Goal: Feedback & Contribution: Contribute content

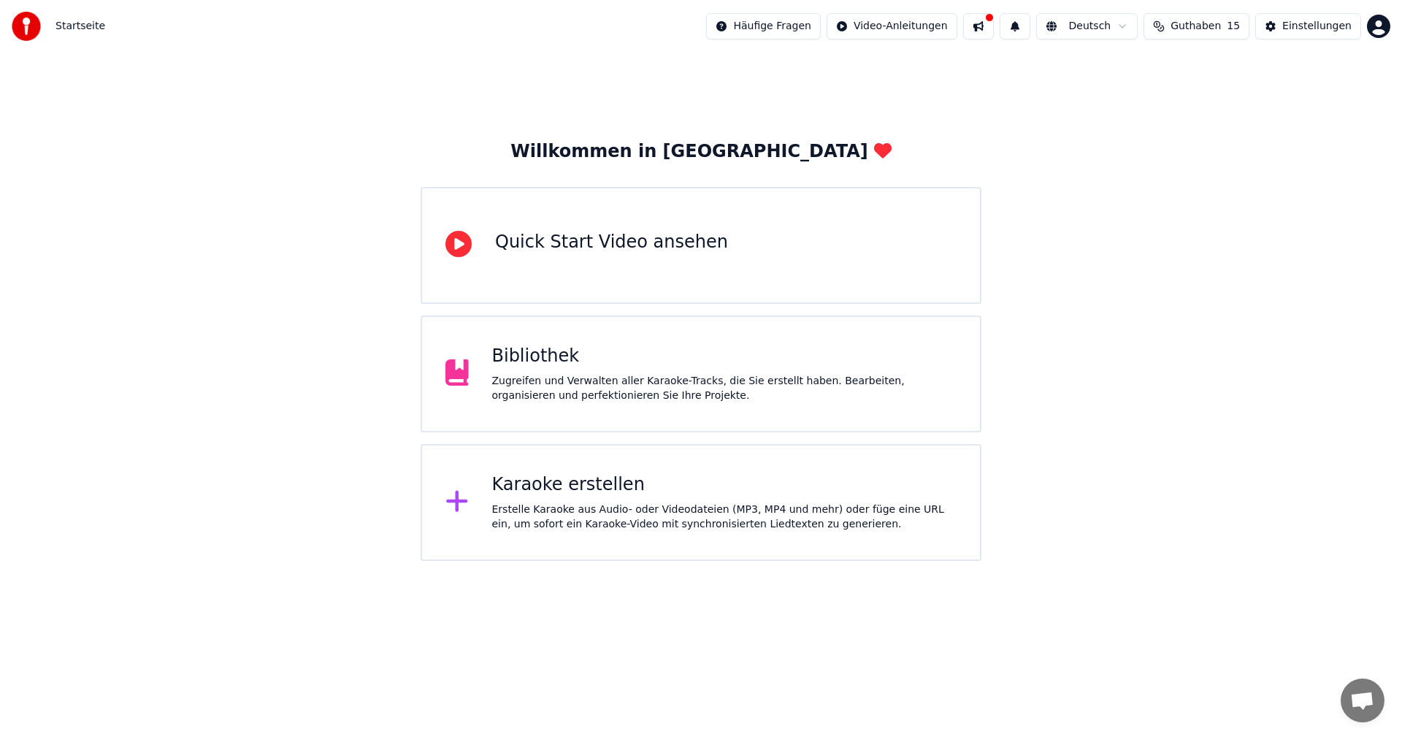
click at [461, 245] on icon at bounding box center [458, 244] width 26 height 26
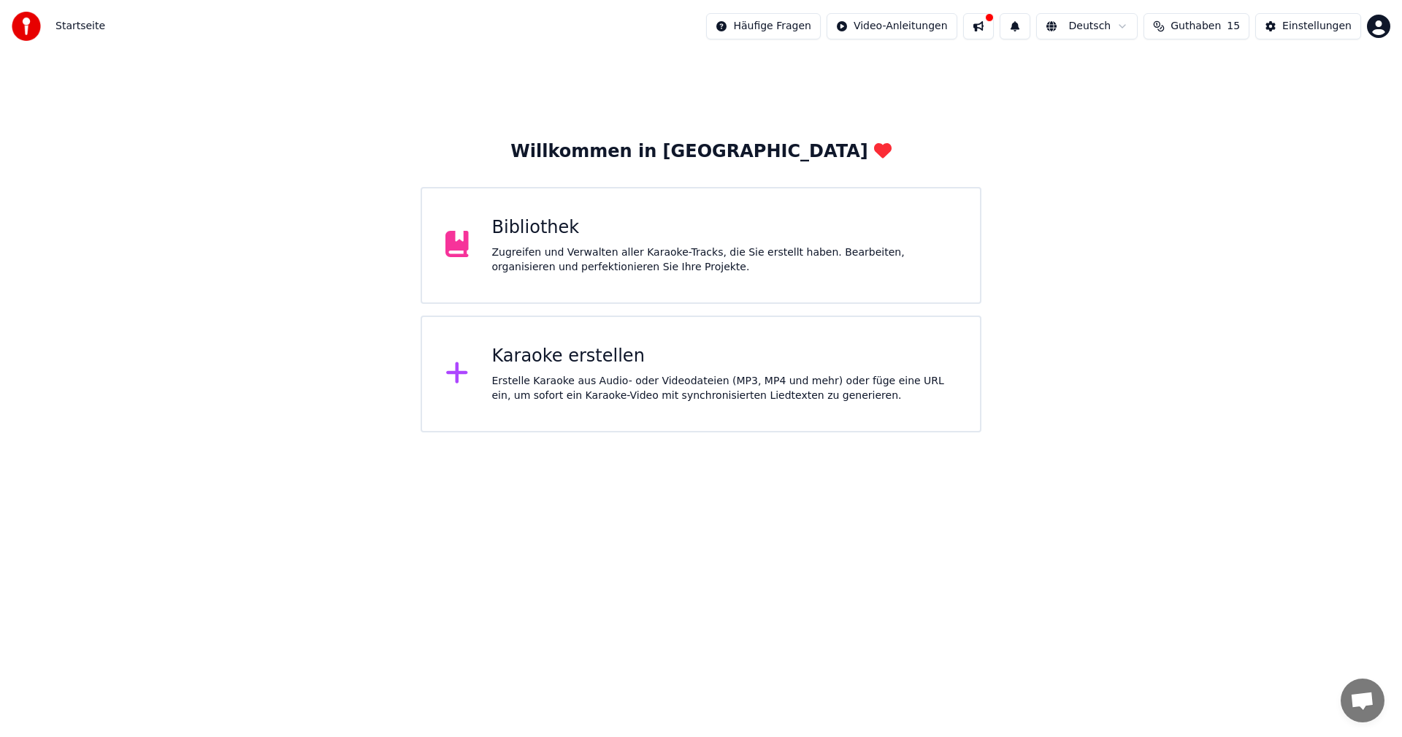
click at [455, 375] on icon at bounding box center [456, 372] width 21 height 21
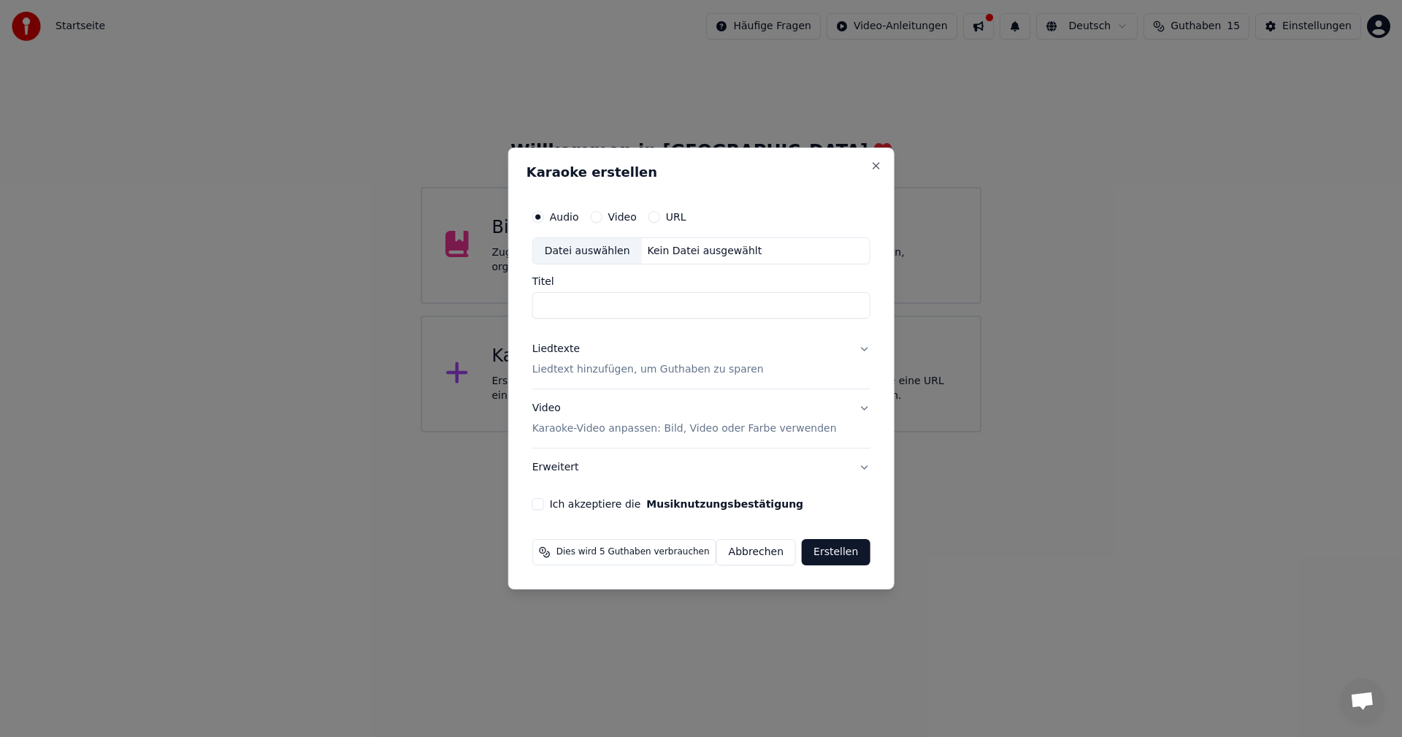
click at [587, 251] on div "Datei auswählen" at bounding box center [587, 251] width 109 height 26
click at [561, 251] on div "Datei auswählen" at bounding box center [587, 251] width 109 height 26
click at [571, 251] on div "Datei auswählen" at bounding box center [587, 251] width 109 height 26
click at [566, 249] on div "Datei auswählen" at bounding box center [587, 251] width 109 height 26
type input "**********"
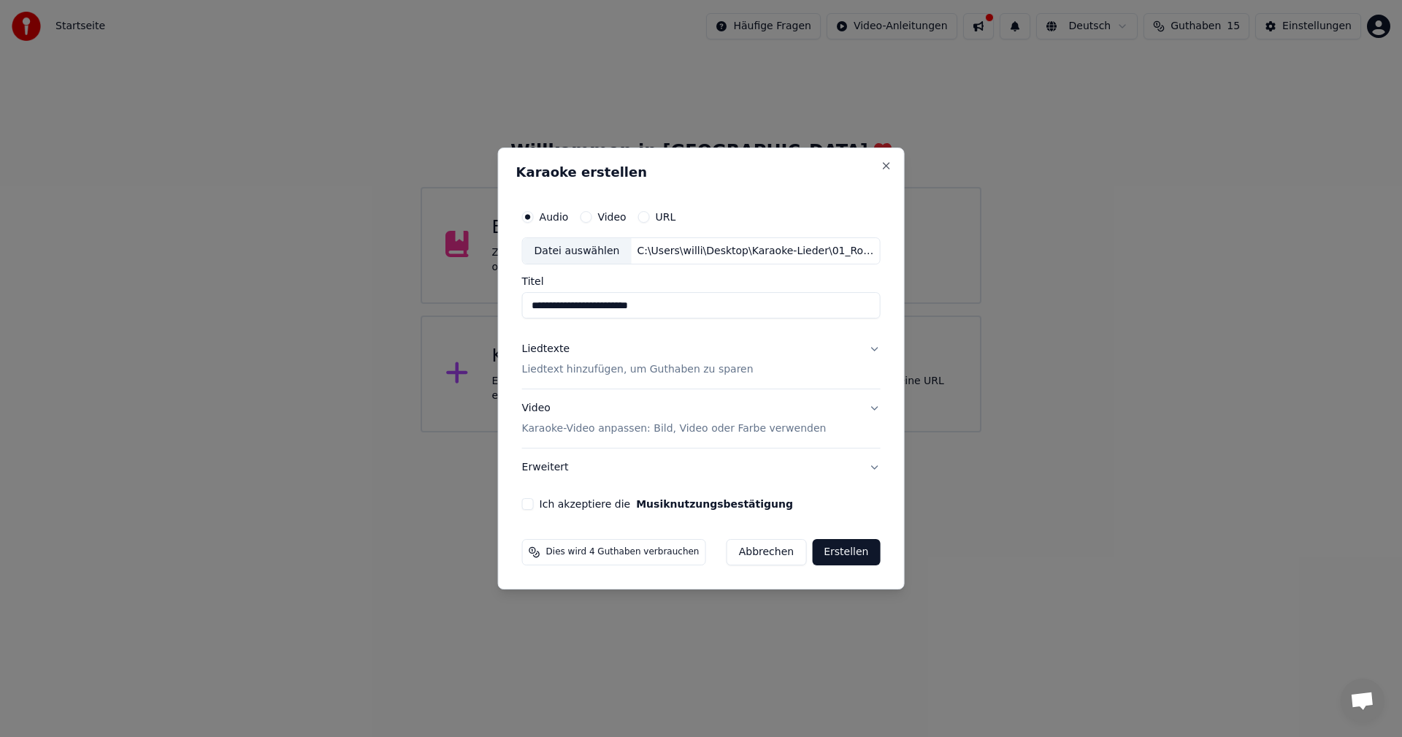
click at [866, 347] on button "Liedtexte Liedtext hinzufügen, um Guthaben zu sparen" at bounding box center [701, 360] width 358 height 58
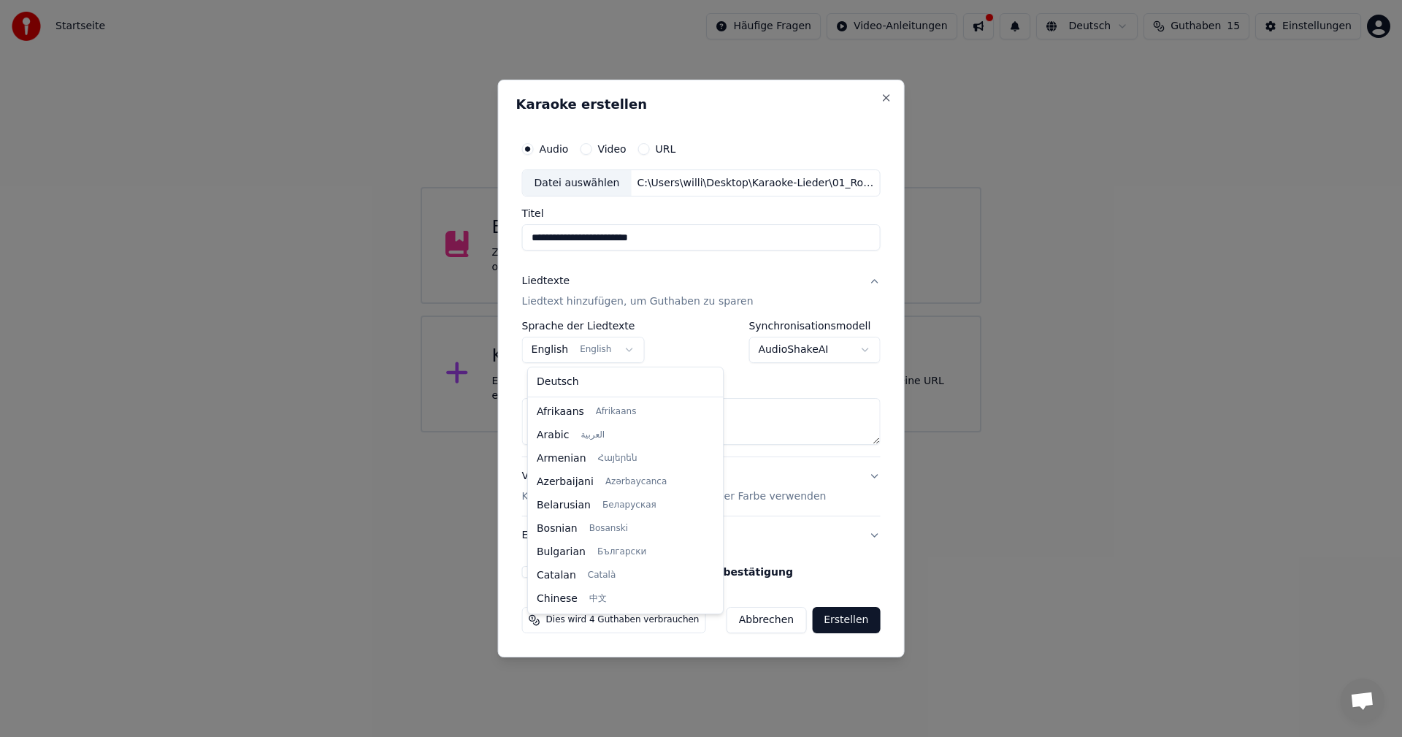
click at [620, 349] on body "**********" at bounding box center [701, 216] width 1402 height 432
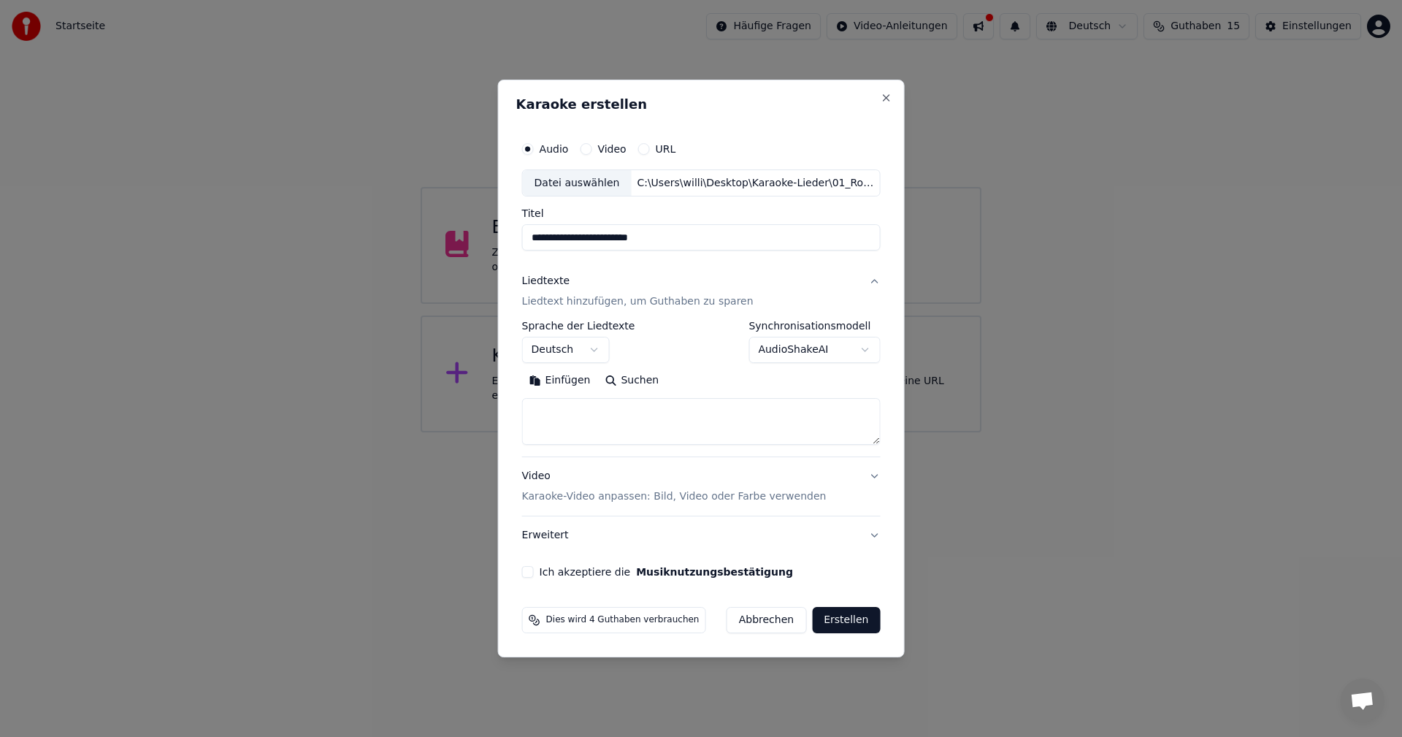
click at [532, 569] on button "Ich akzeptiere die Musiknutzungsbestätigung" at bounding box center [528, 572] width 12 height 12
click at [834, 621] on button "Erstellen" at bounding box center [846, 620] width 68 height 26
select select "**"
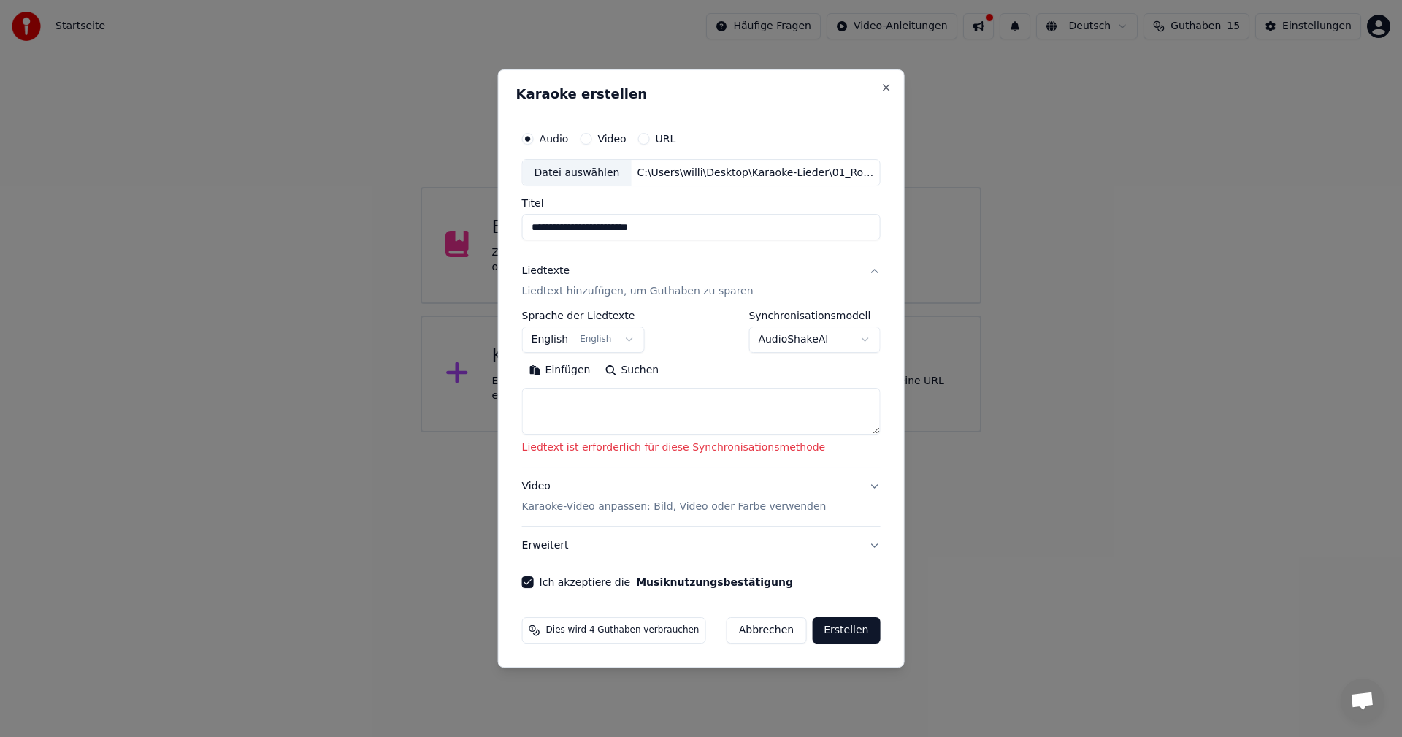
click at [792, 451] on p "Liedtext ist erforderlich für diese Synchronisationsmethode" at bounding box center [701, 448] width 358 height 15
click at [869, 272] on button "Liedtexte Liedtext hinzufügen, um Guthaben zu sparen" at bounding box center [701, 282] width 358 height 58
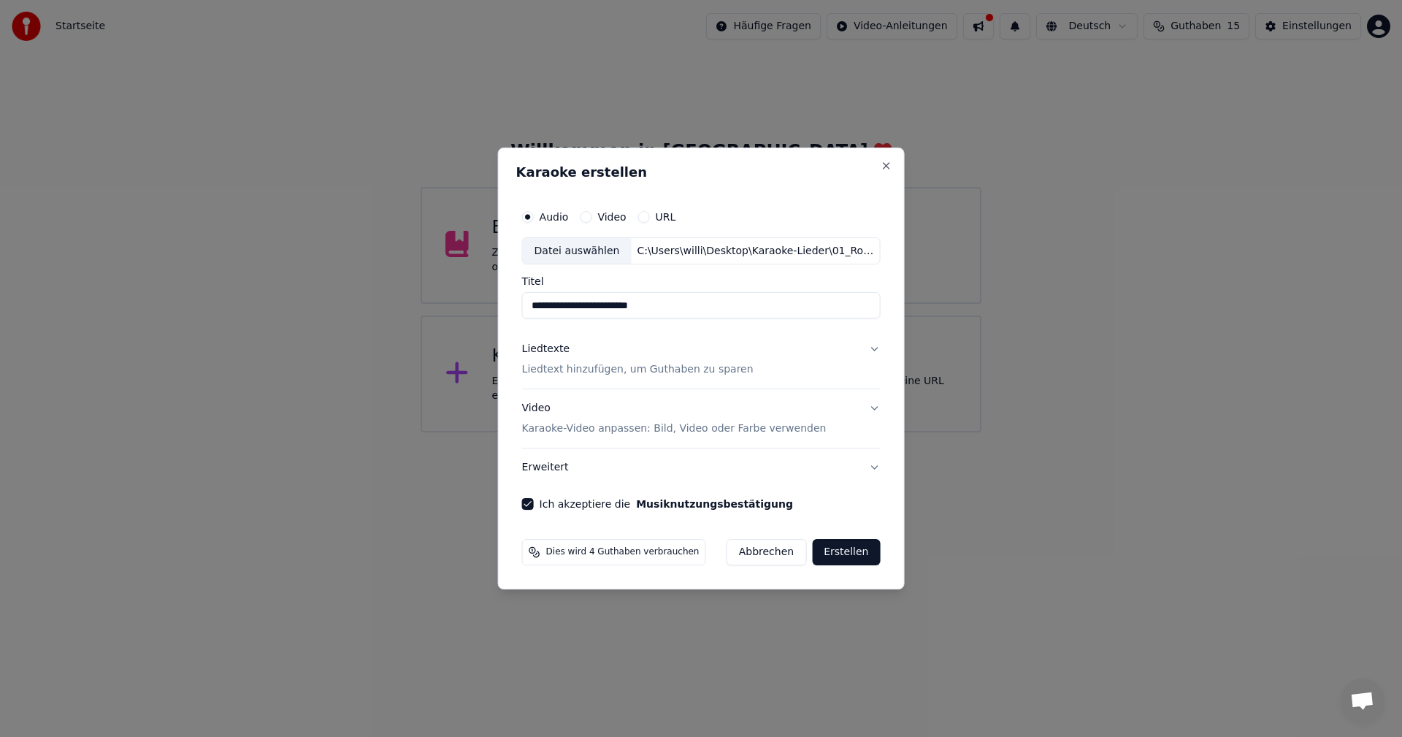
click at [715, 372] on p "Liedtext hinzufügen, um Guthaben zu sparen" at bounding box center [637, 370] width 231 height 15
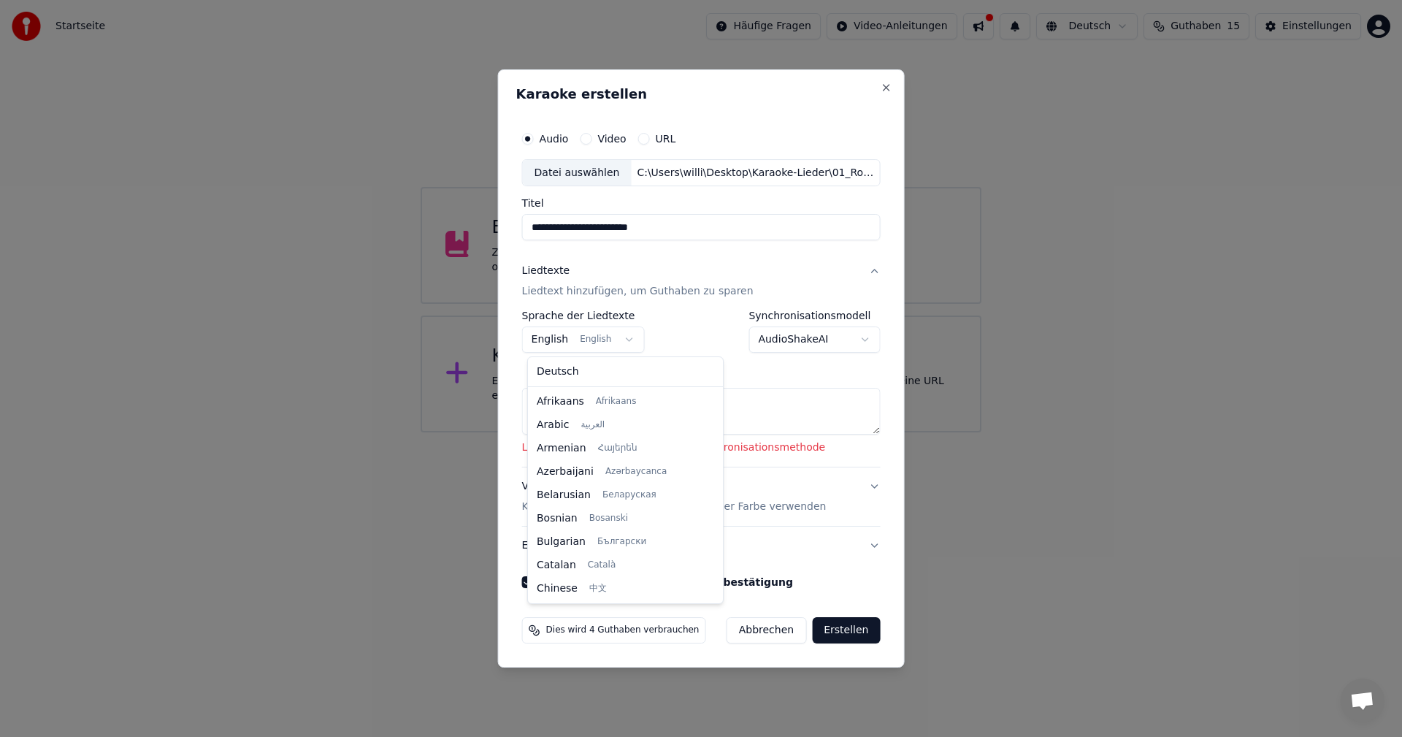
click at [626, 336] on body "**********" at bounding box center [701, 216] width 1402 height 432
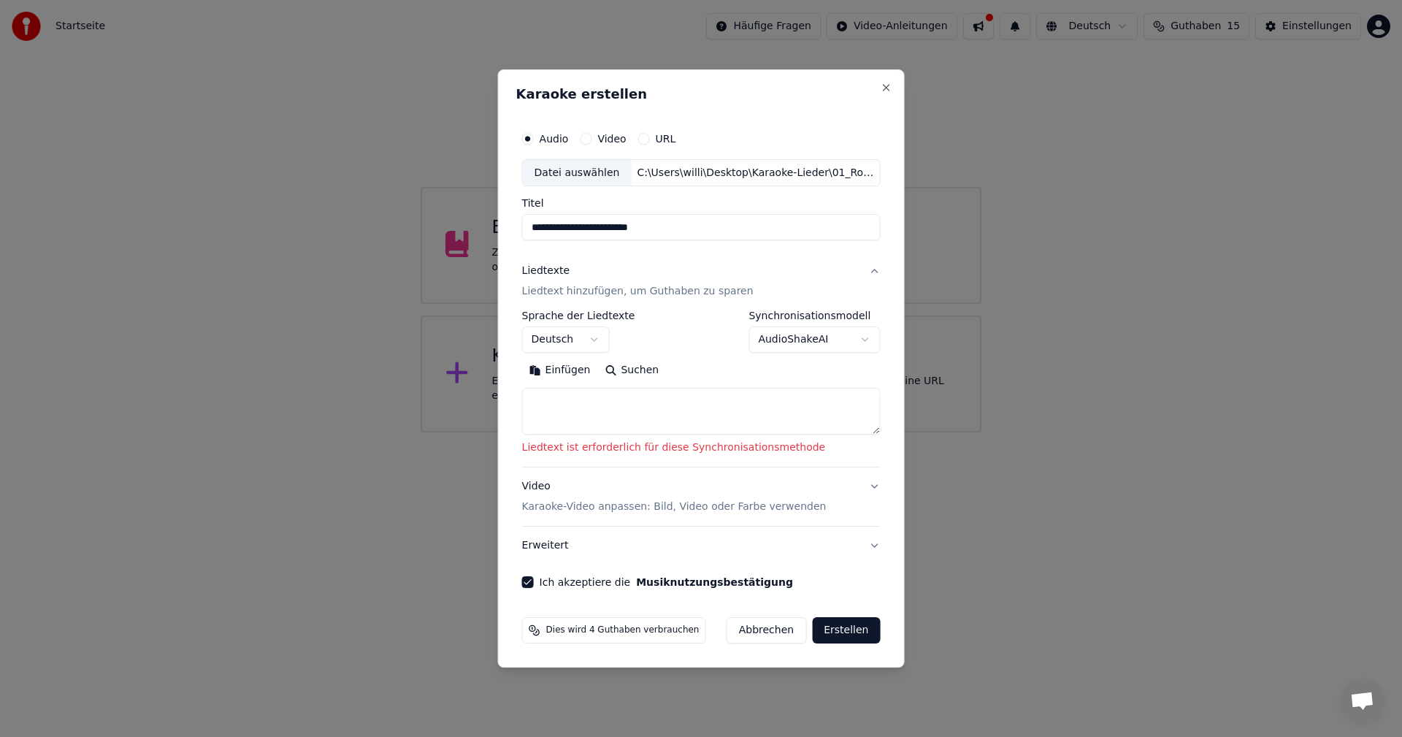
click at [625, 368] on button "Suchen" at bounding box center [631, 370] width 69 height 23
click at [613, 371] on button "Suchen" at bounding box center [631, 370] width 69 height 23
click at [558, 372] on button "Einfügen" at bounding box center [560, 370] width 76 height 23
select select "**"
click at [623, 339] on body "**********" at bounding box center [701, 216] width 1402 height 432
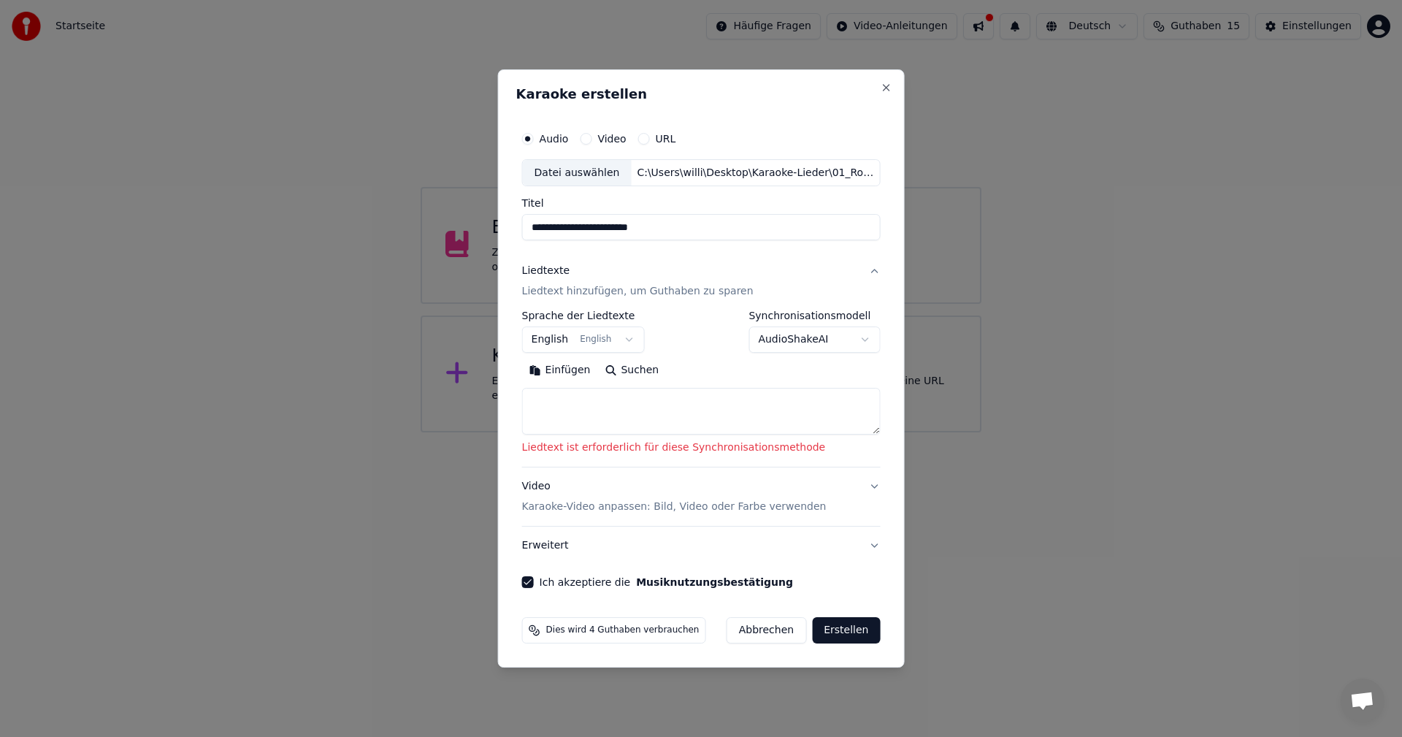
click at [880, 88] on body "**********" at bounding box center [701, 216] width 1402 height 432
click at [774, 637] on button "Abbrechen" at bounding box center [766, 630] width 80 height 26
select select
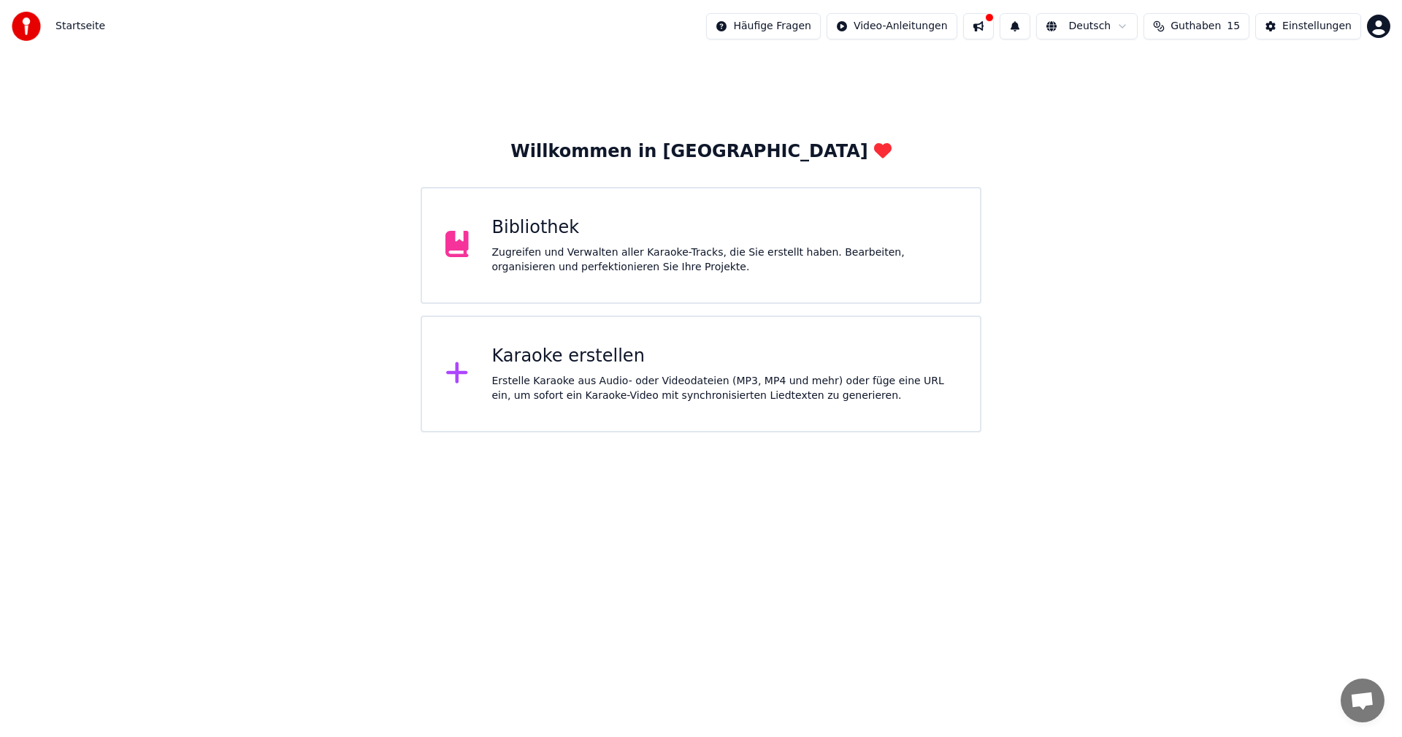
click at [453, 247] on icon at bounding box center [456, 244] width 23 height 26
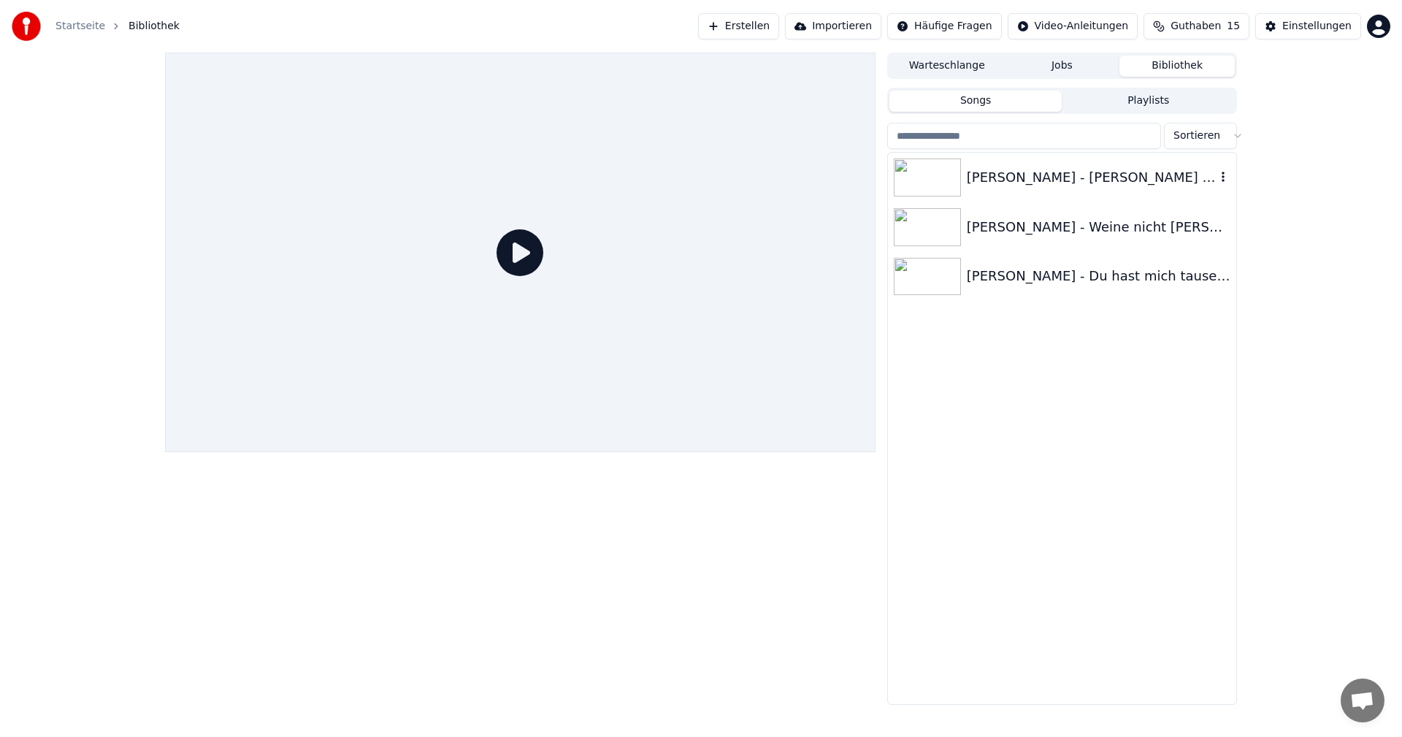
click at [981, 182] on div "[PERSON_NAME] - [PERSON_NAME] [PERSON_NAME] aus [GEOGRAPHIC_DATA]" at bounding box center [1090, 177] width 249 height 20
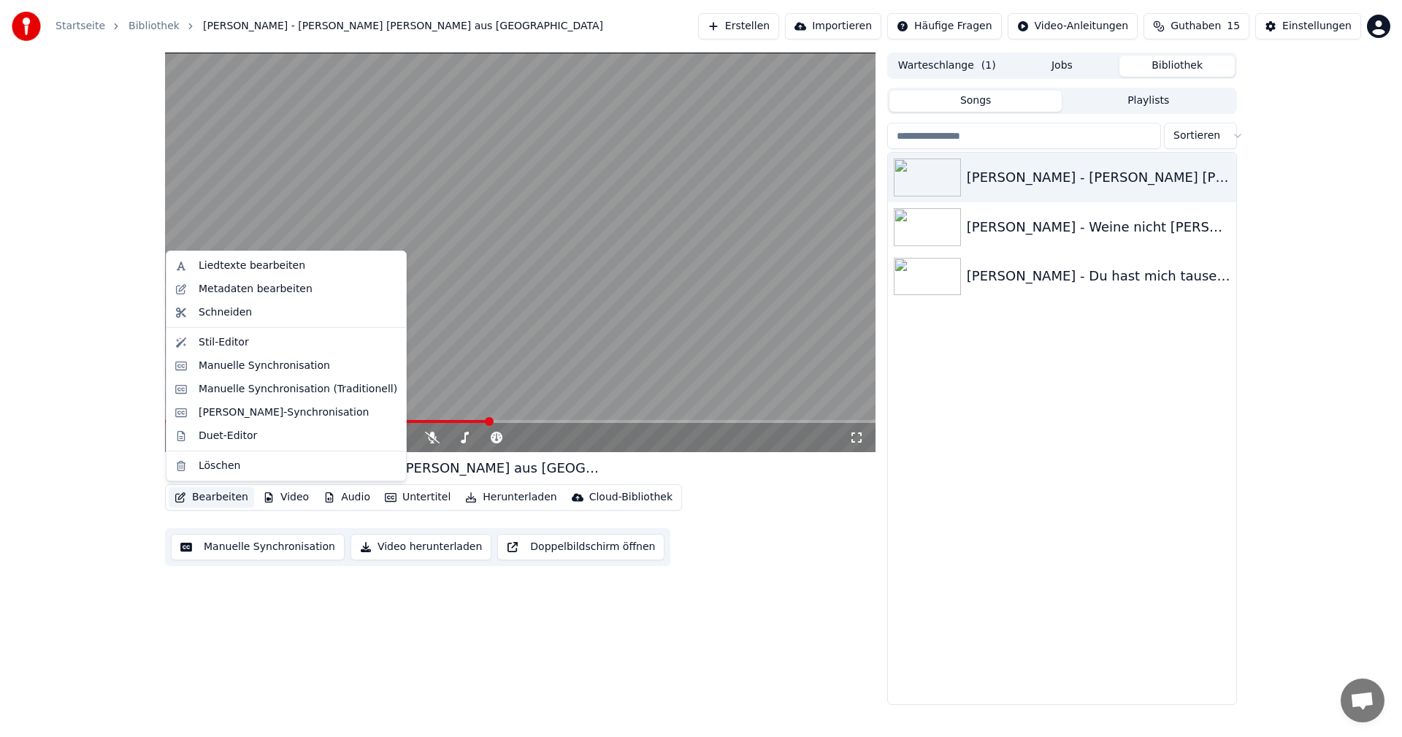
click at [210, 499] on button "Bearbeiten" at bounding box center [211, 497] width 85 height 20
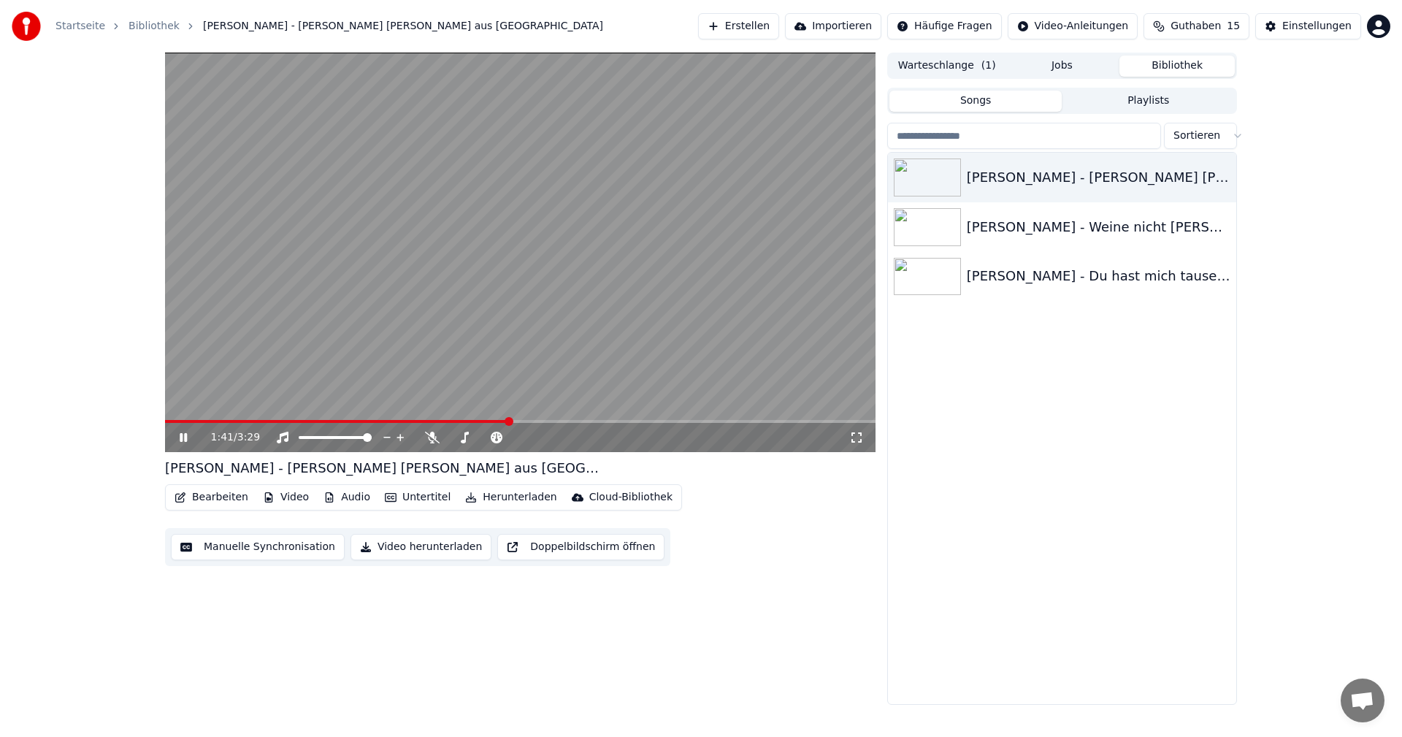
click at [799, 577] on div "1:41 / 3:29 [PERSON_NAME] - [PERSON_NAME] [PERSON_NAME] aus [GEOGRAPHIC_DATA] B…" at bounding box center [520, 379] width 710 height 652
click at [578, 547] on button "Doppelbildschirm öffnen" at bounding box center [580, 547] width 167 height 26
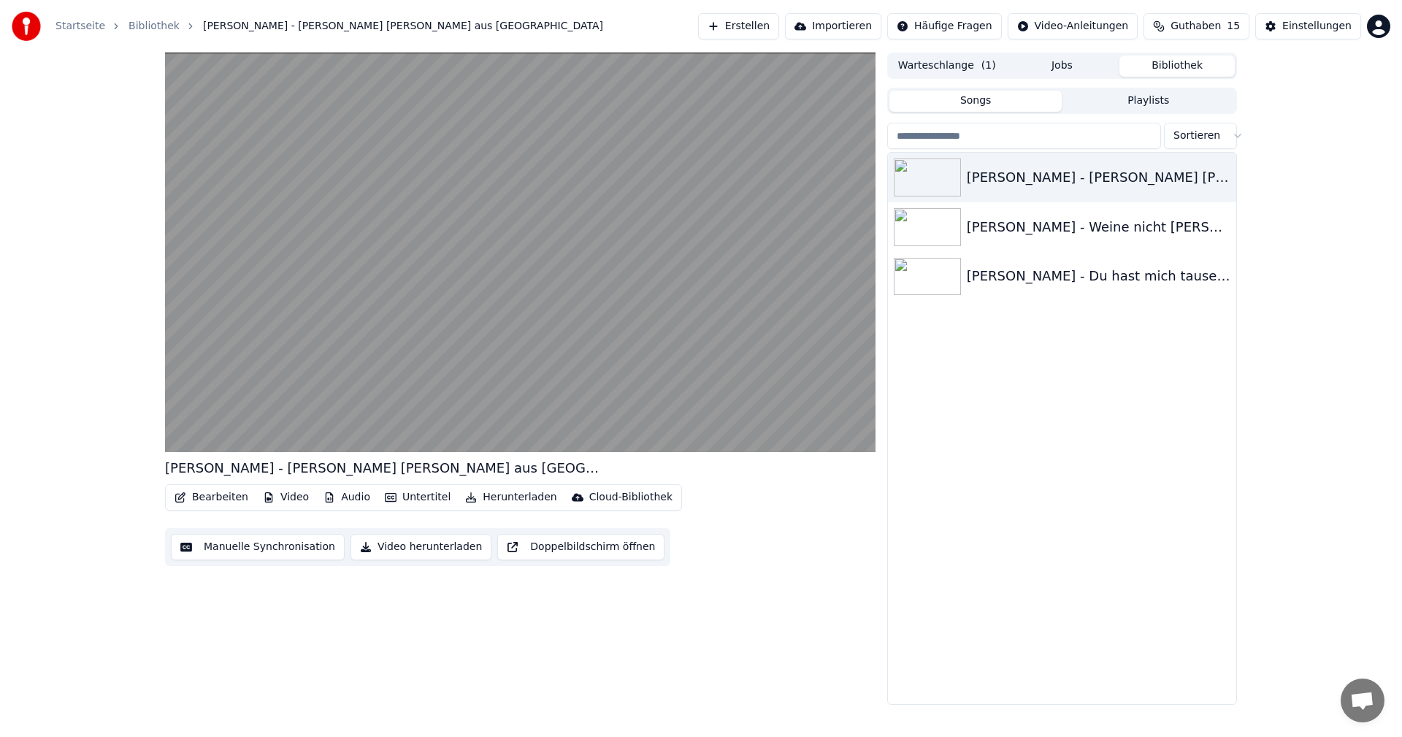
click at [323, 500] on icon "button" at bounding box center [329, 497] width 12 height 10
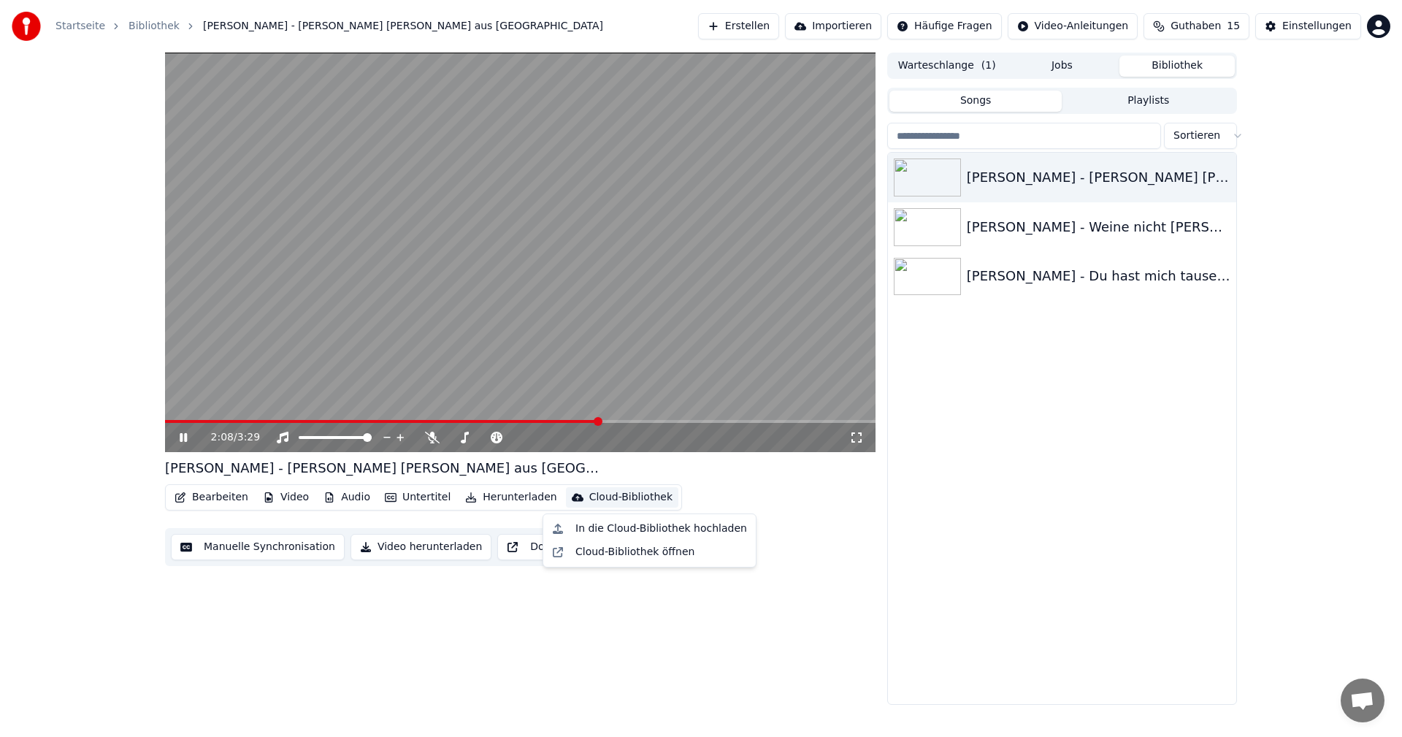
click at [1083, 66] on button "Jobs" at bounding box center [1061, 65] width 115 height 21
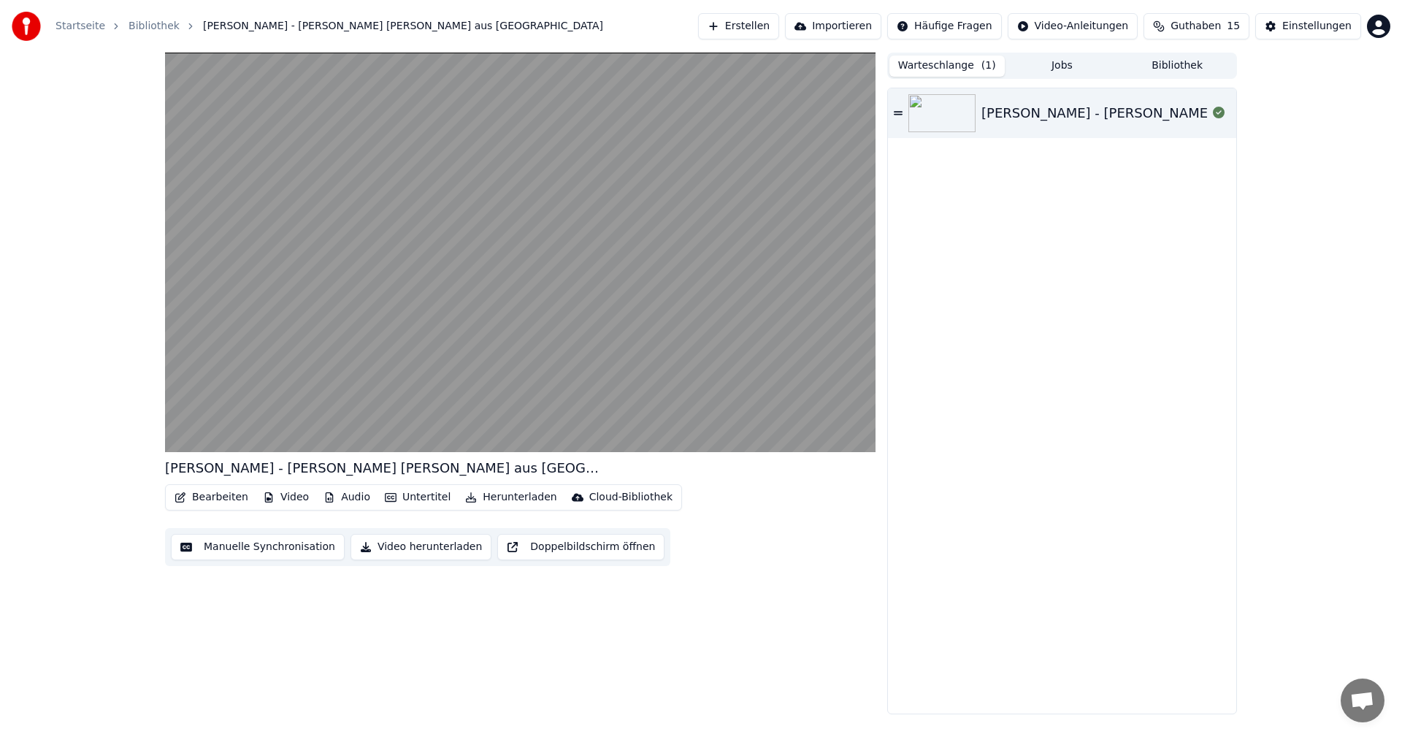
click at [953, 65] on button "Warteschlange ( 1 )" at bounding box center [946, 65] width 115 height 21
click at [1194, 64] on button "Bibliothek" at bounding box center [1176, 65] width 115 height 21
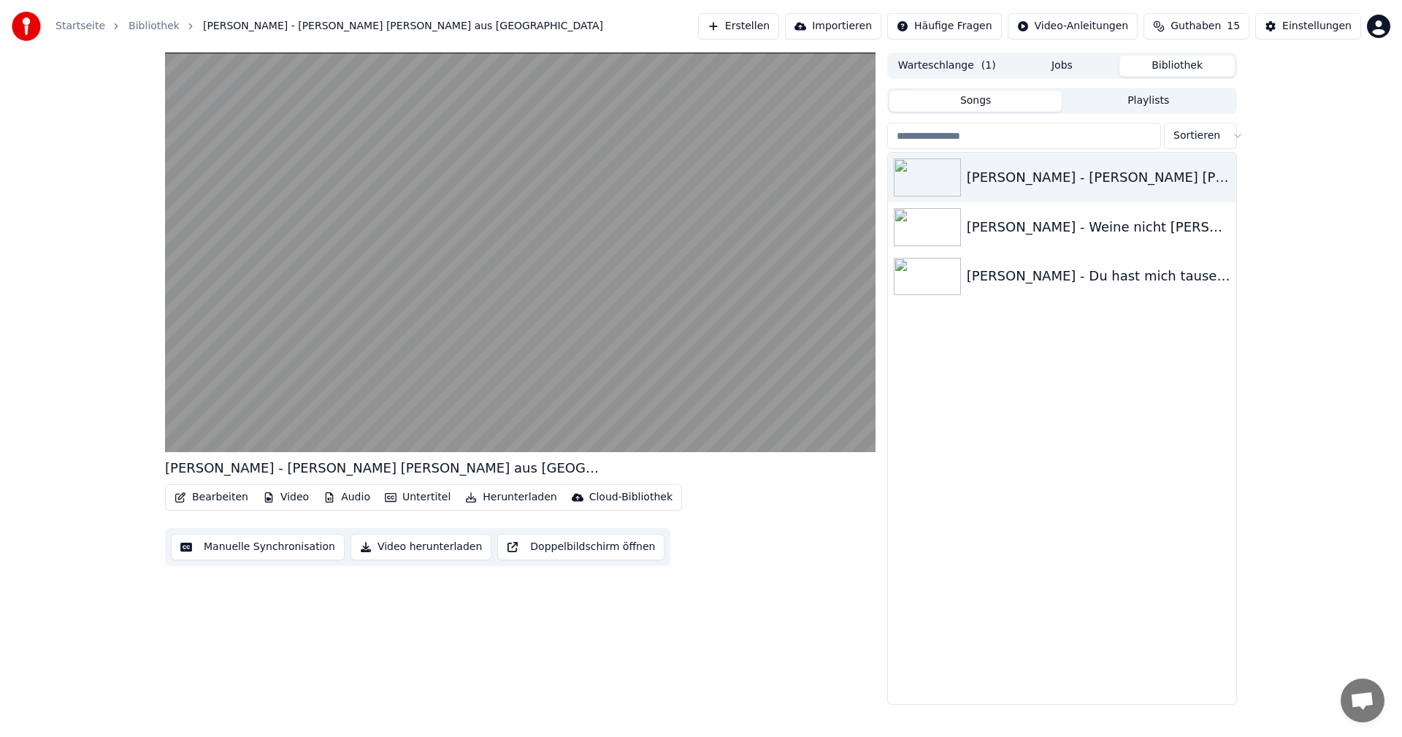
click at [1380, 24] on html "Startseite Bibliothek [PERSON_NAME] - [PERSON_NAME] [PERSON_NAME] aus [GEOGRAPH…" at bounding box center [701, 368] width 1402 height 737
click at [1202, 23] on html "Startseite Bibliothek [PERSON_NAME] - [PERSON_NAME] [PERSON_NAME] aus [GEOGRAPH…" at bounding box center [701, 368] width 1402 height 737
click at [1071, 227] on div "[PERSON_NAME] - Weine nicht [PERSON_NAME]" at bounding box center [1090, 227] width 249 height 20
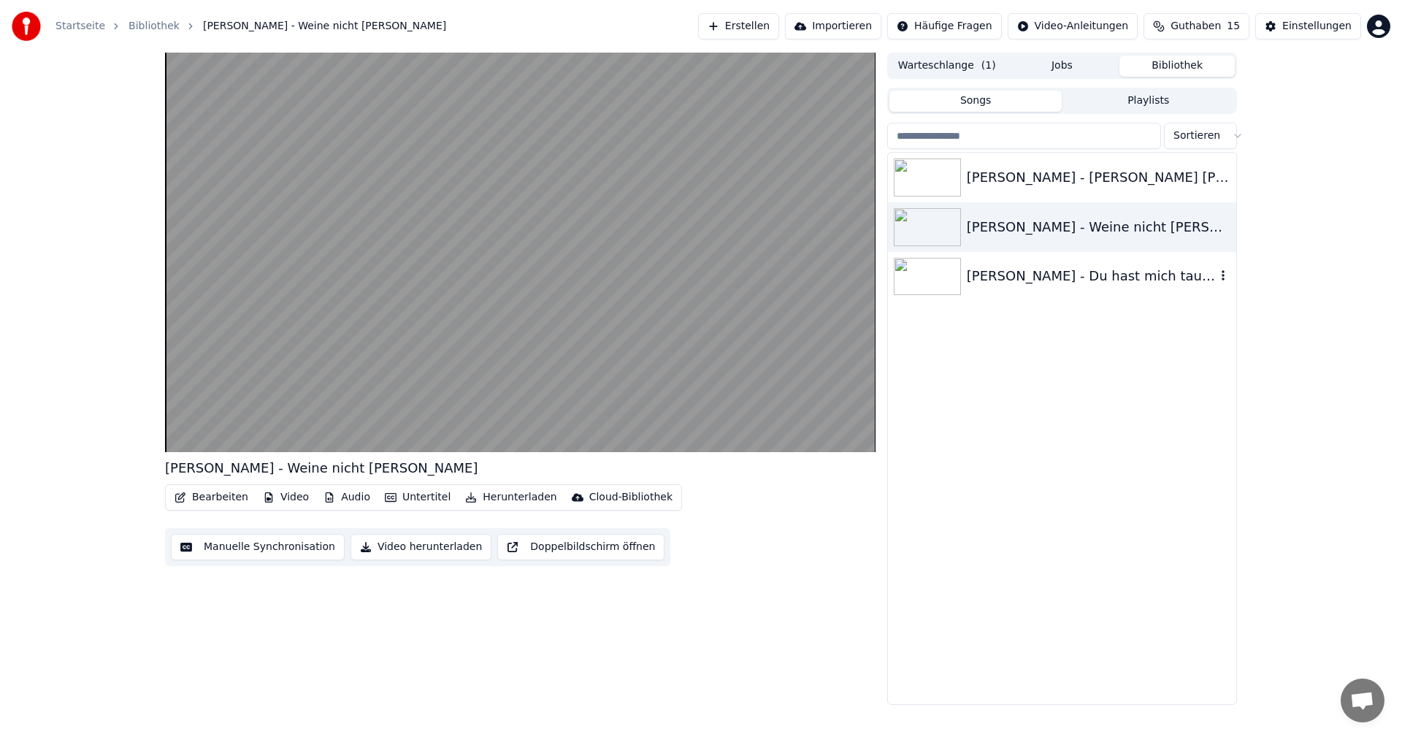
click at [1055, 277] on div "[PERSON_NAME] - Du hast mich tausendmal belogen" at bounding box center [1090, 276] width 249 height 20
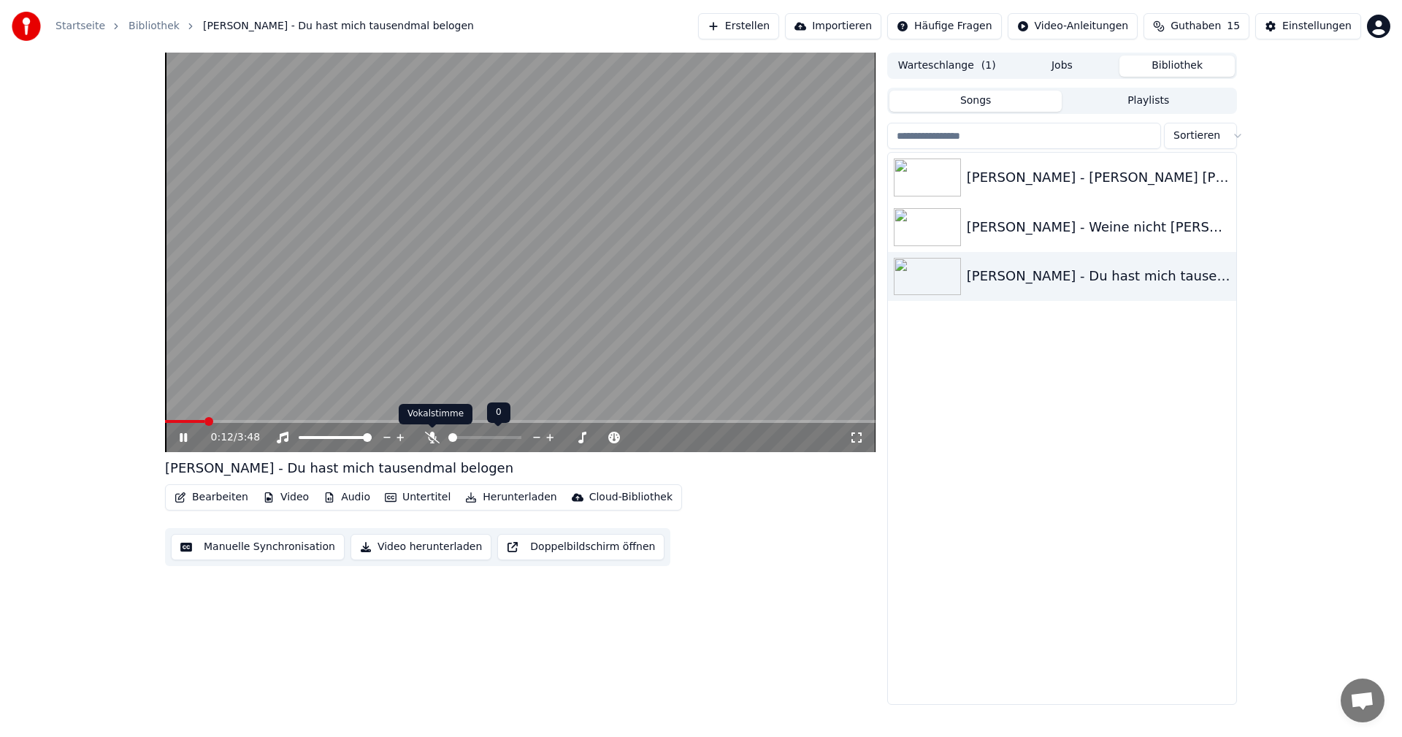
click at [428, 436] on icon at bounding box center [432, 437] width 15 height 12
click at [482, 441] on span at bounding box center [481, 437] width 9 height 9
click at [469, 436] on span at bounding box center [470, 437] width 9 height 9
click at [807, 532] on div "Bearbeiten Video Audio Untertitel Herunterladen Cloud-Bibliothek Manuelle Synch…" at bounding box center [520, 525] width 710 height 82
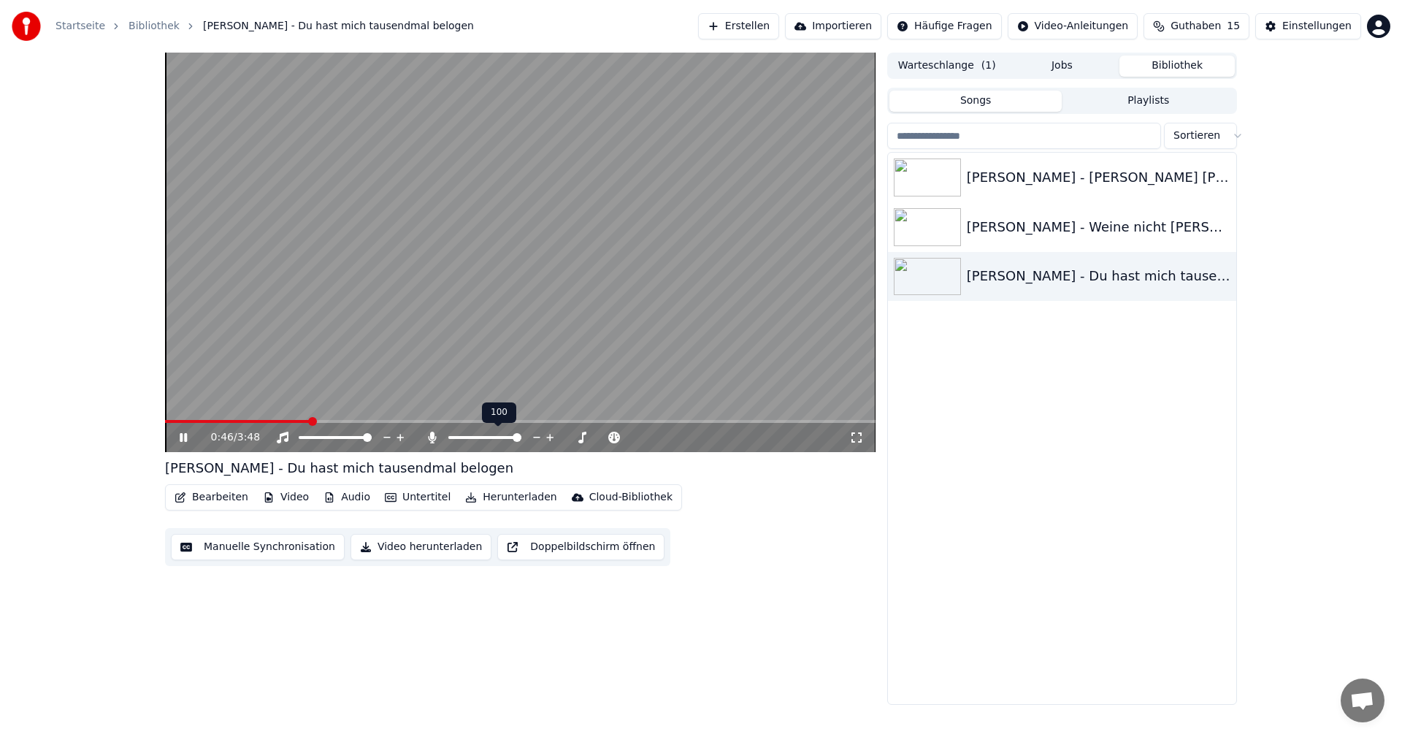
click at [521, 442] on span at bounding box center [516, 437] width 9 height 9
click at [461, 438] on span at bounding box center [463, 437] width 9 height 9
click at [469, 437] on span at bounding box center [470, 437] width 9 height 9
click at [372, 439] on span at bounding box center [367, 437] width 9 height 9
click at [549, 435] on span at bounding box center [549, 437] width 9 height 9
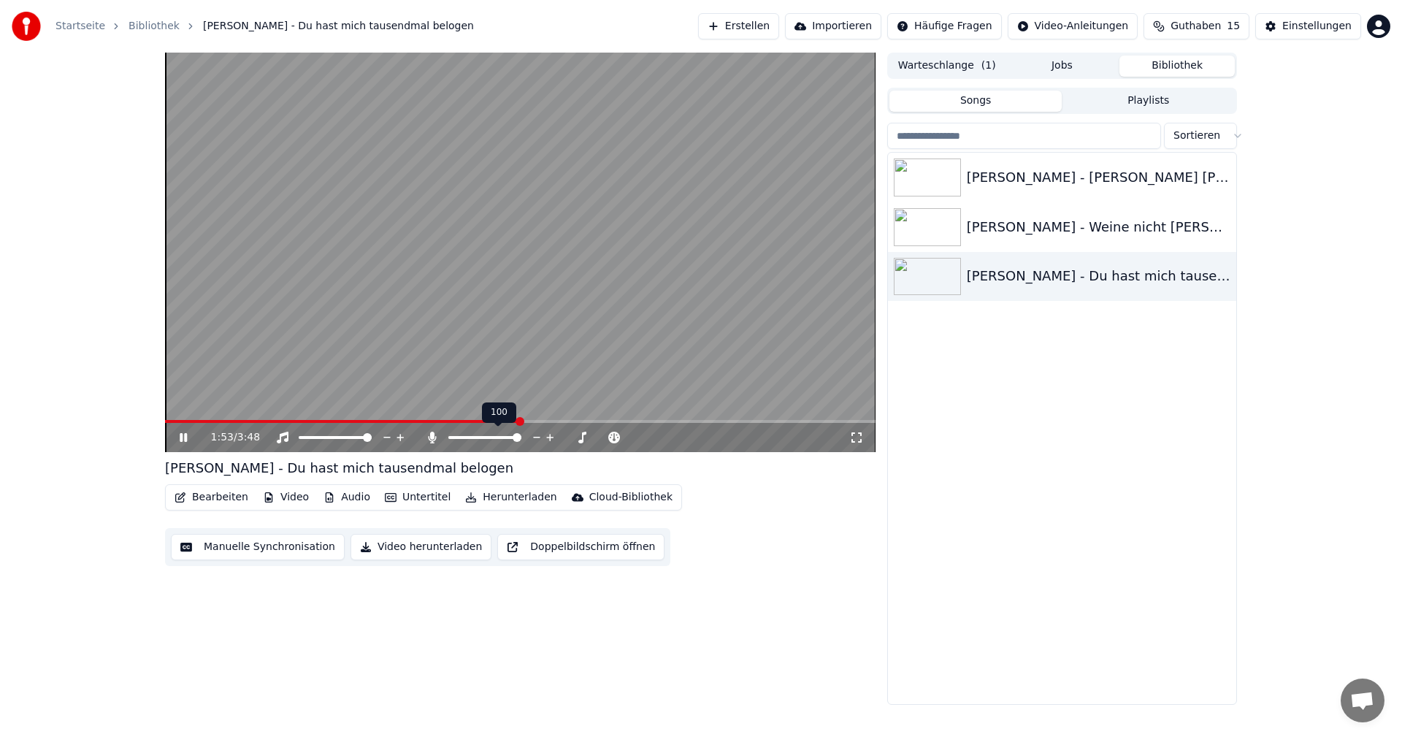
click at [521, 439] on span at bounding box center [484, 437] width 73 height 3
click at [748, 420] on span at bounding box center [744, 421] width 9 height 9
click at [851, 433] on icon at bounding box center [856, 437] width 10 height 10
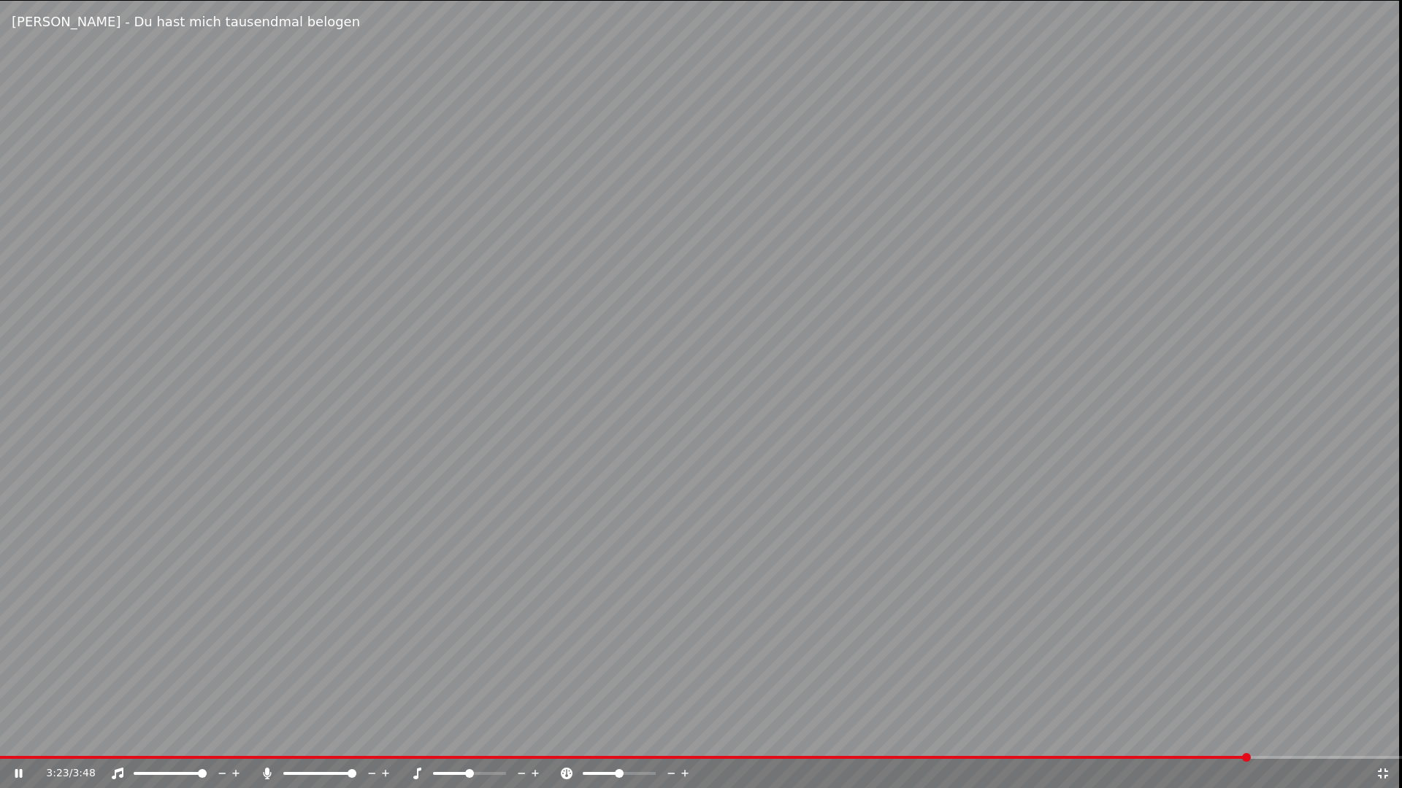
click at [1383, 736] on icon at bounding box center [1382, 774] width 15 height 12
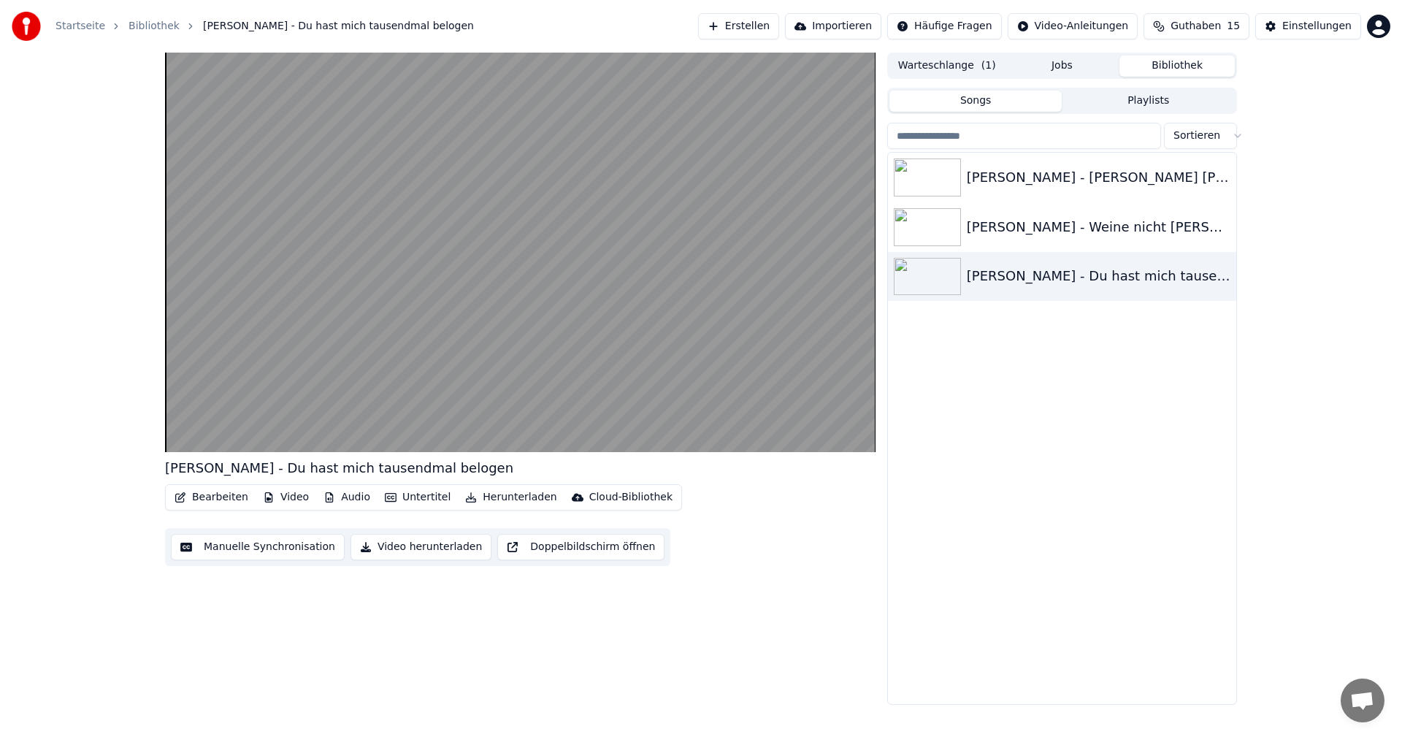
click at [1157, 100] on button "Playlists" at bounding box center [1147, 101] width 173 height 21
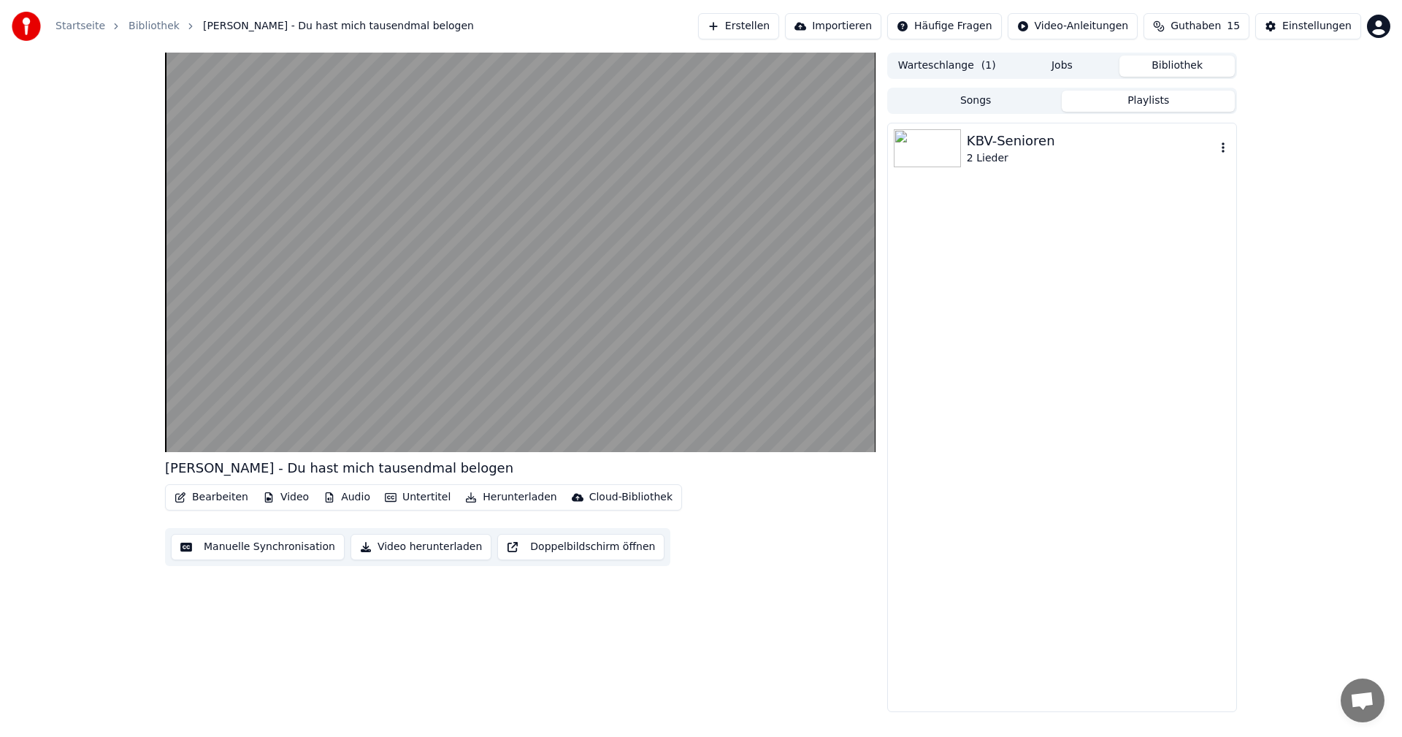
click at [932, 145] on img at bounding box center [926, 148] width 67 height 38
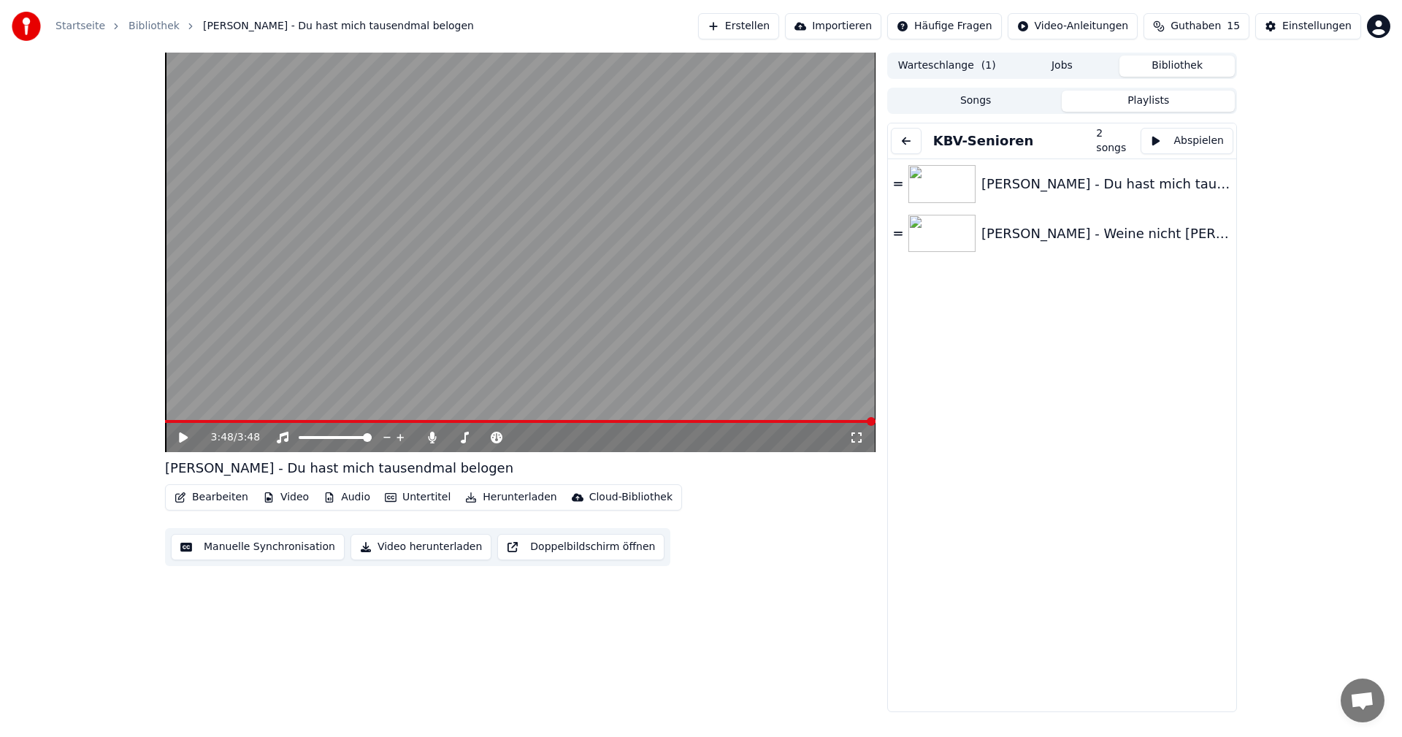
click at [904, 139] on button at bounding box center [906, 141] width 31 height 26
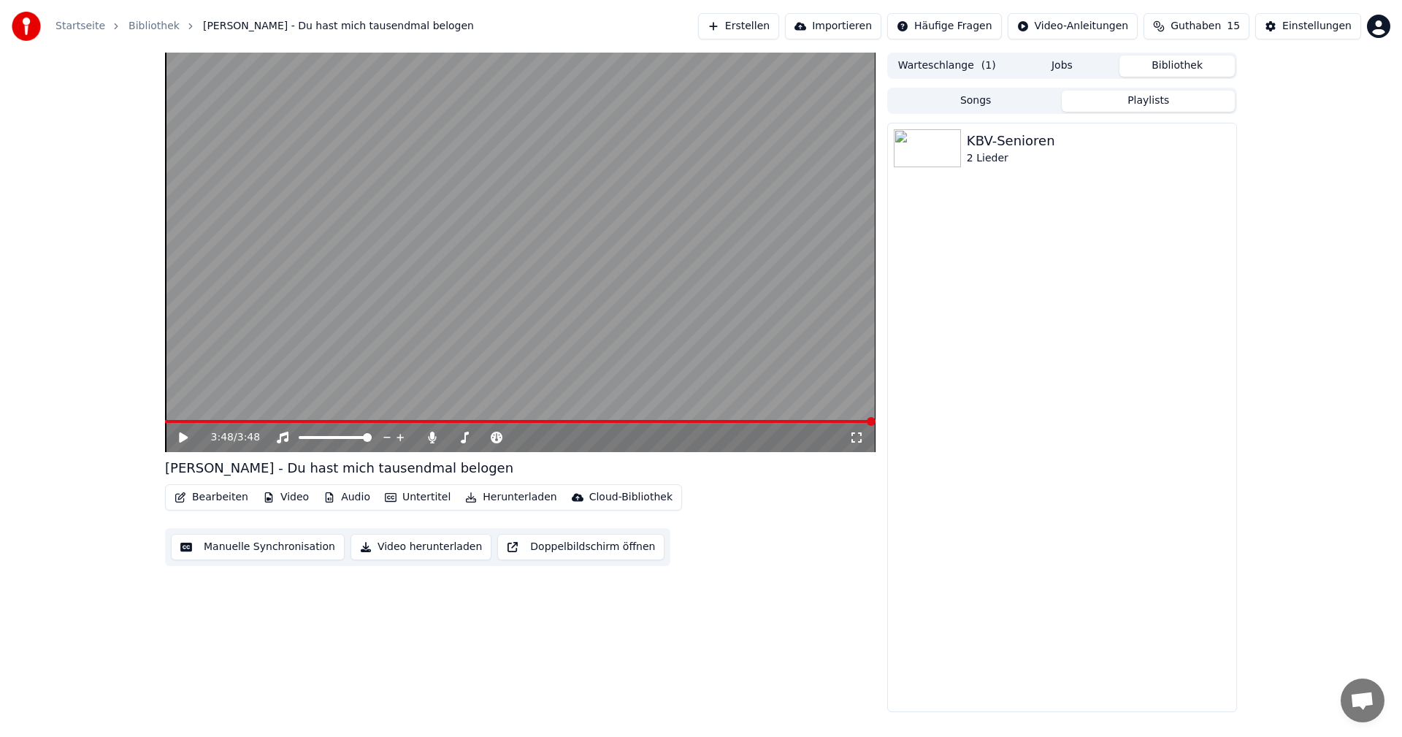
click at [922, 100] on button "Songs" at bounding box center [975, 101] width 173 height 21
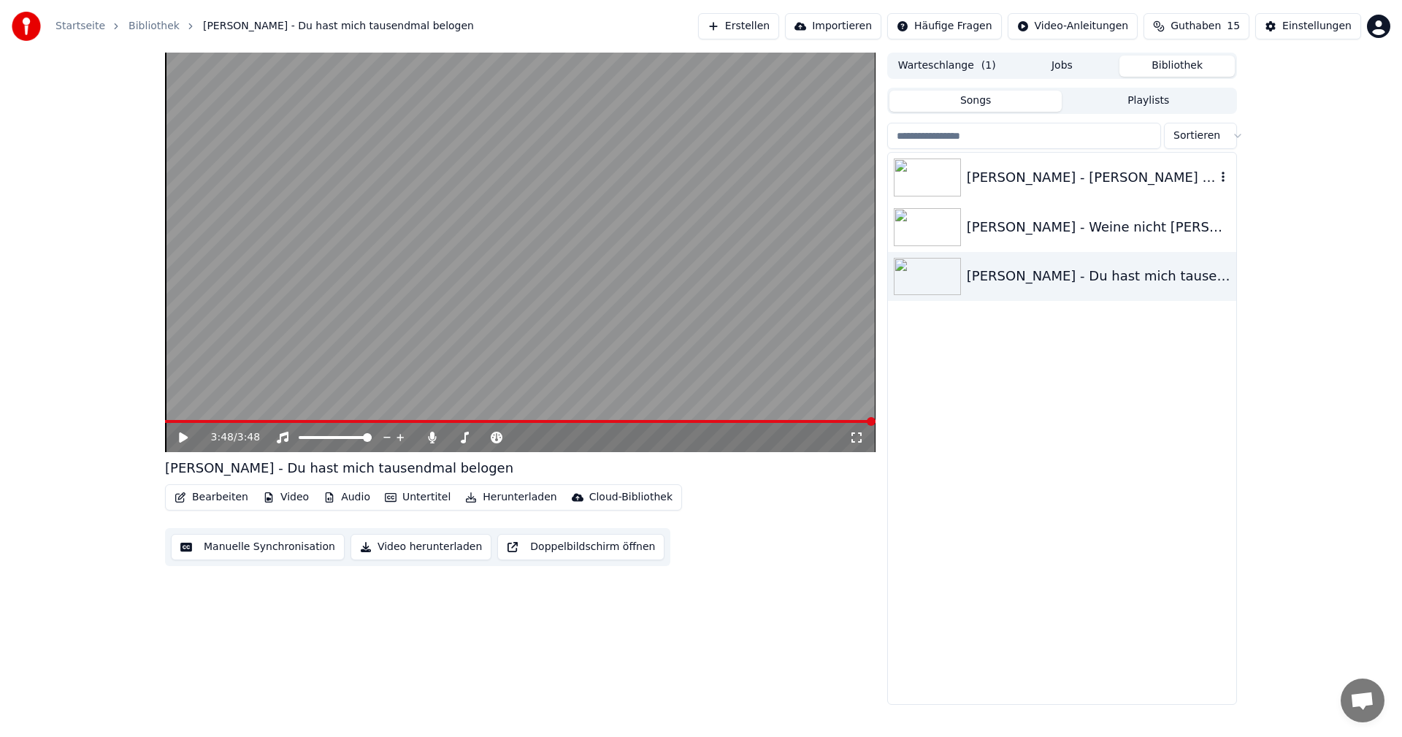
click at [988, 180] on div "[PERSON_NAME] - [PERSON_NAME] [PERSON_NAME] aus [GEOGRAPHIC_DATA]" at bounding box center [1090, 177] width 249 height 20
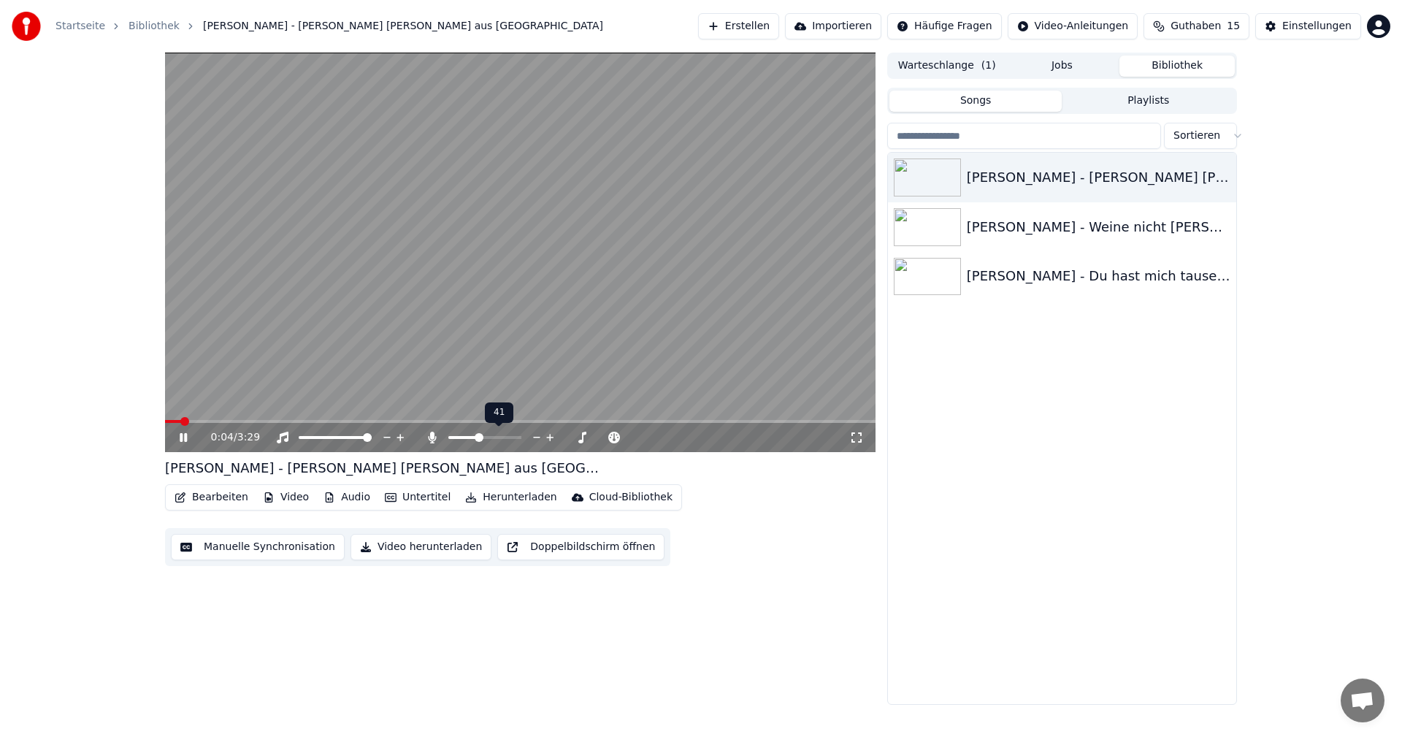
click at [478, 440] on span at bounding box center [478, 437] width 9 height 9
click at [431, 437] on icon at bounding box center [432, 437] width 8 height 12
click at [431, 437] on icon at bounding box center [432, 437] width 15 height 12
click at [474, 437] on span at bounding box center [475, 437] width 9 height 9
click at [849, 440] on icon at bounding box center [856, 437] width 15 height 12
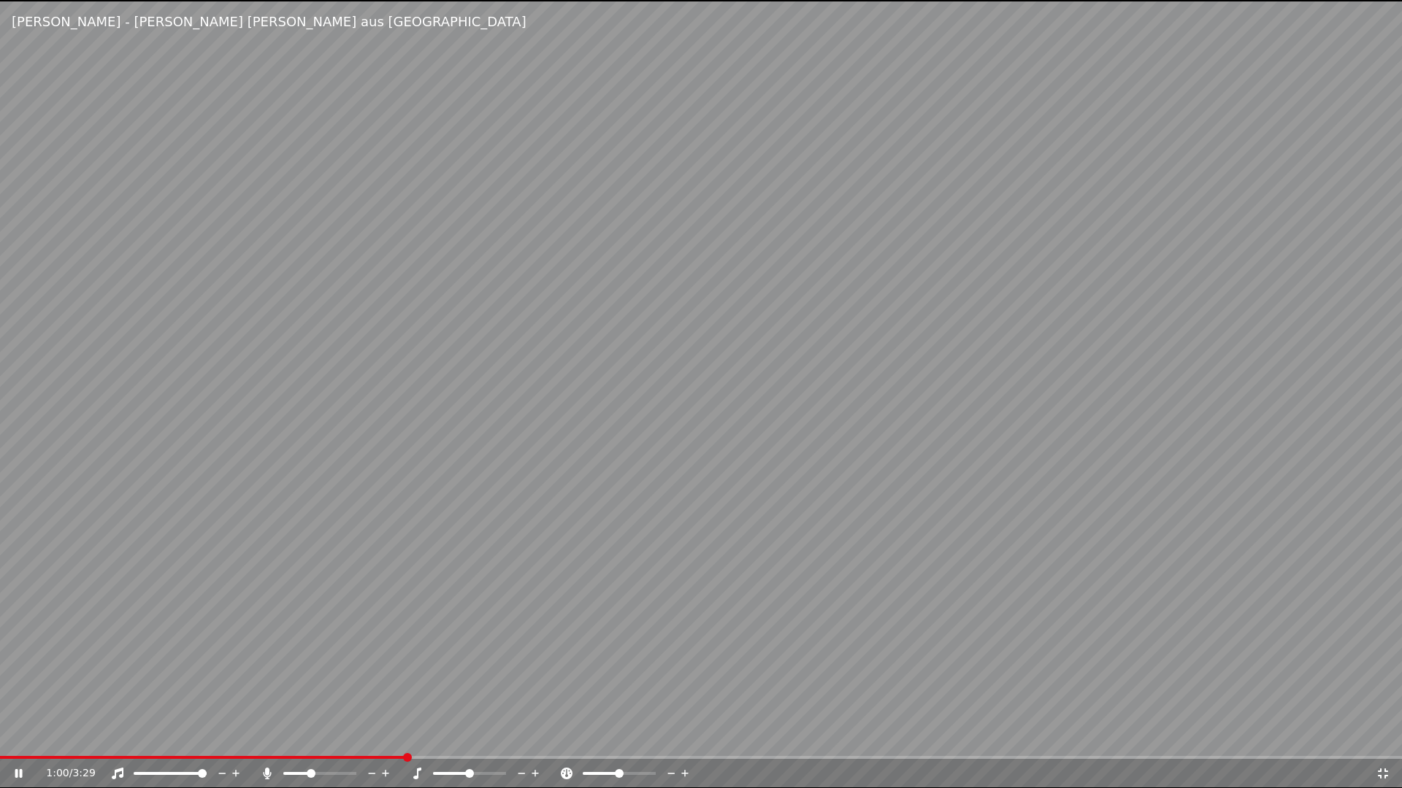
click at [1377, 736] on icon at bounding box center [1382, 774] width 15 height 12
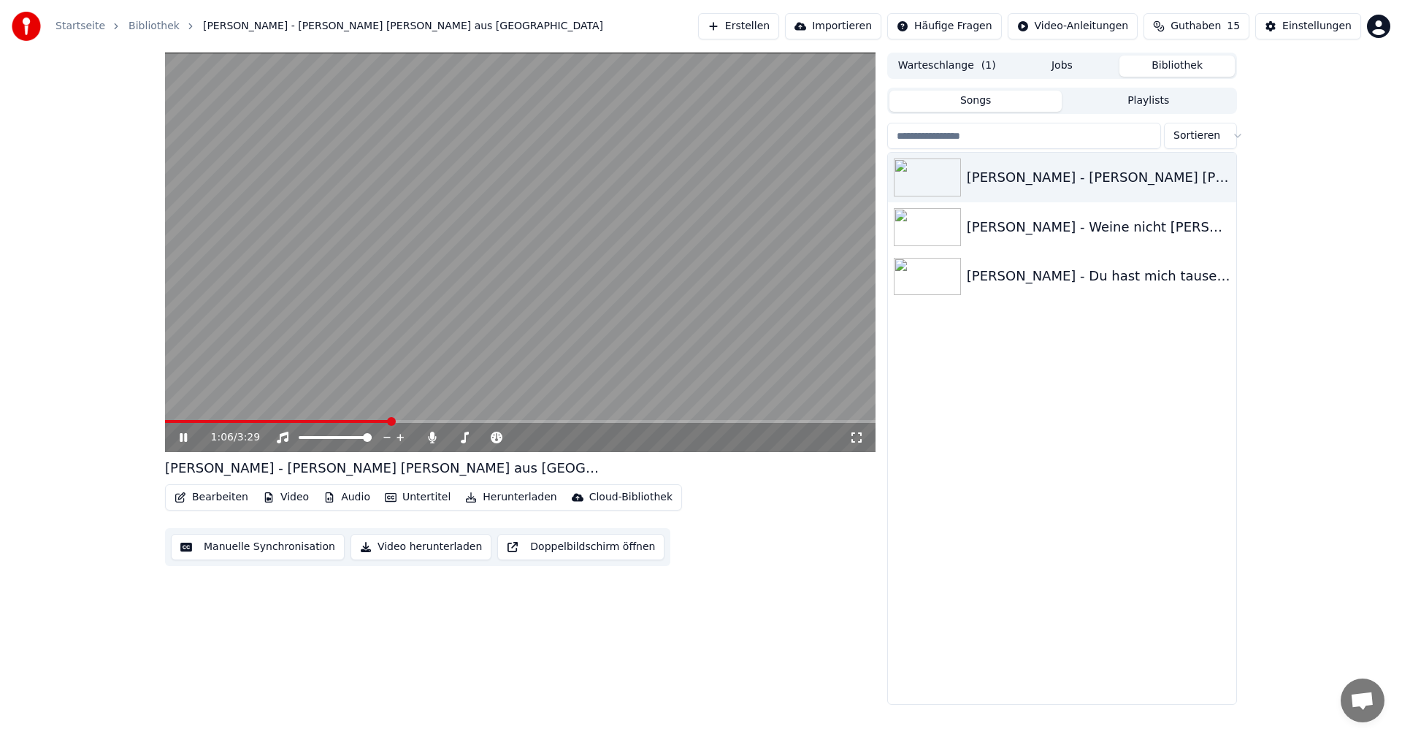
click at [182, 435] on icon at bounding box center [183, 437] width 7 height 9
click at [394, 417] on span at bounding box center [389, 421] width 9 height 9
click at [793, 425] on span at bounding box center [791, 421] width 9 height 9
click at [177, 437] on icon at bounding box center [194, 437] width 34 height 12
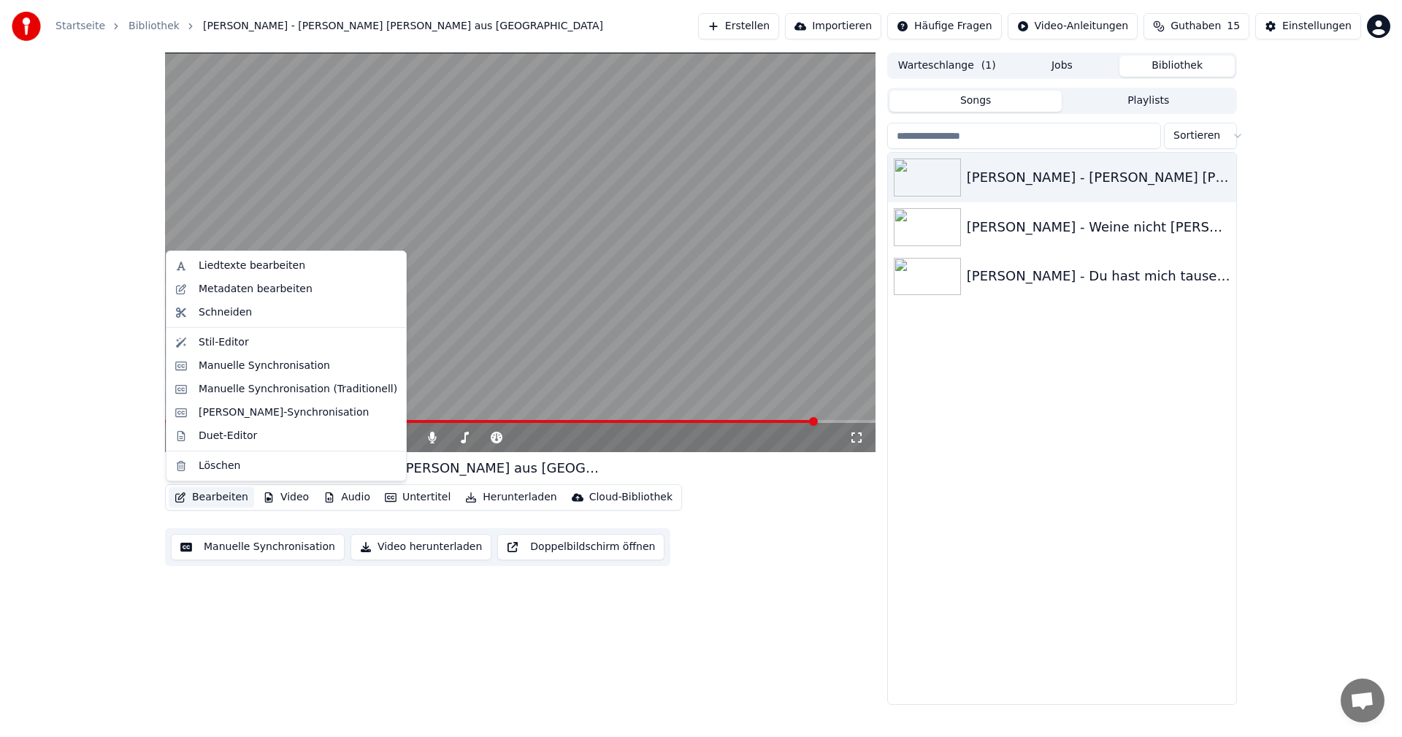
click at [201, 500] on button "Bearbeiten" at bounding box center [211, 497] width 85 height 20
click at [220, 266] on div "Liedtexte bearbeiten" at bounding box center [252, 265] width 107 height 15
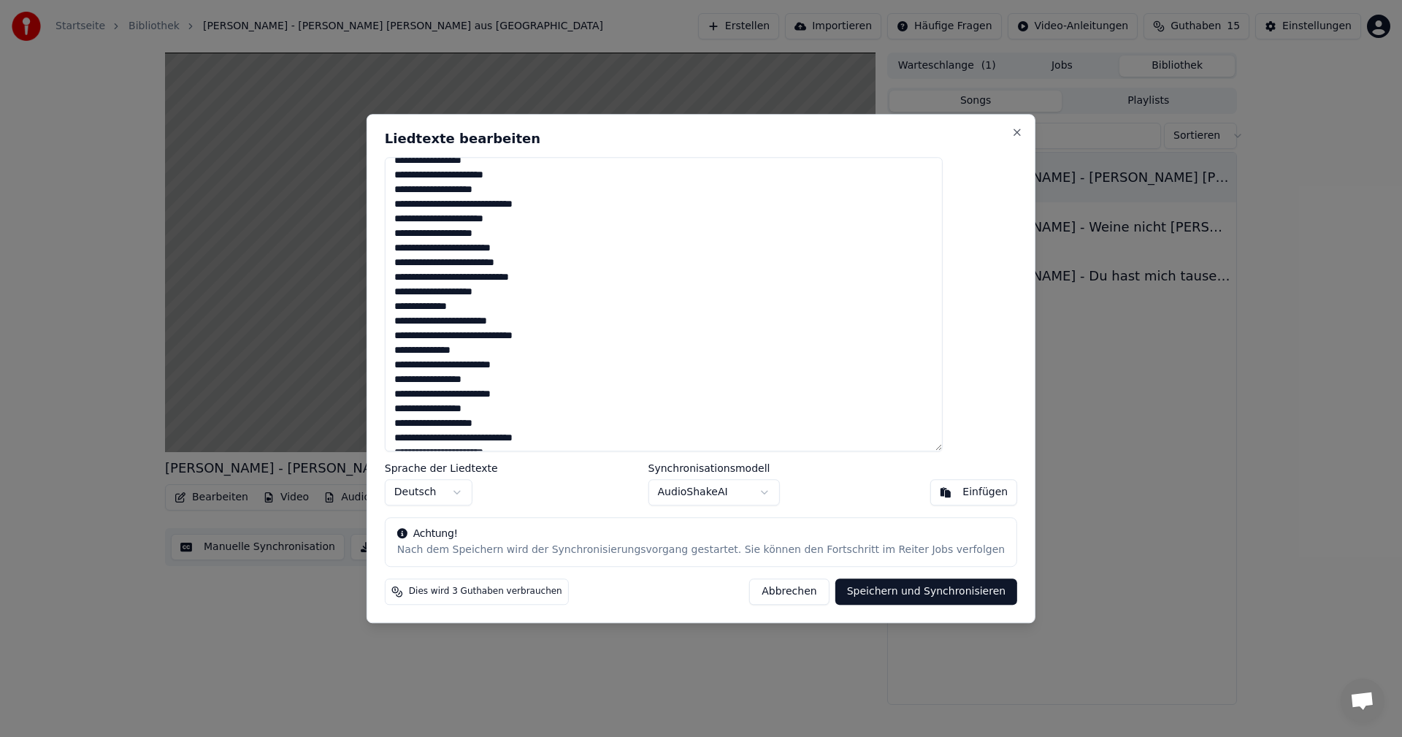
scroll to position [185, 0]
drag, startPoint x: 638, startPoint y: 131, endPoint x: 808, endPoint y: 132, distance: 170.1
click at [808, 132] on div "**********" at bounding box center [700, 368] width 669 height 509
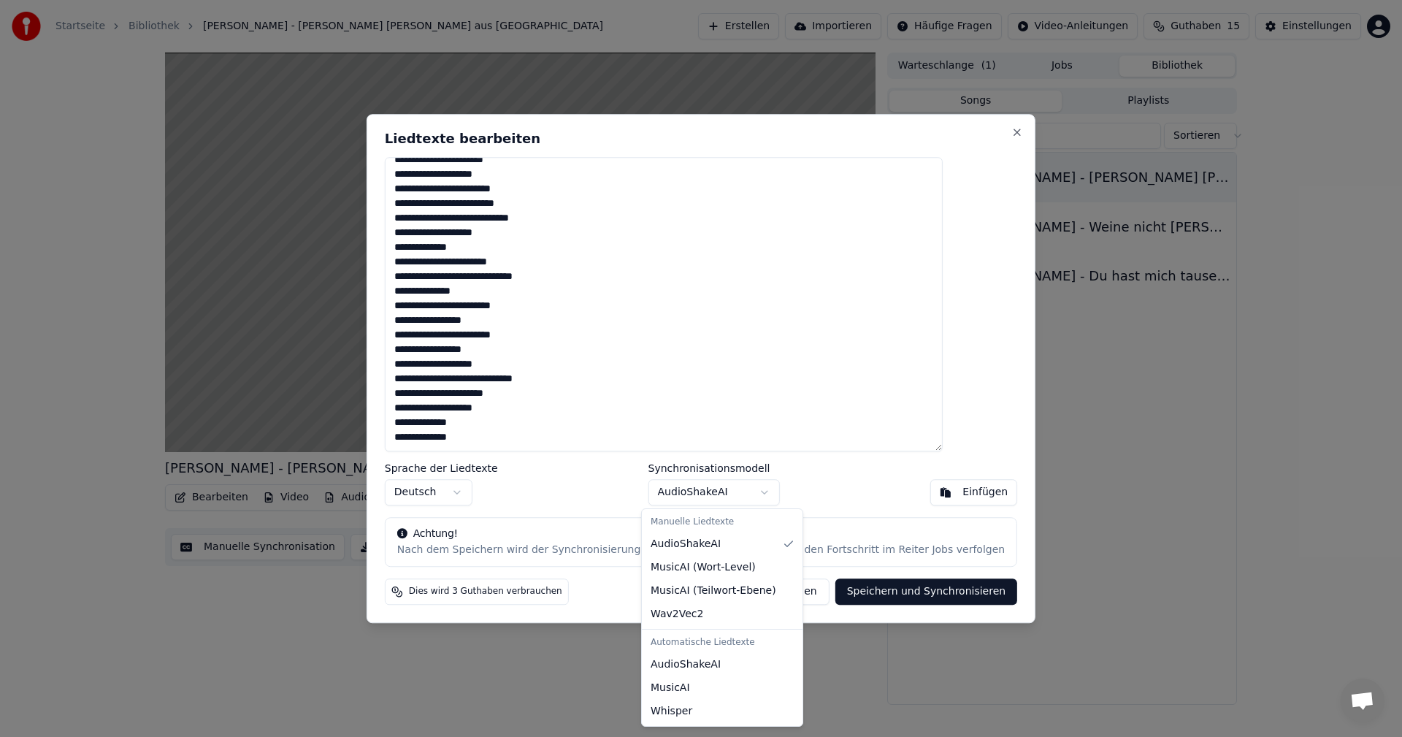
click at [757, 491] on body "Startseite Bibliothek [PERSON_NAME] - [PERSON_NAME] [PERSON_NAME] aus [GEOGRAPH…" at bounding box center [701, 368] width 1402 height 737
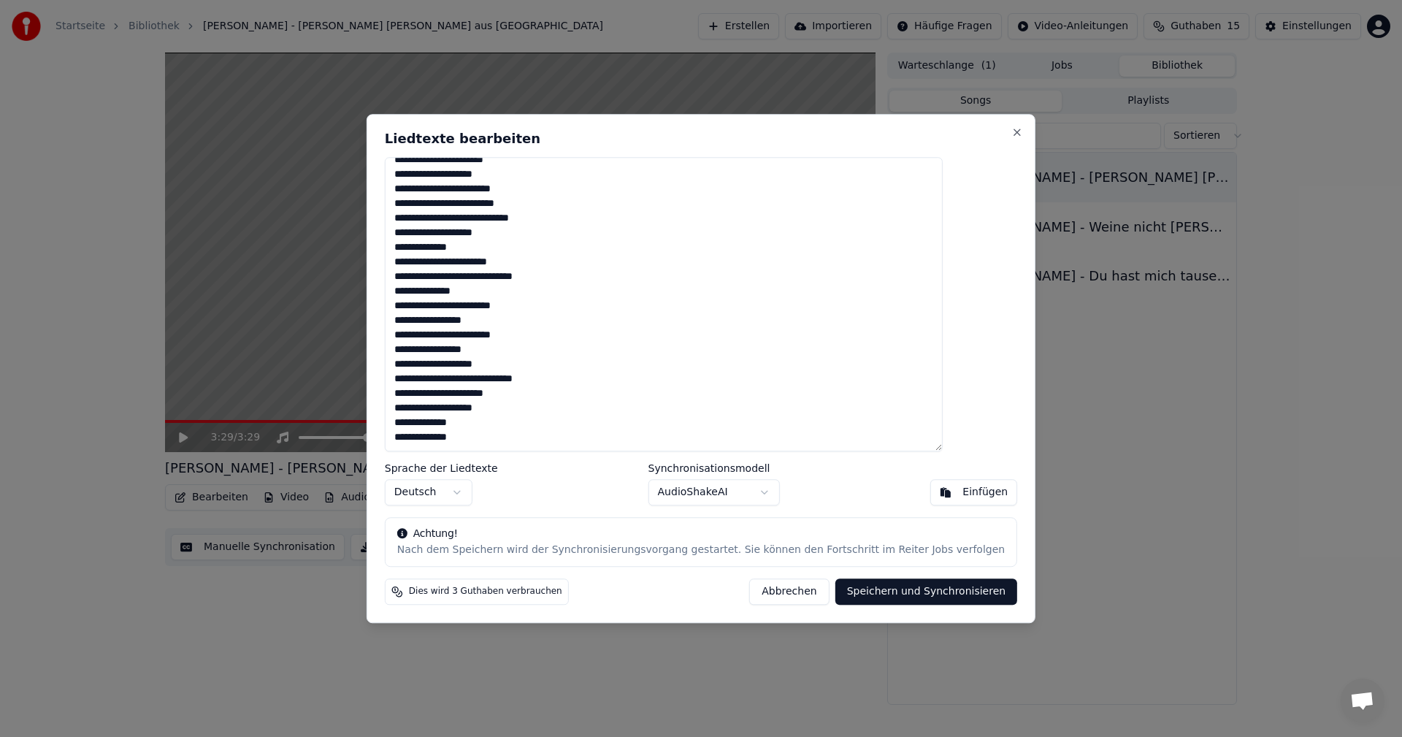
click at [972, 131] on body "Startseite Bibliothek [PERSON_NAME] - [PERSON_NAME] [PERSON_NAME] aus [GEOGRAPH…" at bounding box center [701, 368] width 1402 height 737
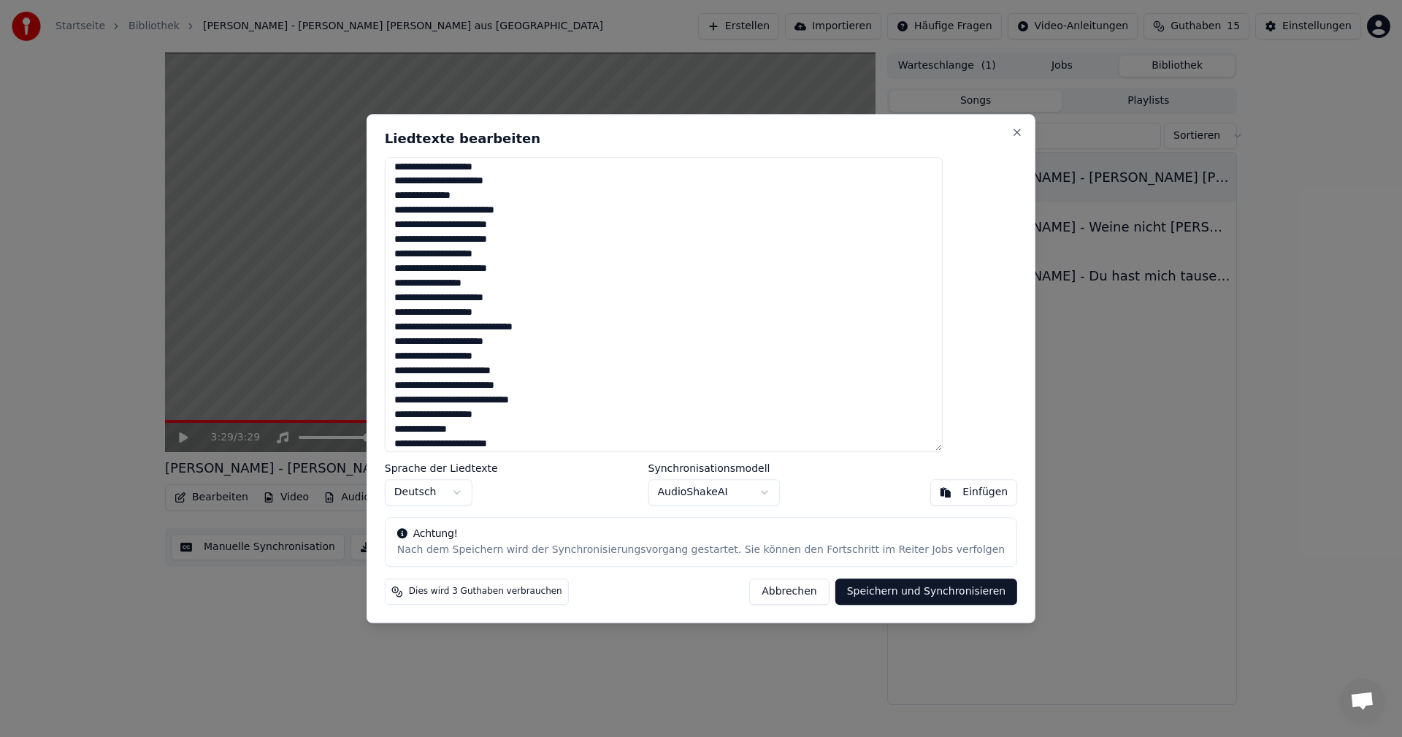
scroll to position [0, 0]
click at [929, 494] on button "Einfügen" at bounding box center [973, 492] width 88 height 26
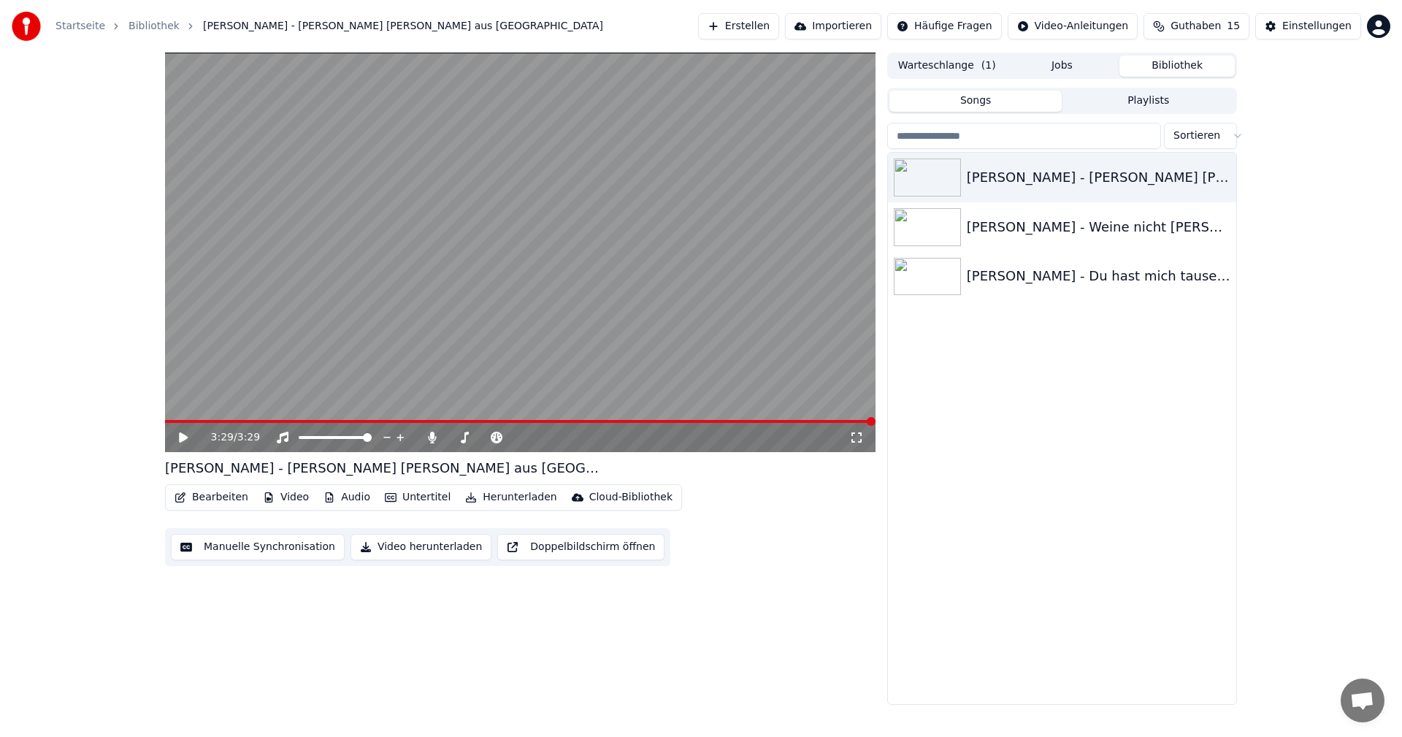
click at [938, 24] on html "Startseite Bibliothek [PERSON_NAME] - [PERSON_NAME] [PERSON_NAME] aus [GEOGRAPH…" at bounding box center [701, 368] width 1402 height 737
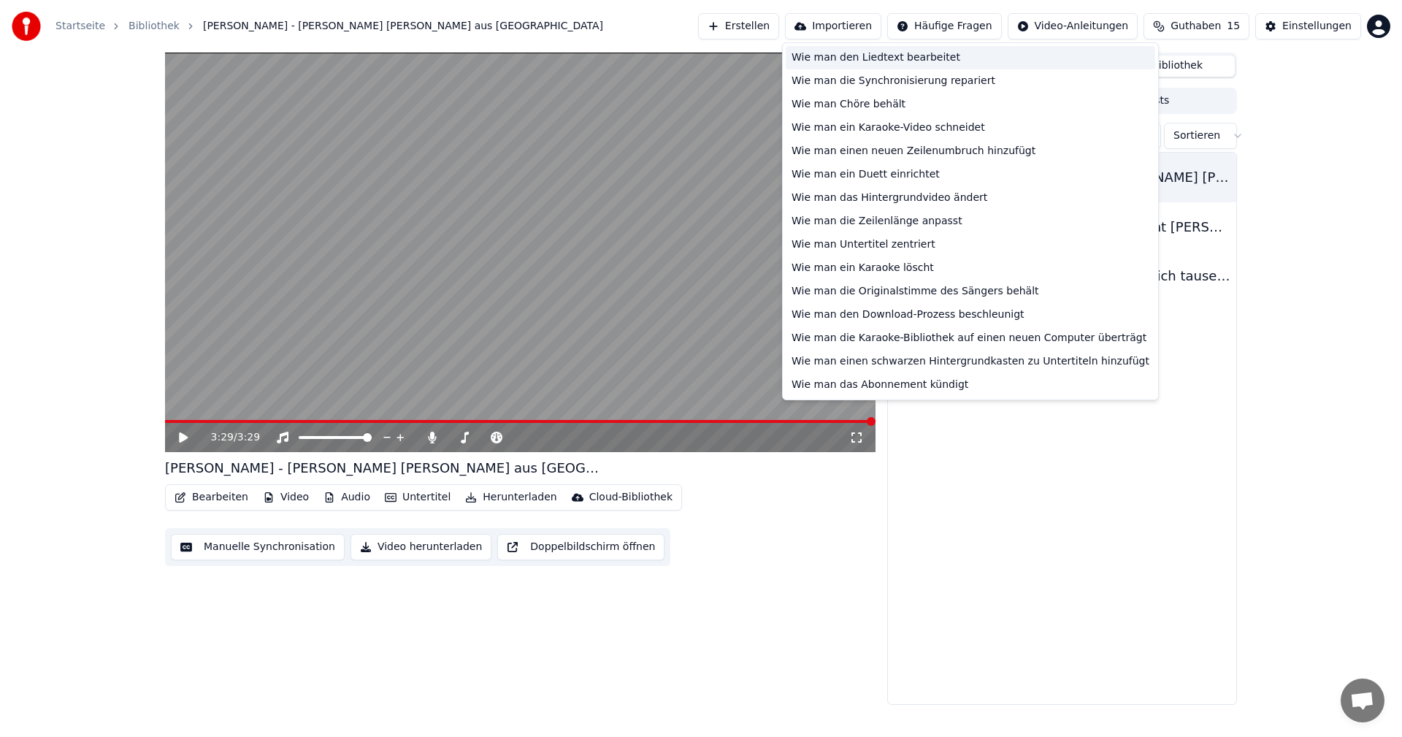
click at [874, 58] on div "Wie man den Liedtext bearbeitet" at bounding box center [969, 57] width 369 height 23
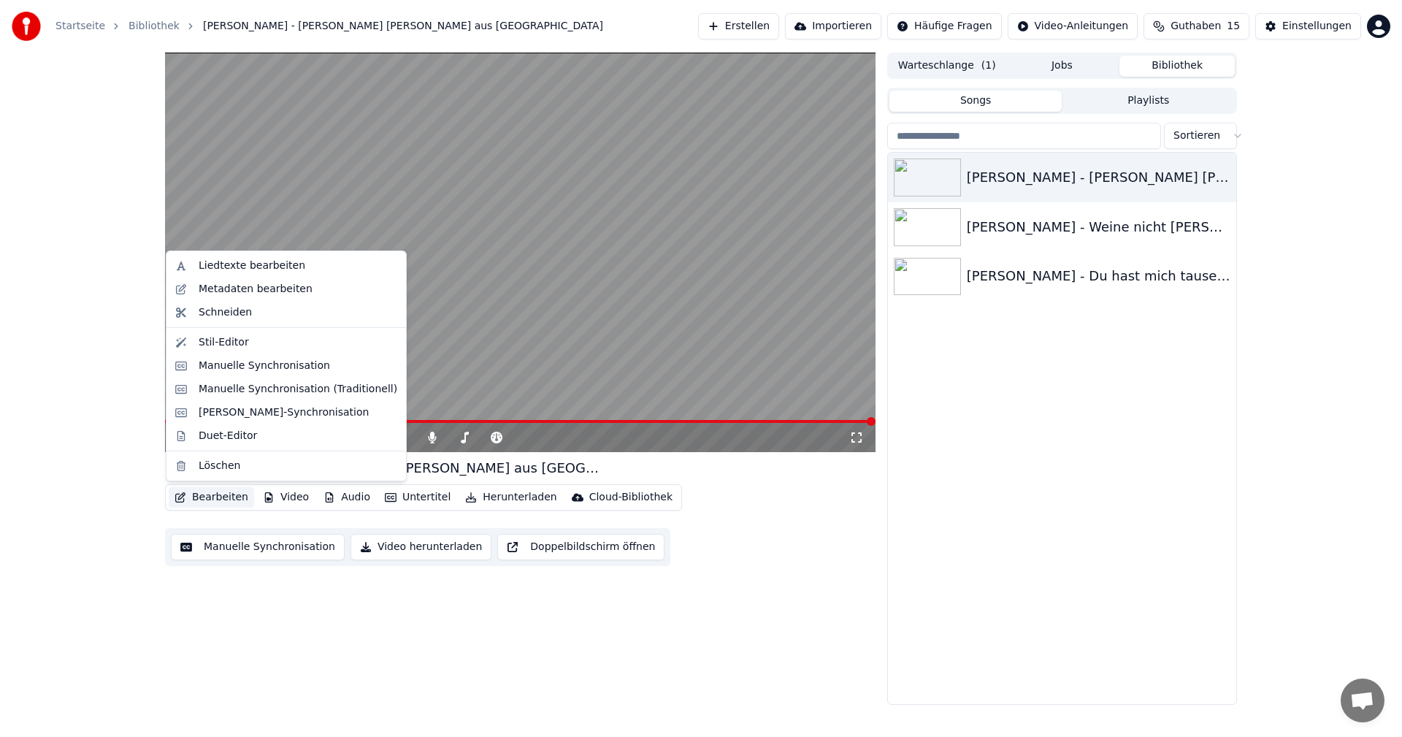
click at [214, 495] on button "Bearbeiten" at bounding box center [211, 497] width 85 height 20
click at [230, 264] on div "Liedtexte bearbeiten" at bounding box center [252, 265] width 107 height 15
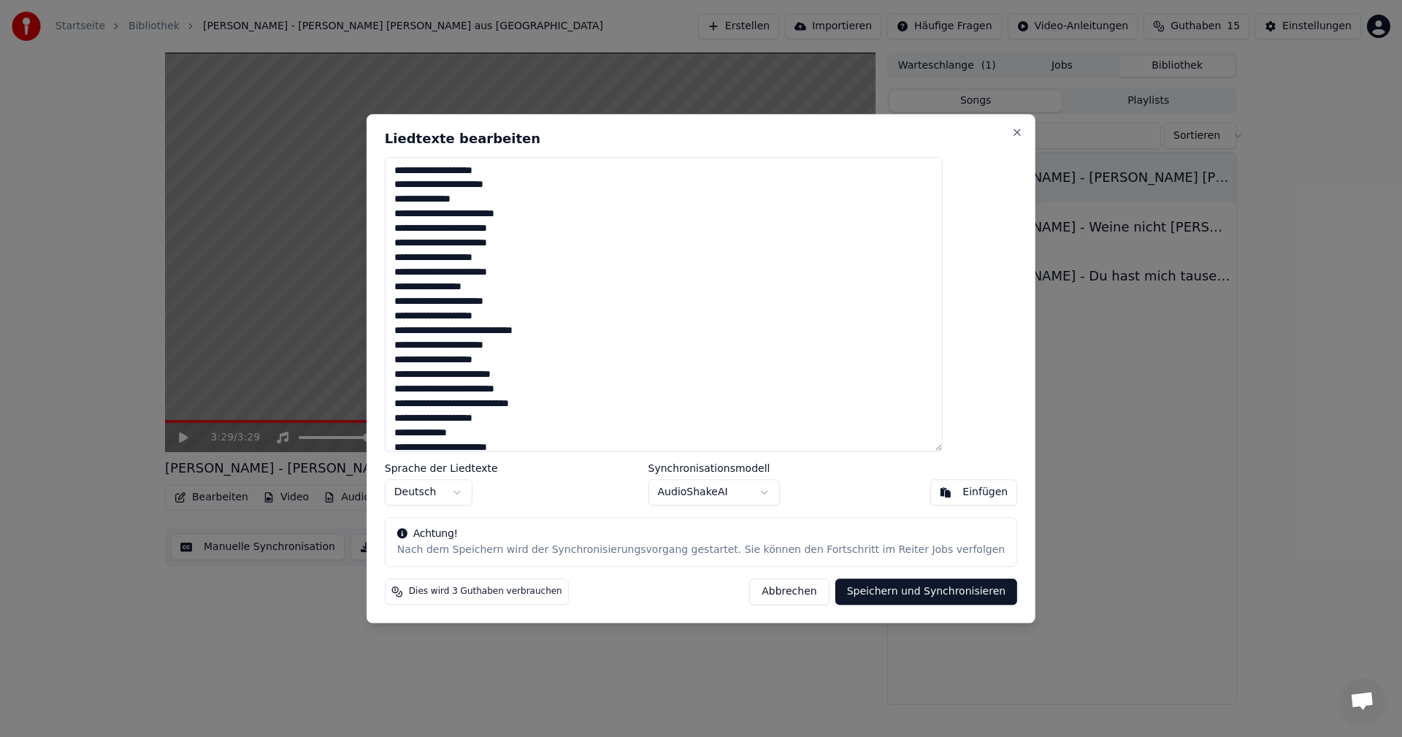
scroll to position [185, 0]
drag, startPoint x: 432, startPoint y: 169, endPoint x: 699, endPoint y: 529, distance: 447.2
click at [699, 529] on div "**********" at bounding box center [700, 368] width 669 height 509
paste textarea "**********"
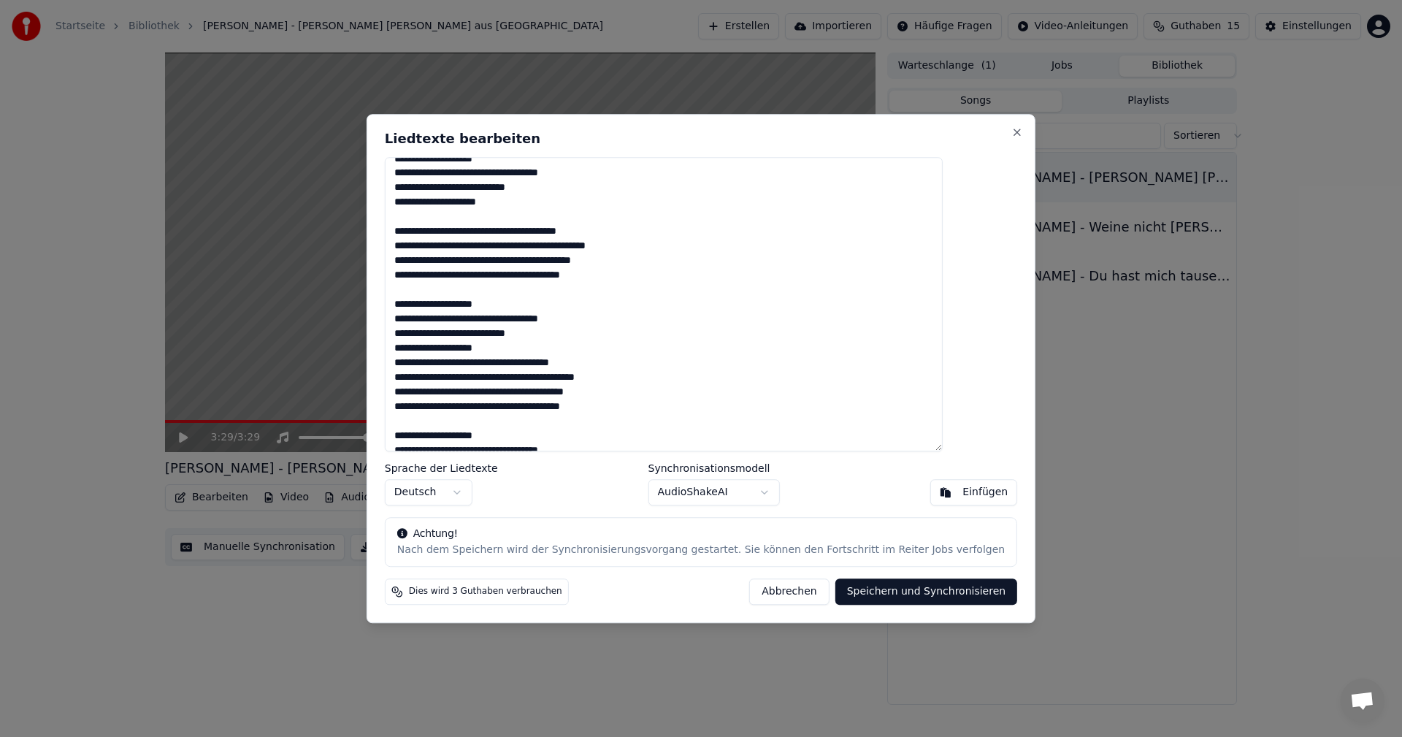
scroll to position [0, 0]
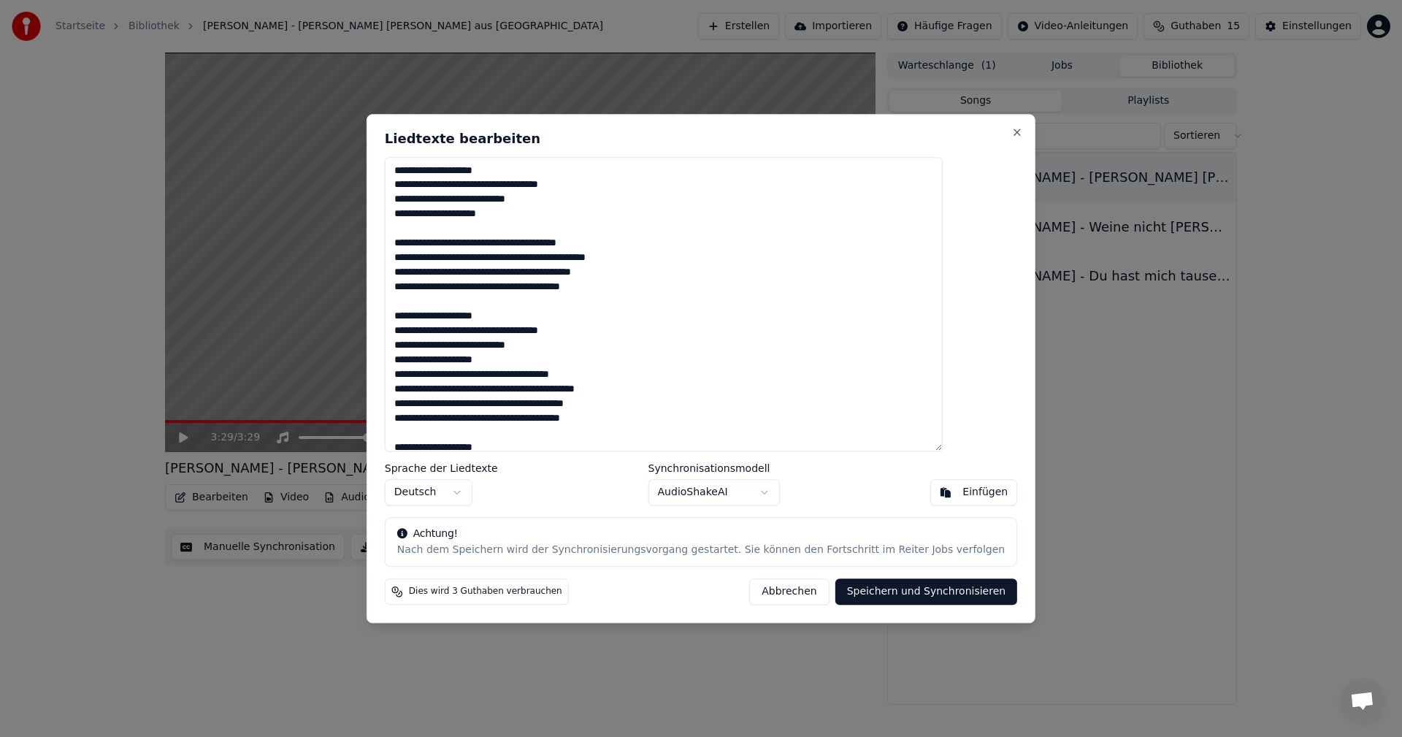
click at [561, 218] on textarea "**********" at bounding box center [664, 304] width 558 height 295
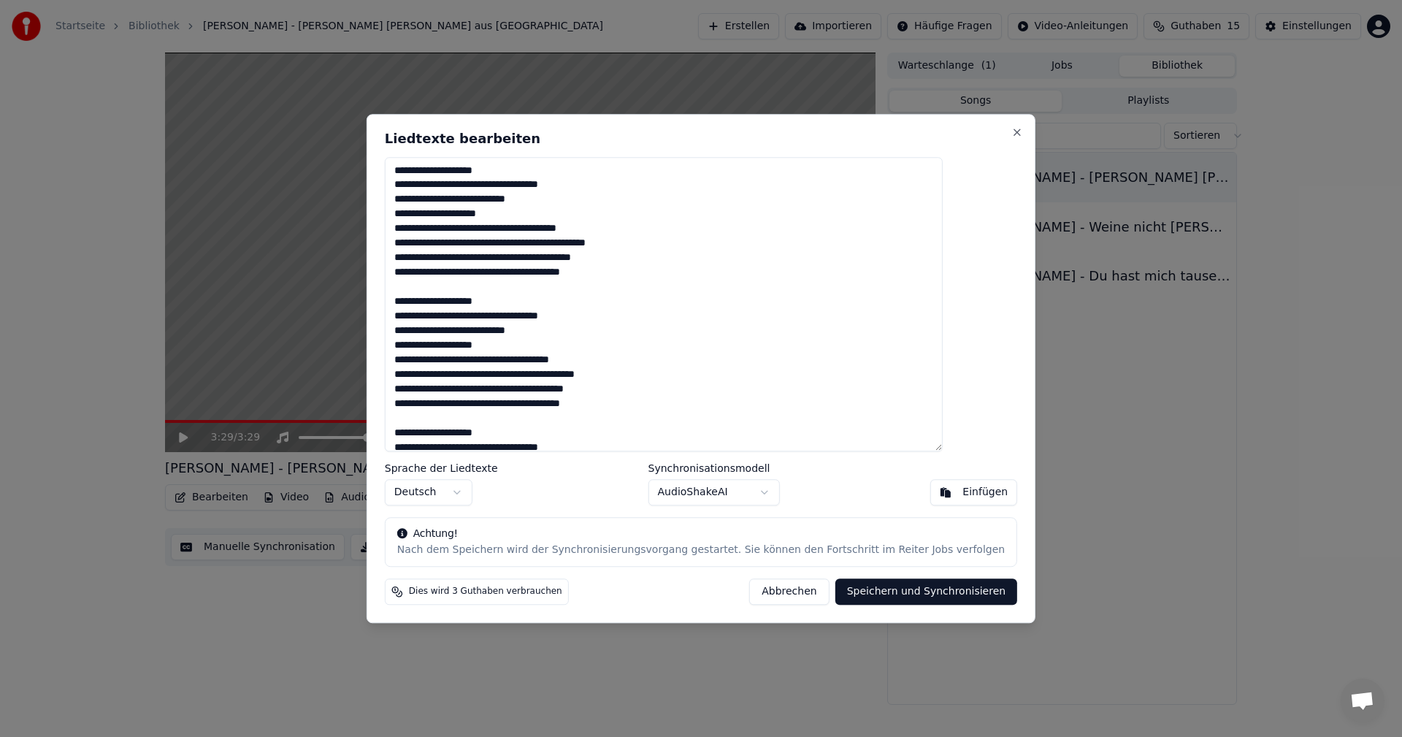
click at [657, 272] on textarea "**********" at bounding box center [664, 304] width 558 height 295
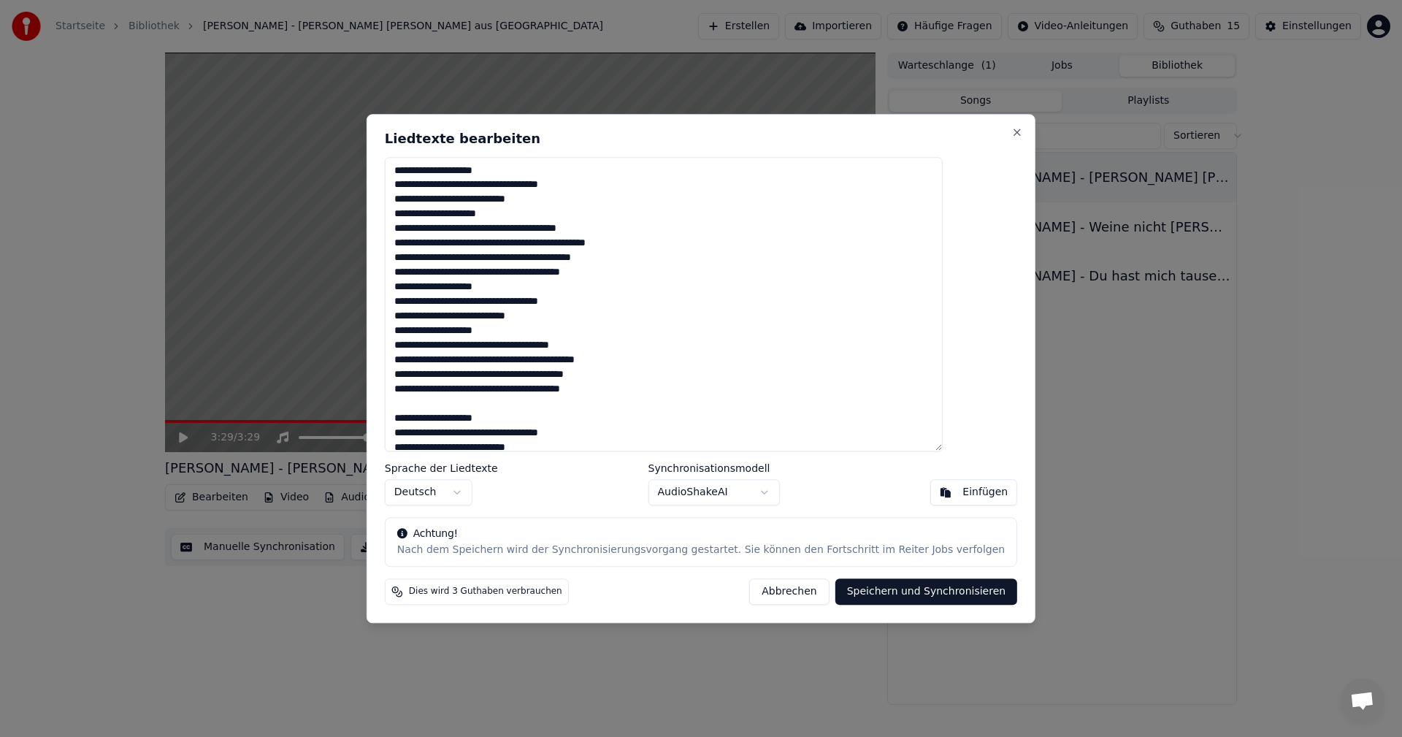
click at [665, 396] on textarea "**********" at bounding box center [664, 304] width 558 height 295
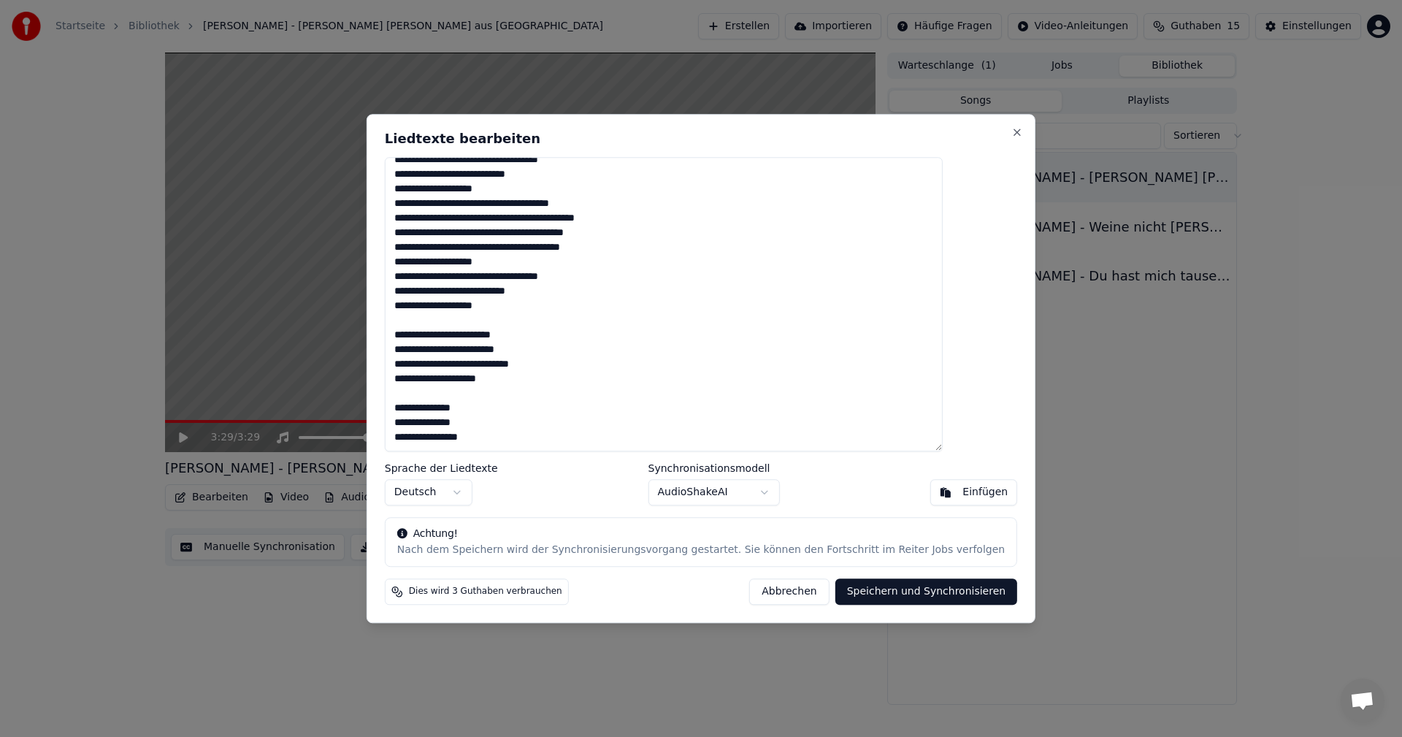
click at [550, 292] on textarea "**********" at bounding box center [664, 304] width 558 height 295
click at [556, 368] on textarea "**********" at bounding box center [664, 304] width 558 height 295
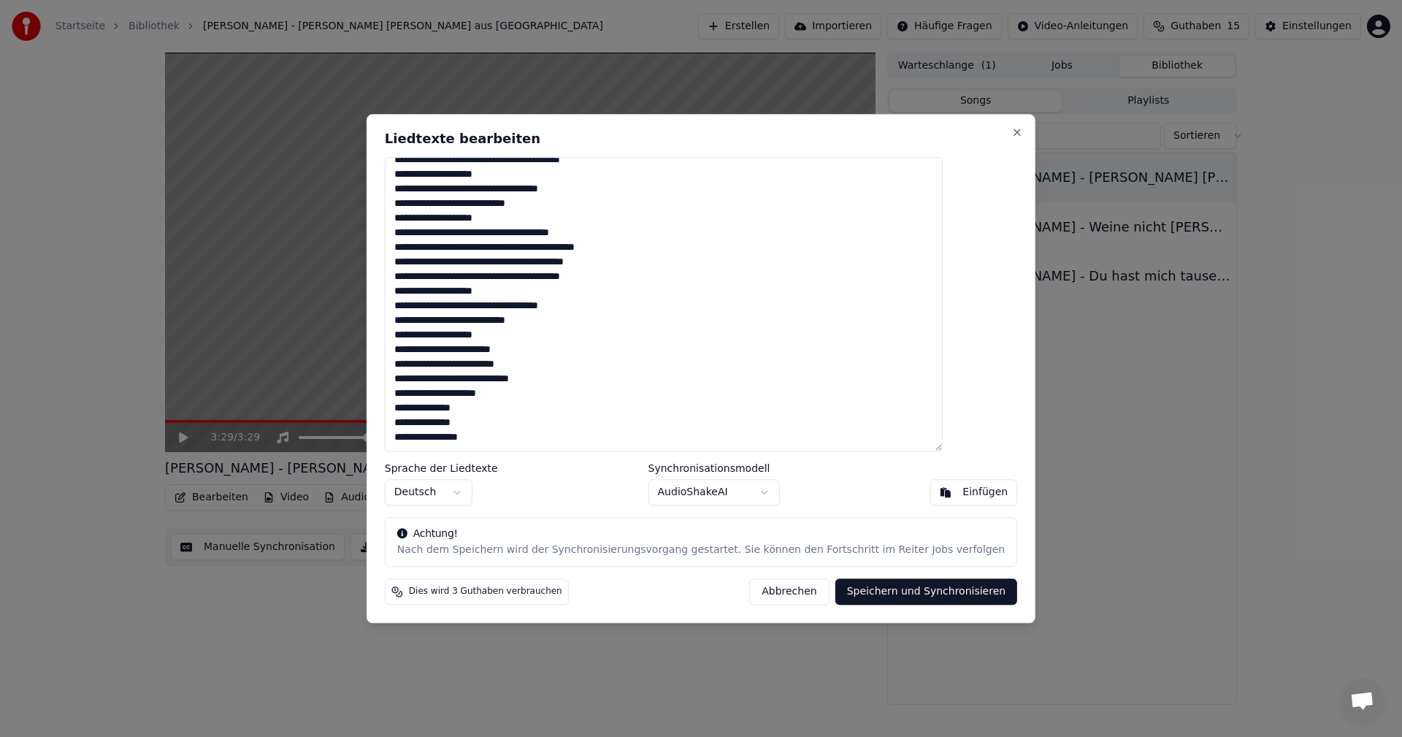
scroll to position [127, 0]
click at [529, 427] on textarea "**********" at bounding box center [664, 304] width 558 height 295
click at [893, 593] on button "Speichern und Synchronisieren" at bounding box center [926, 591] width 182 height 26
type textarea "**********"
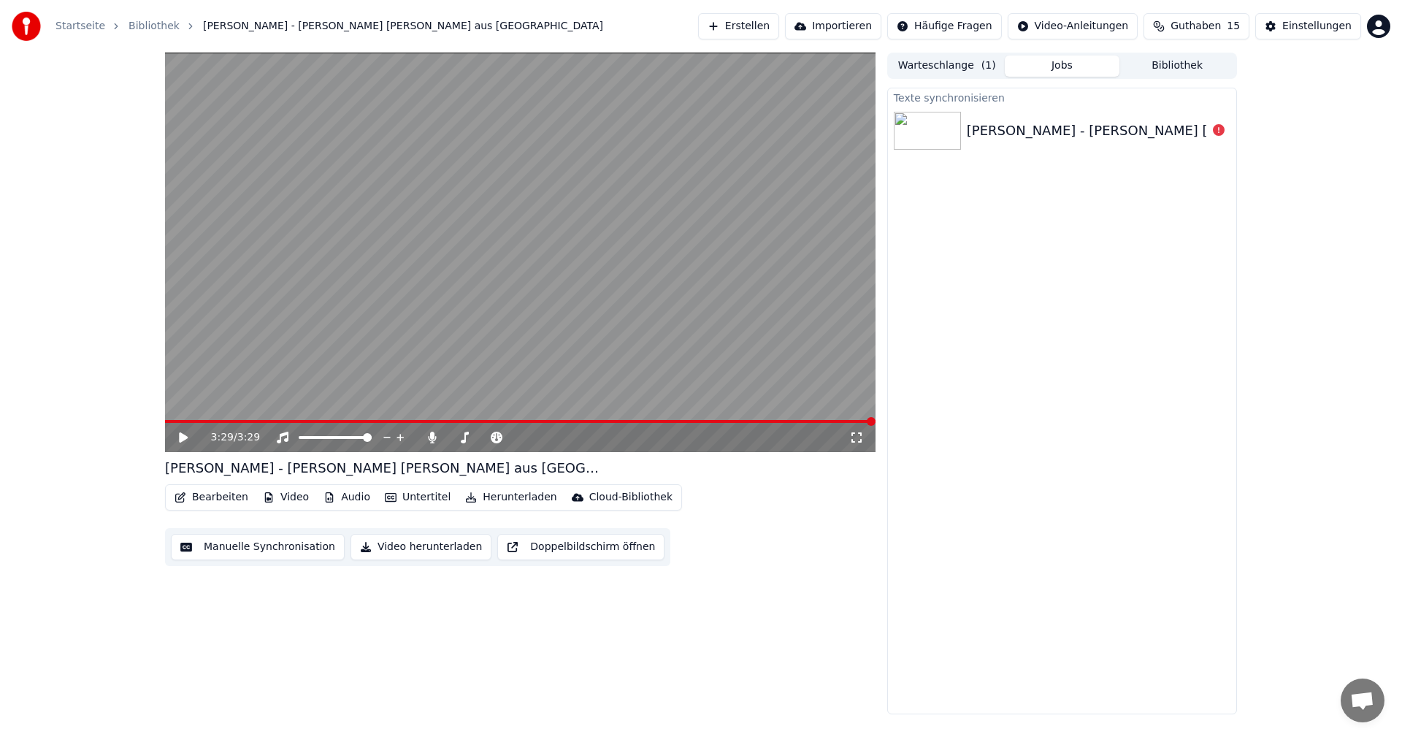
click at [1180, 128] on div "[PERSON_NAME] - [PERSON_NAME] [PERSON_NAME] aus [GEOGRAPHIC_DATA]" at bounding box center [1223, 130] width 515 height 20
click at [1220, 128] on icon at bounding box center [1218, 130] width 12 height 12
click at [1007, 126] on div "[PERSON_NAME] - [PERSON_NAME] [PERSON_NAME] aus [GEOGRAPHIC_DATA]" at bounding box center [1223, 130] width 515 height 20
click at [950, 63] on button "Warteschlange ( 1 )" at bounding box center [946, 65] width 115 height 21
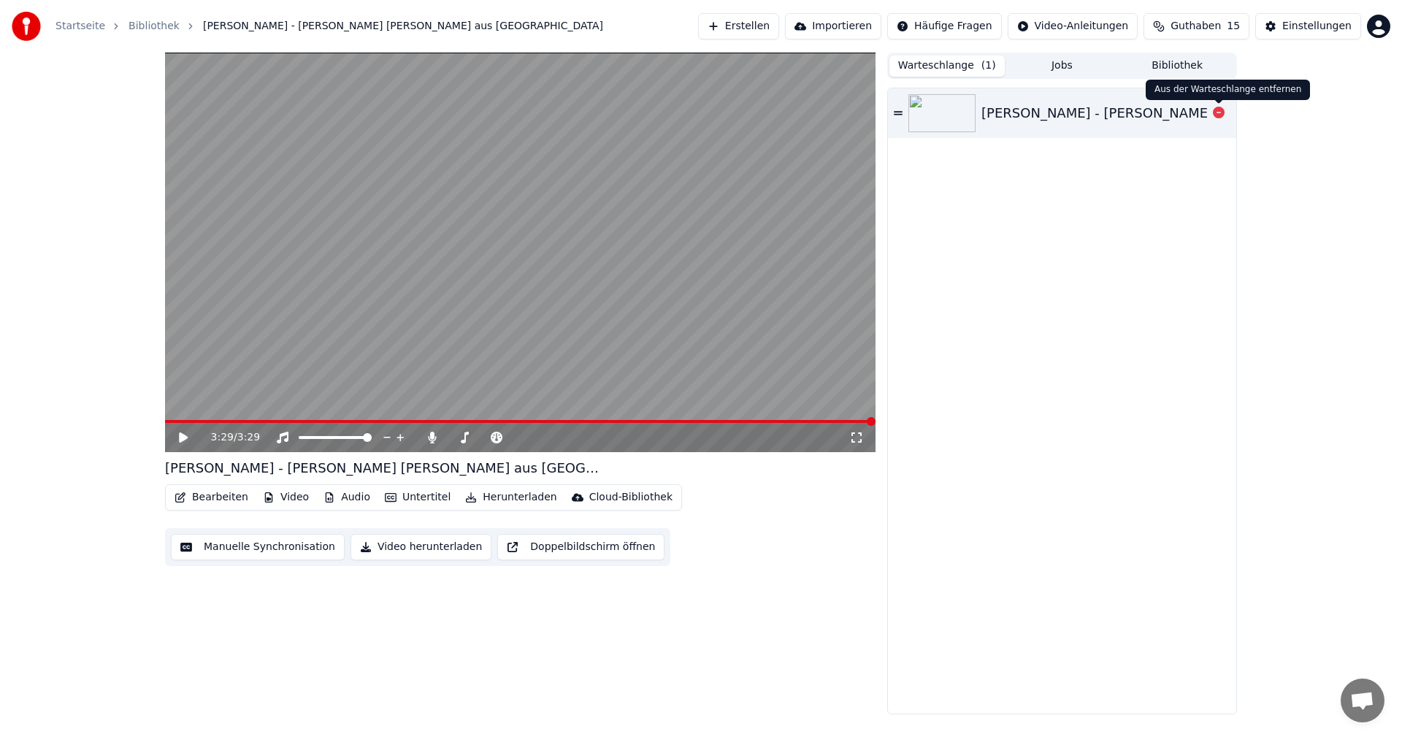
click at [1214, 113] on icon at bounding box center [1218, 113] width 12 height 12
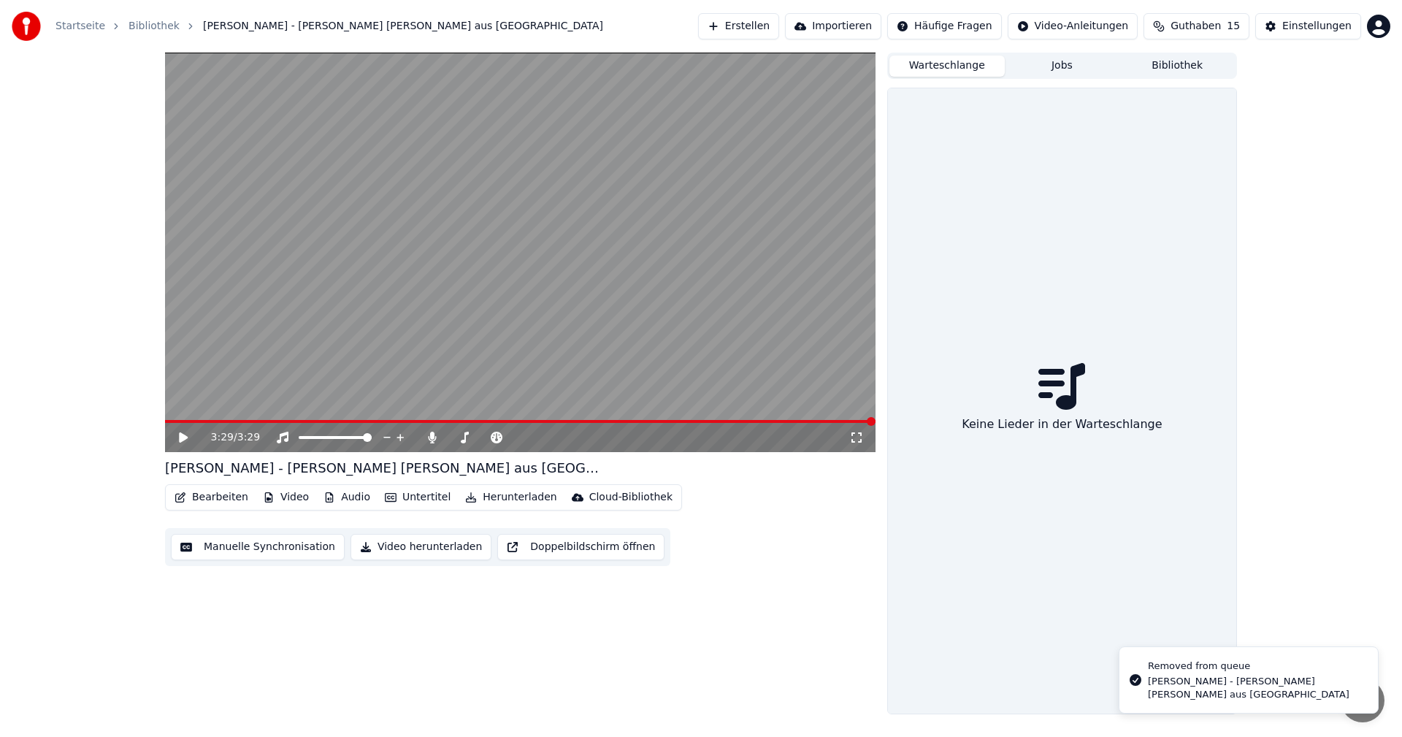
click at [182, 438] on icon at bounding box center [183, 437] width 9 height 10
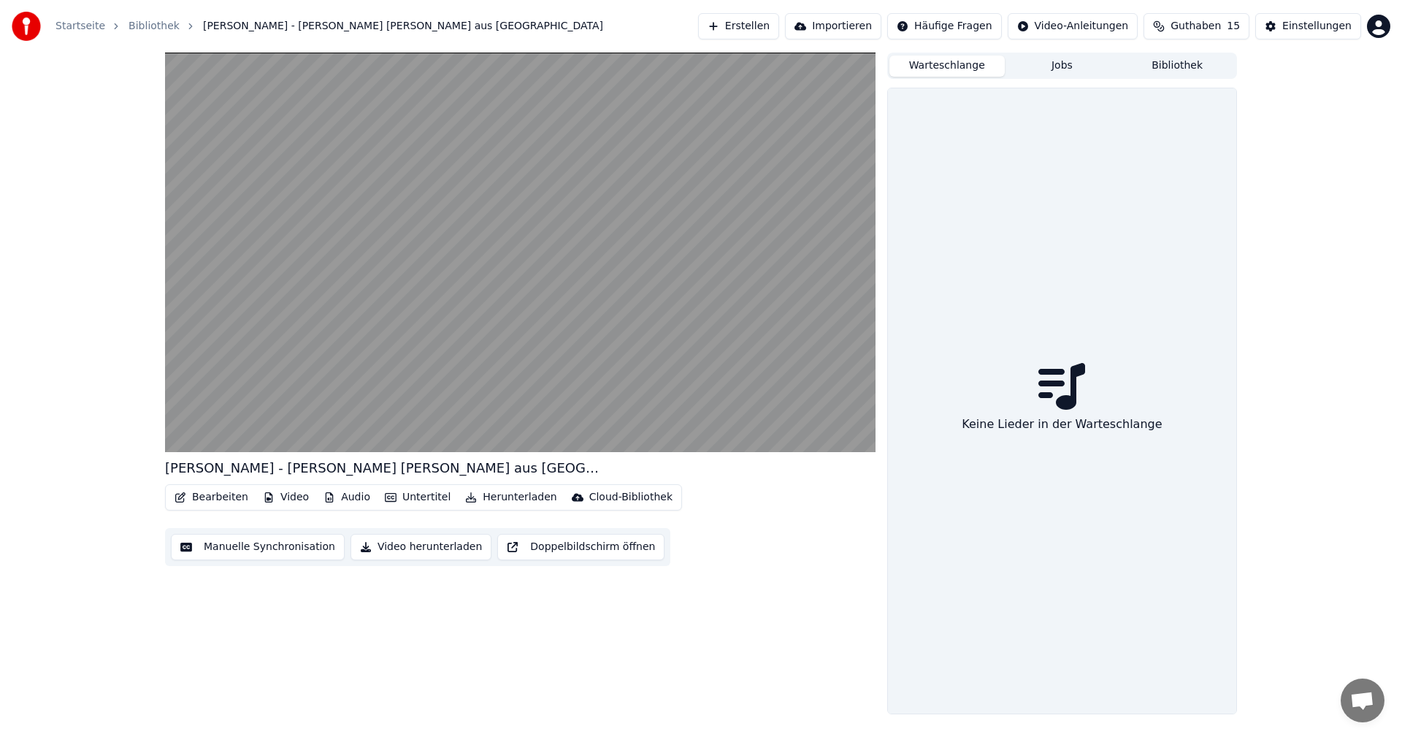
click at [1037, 240] on div "Keine Lieder in der Warteschlange" at bounding box center [1062, 400] width 348 height 625
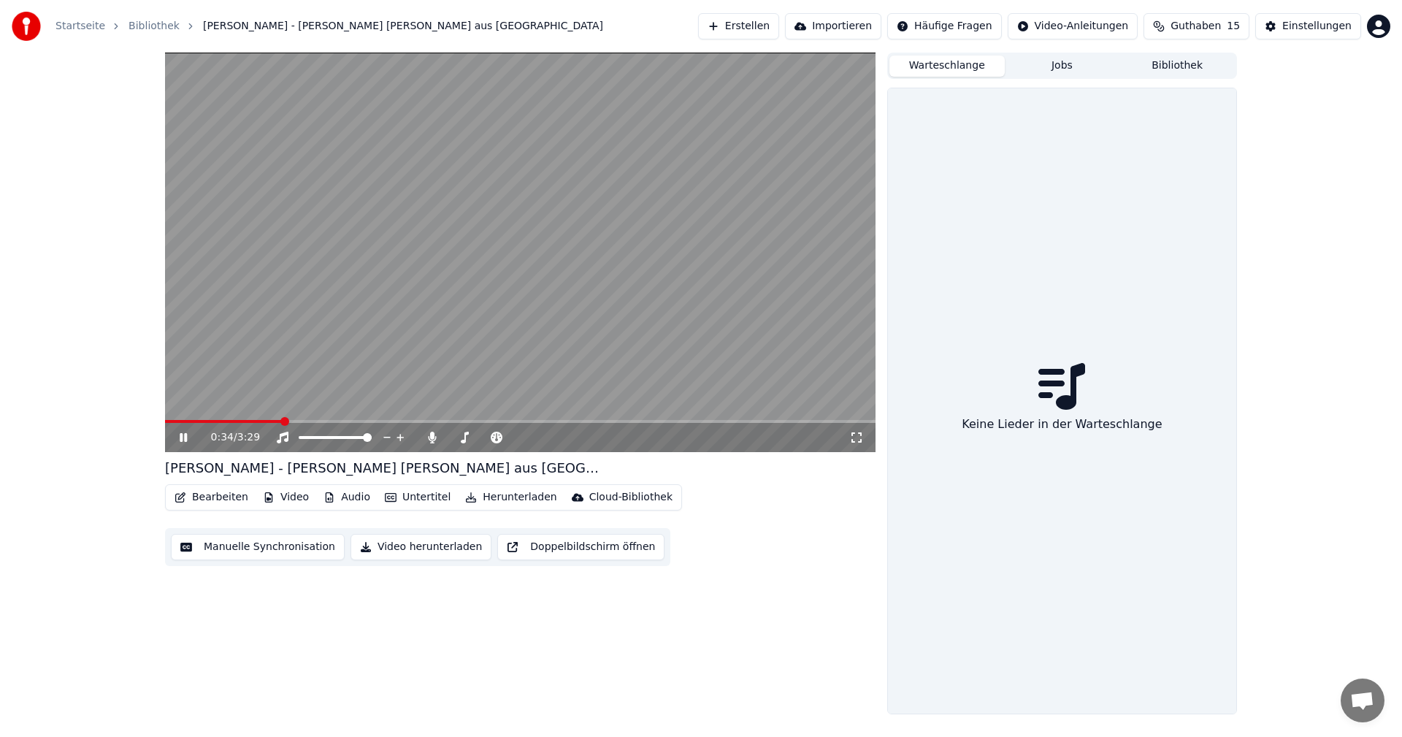
click at [184, 438] on icon at bounding box center [194, 437] width 34 height 12
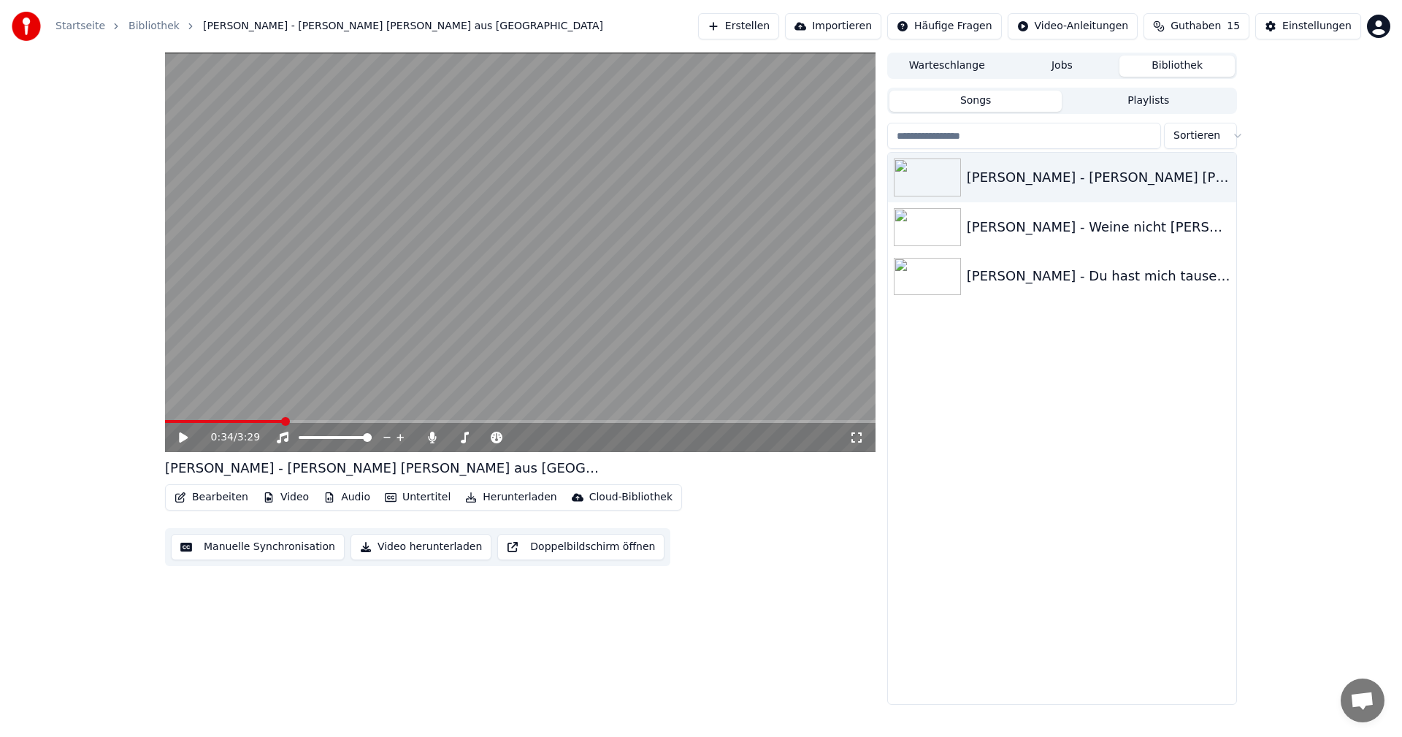
click at [1175, 63] on button "Bibliothek" at bounding box center [1176, 65] width 115 height 21
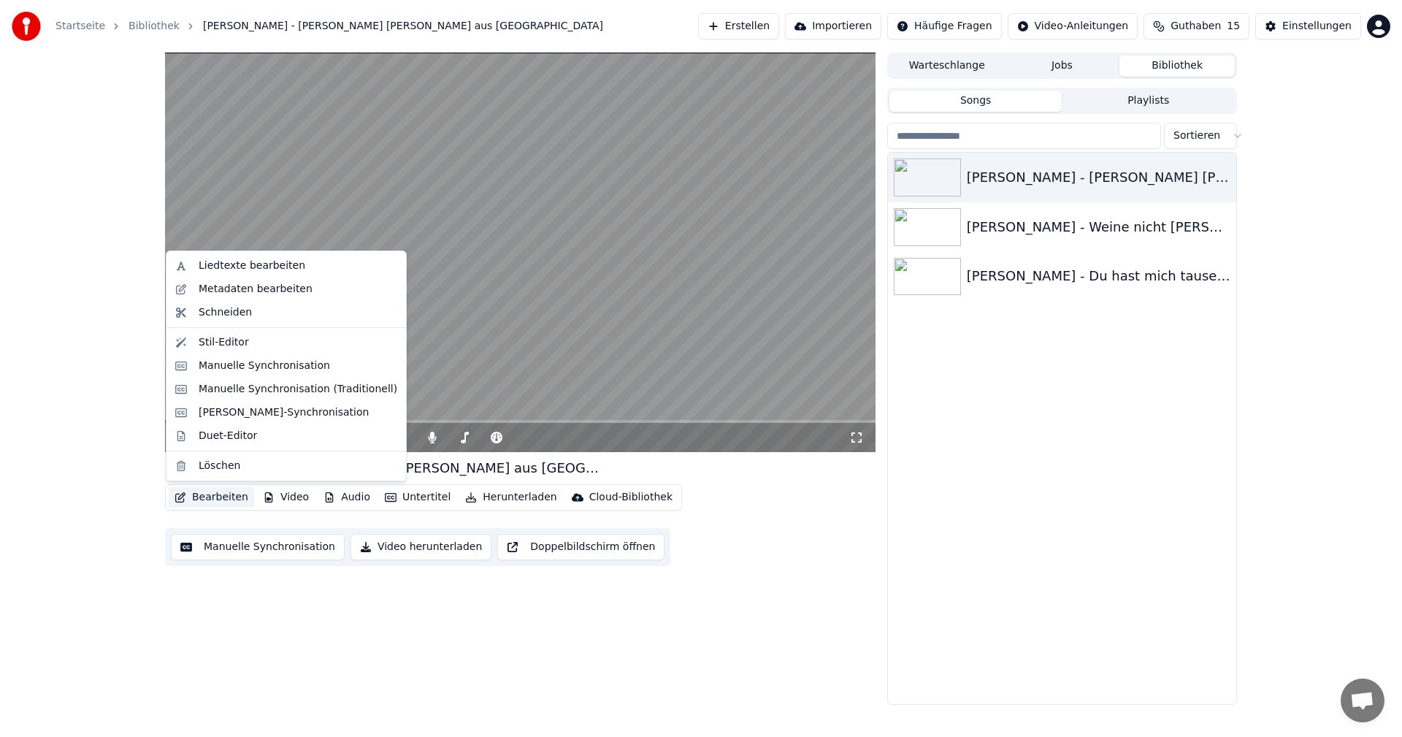
click at [197, 500] on button "Bearbeiten" at bounding box center [211, 497] width 85 height 20
click at [255, 269] on div "Liedtexte bearbeiten" at bounding box center [252, 265] width 107 height 15
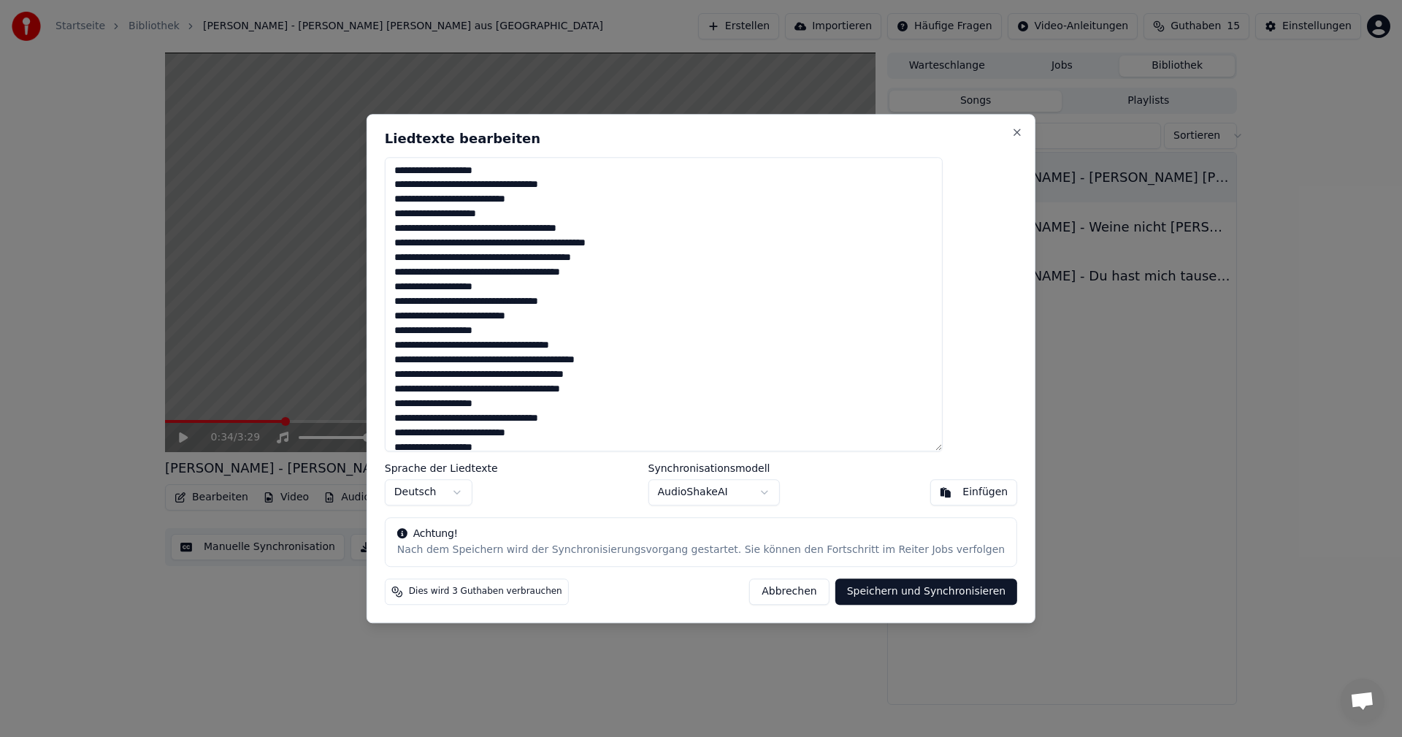
click at [856, 595] on button "Speichern und Synchronisieren" at bounding box center [926, 591] width 182 height 26
type textarea "**********"
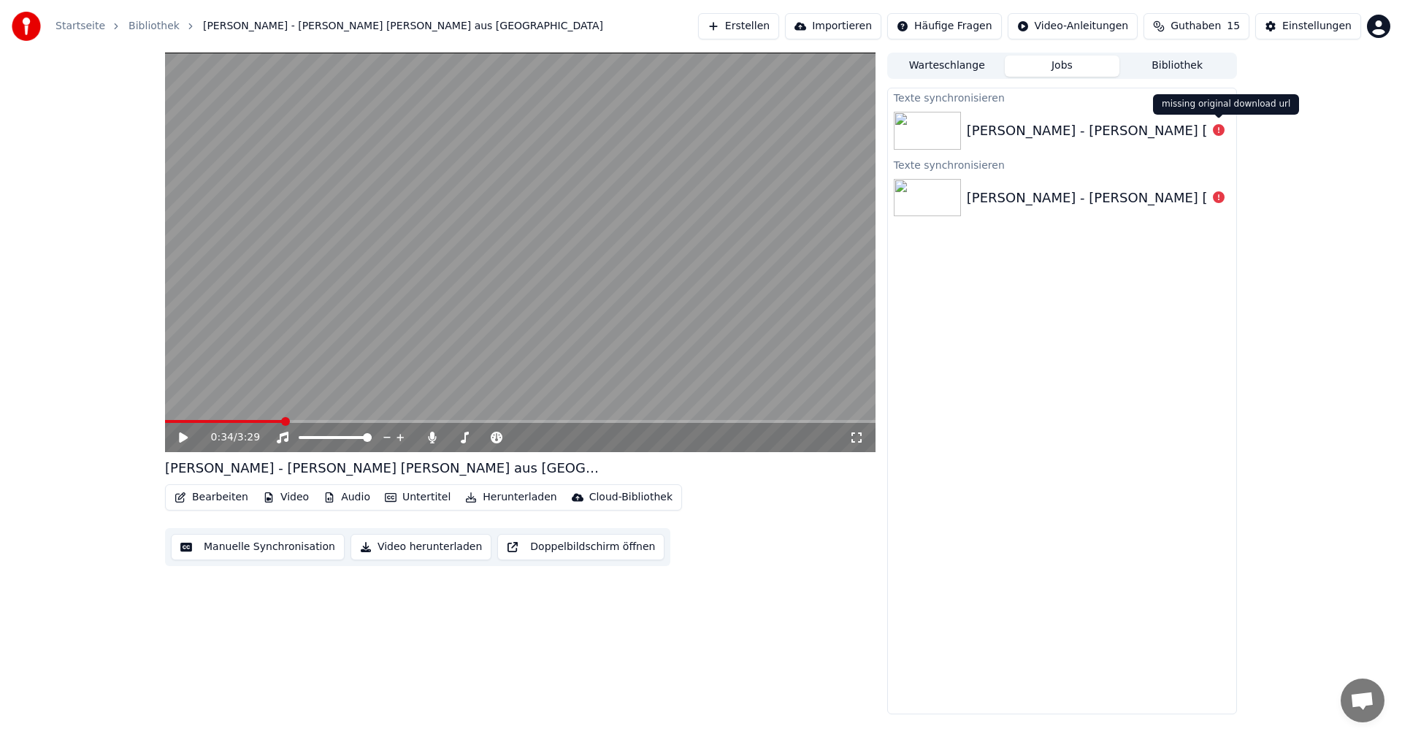
click at [1217, 131] on icon at bounding box center [1218, 130] width 12 height 12
click at [1183, 66] on button "Bibliothek" at bounding box center [1176, 65] width 115 height 21
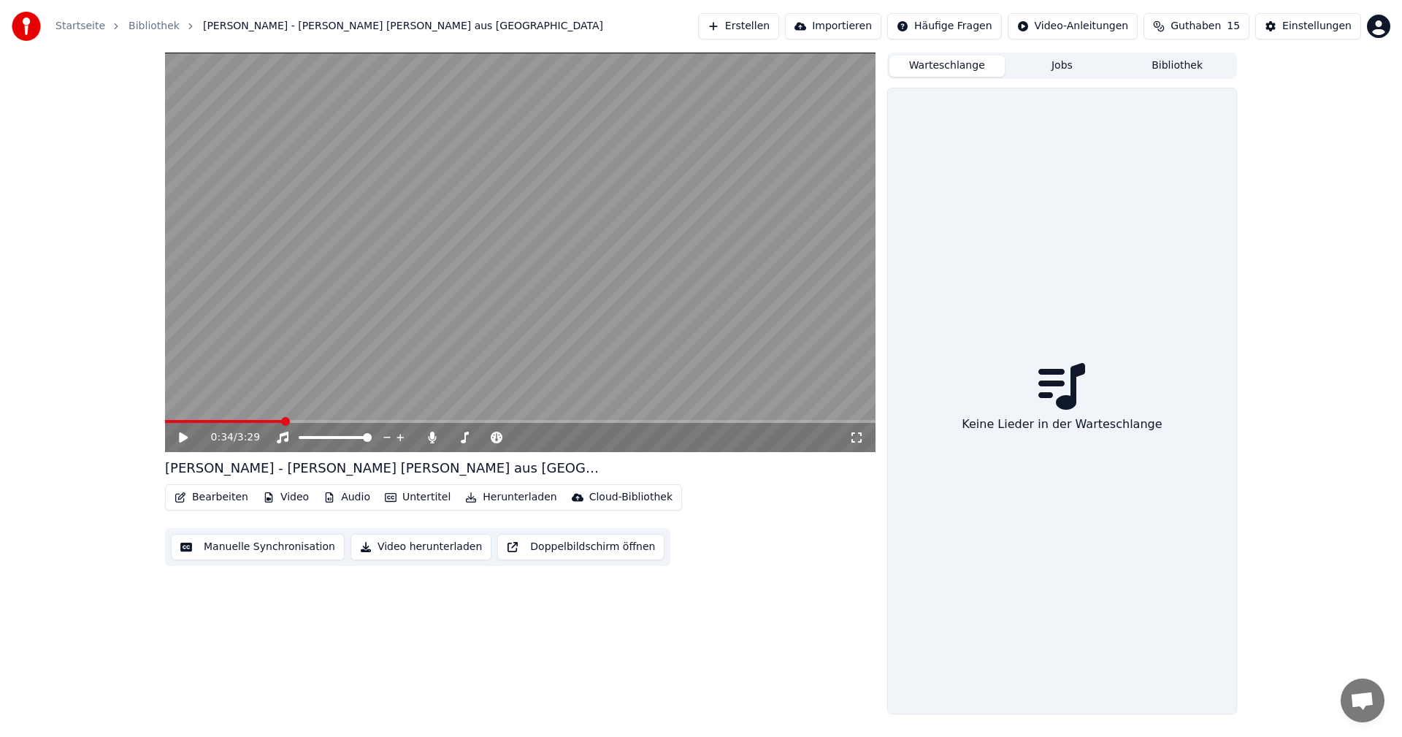
click at [935, 63] on button "Warteschlange" at bounding box center [946, 65] width 115 height 21
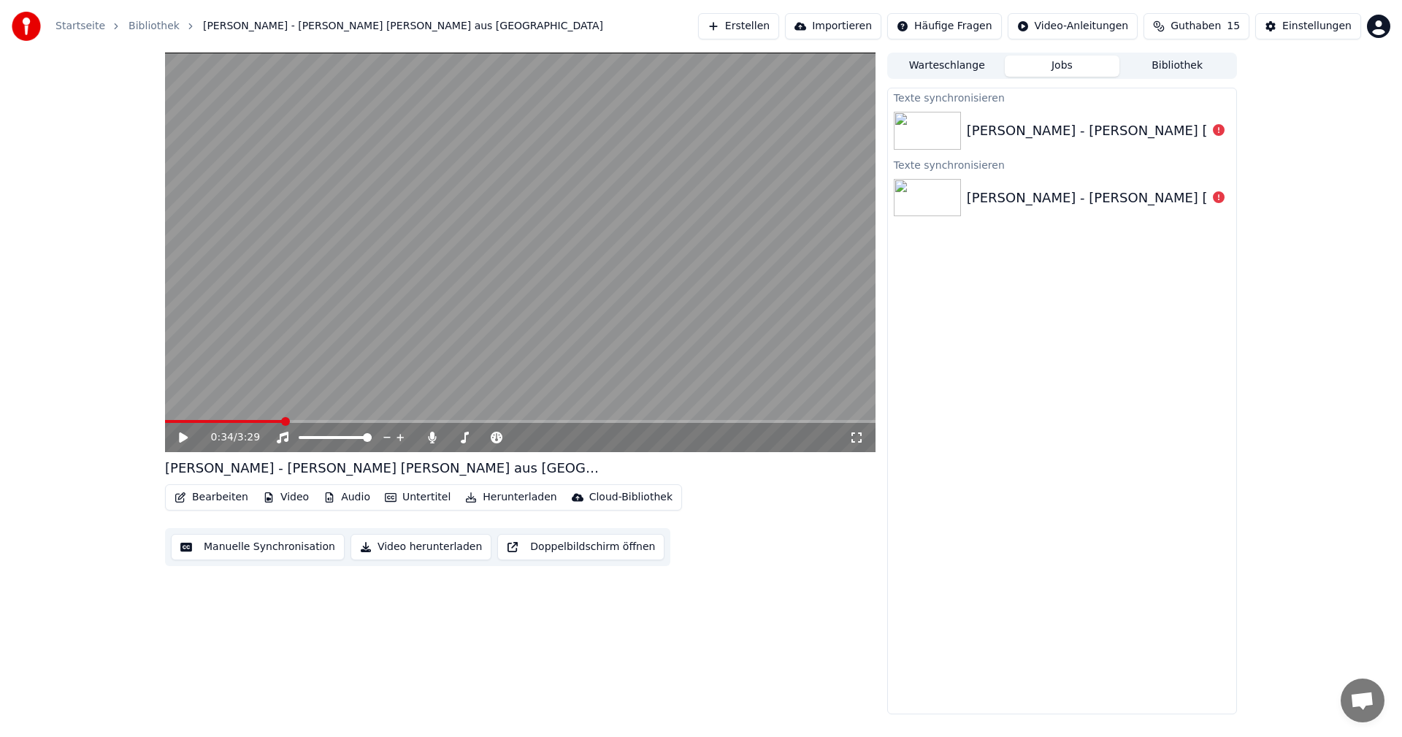
click at [1069, 63] on button "Jobs" at bounding box center [1061, 65] width 115 height 21
click at [960, 24] on html "Startseite Bibliothek [PERSON_NAME] - [PERSON_NAME] [PERSON_NAME] aus [GEOGRAPH…" at bounding box center [701, 368] width 1402 height 737
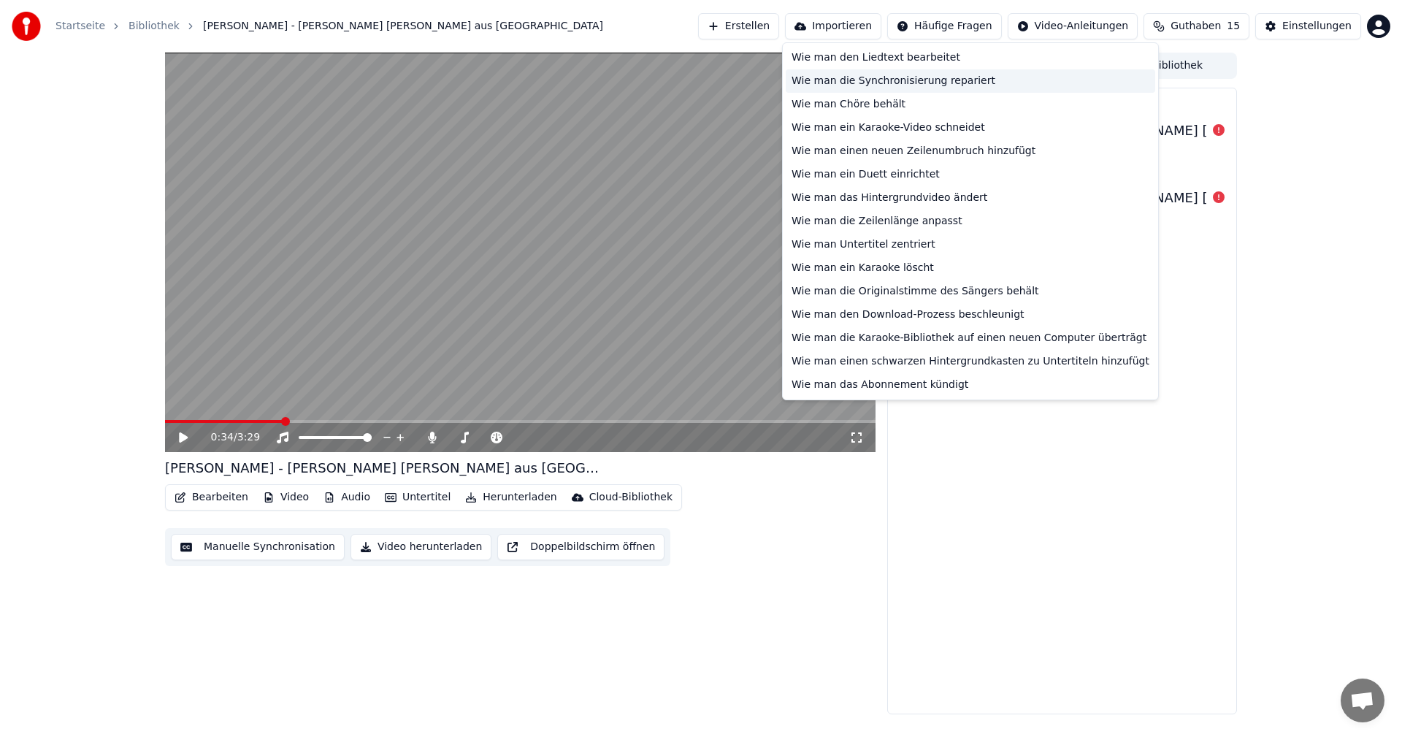
click at [893, 81] on div "Wie man die Synchronisierung repariert" at bounding box center [969, 80] width 369 height 23
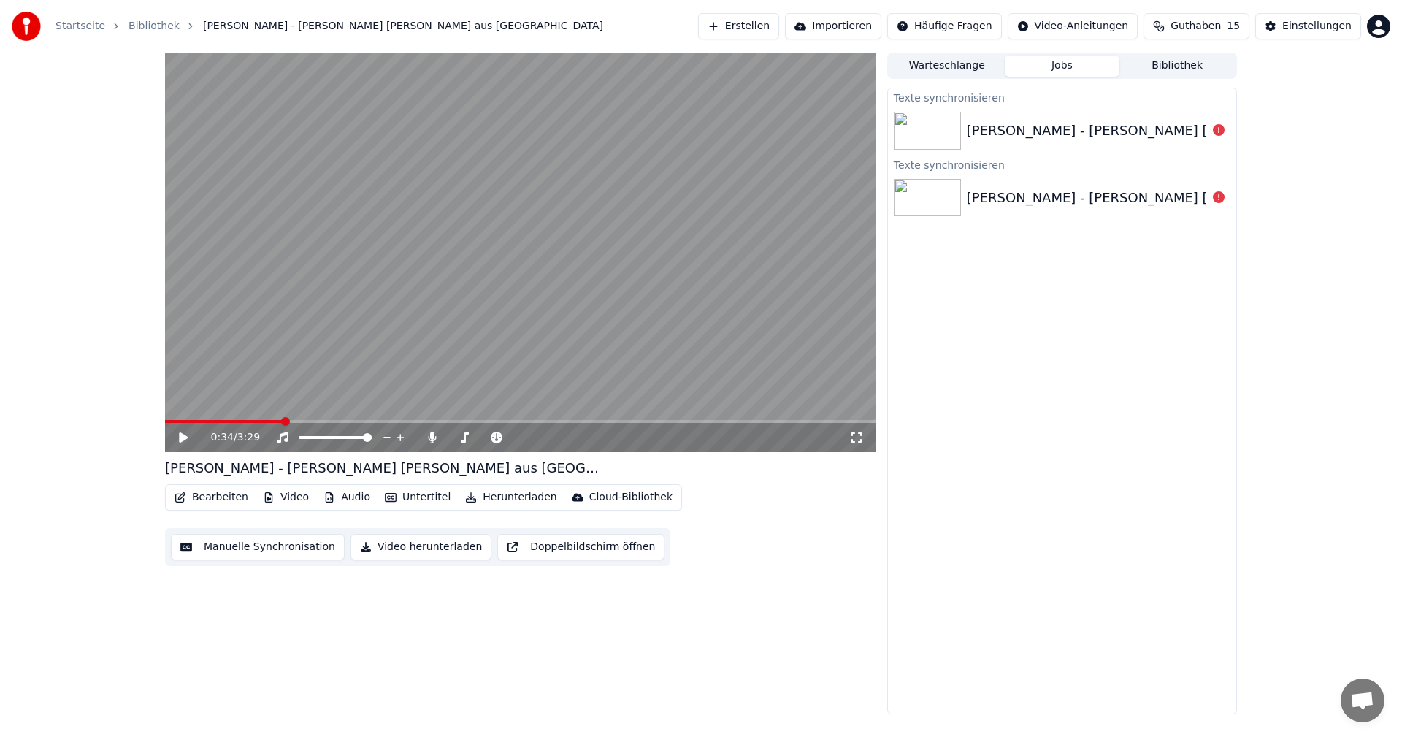
click at [76, 27] on link "Startseite" at bounding box center [80, 26] width 50 height 15
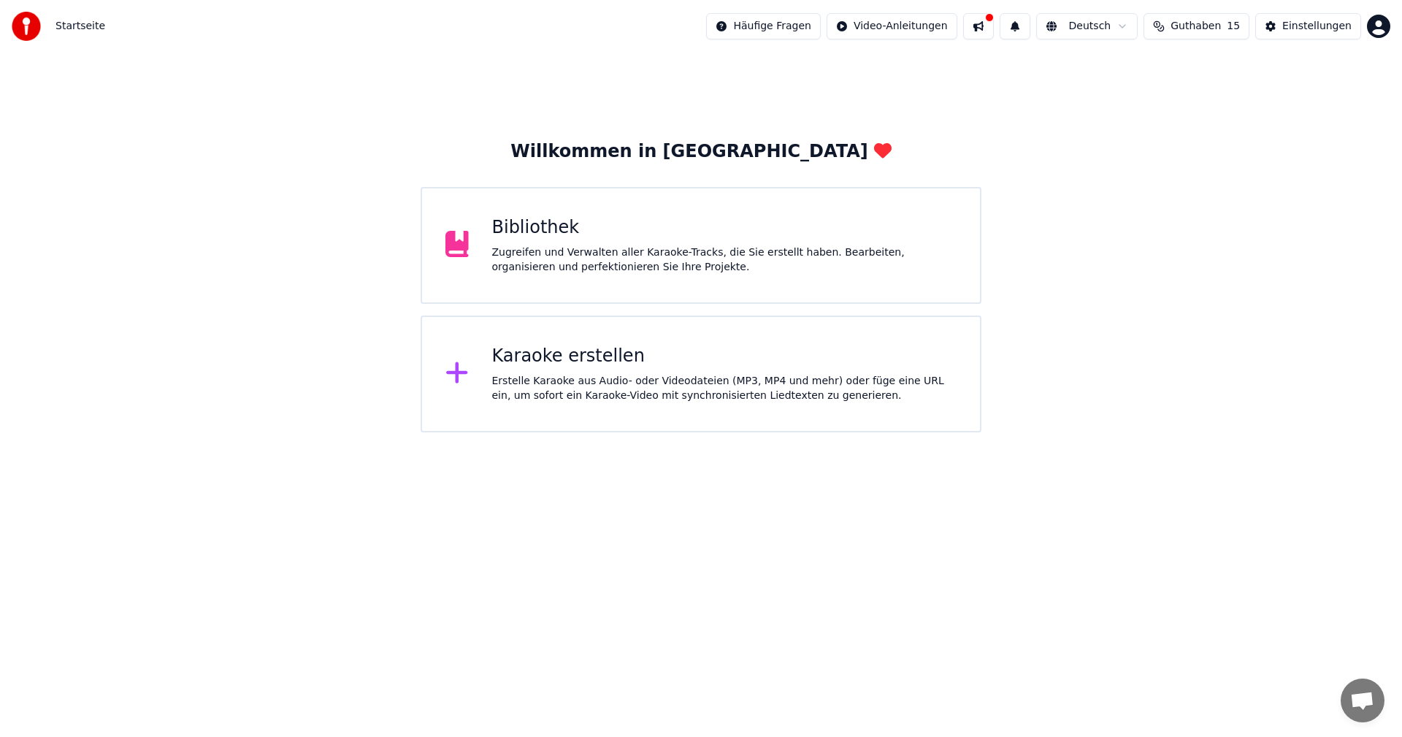
click at [907, 31] on html "Startseite Häufige Fragen Video-Anleitungen Deutsch Guthaben 15 Einstellungen W…" at bounding box center [701, 216] width 1402 height 432
click at [895, 82] on div "Liedtextsynchronisation" at bounding box center [897, 80] width 134 height 23
click at [538, 362] on div "Karaoke erstellen" at bounding box center [724, 356] width 465 height 23
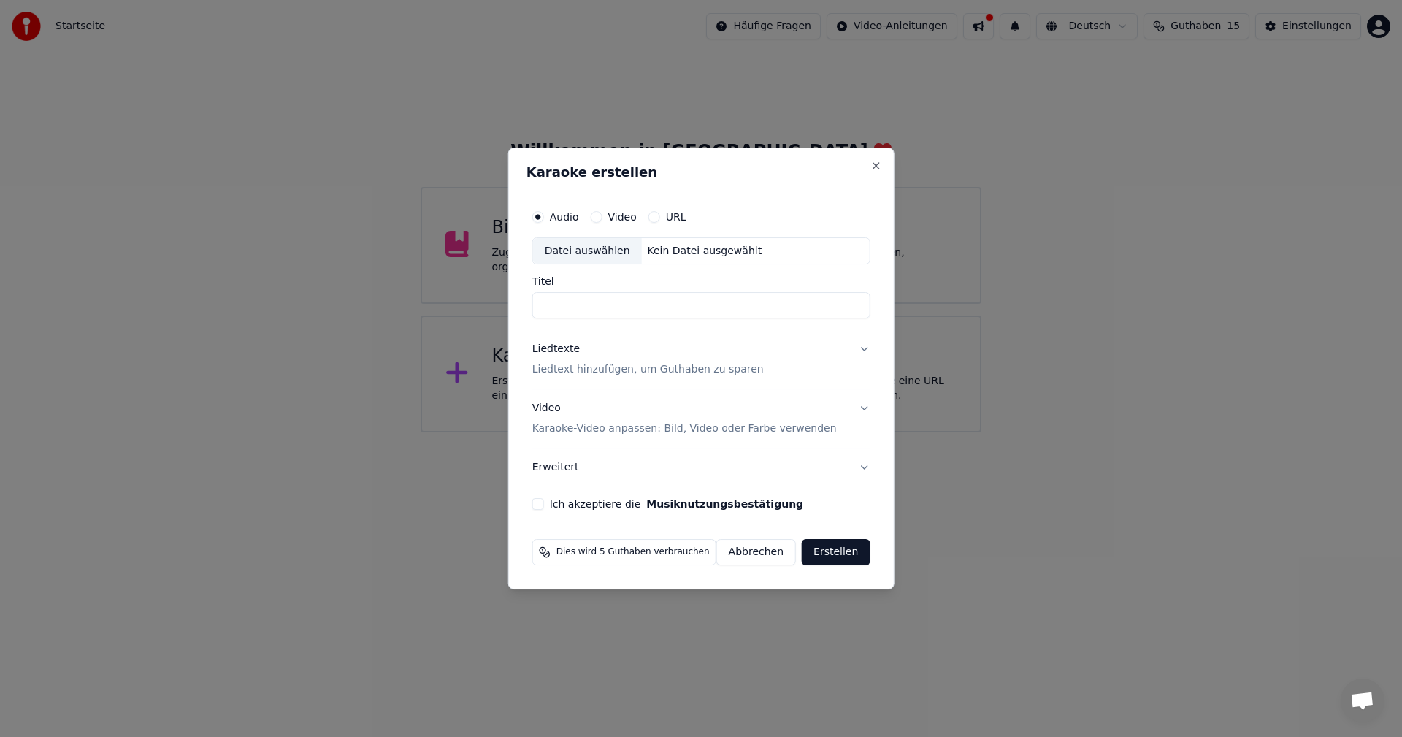
click at [591, 247] on div "Datei auswählen" at bounding box center [587, 251] width 109 height 26
type input "**********"
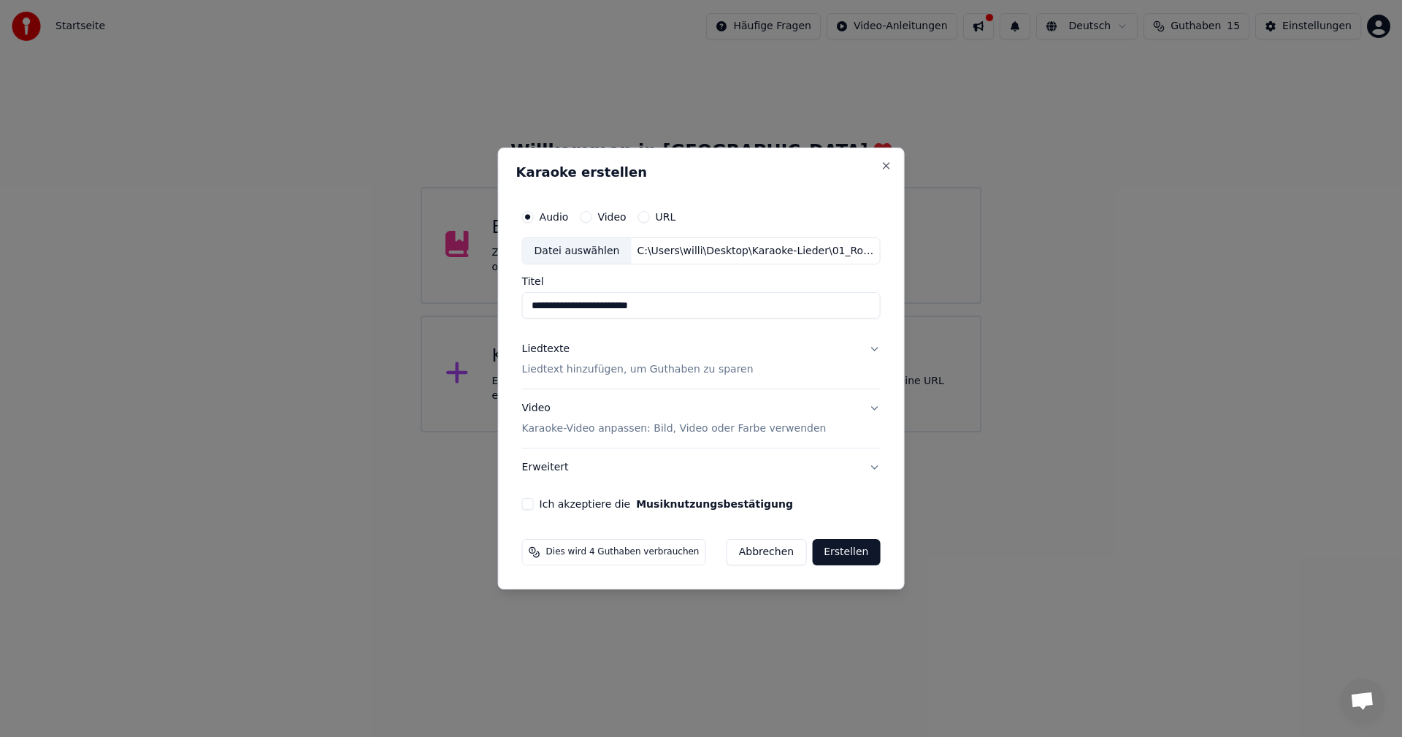
click at [534, 506] on button "Ich akzeptiere die Musiknutzungsbestätigung" at bounding box center [528, 504] width 12 height 12
click at [842, 556] on button "Erstellen" at bounding box center [846, 552] width 68 height 26
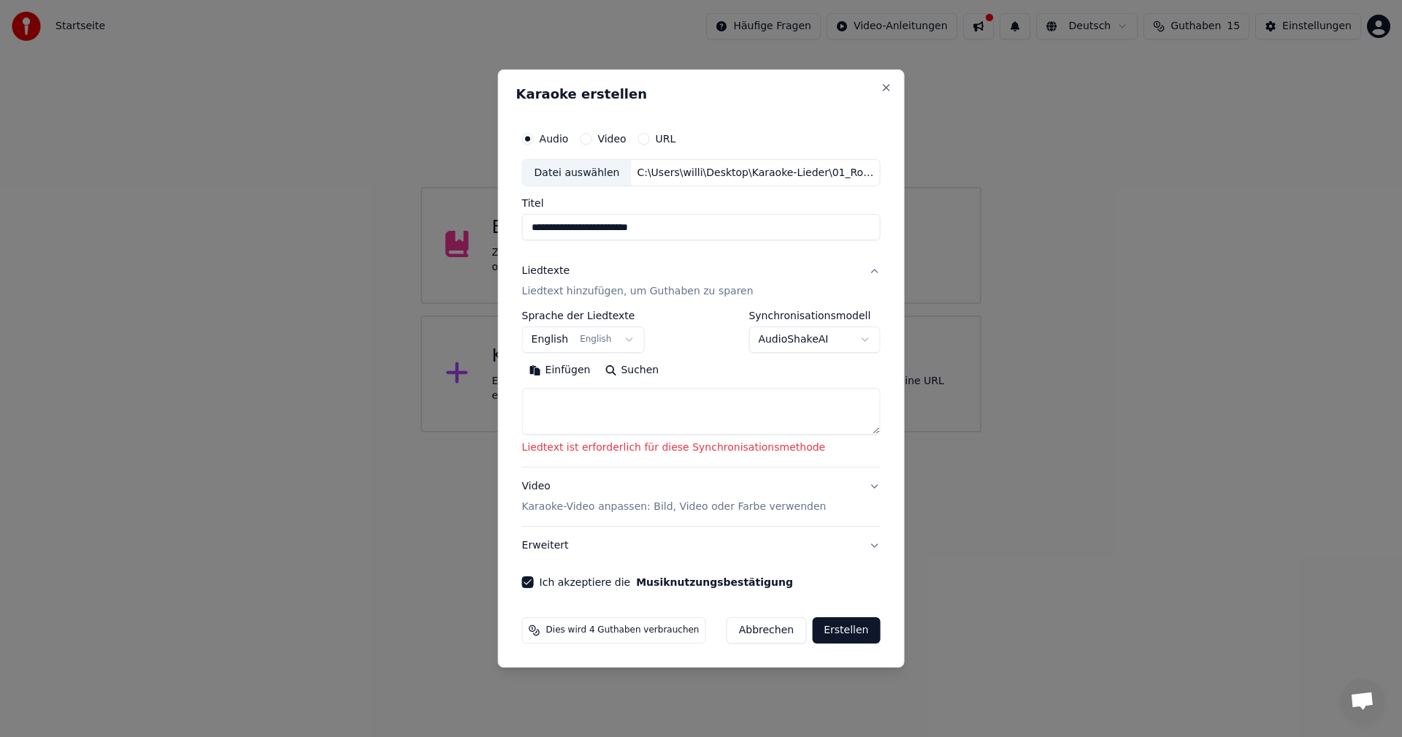
click at [867, 269] on button "Liedtexte Liedtext hinzufügen, um Guthaben zu sparen" at bounding box center [701, 282] width 358 height 58
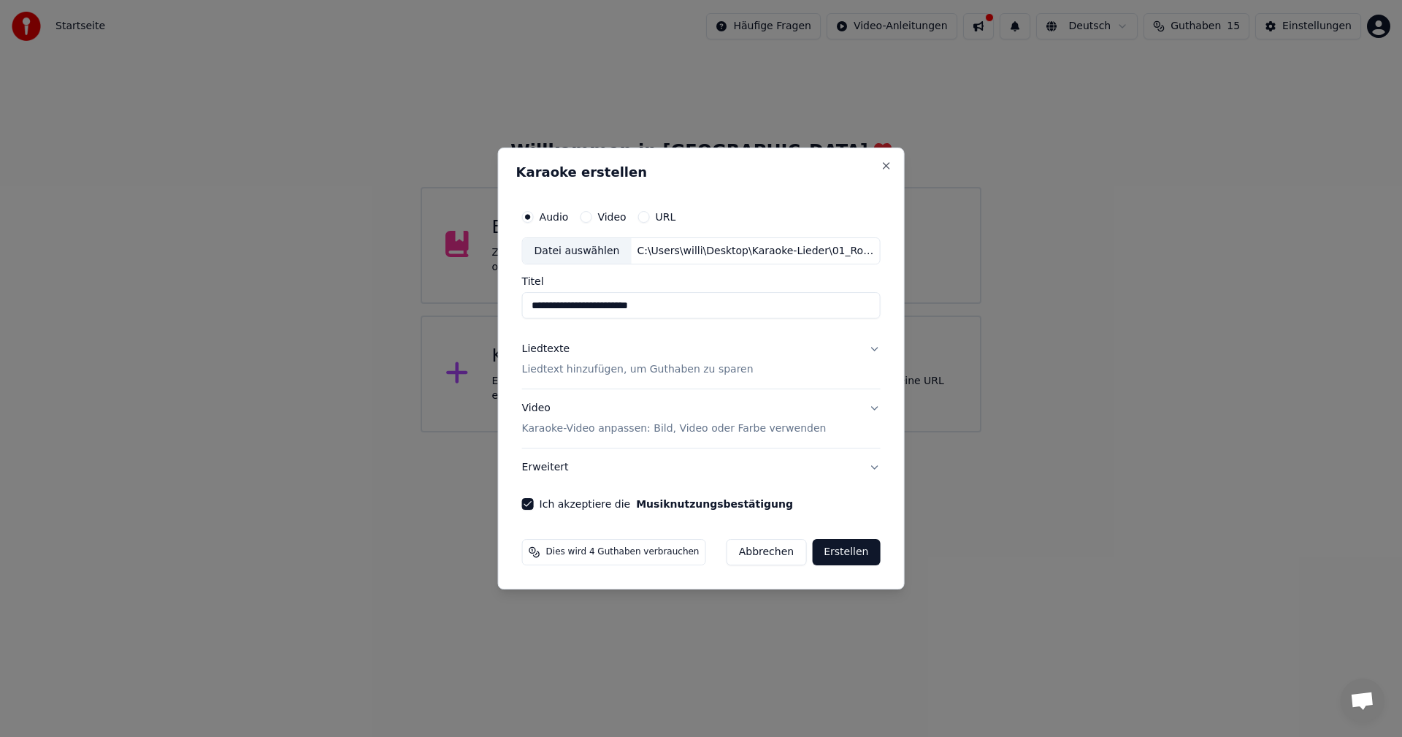
click at [645, 217] on button "URL" at bounding box center [644, 217] width 12 height 12
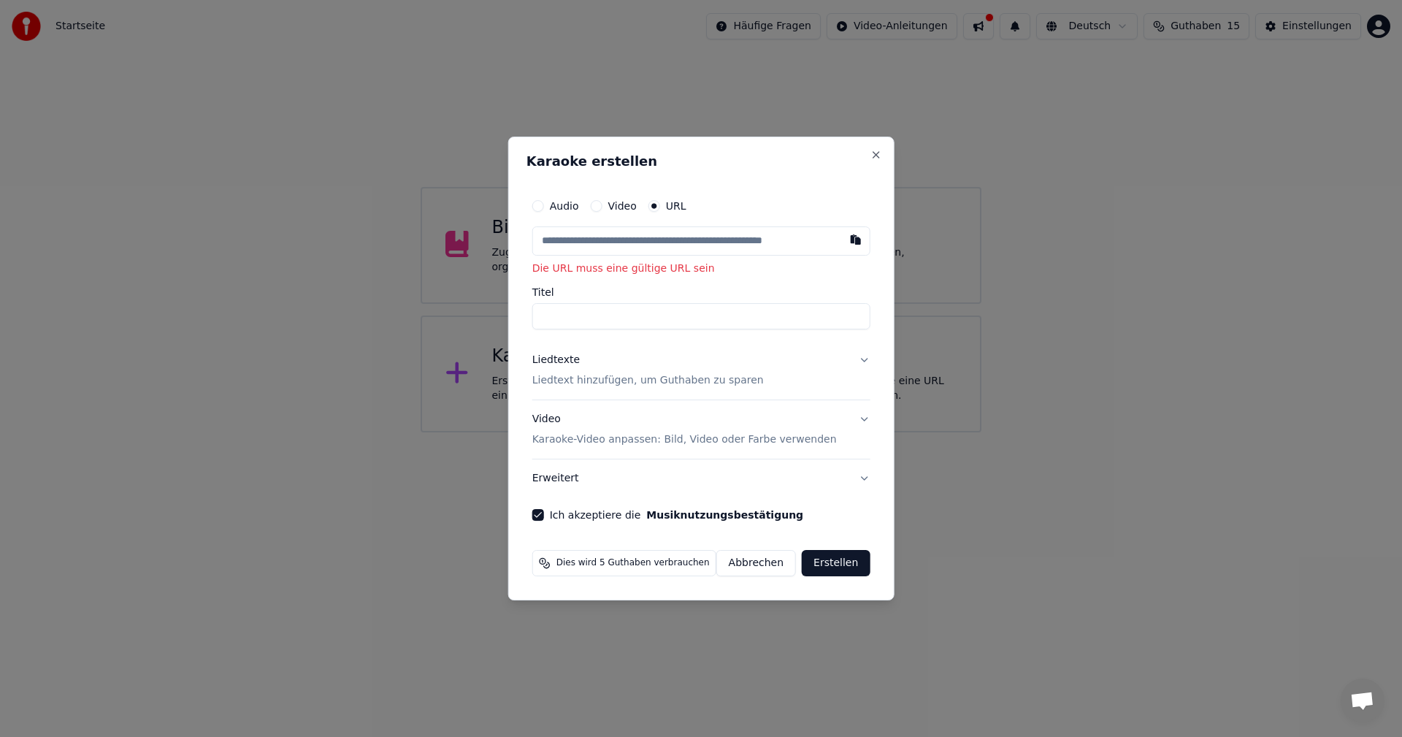
click at [544, 207] on button "Audio" at bounding box center [538, 206] width 12 height 12
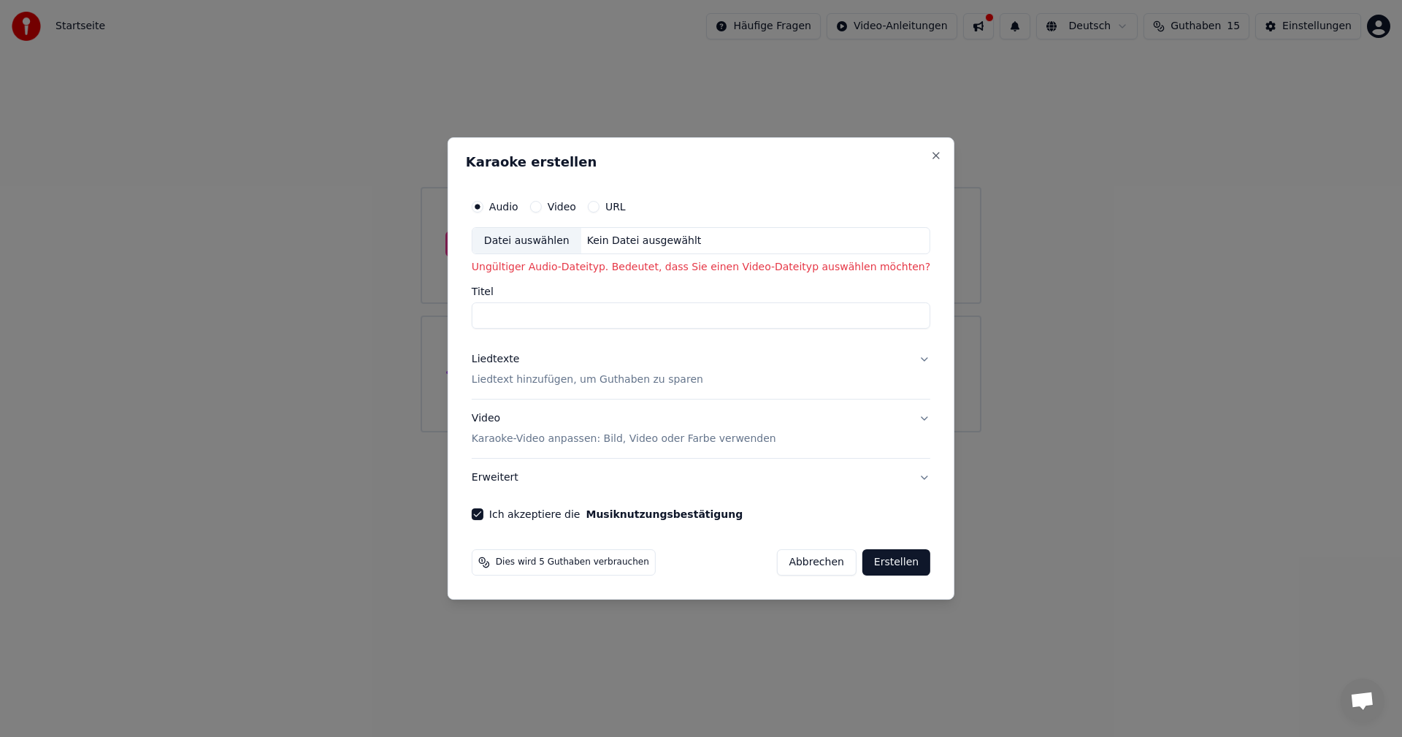
click at [542, 207] on button "Video" at bounding box center [536, 207] width 12 height 12
click at [541, 240] on div "Datei auswählen" at bounding box center [526, 241] width 109 height 26
click at [483, 205] on button "Audio" at bounding box center [478, 207] width 12 height 12
click at [558, 243] on div "Datei auswählen" at bounding box center [526, 241] width 109 height 26
type input "**********"
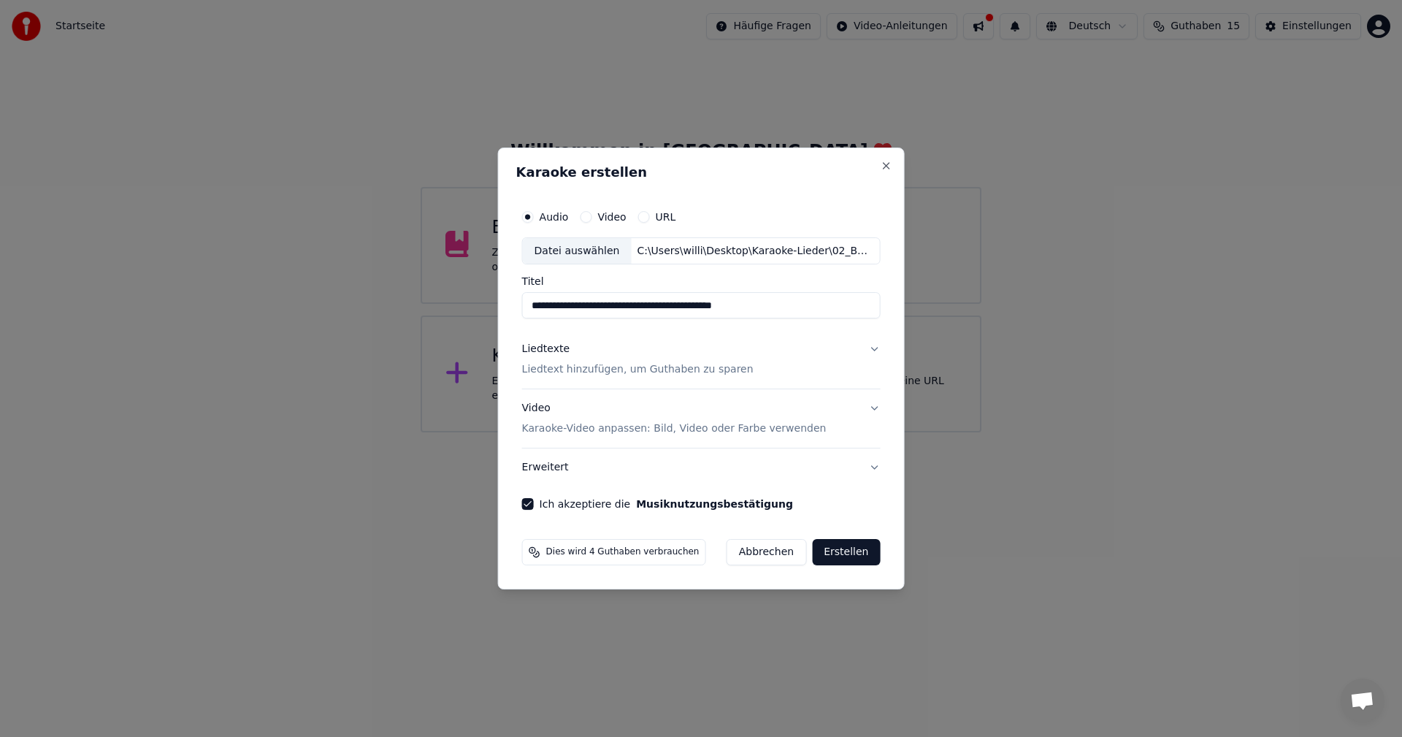
click at [834, 553] on button "Erstellen" at bounding box center [846, 552] width 68 height 26
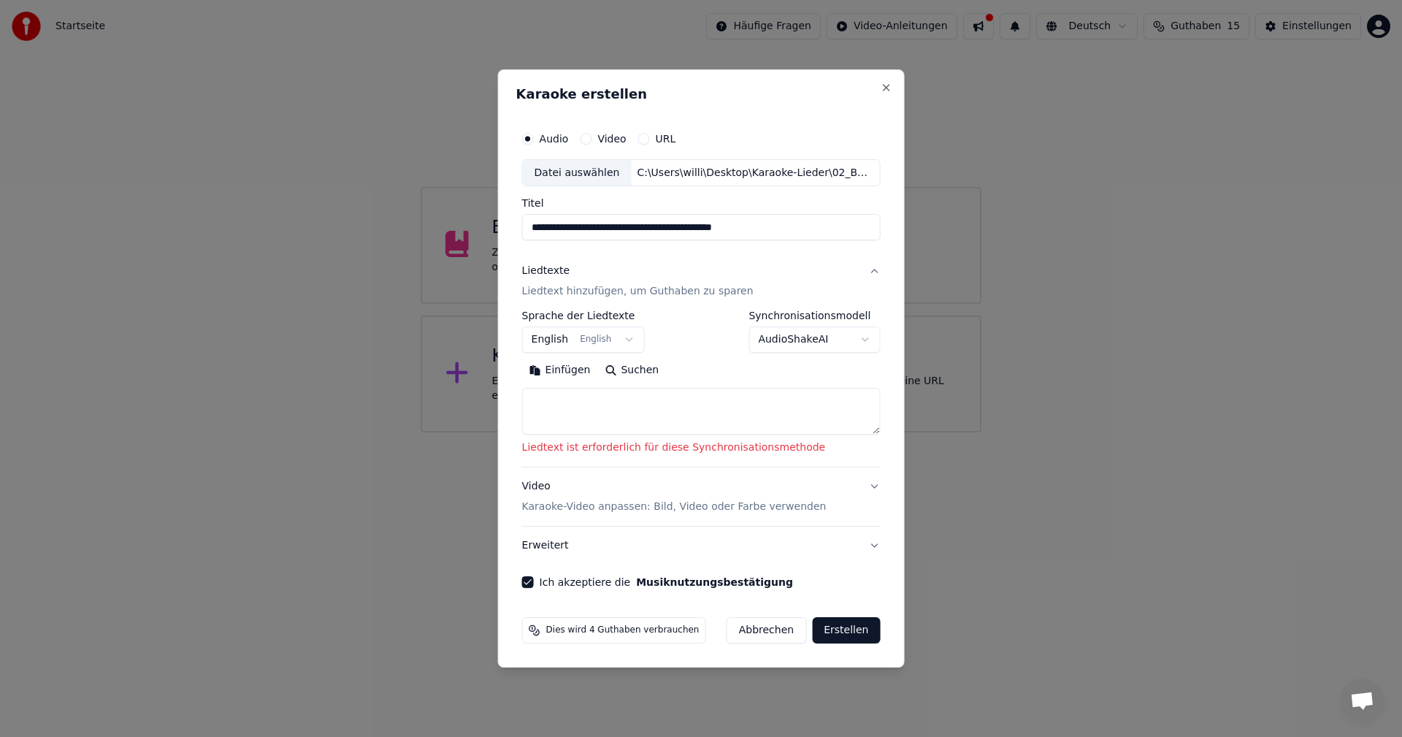
click at [607, 507] on p "Karaoke-Video anpassen: Bild, Video oder Farbe verwenden" at bounding box center [674, 506] width 304 height 15
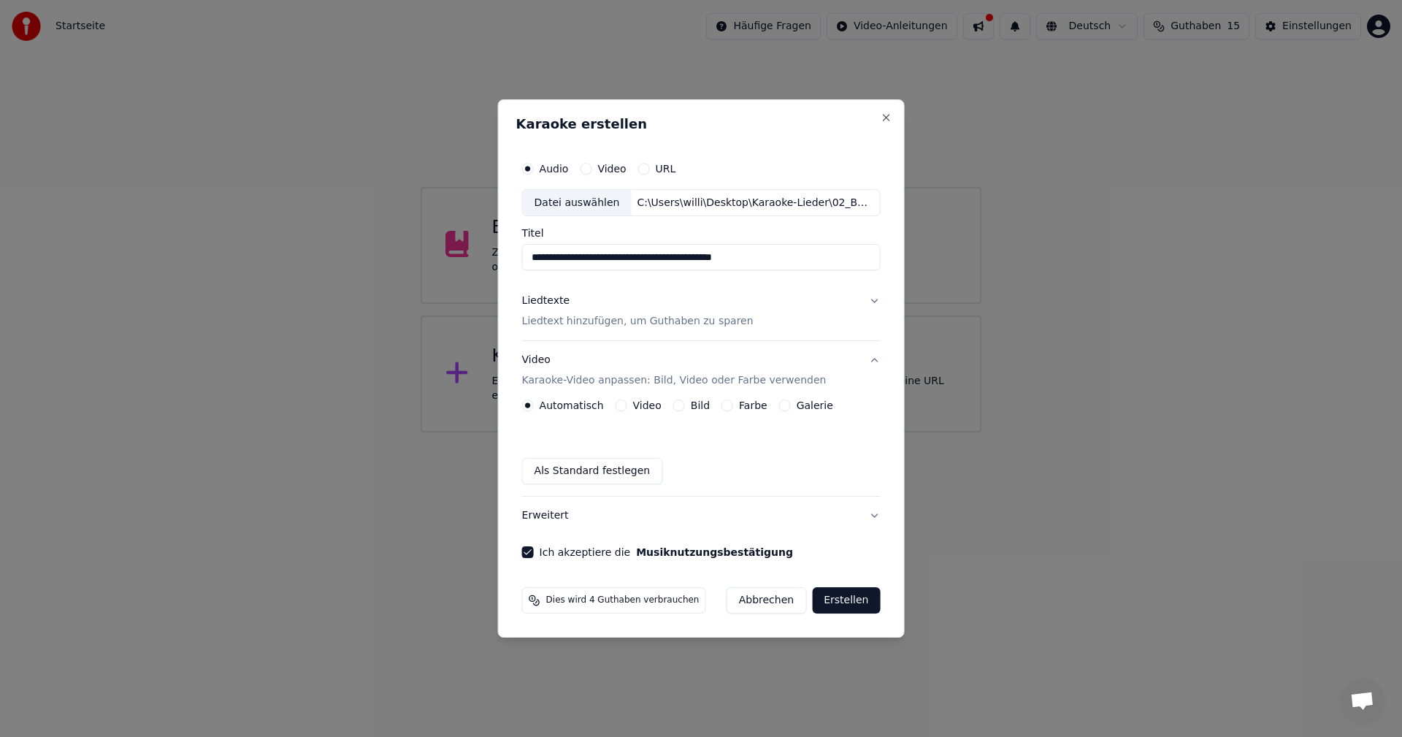
click at [677, 406] on button "Bild" at bounding box center [679, 405] width 12 height 12
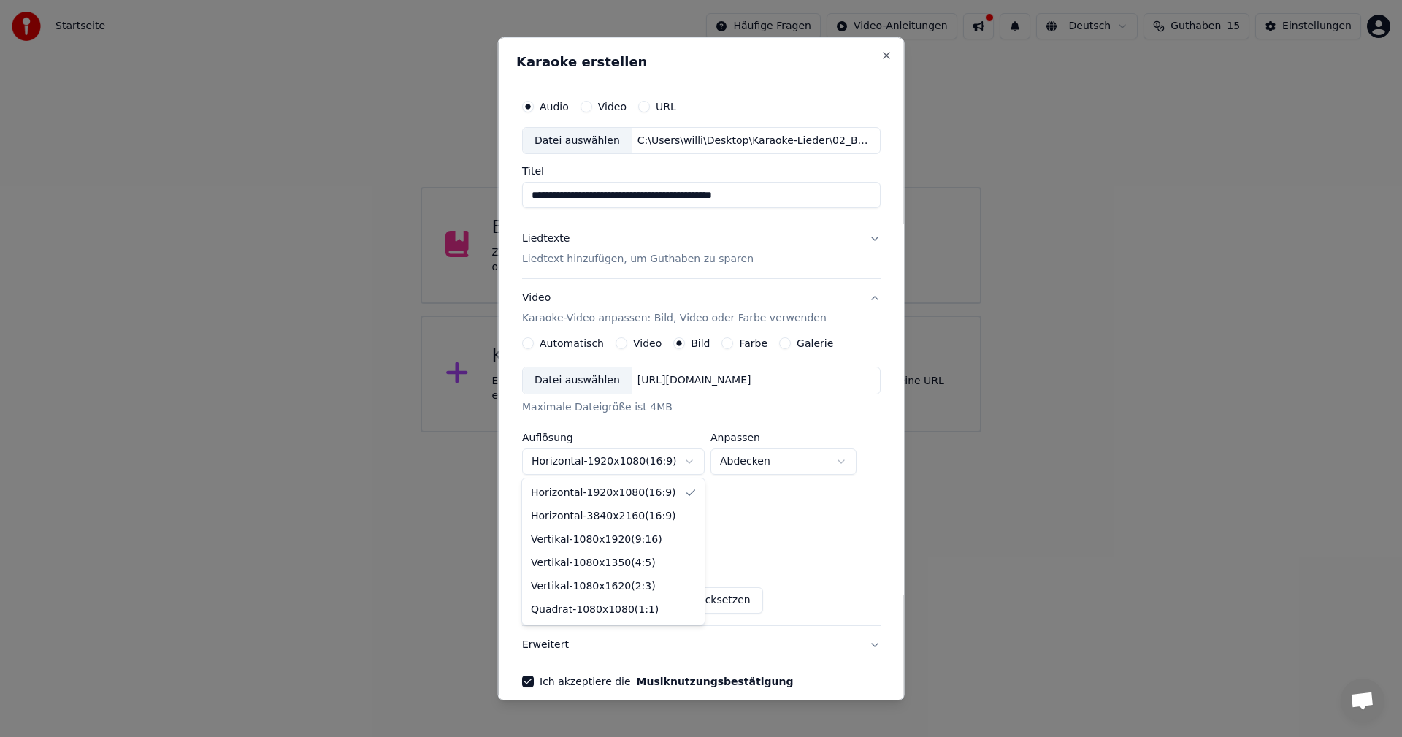
click at [687, 432] on body "**********" at bounding box center [701, 216] width 1402 height 432
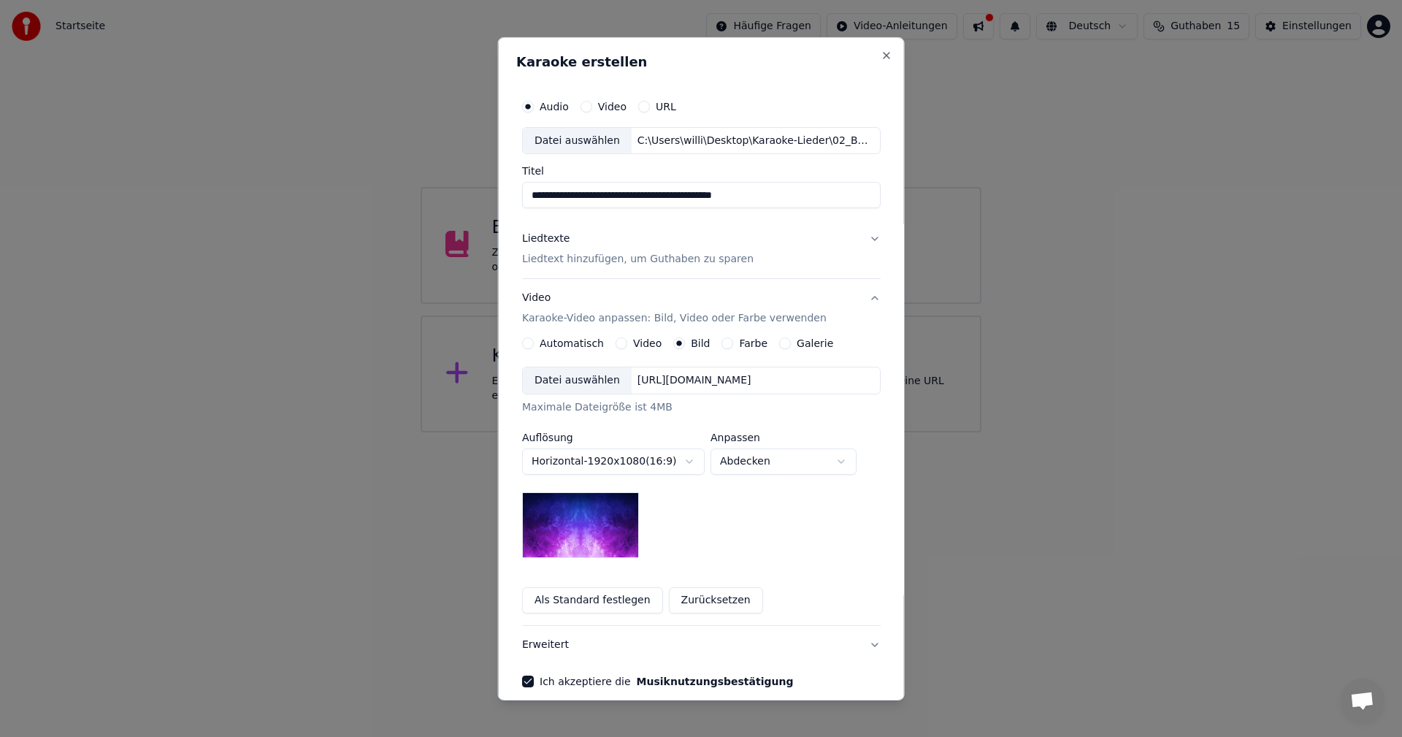
click at [687, 432] on body "**********" at bounding box center [701, 216] width 1402 height 432
click at [704, 602] on button "Zurücksetzen" at bounding box center [715, 600] width 94 height 26
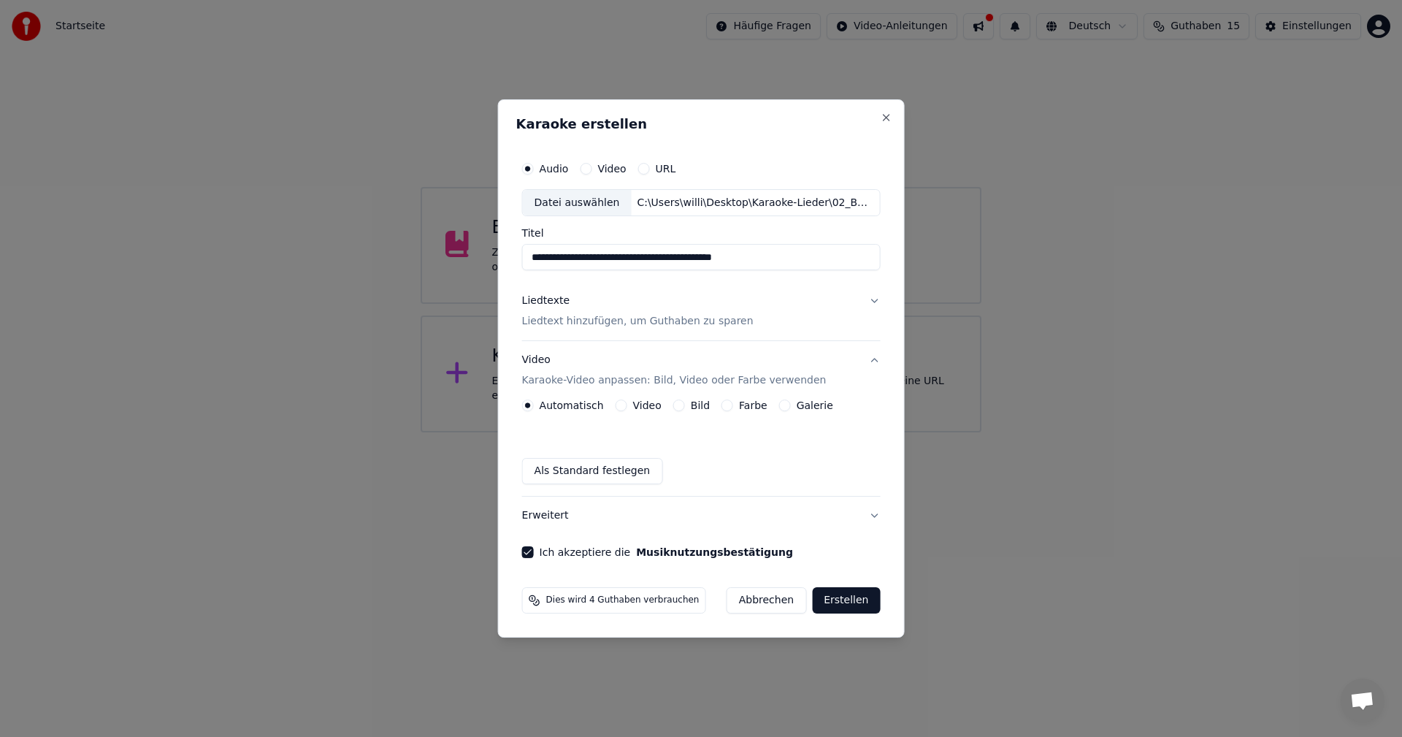
click at [764, 599] on button "Abbrechen" at bounding box center [766, 600] width 80 height 26
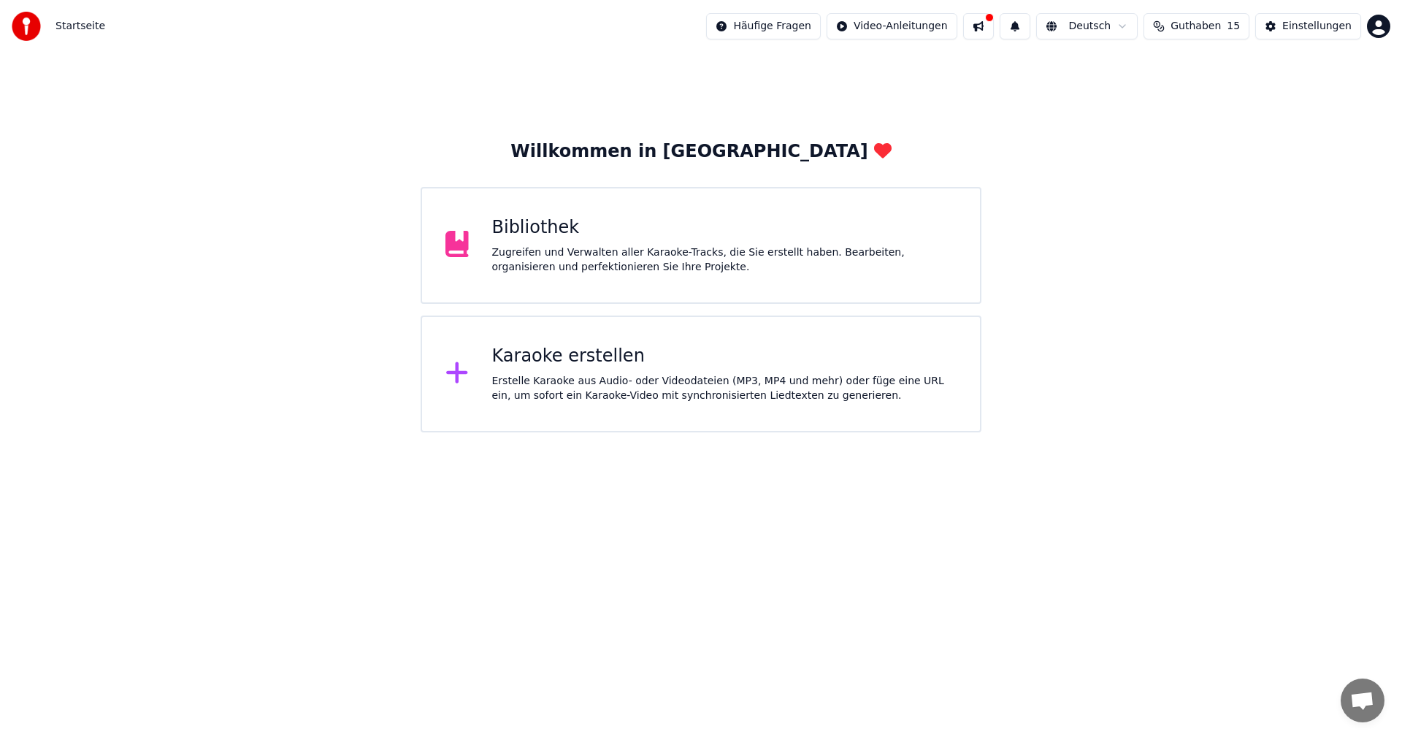
click at [531, 360] on div "Karaoke erstellen" at bounding box center [724, 356] width 465 height 23
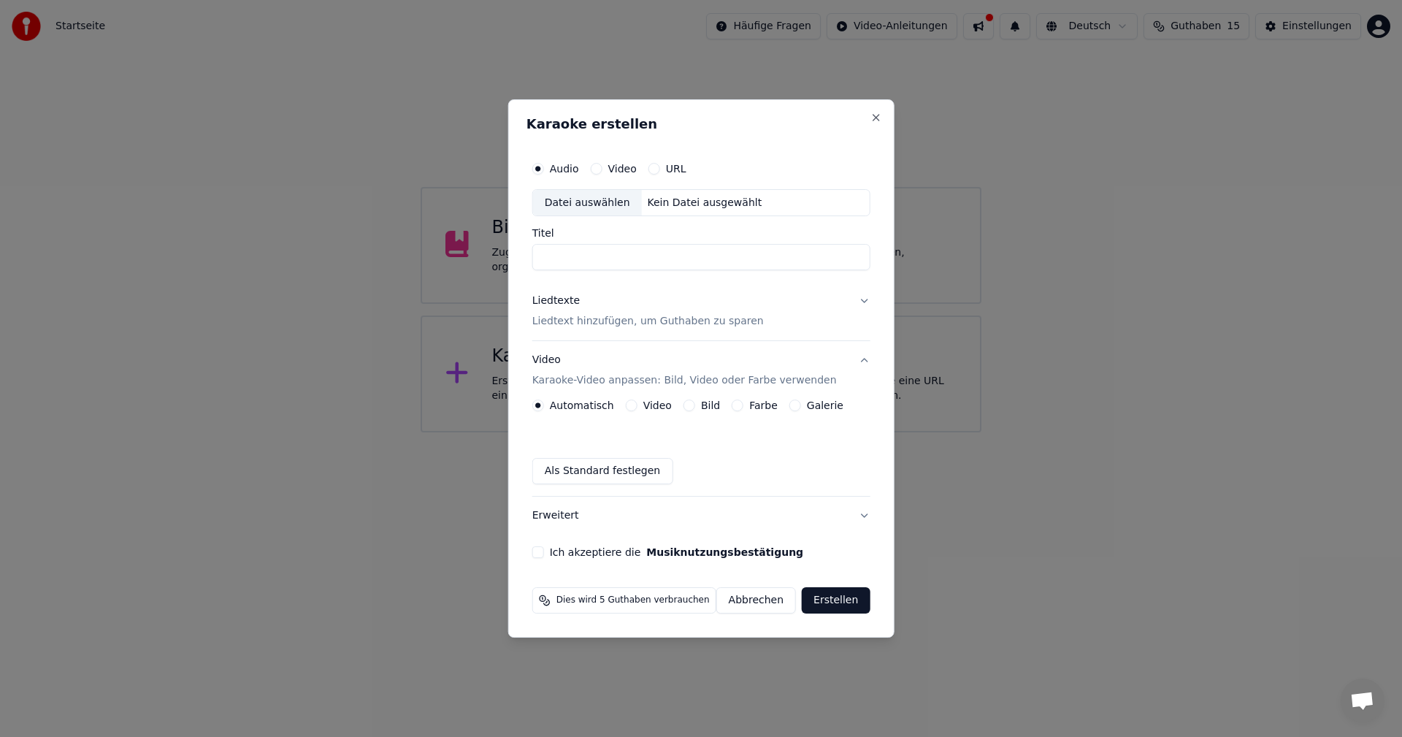
click at [660, 171] on button "URL" at bounding box center [654, 169] width 12 height 12
paste input "**********"
type input "**********"
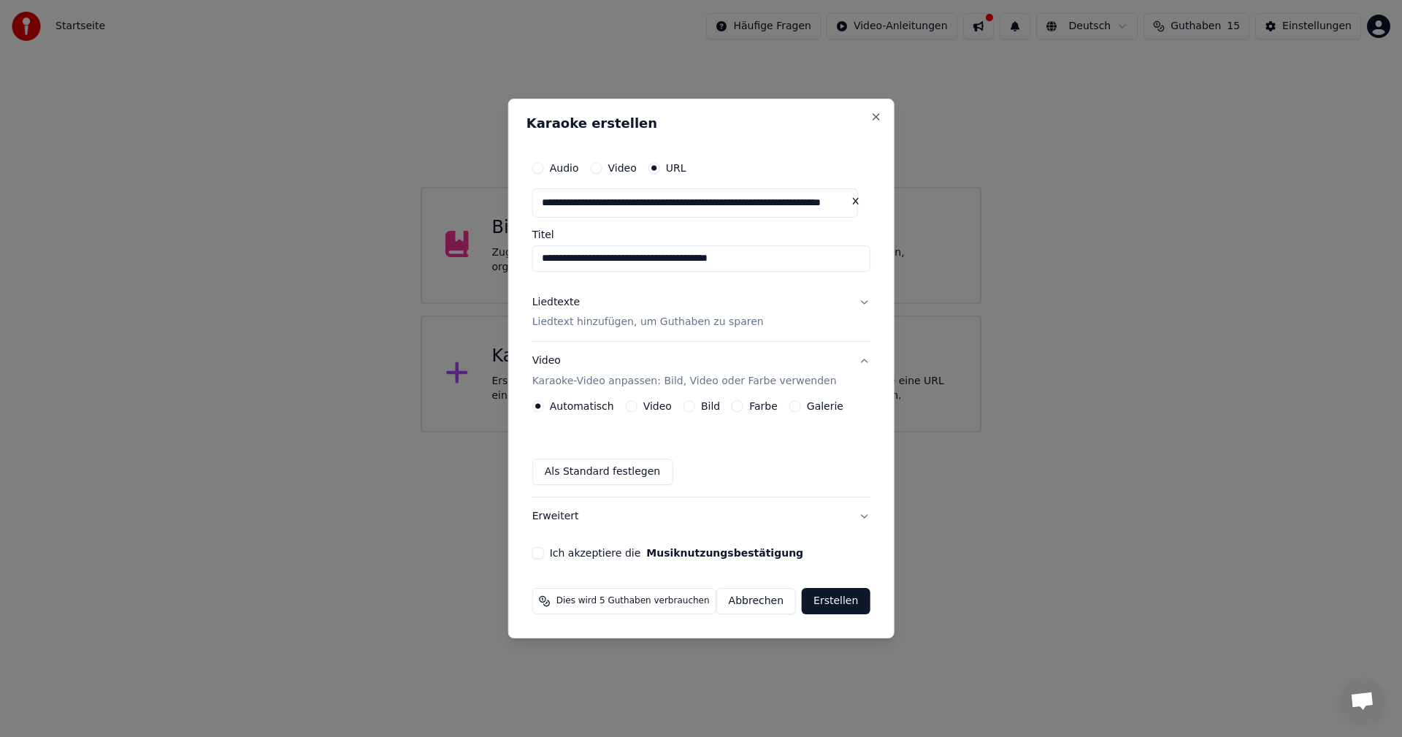
type input "**********"
click at [831, 602] on button "Erstellen" at bounding box center [836, 601] width 68 height 26
type input "**********"
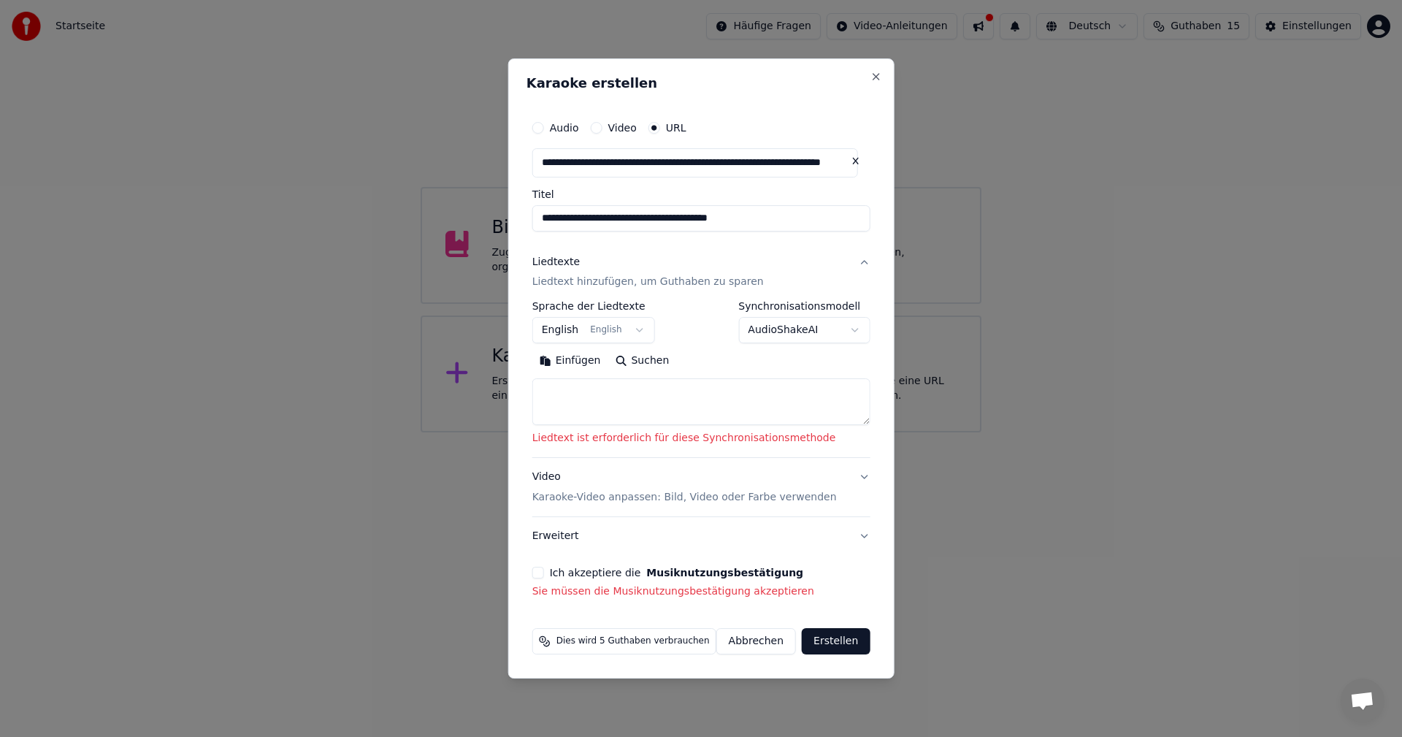
click at [634, 328] on body "**********" at bounding box center [701, 216] width 1402 height 432
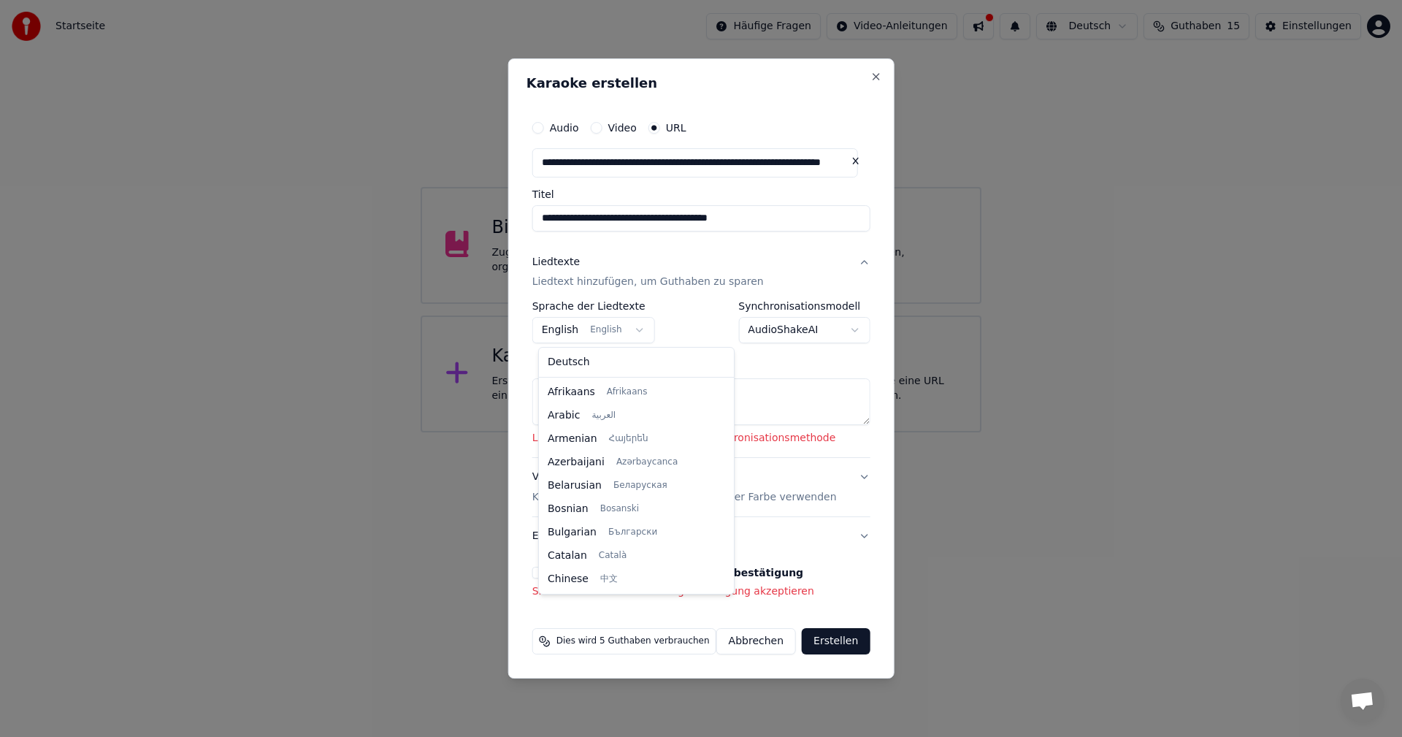
scroll to position [117, 0]
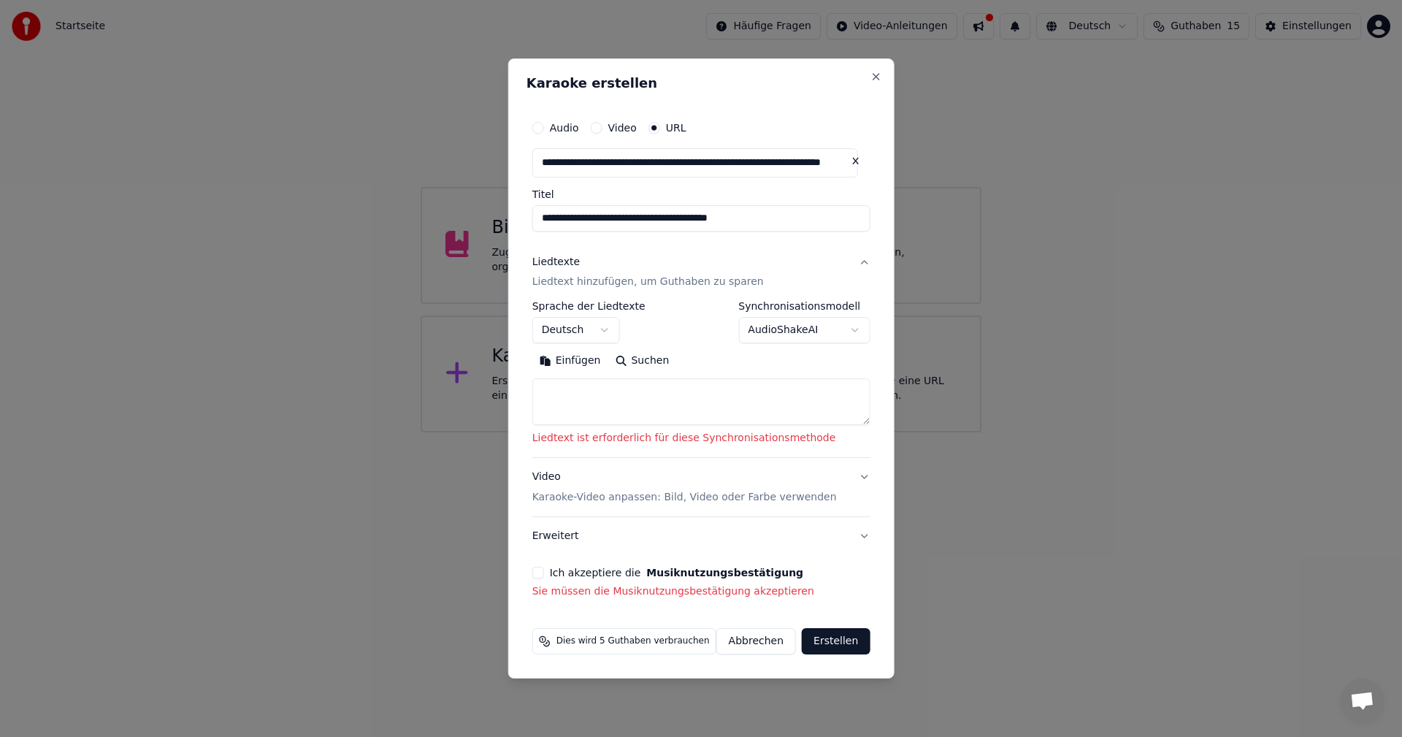
click at [539, 577] on button "Ich akzeptiere die Musiknutzungsbestätigung" at bounding box center [538, 572] width 12 height 12
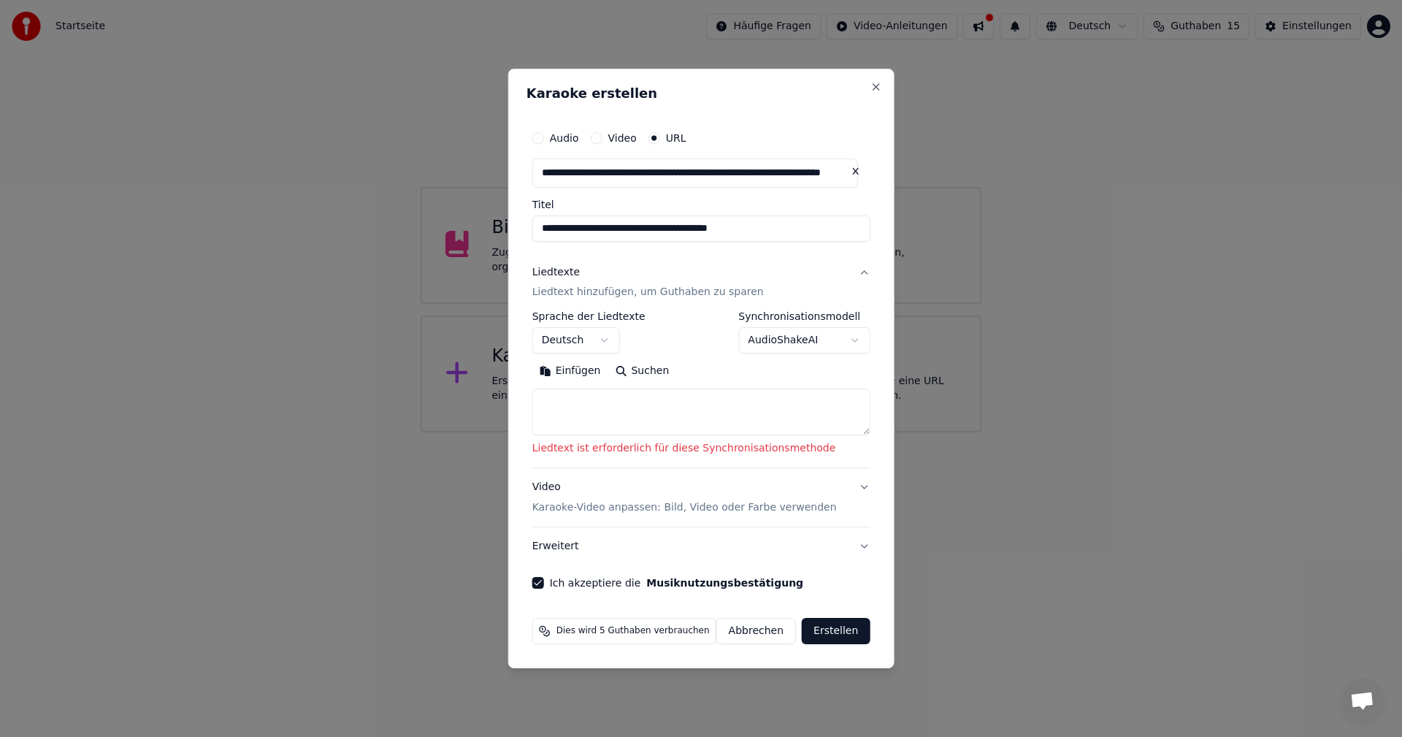
click at [824, 630] on button "Erstellen" at bounding box center [836, 631] width 68 height 26
click at [829, 634] on button "Erstellen" at bounding box center [836, 631] width 68 height 26
click at [634, 339] on body "**********" at bounding box center [701, 216] width 1402 height 432
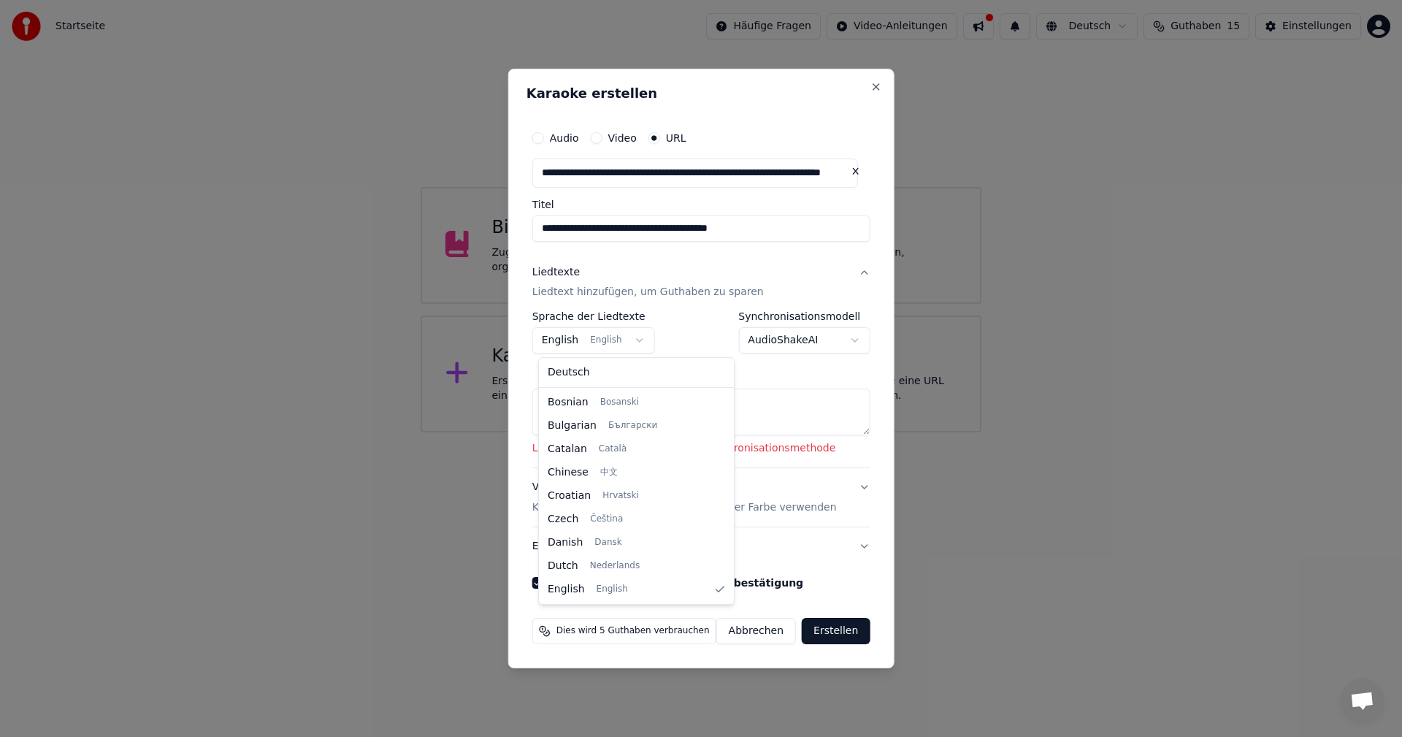
select select "**"
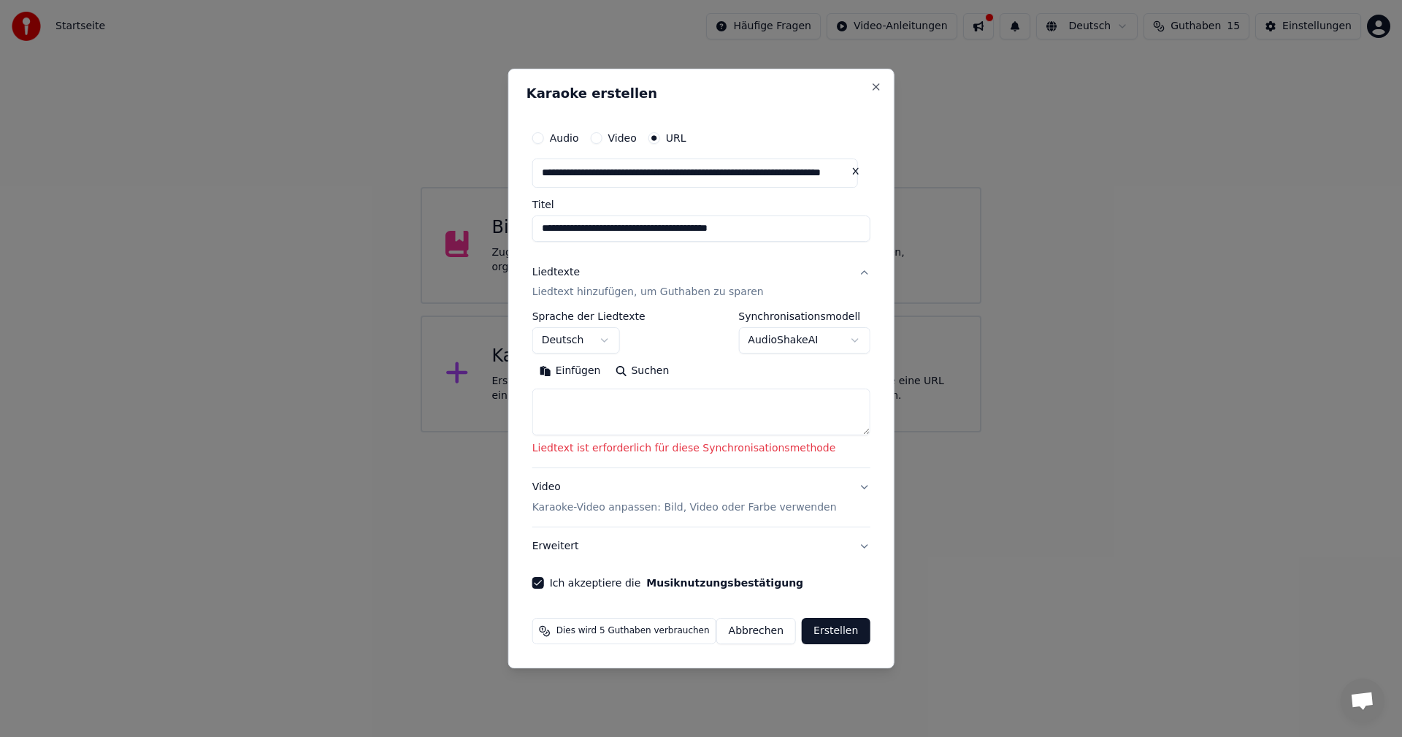
click at [561, 369] on button "Einfügen" at bounding box center [570, 371] width 76 height 23
type textarea "**********"
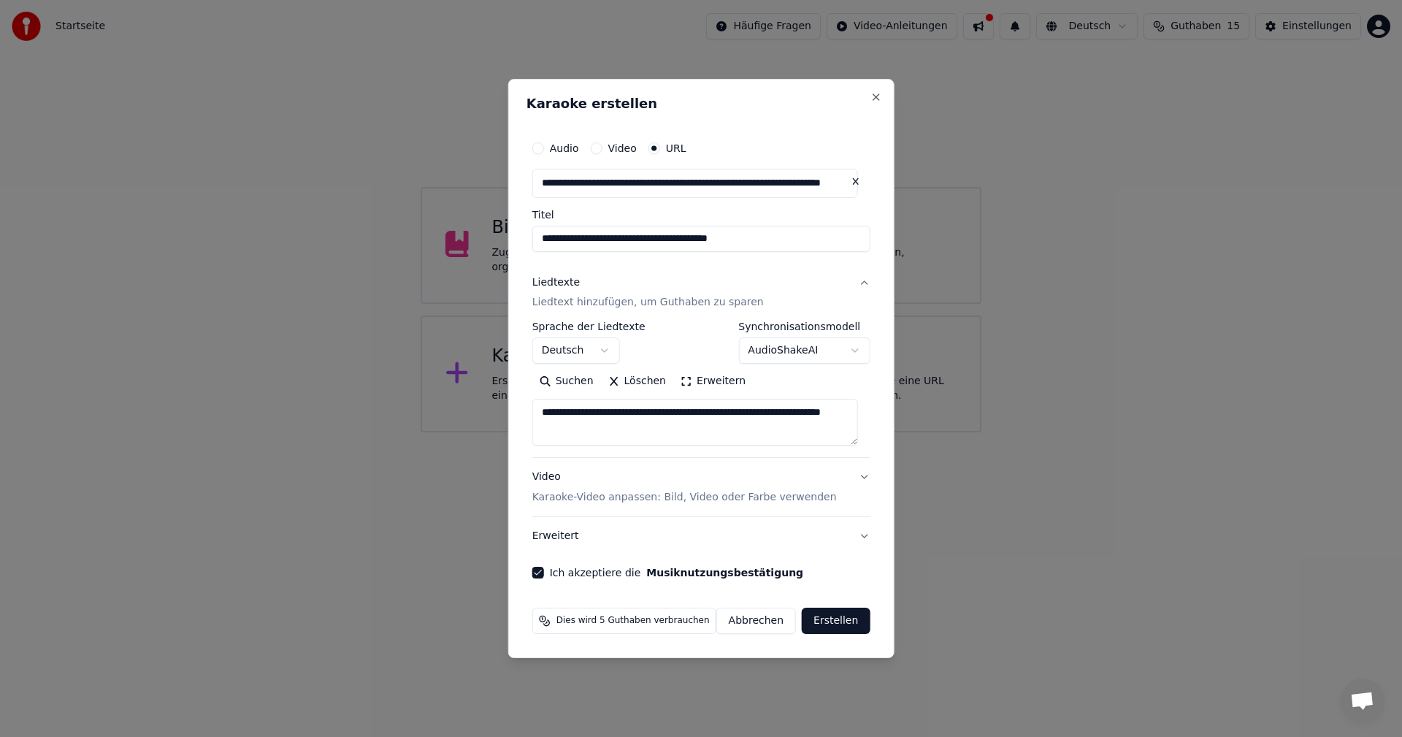
click at [824, 617] on button "Erstellen" at bounding box center [836, 620] width 68 height 26
select select "**"
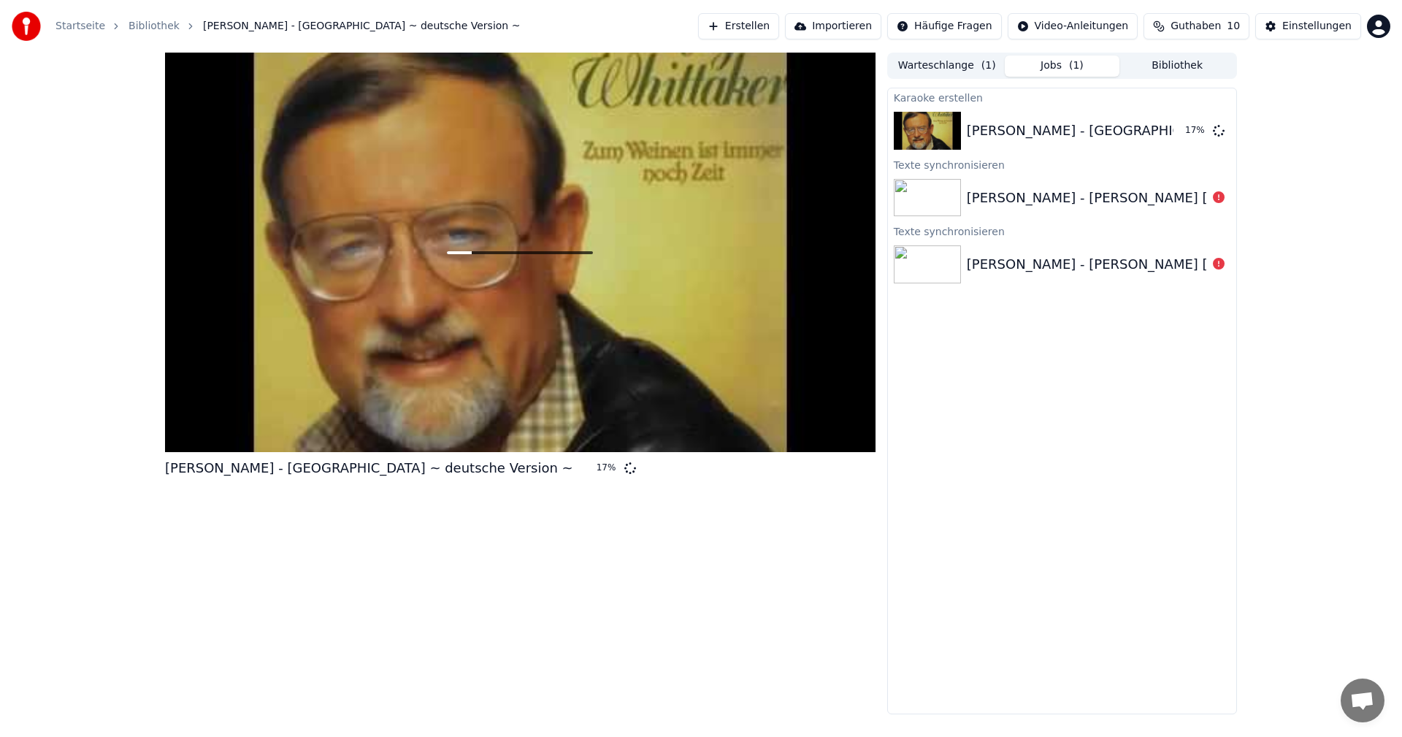
click at [1377, 26] on html "Startseite Bibliothek [PERSON_NAME] - [GEOGRAPHIC_DATA] ~ deutsche Version ~ Er…" at bounding box center [701, 368] width 1402 height 737
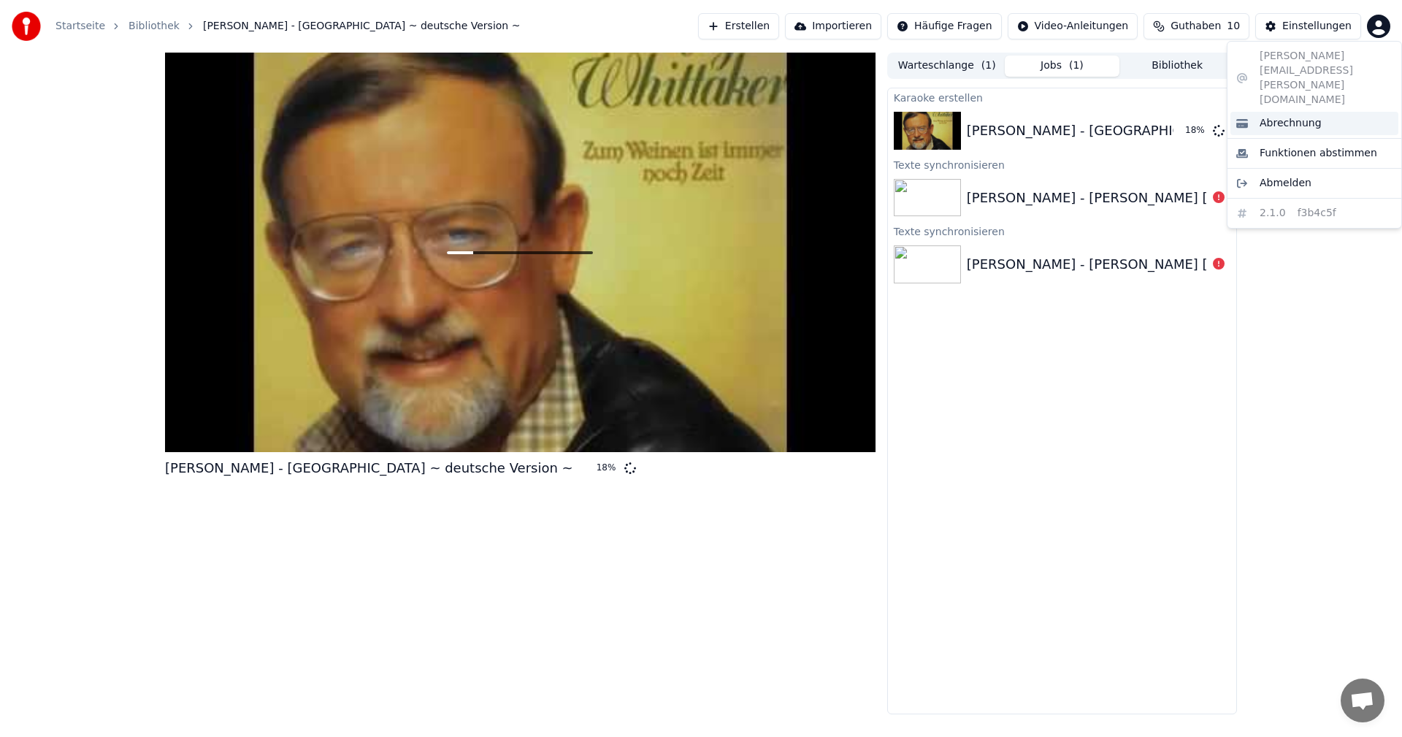
click at [1303, 116] on span "Abrechnung" at bounding box center [1290, 123] width 62 height 15
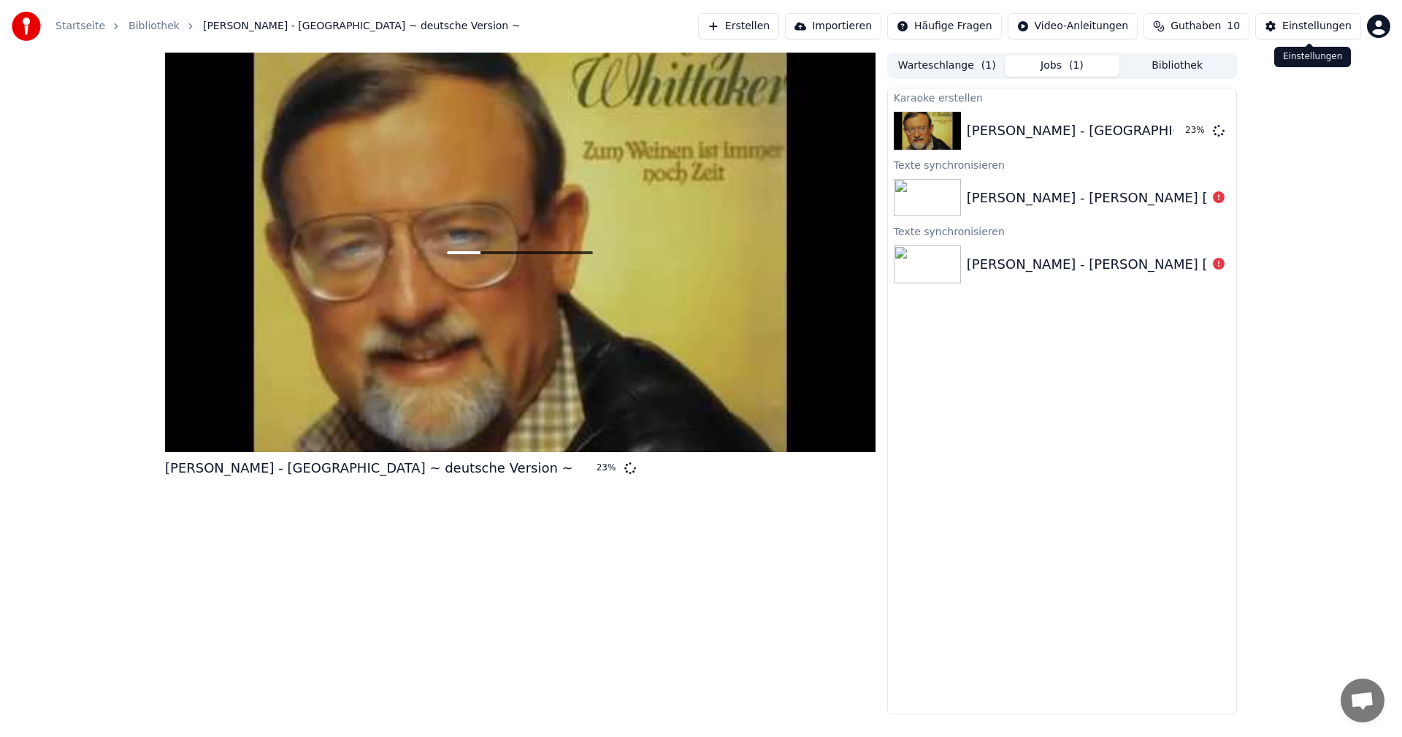
click at [1285, 26] on button "Einstellungen" at bounding box center [1308, 26] width 106 height 26
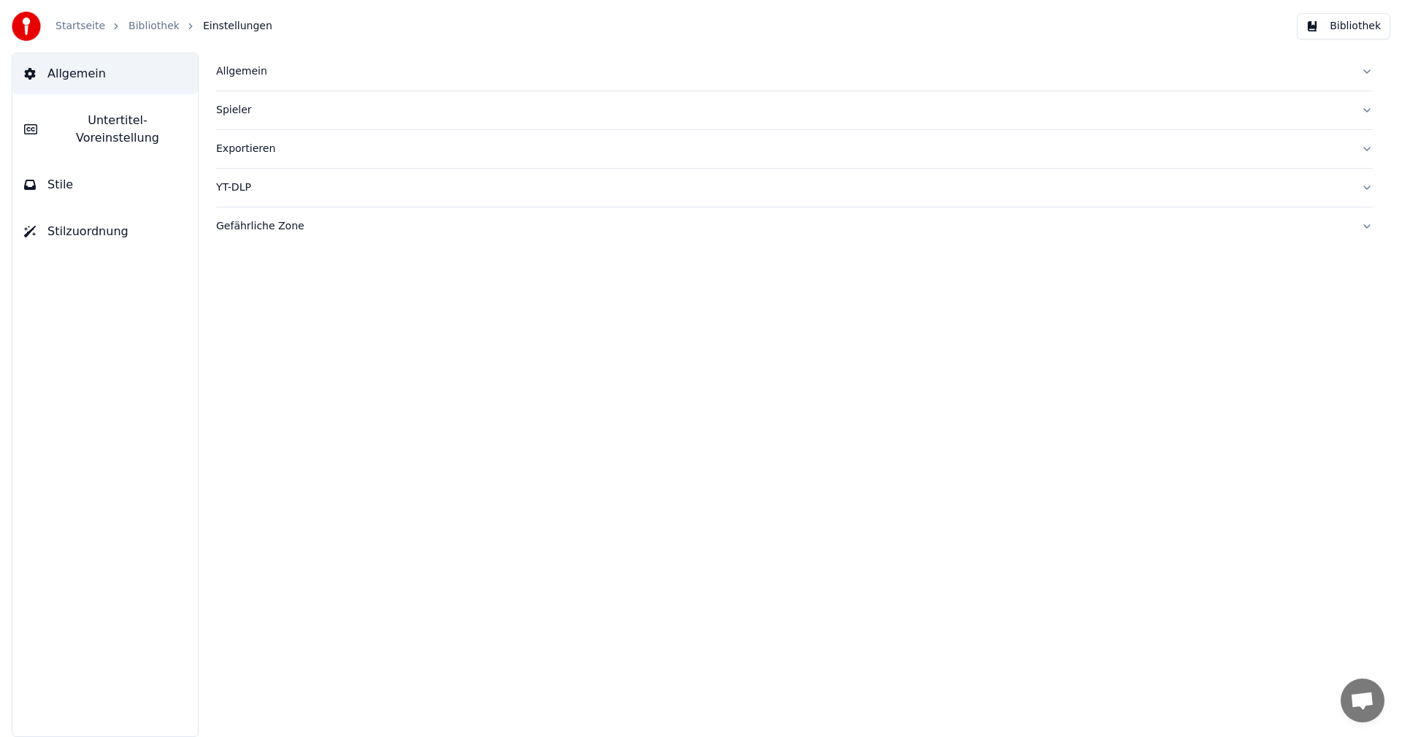
click at [232, 72] on div "Allgemein" at bounding box center [782, 71] width 1133 height 15
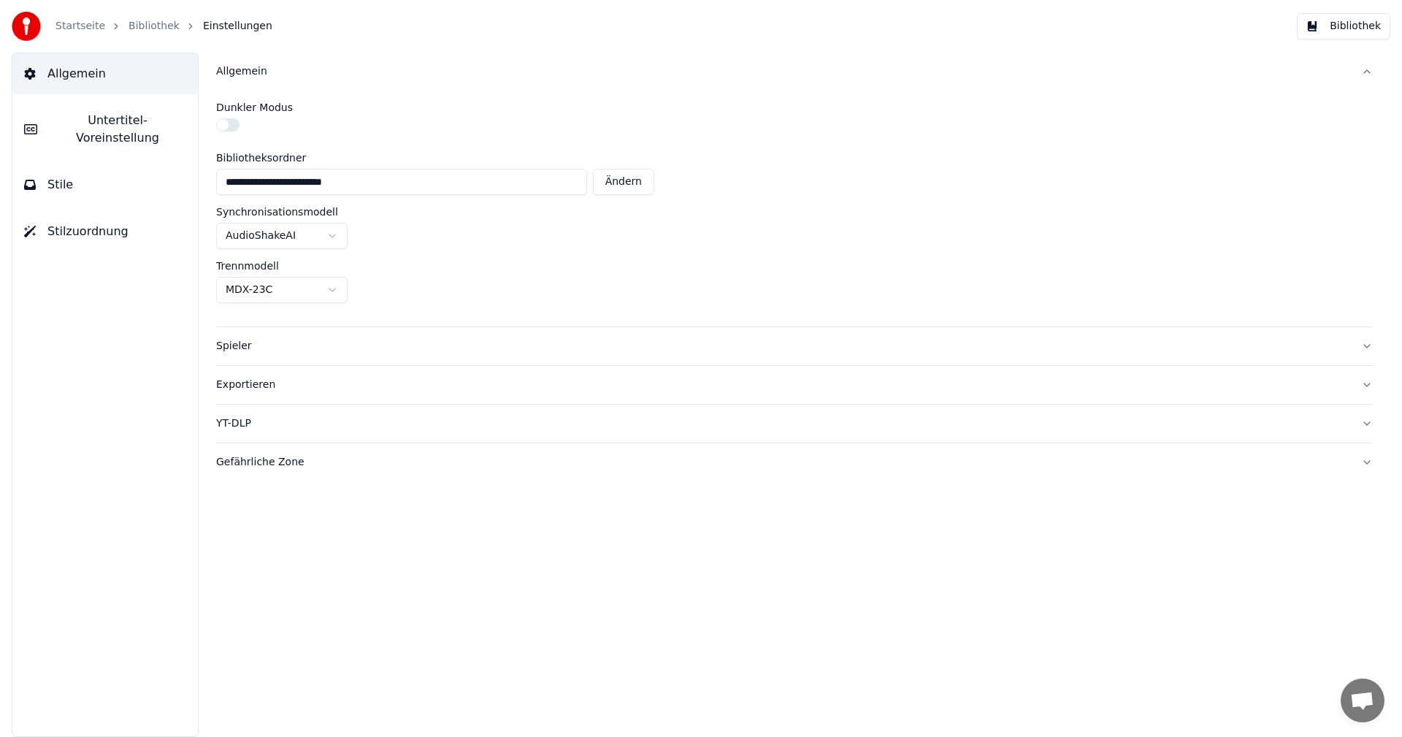
click at [150, 27] on link "Bibliothek" at bounding box center [153, 26] width 51 height 15
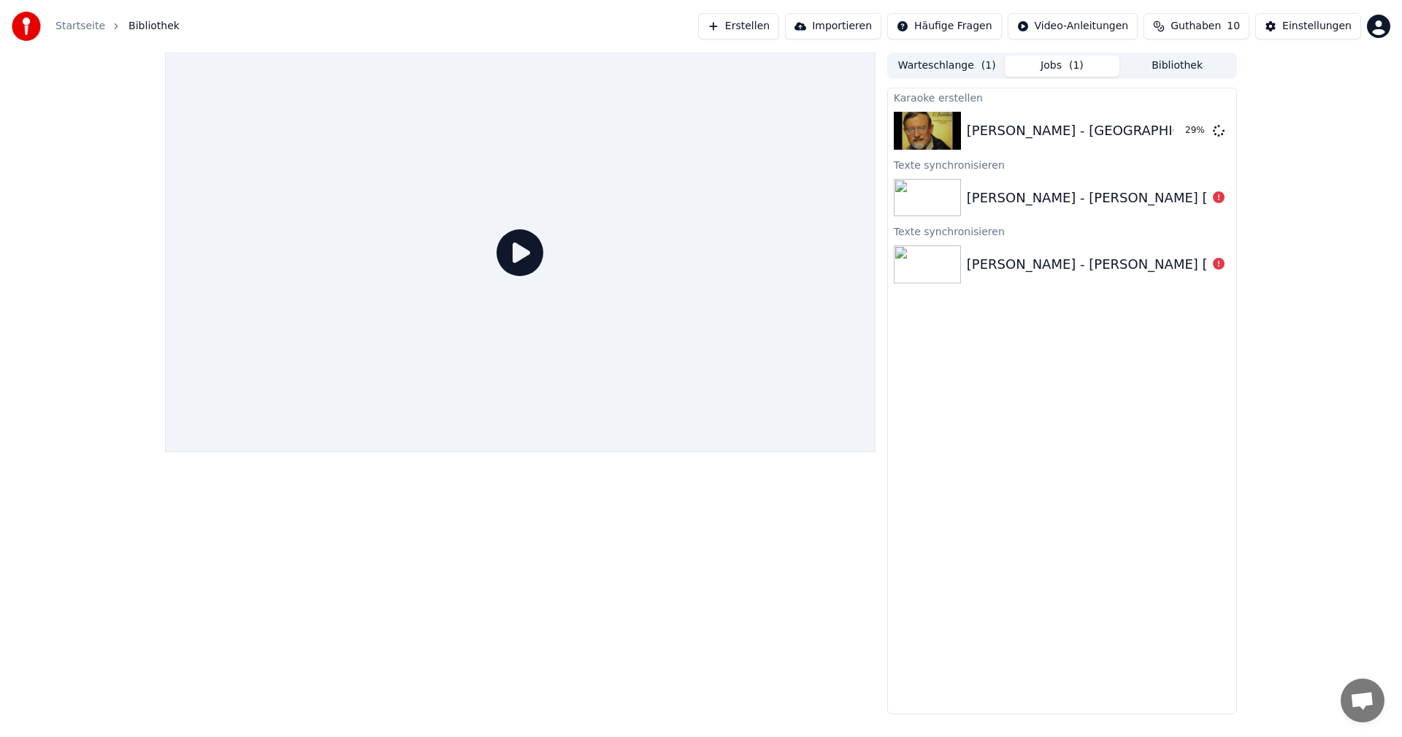
click at [67, 24] on link "Startseite" at bounding box center [80, 26] width 50 height 15
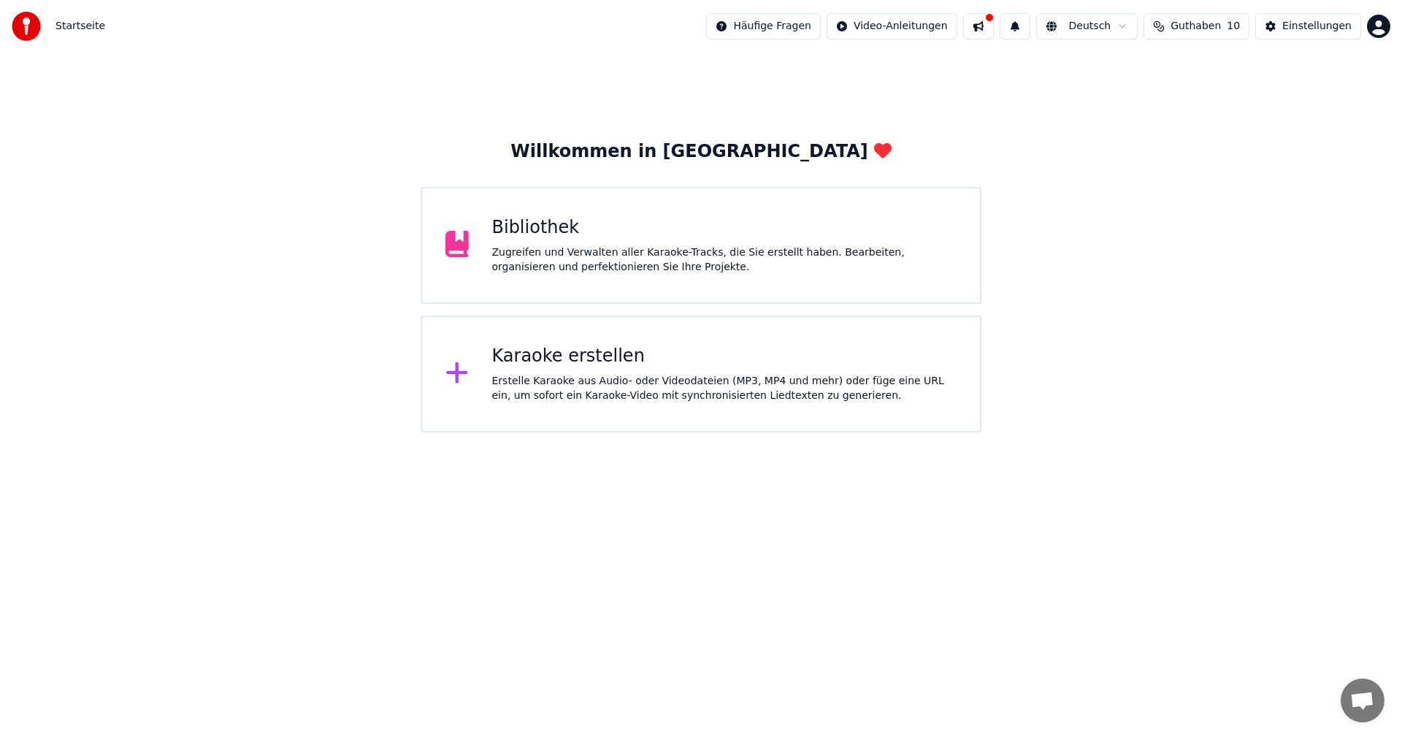
click at [42, 24] on div at bounding box center [31, 26] width 38 height 29
click at [979, 26] on button at bounding box center [978, 26] width 31 height 26
click at [74, 24] on span "Startseite" at bounding box center [80, 26] width 50 height 15
click at [887, 28] on html "Startseite Häufige Fragen Video-Anleitungen Deutsch Guthaben 10 Einstellungen W…" at bounding box center [701, 216] width 1402 height 432
click at [501, 230] on html "Startseite Häufige Fragen Video-Anleitungen Deutsch Guthaben 10 Einstellungen W…" at bounding box center [701, 216] width 1402 height 432
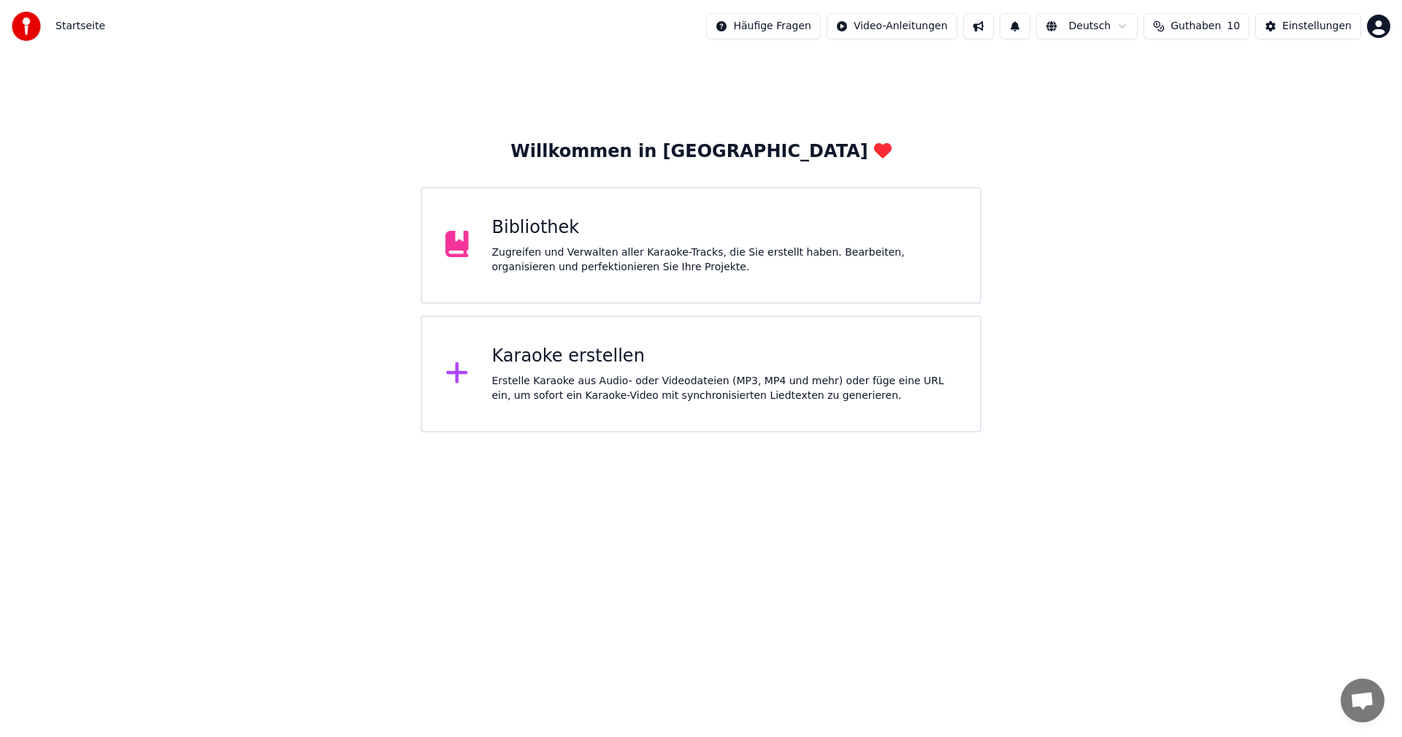
click at [465, 255] on icon at bounding box center [456, 244] width 23 height 26
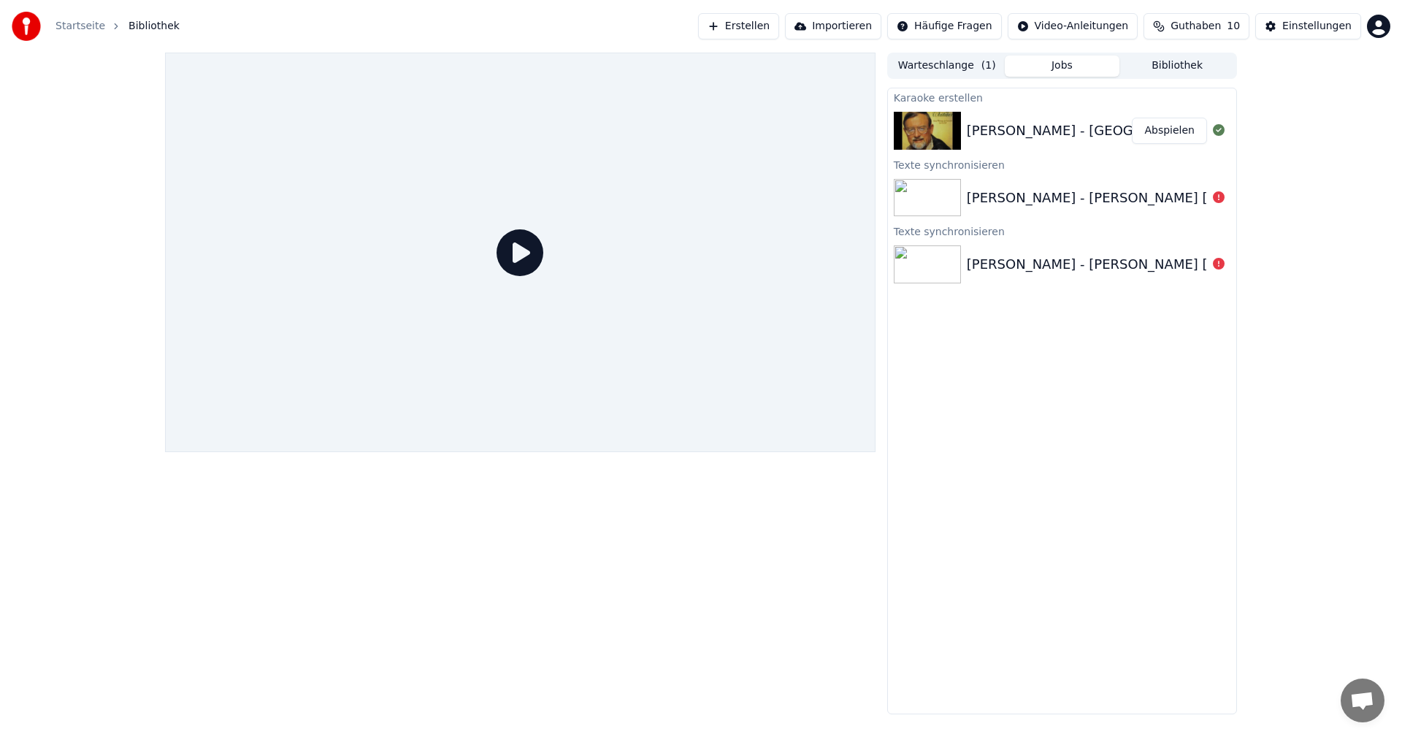
click at [1166, 133] on button "Abspielen" at bounding box center [1168, 131] width 75 height 26
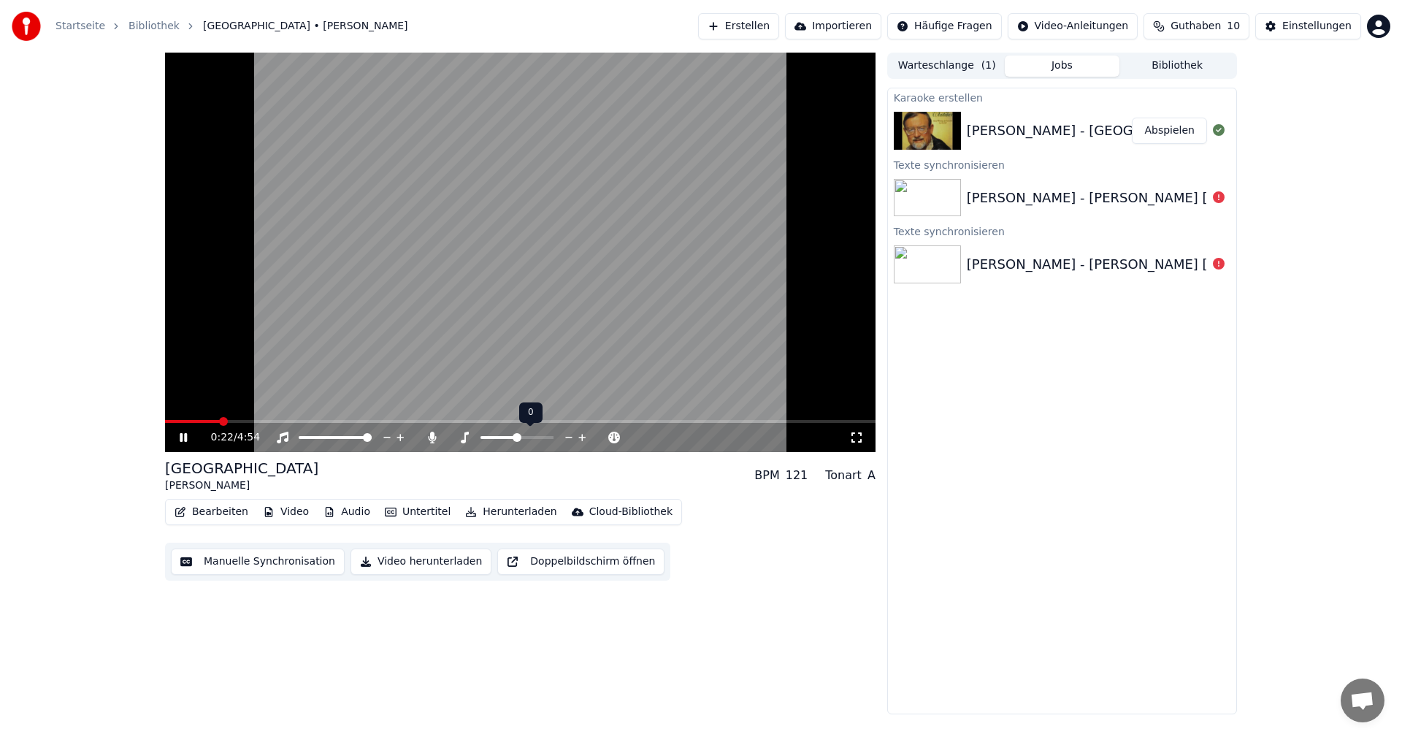
click at [516, 434] on span at bounding box center [516, 437] width 9 height 9
click at [503, 438] on span at bounding box center [500, 437] width 9 height 9
click at [514, 436] on span at bounding box center [516, 437] width 9 height 9
click at [468, 441] on span at bounding box center [469, 437] width 9 height 9
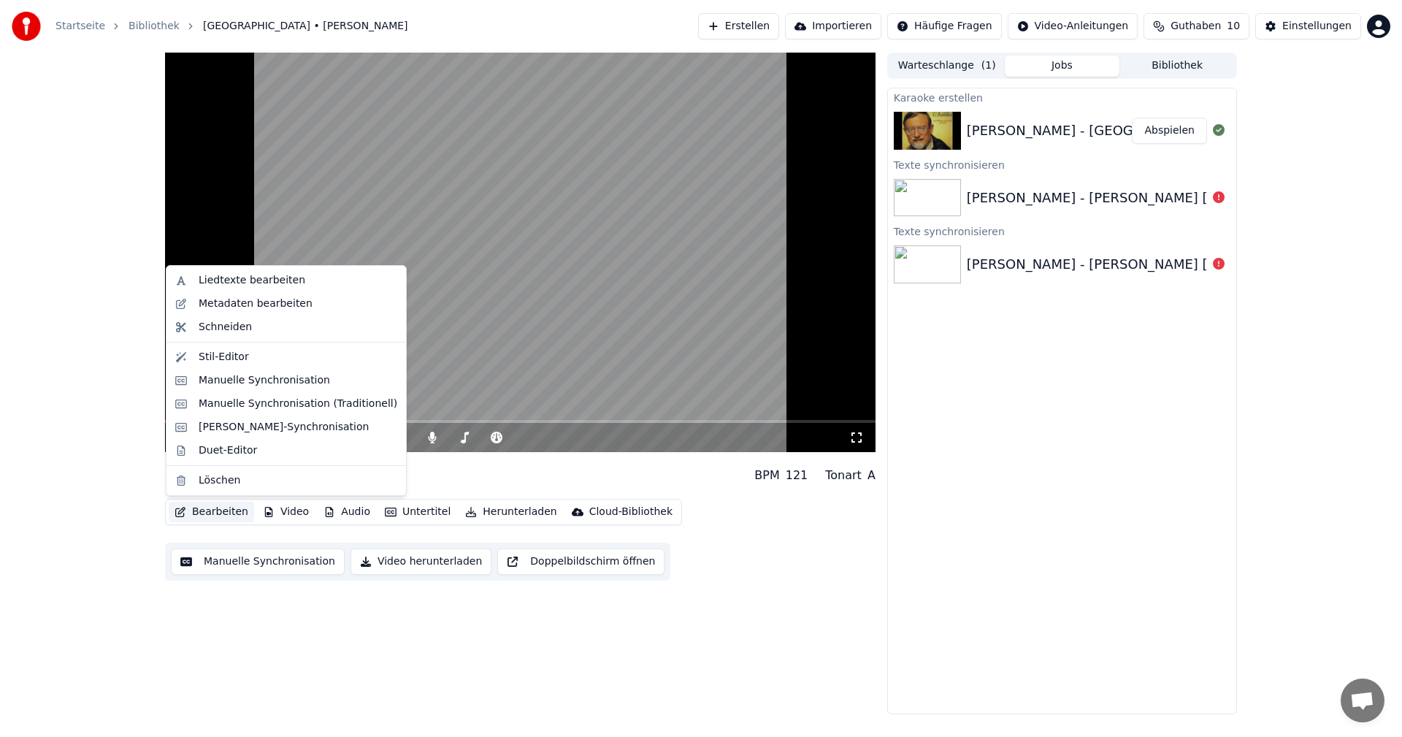
click at [204, 509] on button "Bearbeiten" at bounding box center [211, 511] width 85 height 20
click at [244, 285] on div "Liedtexte bearbeiten" at bounding box center [252, 280] width 107 height 15
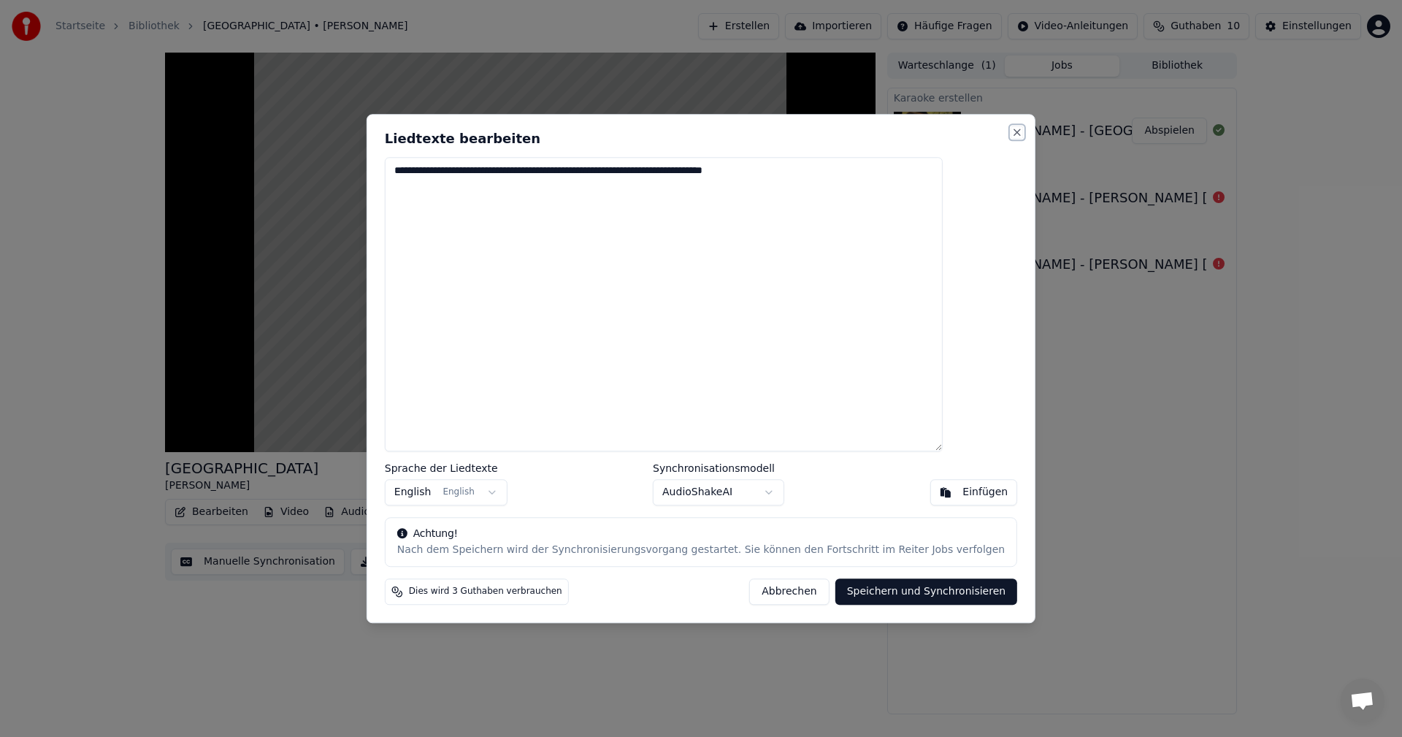
click at [1011, 133] on button "Close" at bounding box center [1017, 132] width 12 height 12
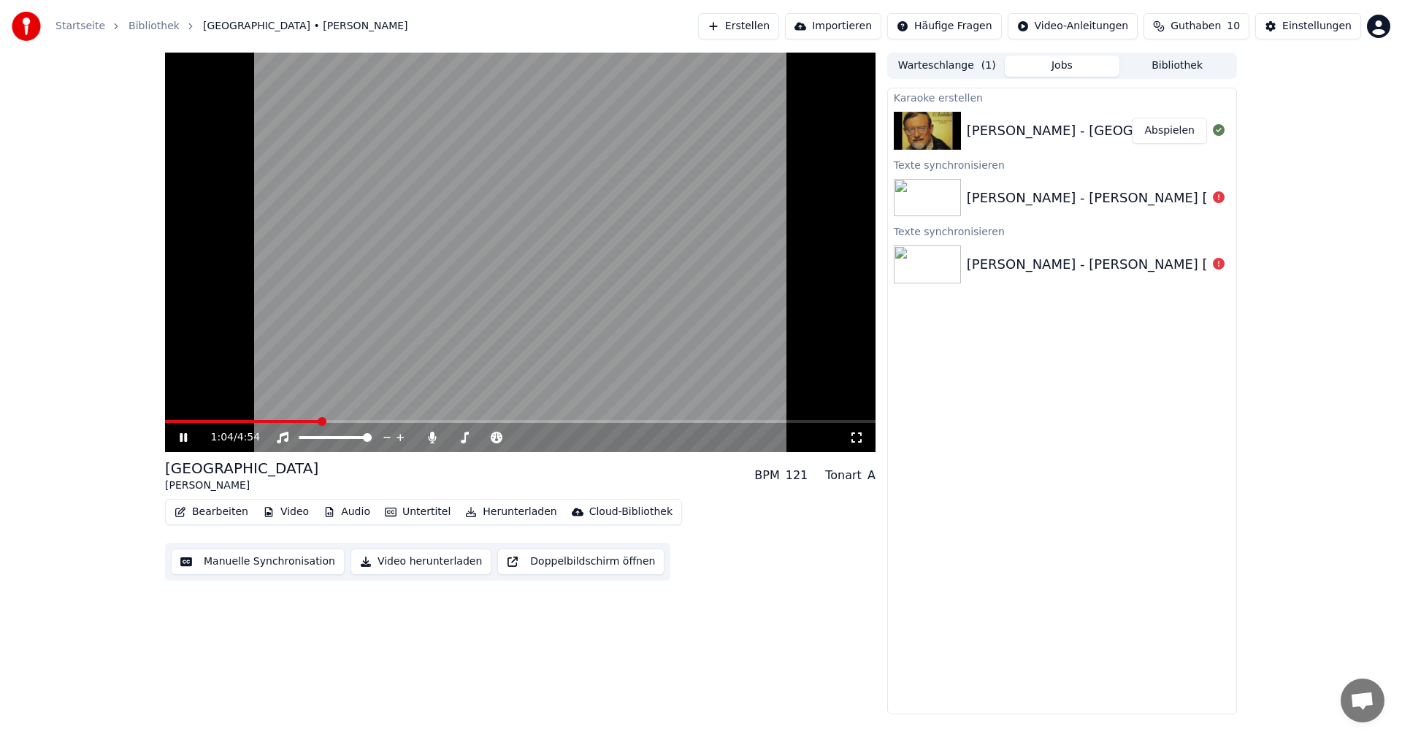
click at [1162, 131] on button "Abspielen" at bounding box center [1168, 131] width 75 height 26
click at [1182, 134] on button "Abspielen" at bounding box center [1168, 131] width 75 height 26
click at [1216, 133] on icon at bounding box center [1218, 130] width 12 height 12
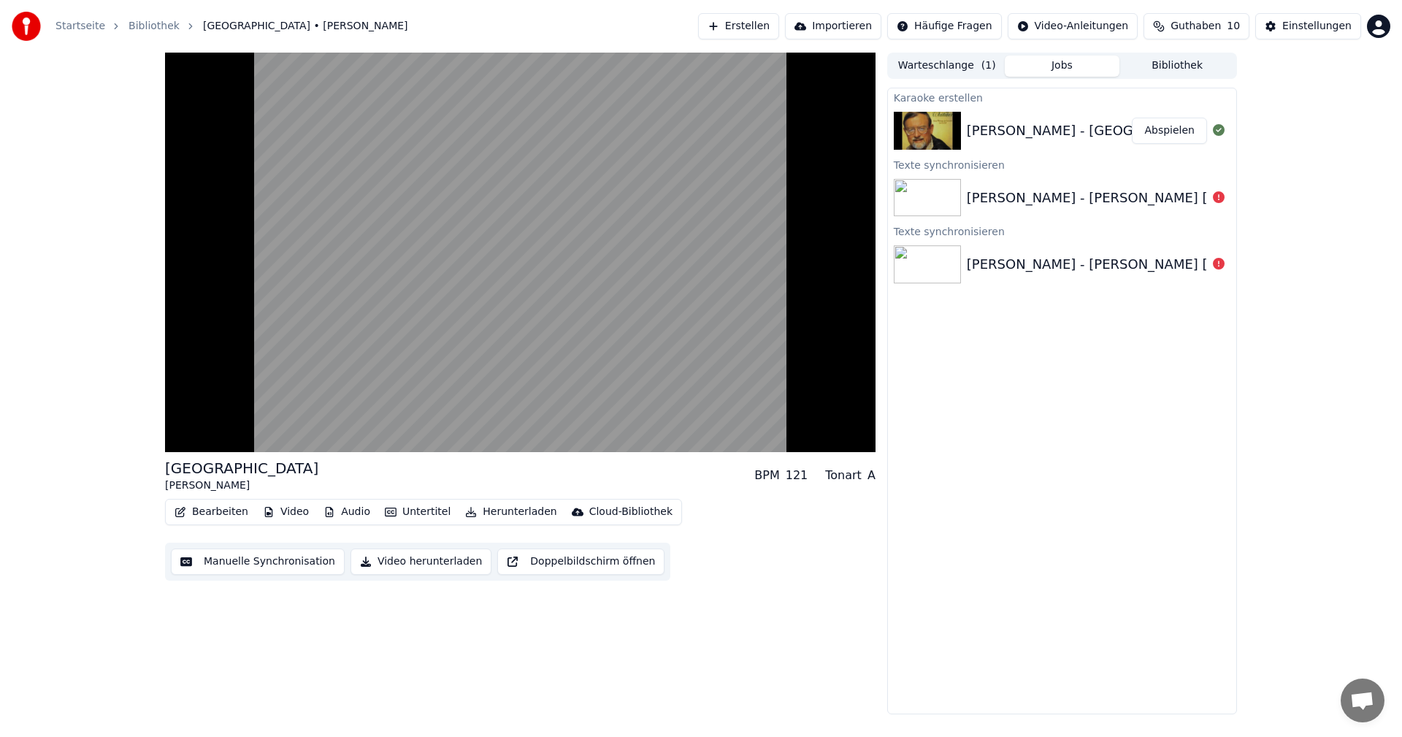
click at [1160, 131] on button "Abspielen" at bounding box center [1168, 131] width 75 height 26
click at [935, 130] on img at bounding box center [926, 131] width 67 height 38
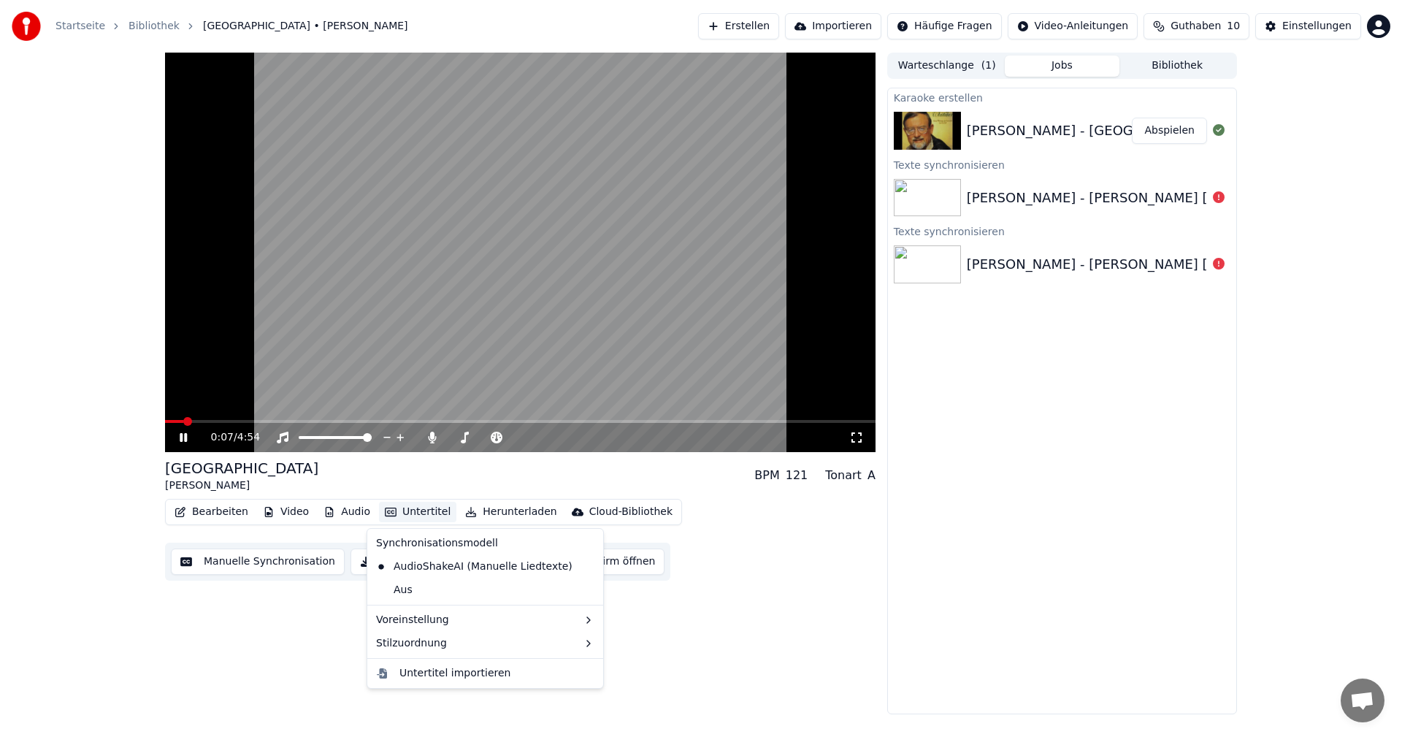
click at [401, 513] on button "Untertitel" at bounding box center [417, 511] width 77 height 20
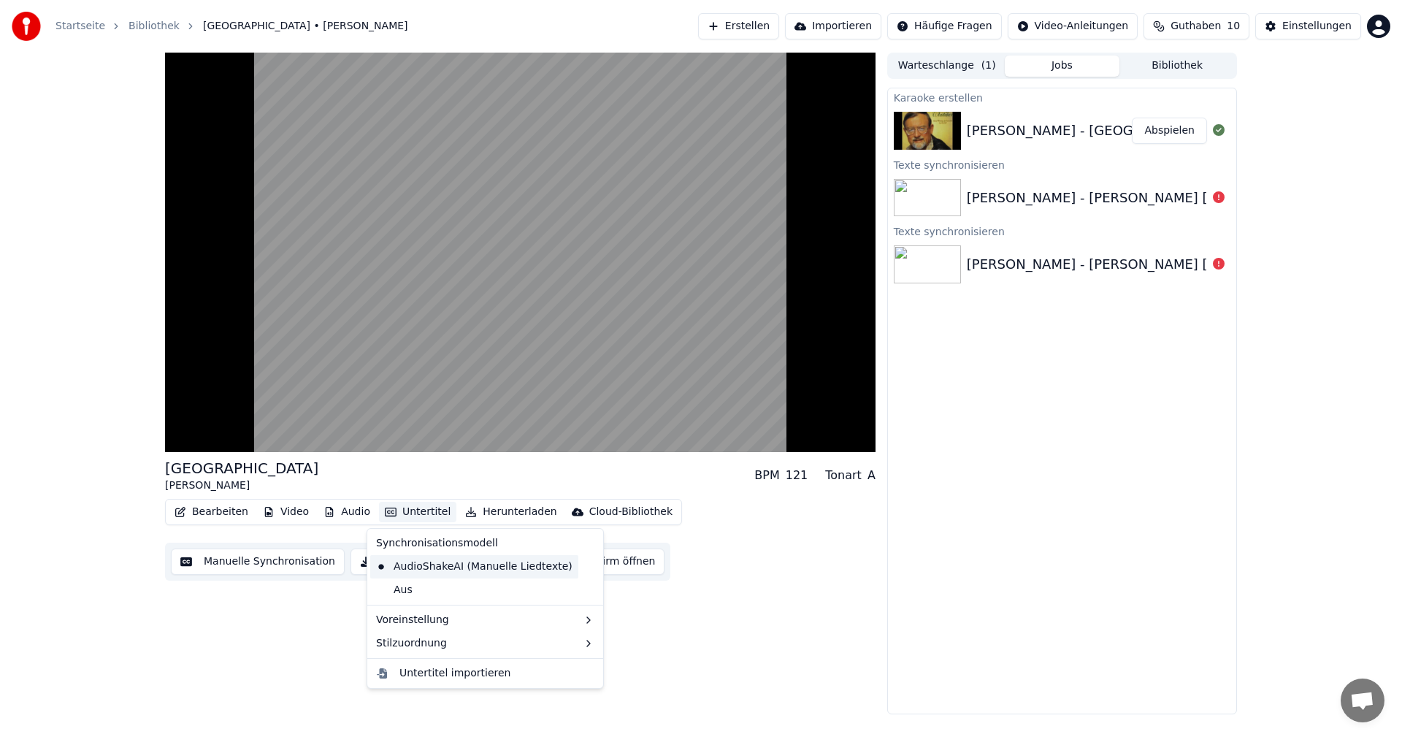
click at [420, 567] on div "AudioShakeAI (Manuelle Liedtexte)" at bounding box center [474, 566] width 208 height 23
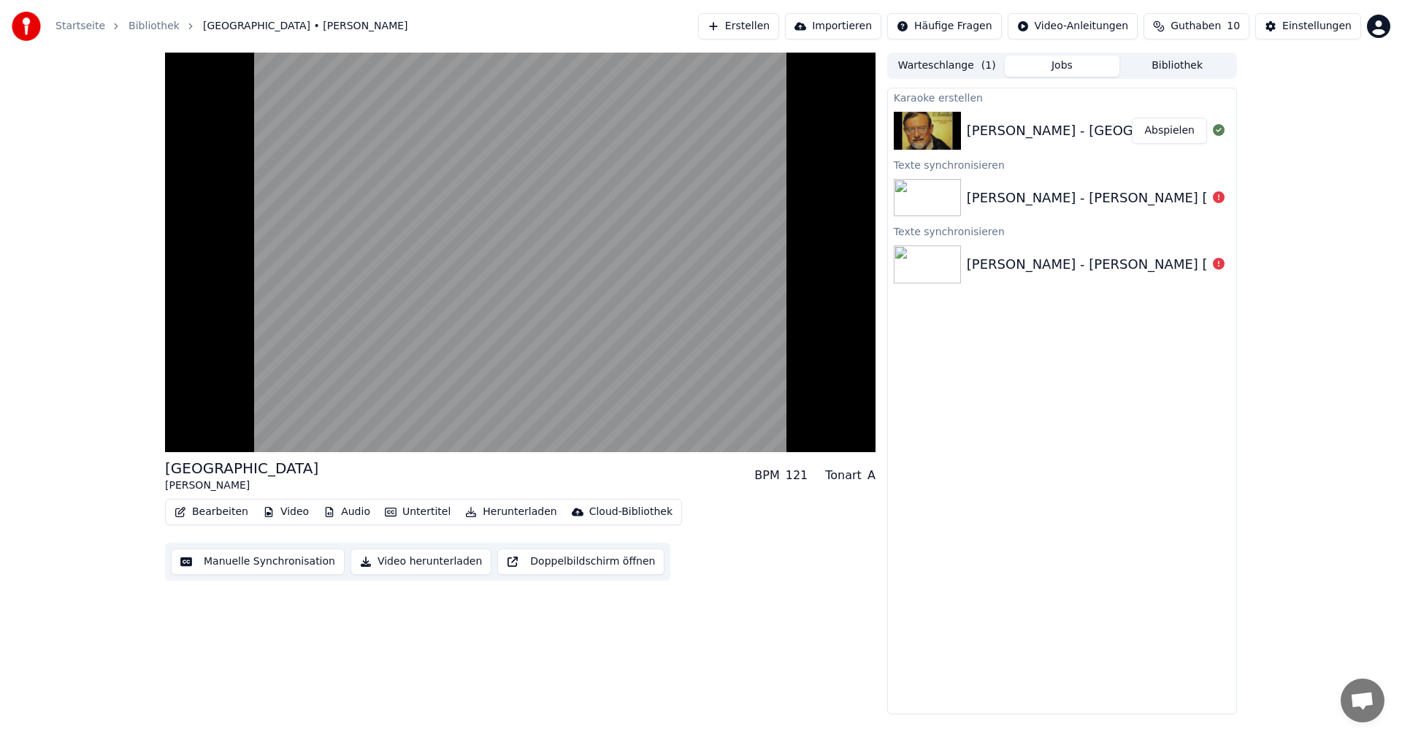
click at [199, 510] on button "Bearbeiten" at bounding box center [211, 511] width 85 height 20
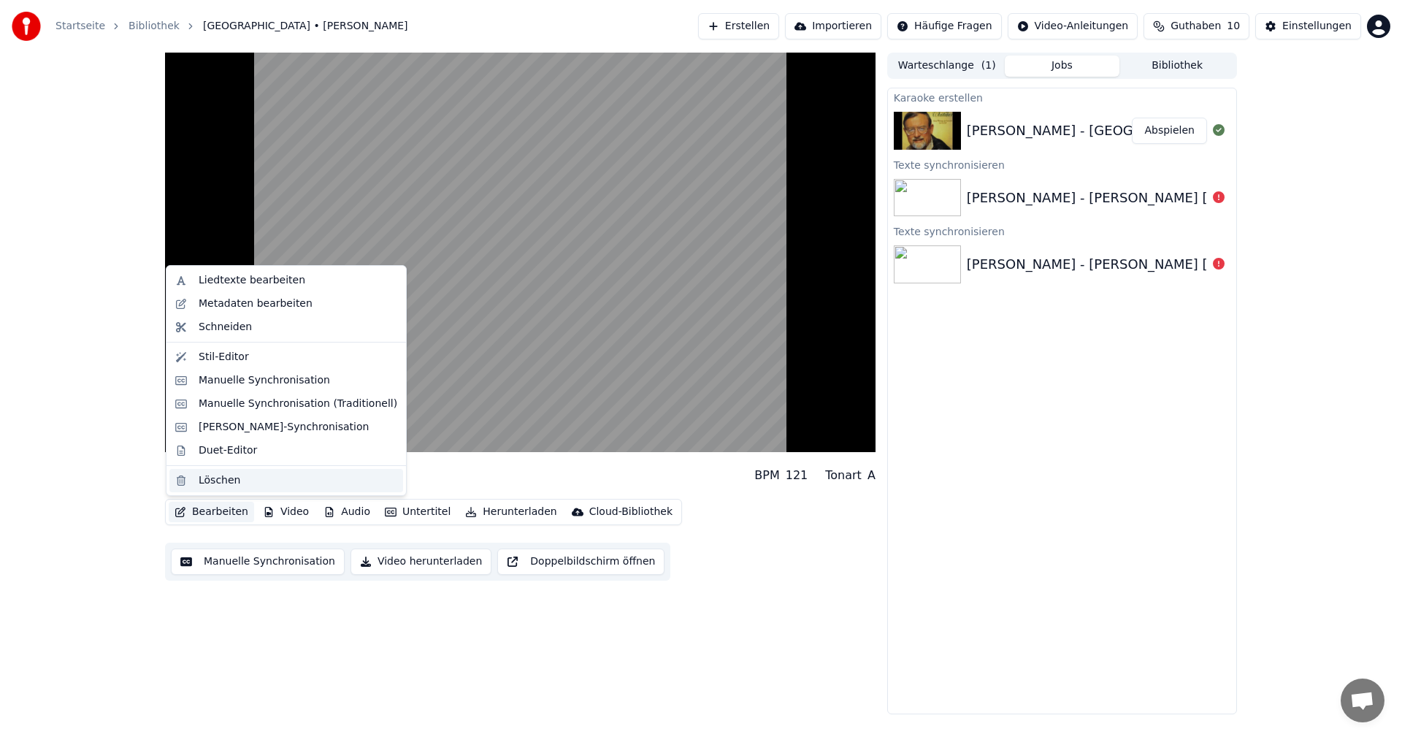
click at [209, 480] on div "Löschen" at bounding box center [220, 480] width 42 height 15
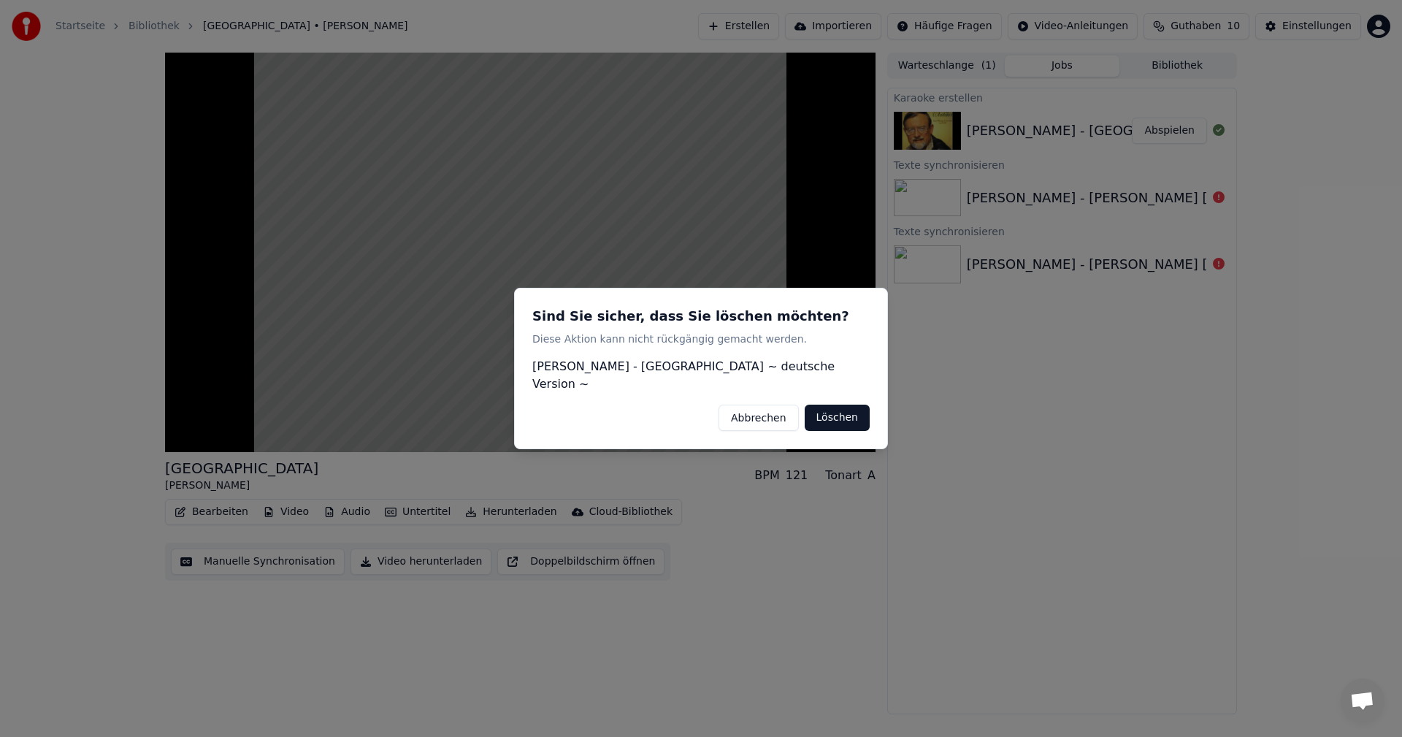
click at [752, 410] on button "Abbrechen" at bounding box center [758, 417] width 80 height 26
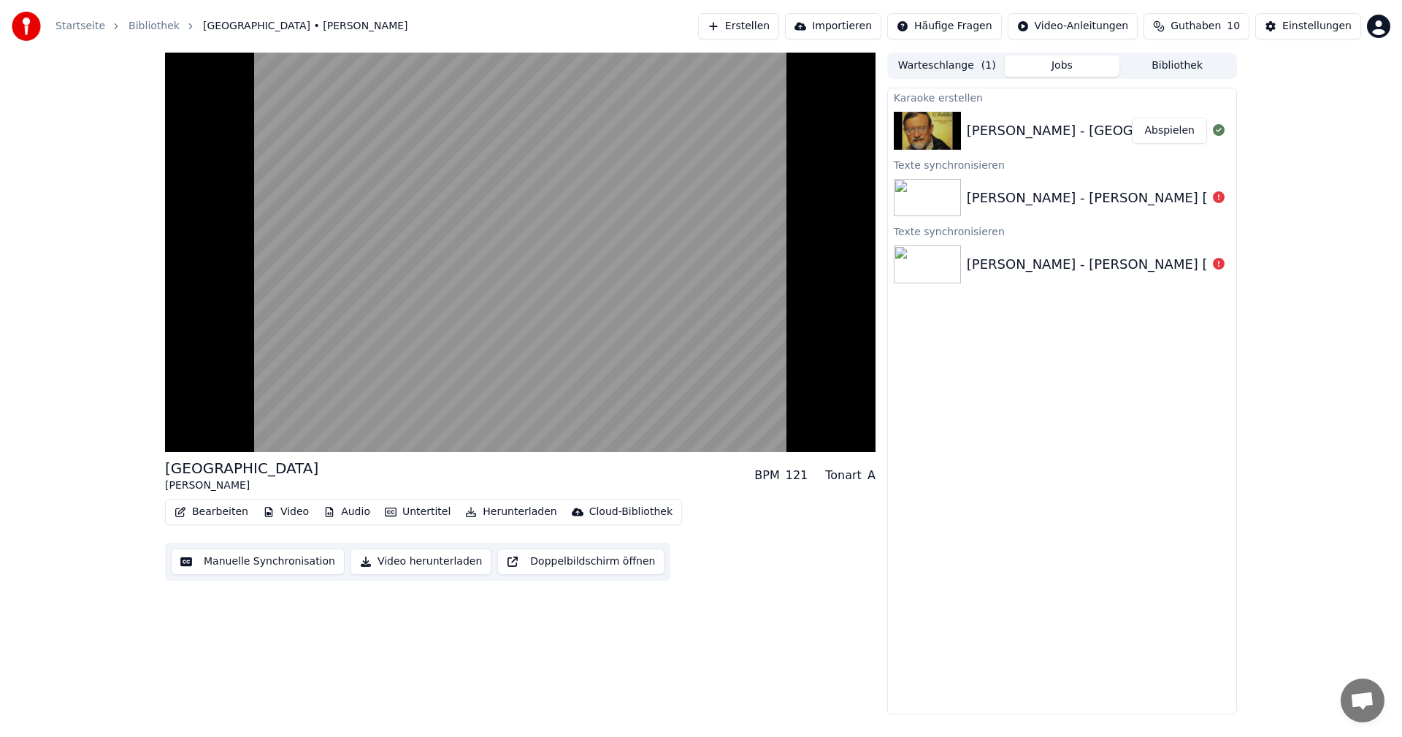
click at [187, 513] on button "Bearbeiten" at bounding box center [211, 511] width 85 height 20
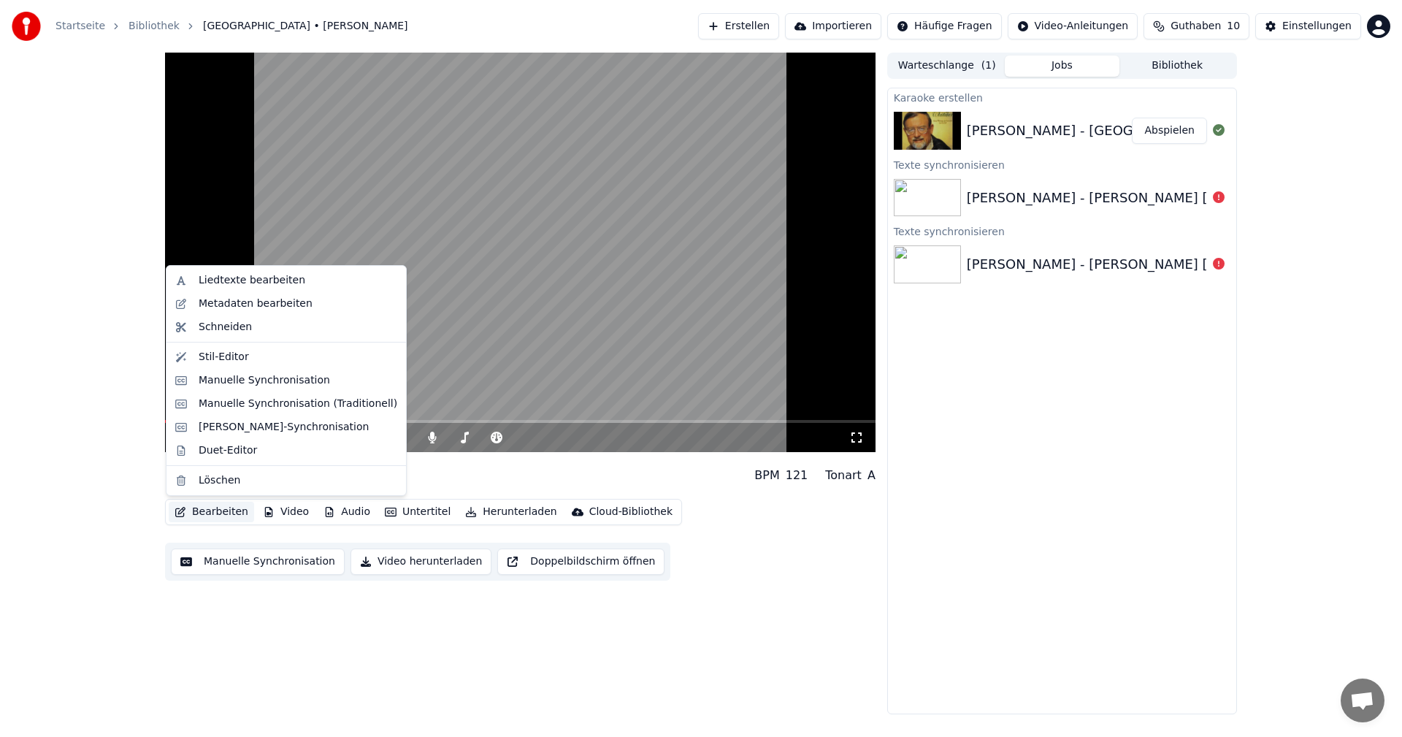
click at [1018, 447] on div "Karaoke erstellen [PERSON_NAME] - [GEOGRAPHIC_DATA] ~ deutsche Version ~ Abspie…" at bounding box center [1062, 401] width 350 height 626
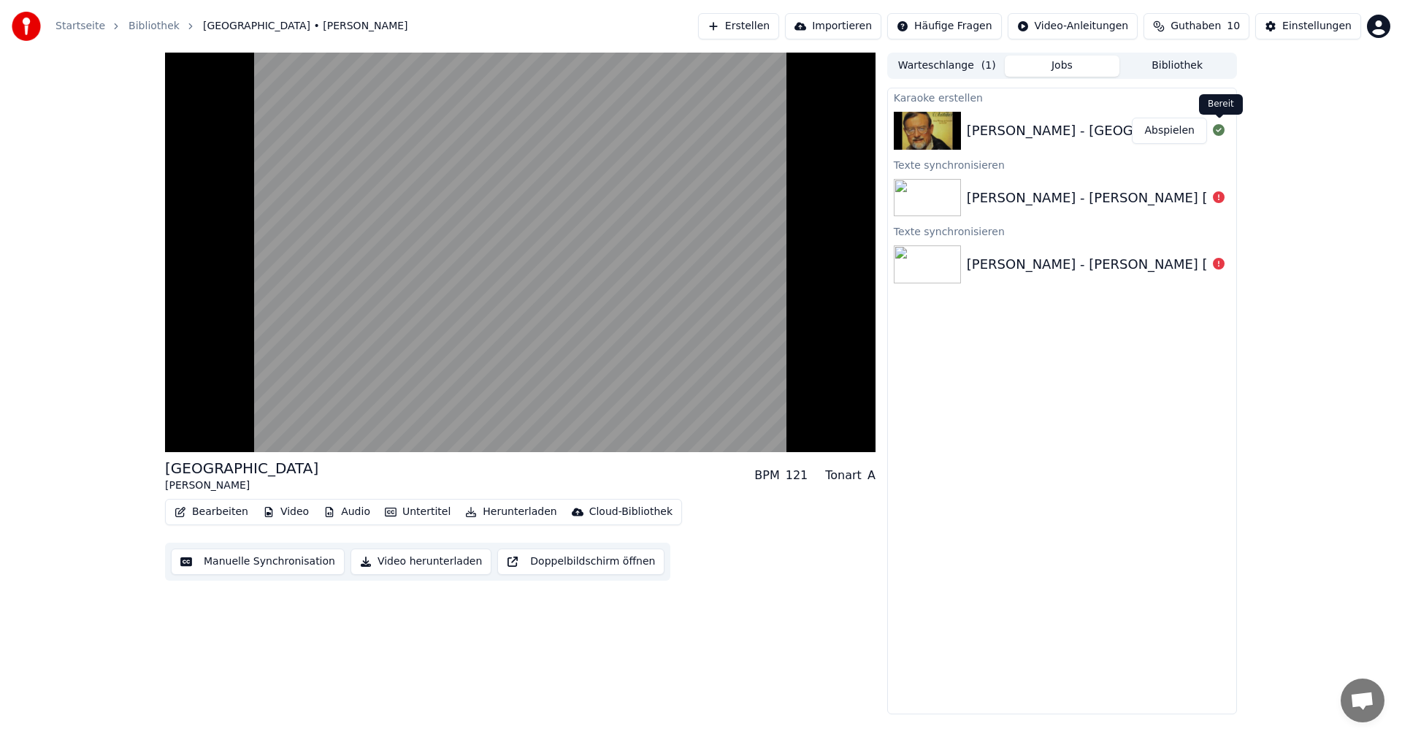
click at [1218, 131] on icon at bounding box center [1218, 130] width 12 height 12
click at [1150, 133] on button "Abspielen" at bounding box center [1168, 131] width 75 height 26
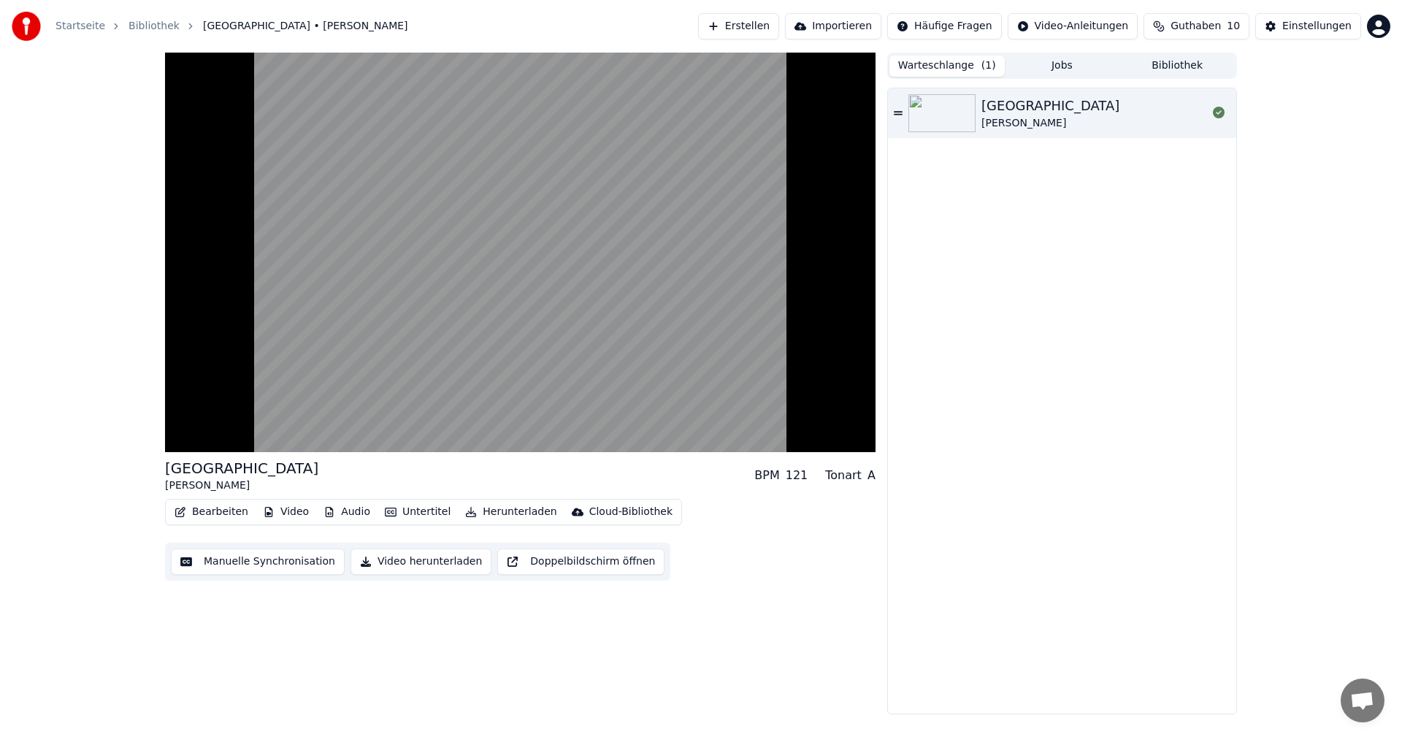
click at [958, 66] on button "Warteschlange ( 1 )" at bounding box center [946, 65] width 115 height 21
click at [1208, 115] on div at bounding box center [1218, 113] width 23 height 18
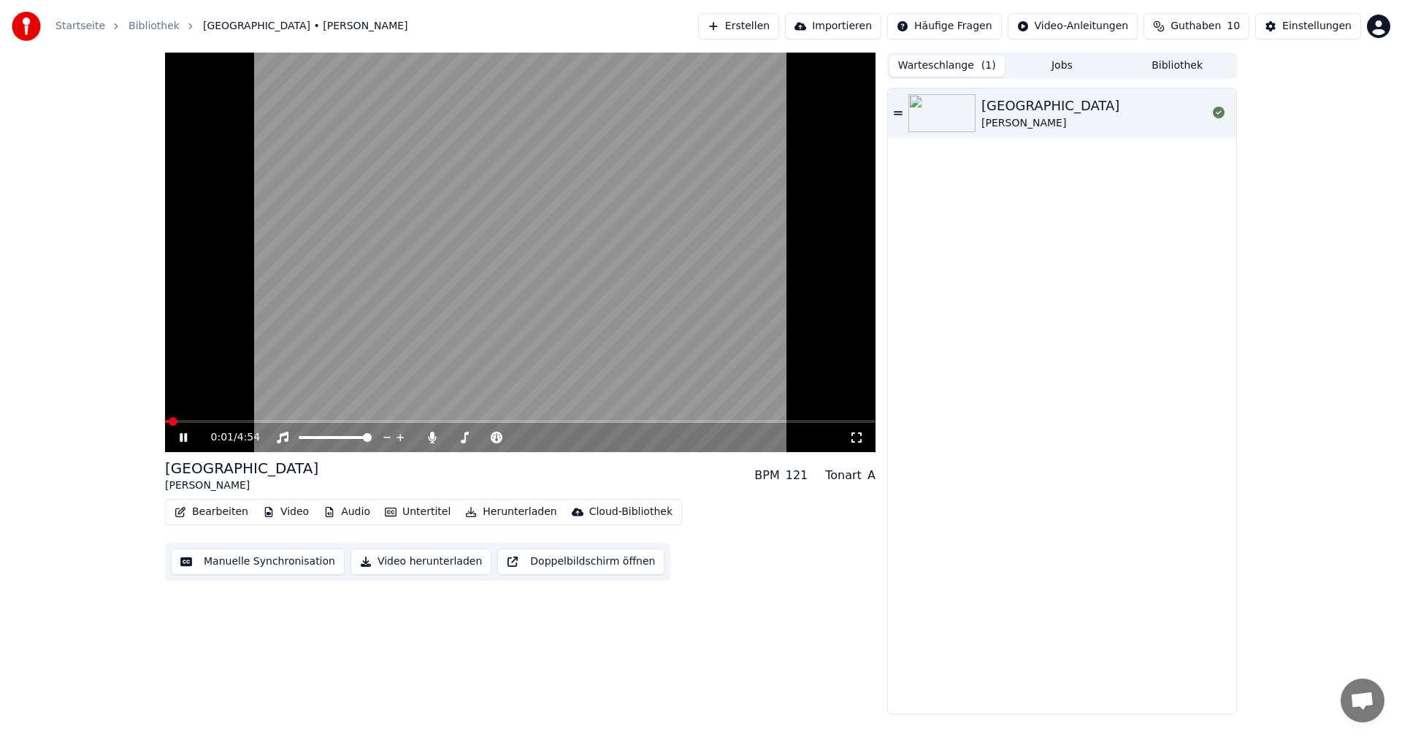
click at [185, 436] on icon at bounding box center [183, 437] width 7 height 9
click at [831, 25] on button "Importieren" at bounding box center [833, 26] width 96 height 26
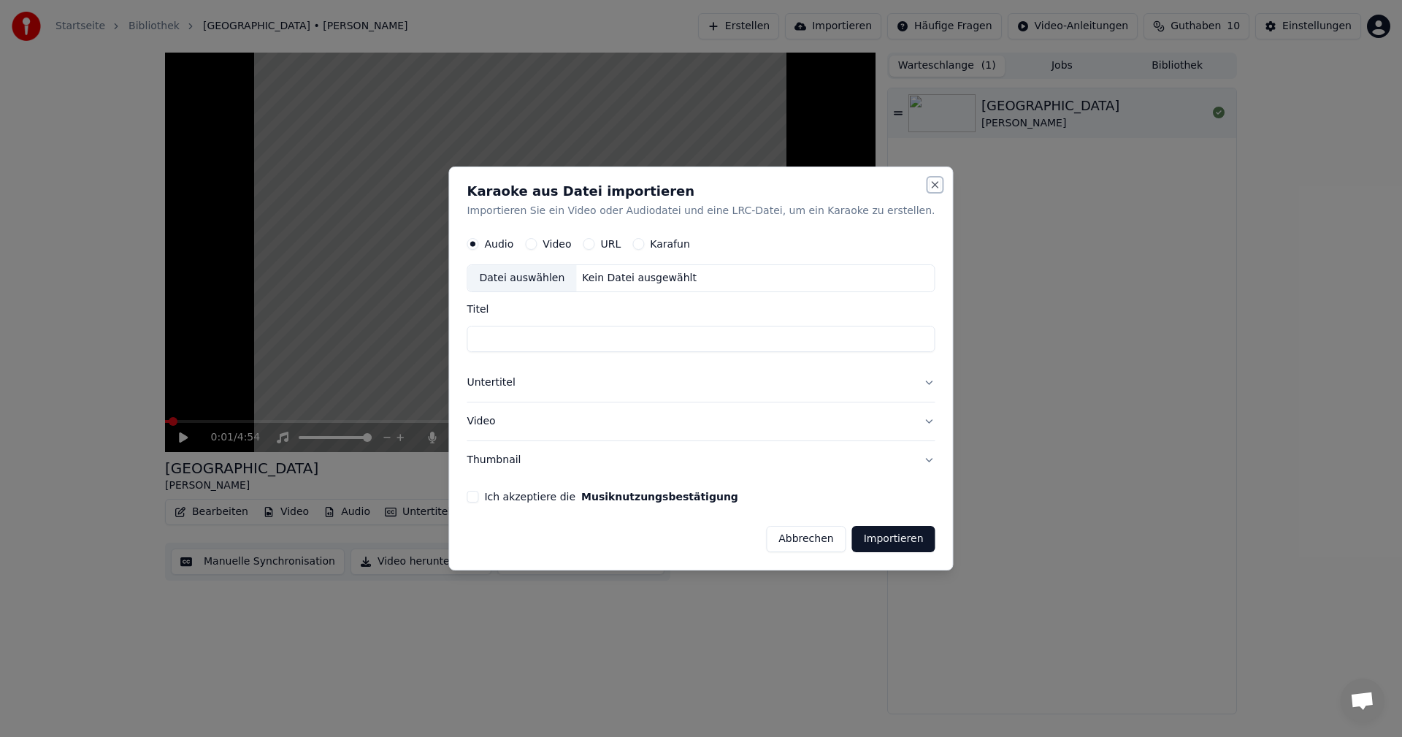
click at [929, 187] on button "Close" at bounding box center [935, 185] width 12 height 12
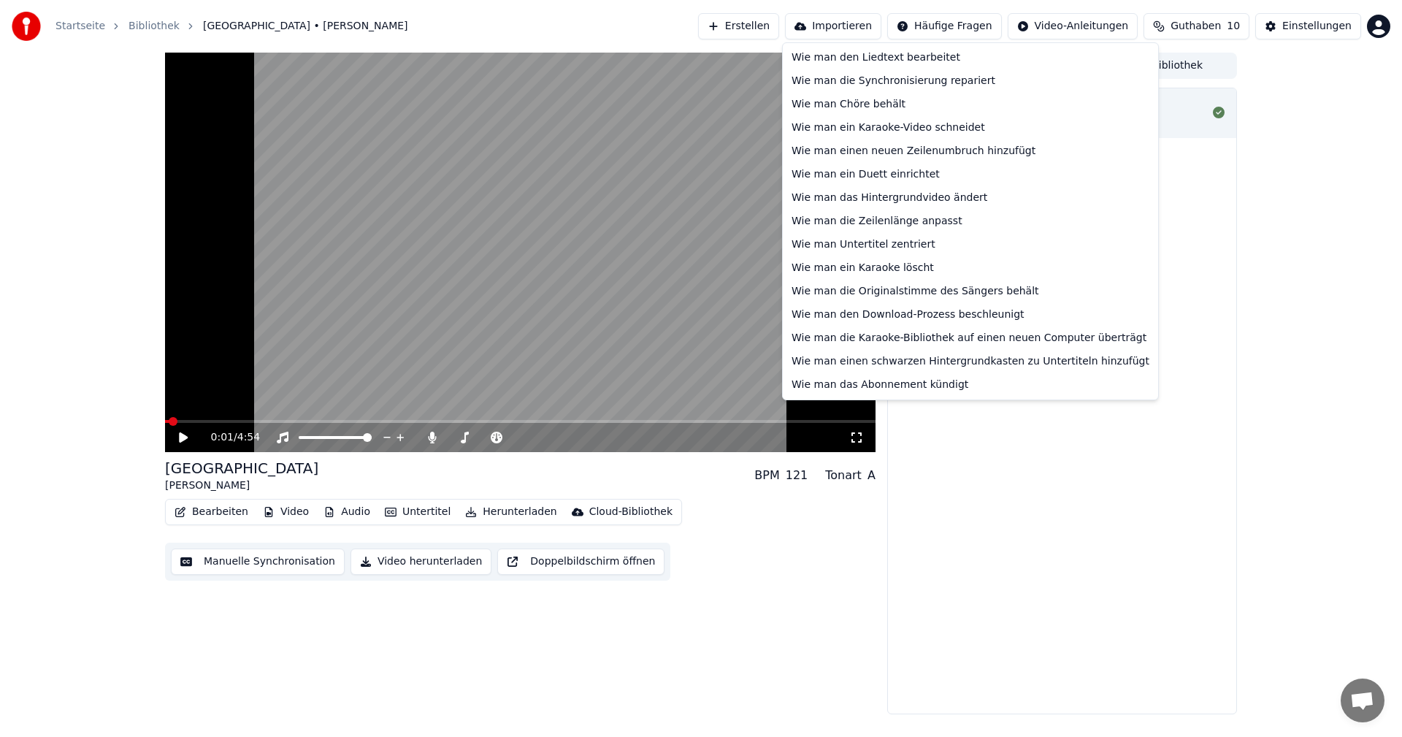
click at [945, 26] on html "Startseite Bibliothek [GEOGRAPHIC_DATA] • [PERSON_NAME] Erstellen Importieren H…" at bounding box center [701, 368] width 1402 height 737
click at [826, 554] on html "Startseite Bibliothek [GEOGRAPHIC_DATA] • [PERSON_NAME] Erstellen Importieren H…" at bounding box center [701, 368] width 1402 height 737
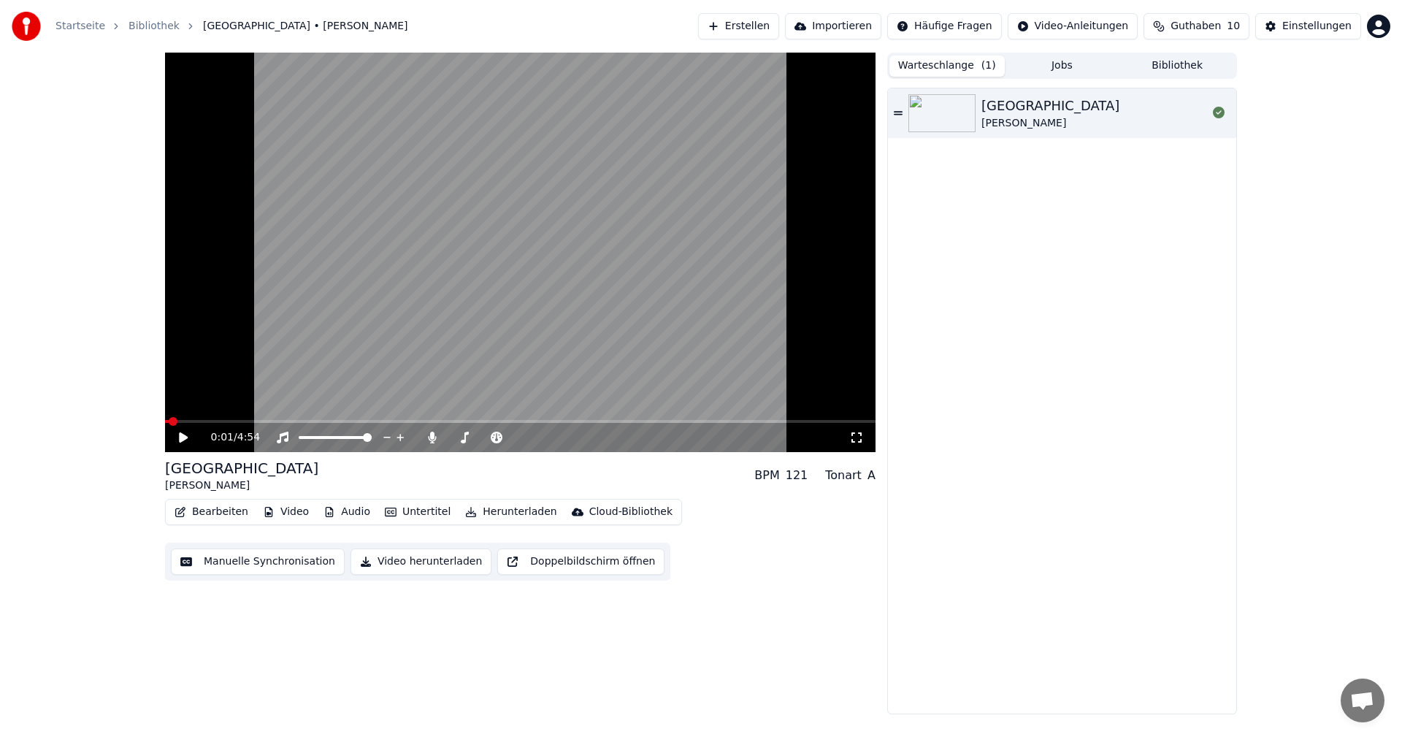
click at [199, 510] on button "Bearbeiten" at bounding box center [211, 511] width 85 height 20
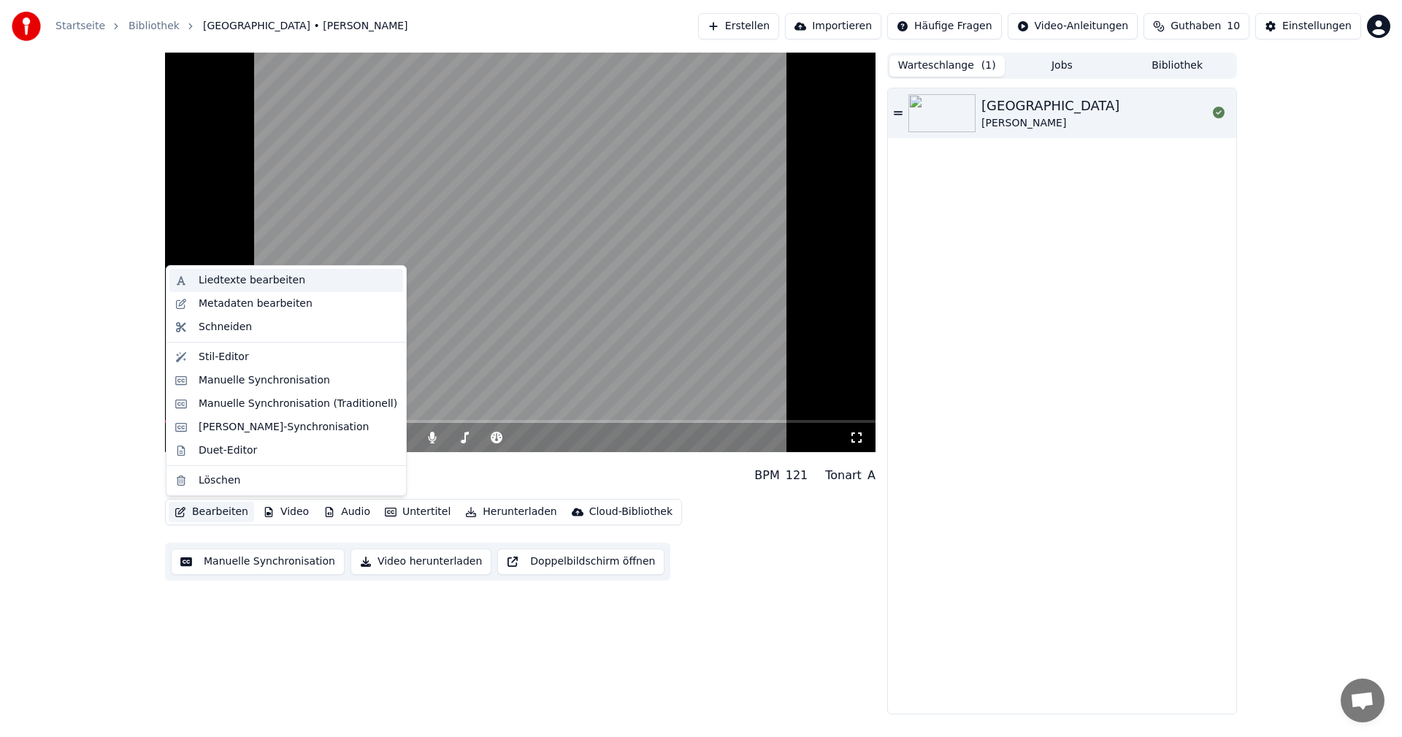
click at [226, 280] on div "Liedtexte bearbeiten" at bounding box center [252, 280] width 107 height 15
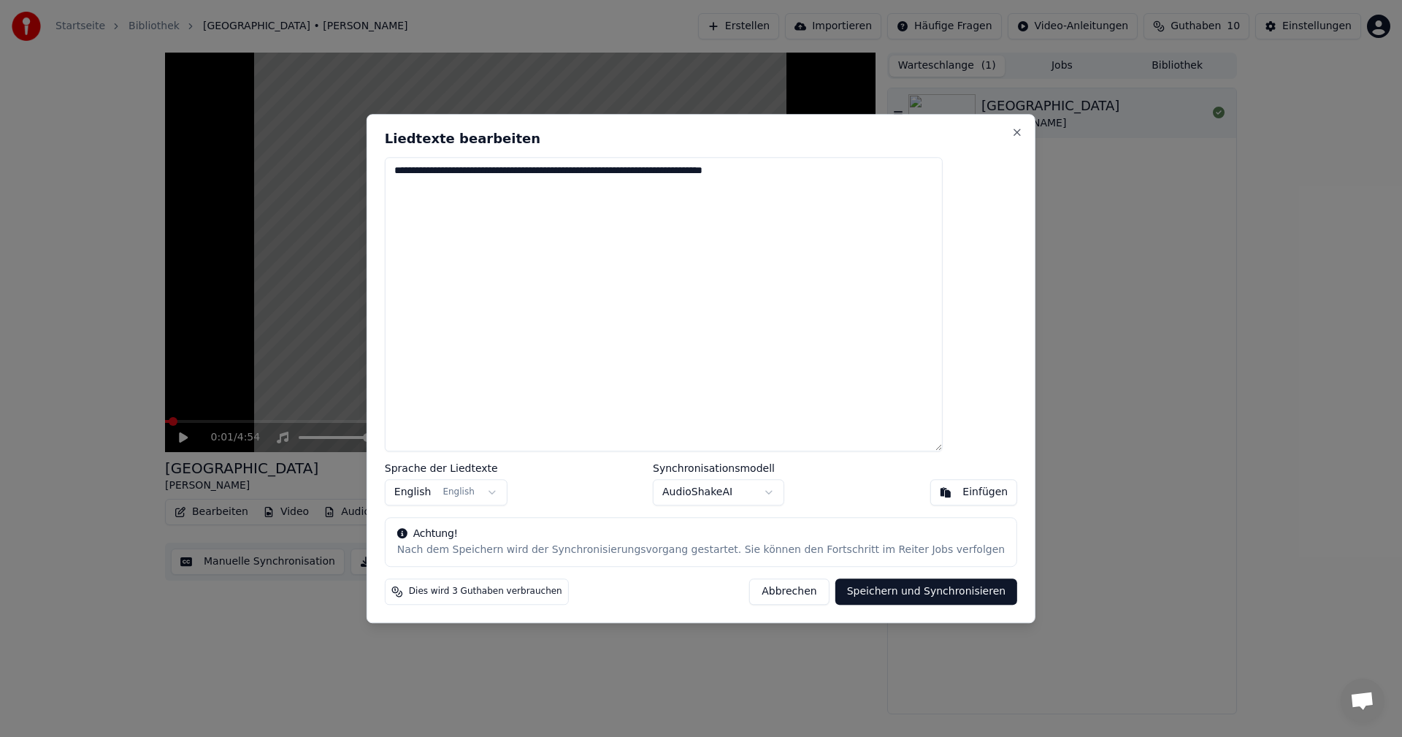
drag, startPoint x: 470, startPoint y: 268, endPoint x: 415, endPoint y: 167, distance: 114.7
click at [415, 167] on div "**********" at bounding box center [700, 368] width 669 height 509
drag, startPoint x: 927, startPoint y: 177, endPoint x: 401, endPoint y: 176, distance: 526.3
click at [401, 176] on body "**********" at bounding box center [701, 368] width 1402 height 737
click at [962, 496] on div "Einfügen" at bounding box center [984, 492] width 45 height 15
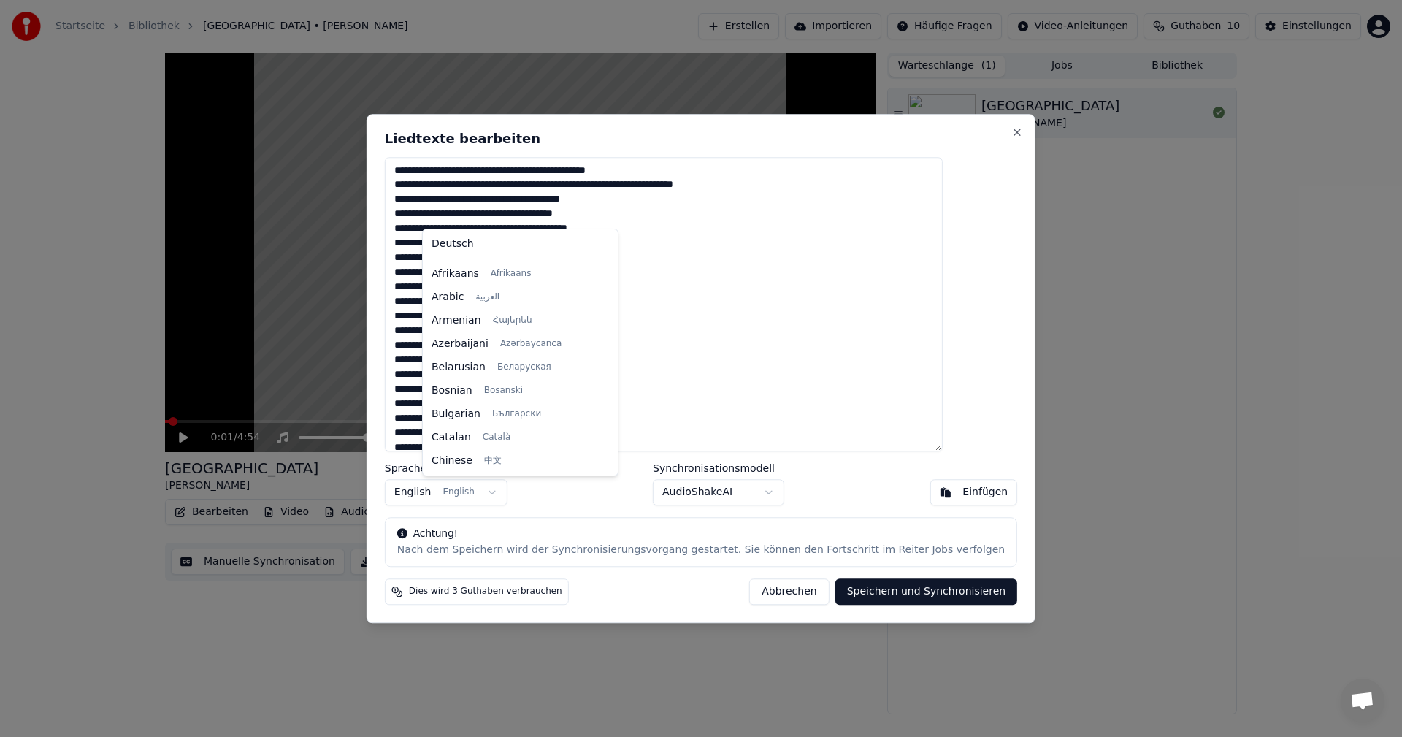
click at [526, 493] on body "Startseite Bibliothek [GEOGRAPHIC_DATA] • [PERSON_NAME] Erstellen Importieren H…" at bounding box center [701, 368] width 1402 height 737
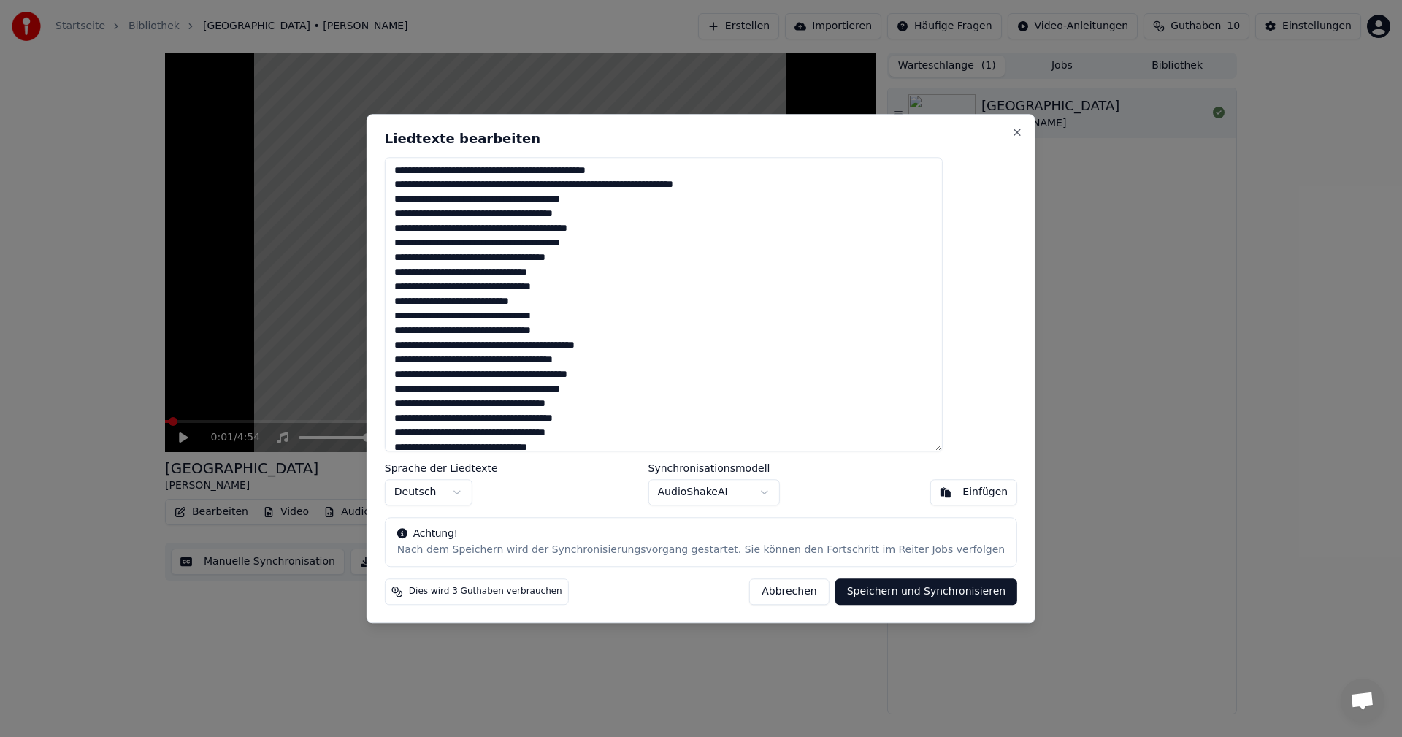
click at [879, 591] on button "Speichern und Synchronisieren" at bounding box center [926, 591] width 182 height 26
type textarea "**********"
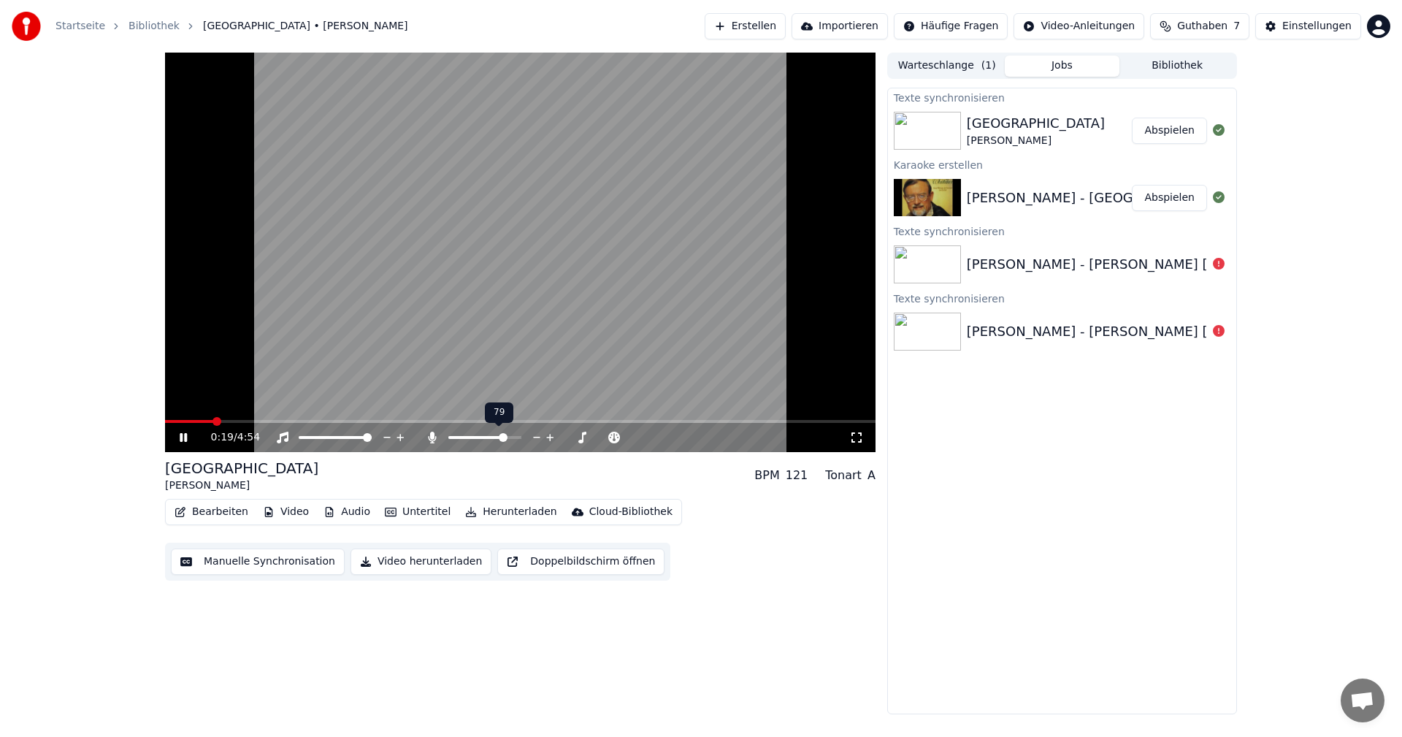
click at [506, 437] on span at bounding box center [503, 437] width 9 height 9
click at [1172, 133] on button "Abspielen" at bounding box center [1168, 131] width 75 height 26
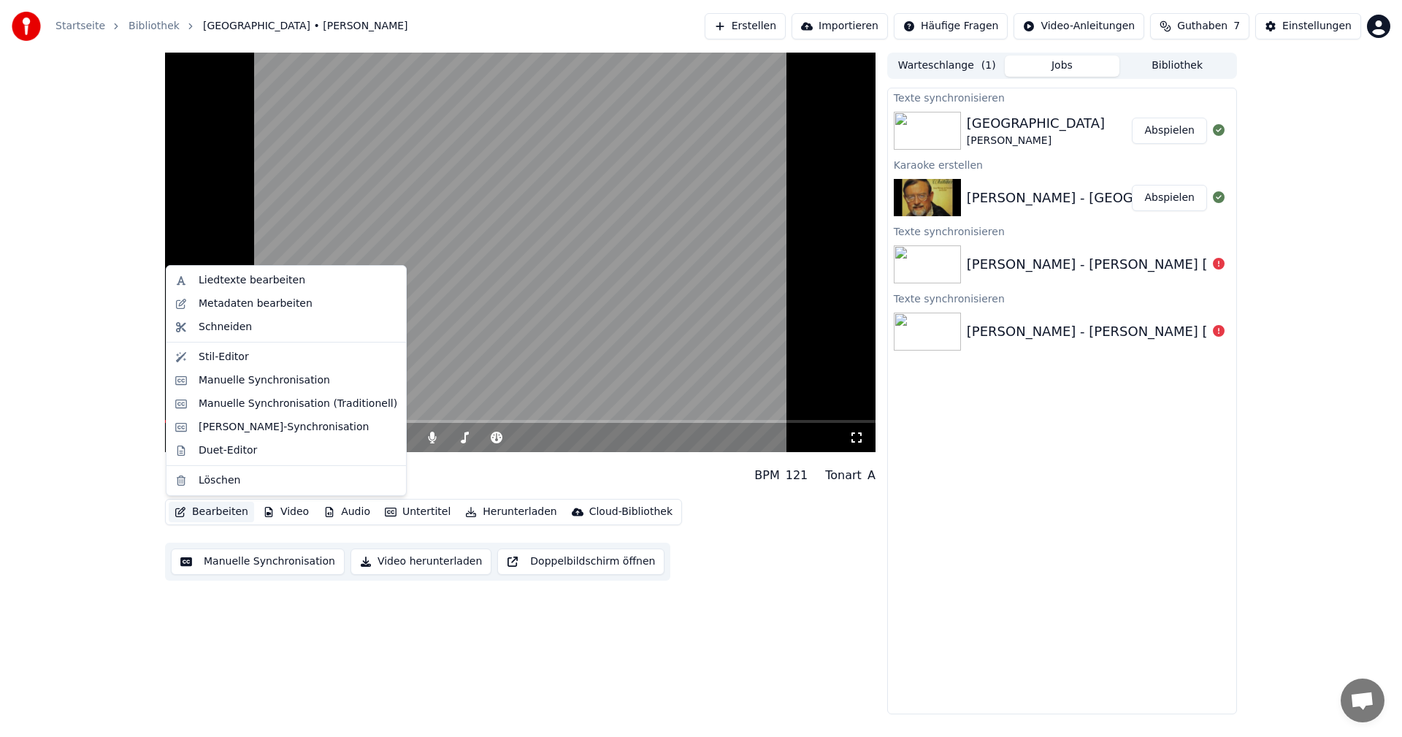
click at [208, 510] on button "Bearbeiten" at bounding box center [211, 511] width 85 height 20
click at [228, 283] on div "Liedtexte bearbeiten" at bounding box center [252, 280] width 107 height 15
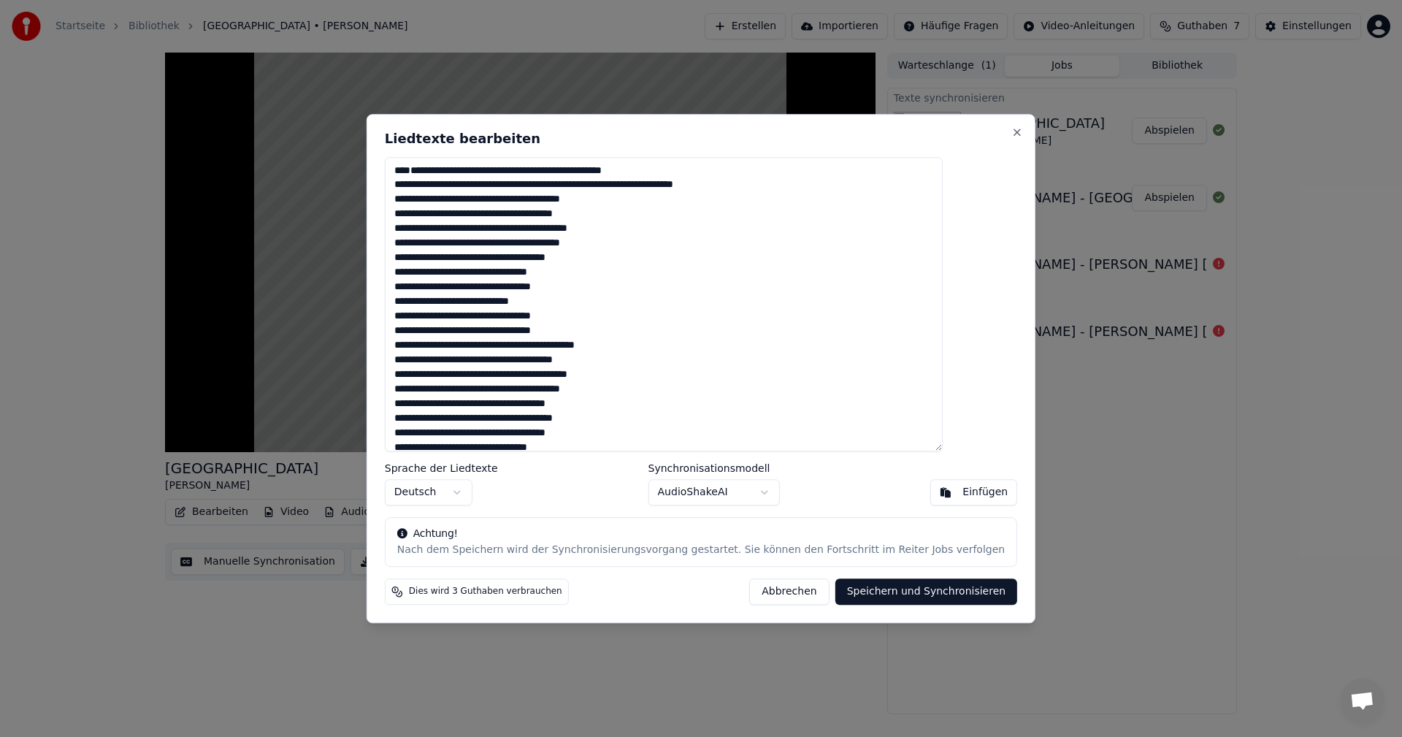
click at [872, 591] on button "Speichern und Synchronisieren" at bounding box center [926, 591] width 182 height 26
type textarea "**********"
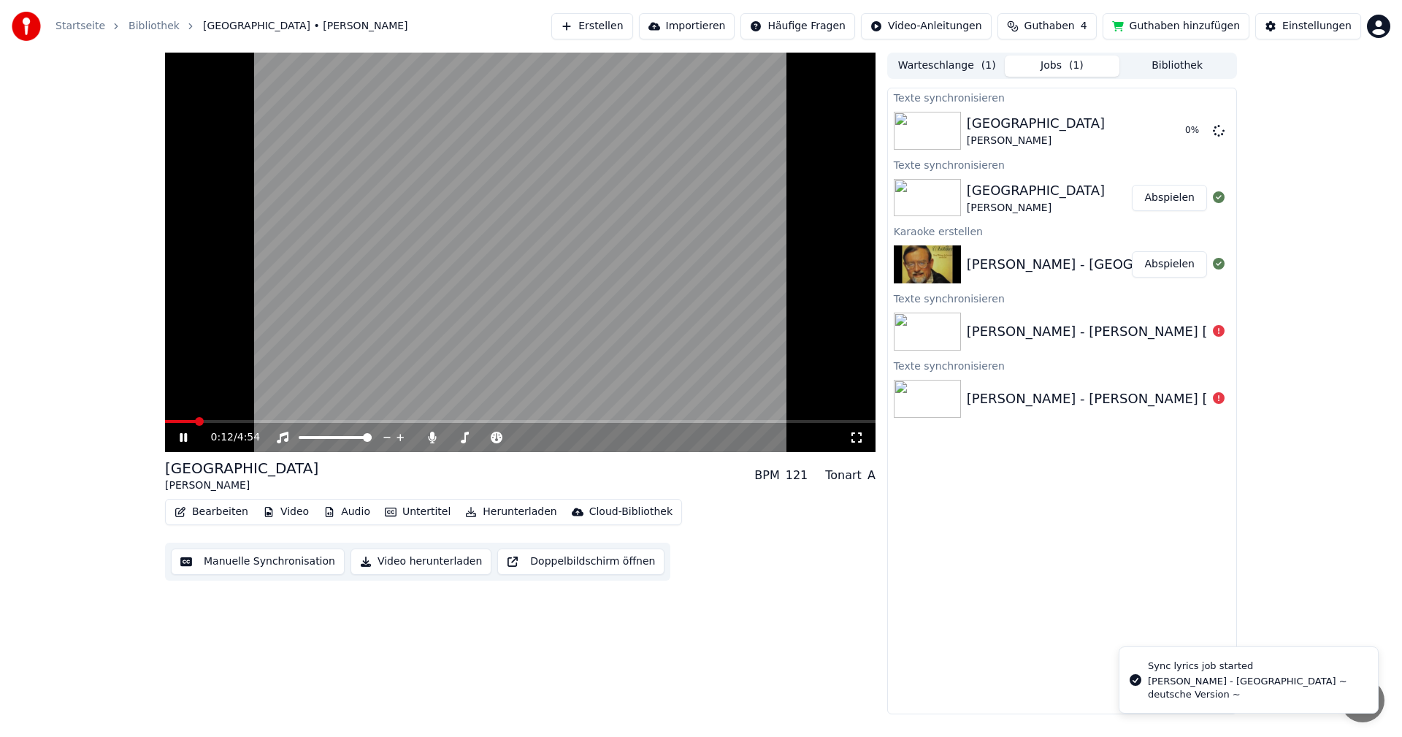
click at [208, 514] on button "Bearbeiten" at bounding box center [211, 511] width 85 height 20
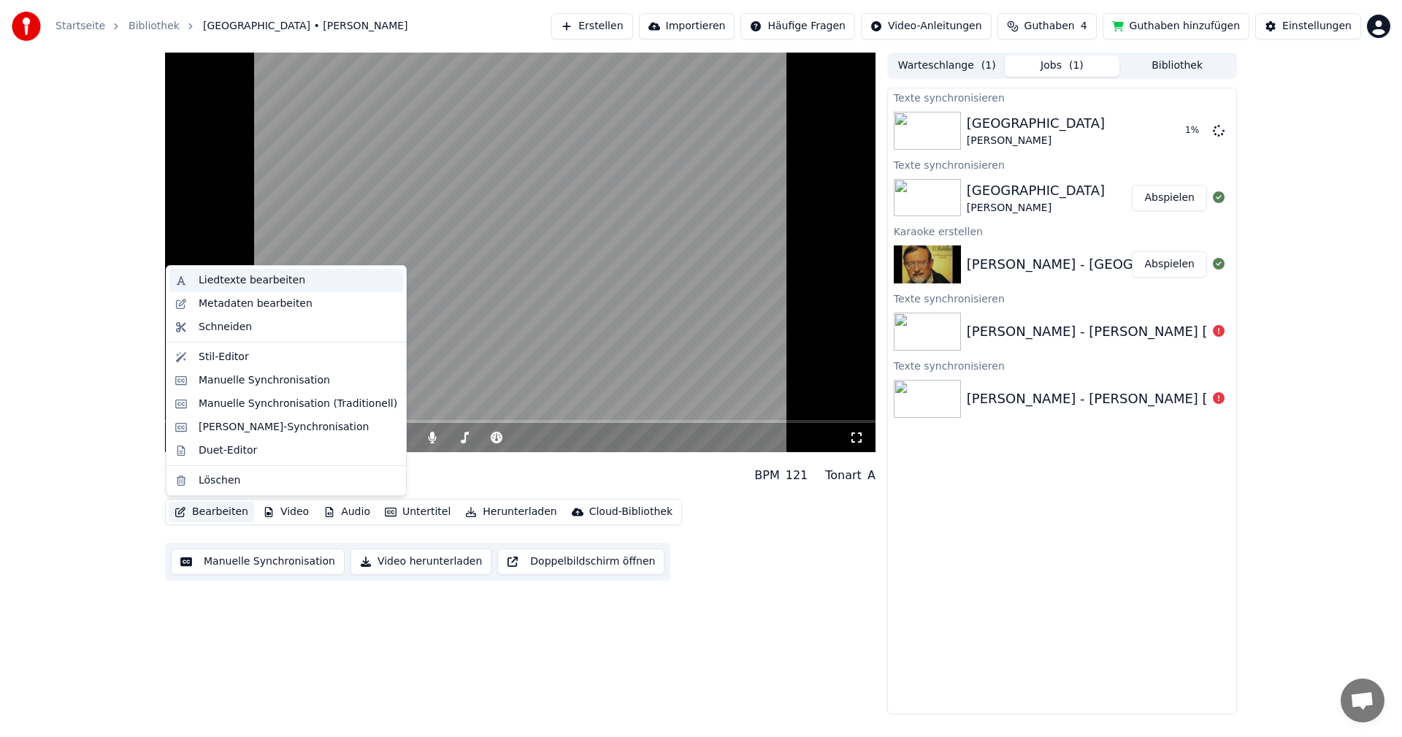
click at [226, 283] on div "Liedtexte bearbeiten" at bounding box center [252, 280] width 107 height 15
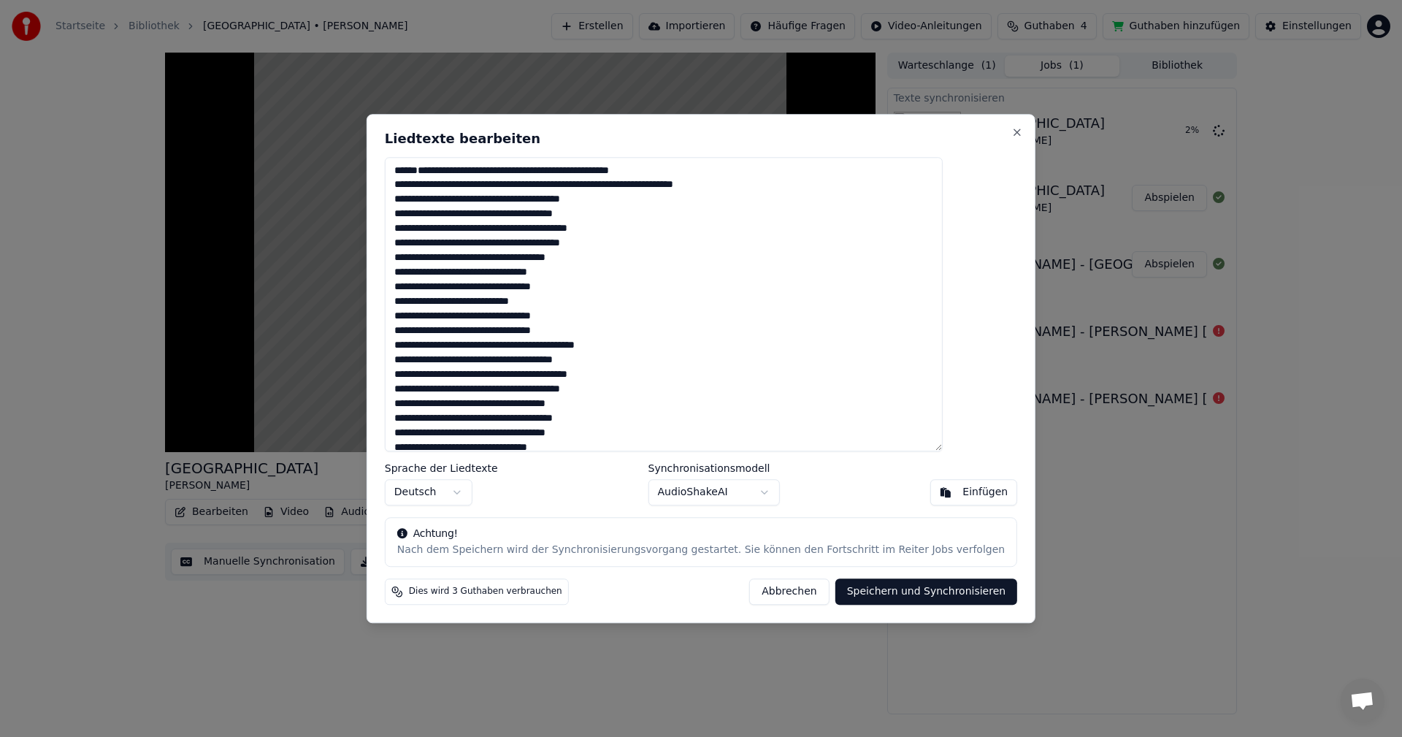
click at [962, 491] on div "Einfügen" at bounding box center [984, 492] width 45 height 15
click at [781, 599] on button "Abbrechen" at bounding box center [789, 591] width 80 height 26
type textarea "**********"
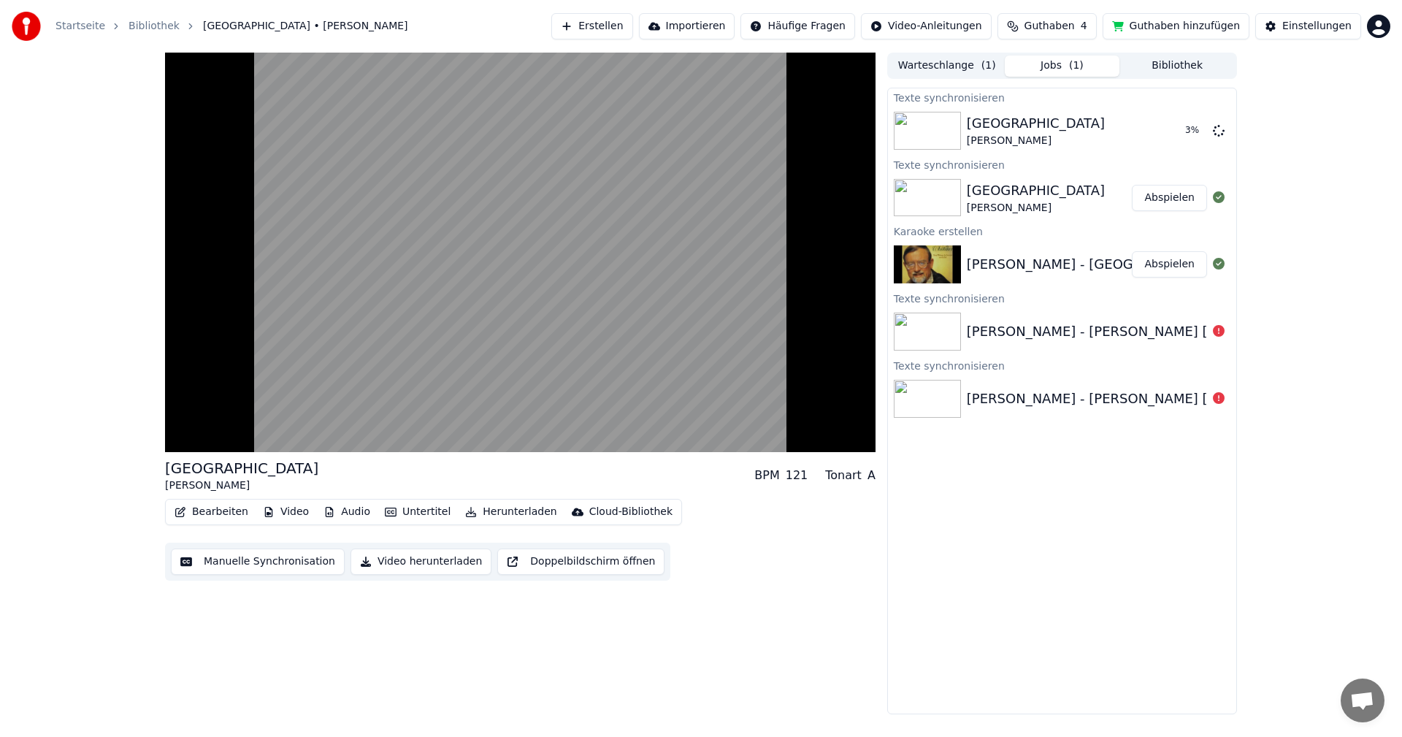
click at [199, 511] on button "Bearbeiten" at bounding box center [211, 511] width 85 height 20
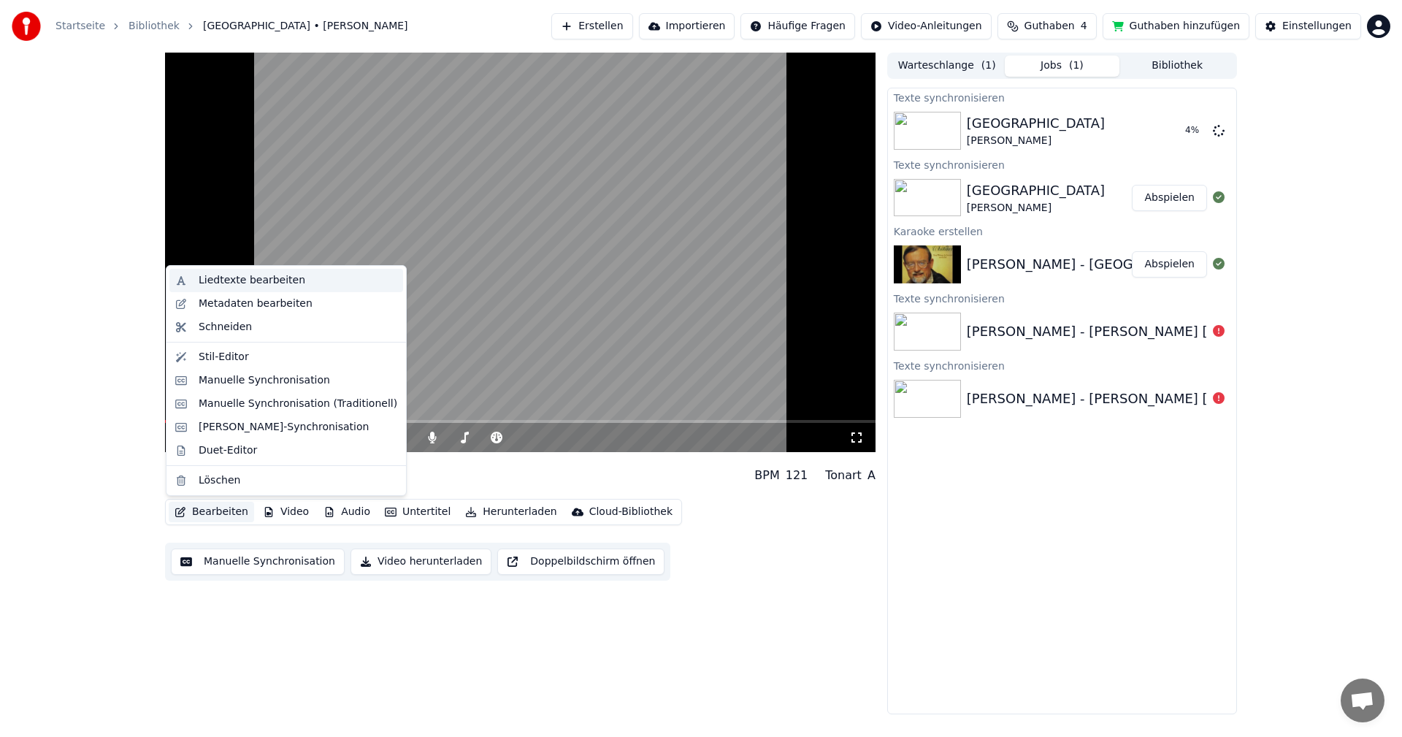
click at [223, 283] on div "Liedtexte bearbeiten" at bounding box center [252, 280] width 107 height 15
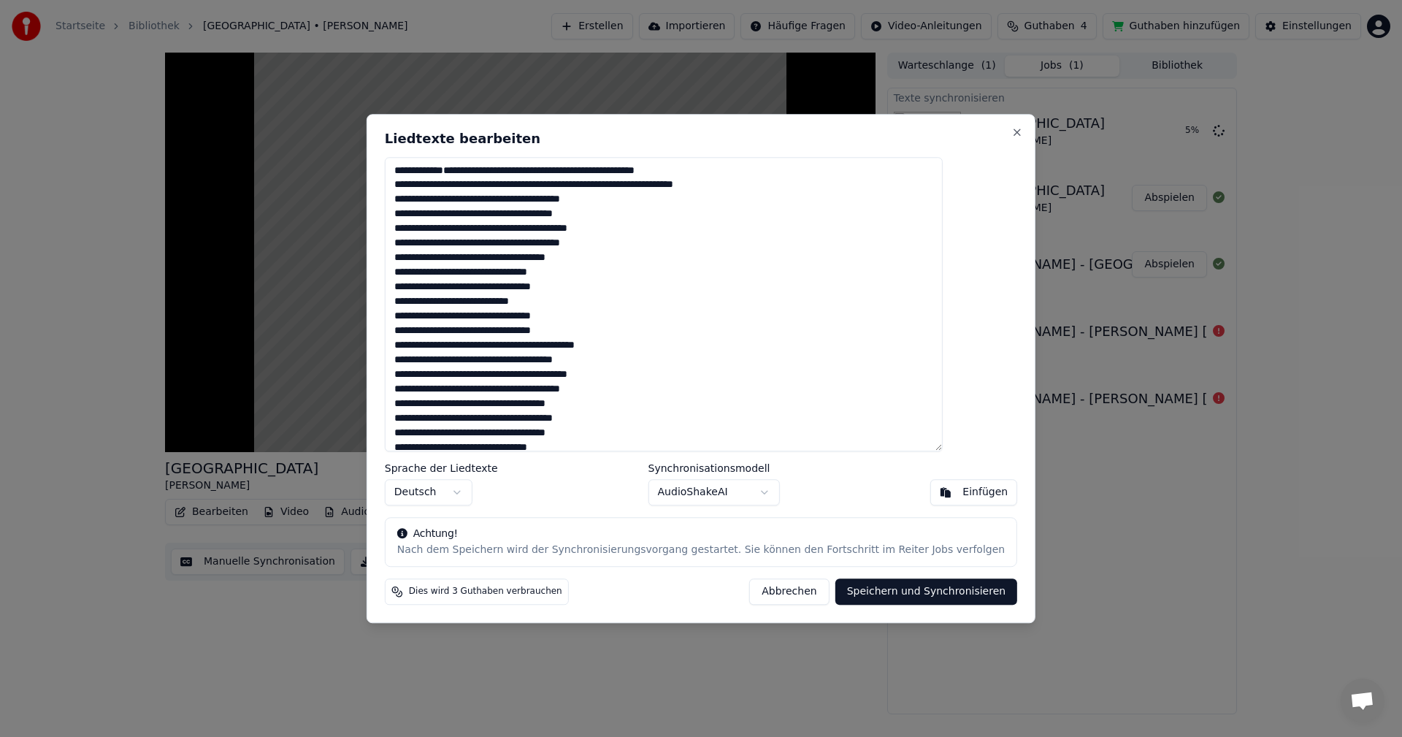
click at [896, 599] on button "Speichern und Synchronisieren" at bounding box center [926, 591] width 182 height 26
type textarea "**********"
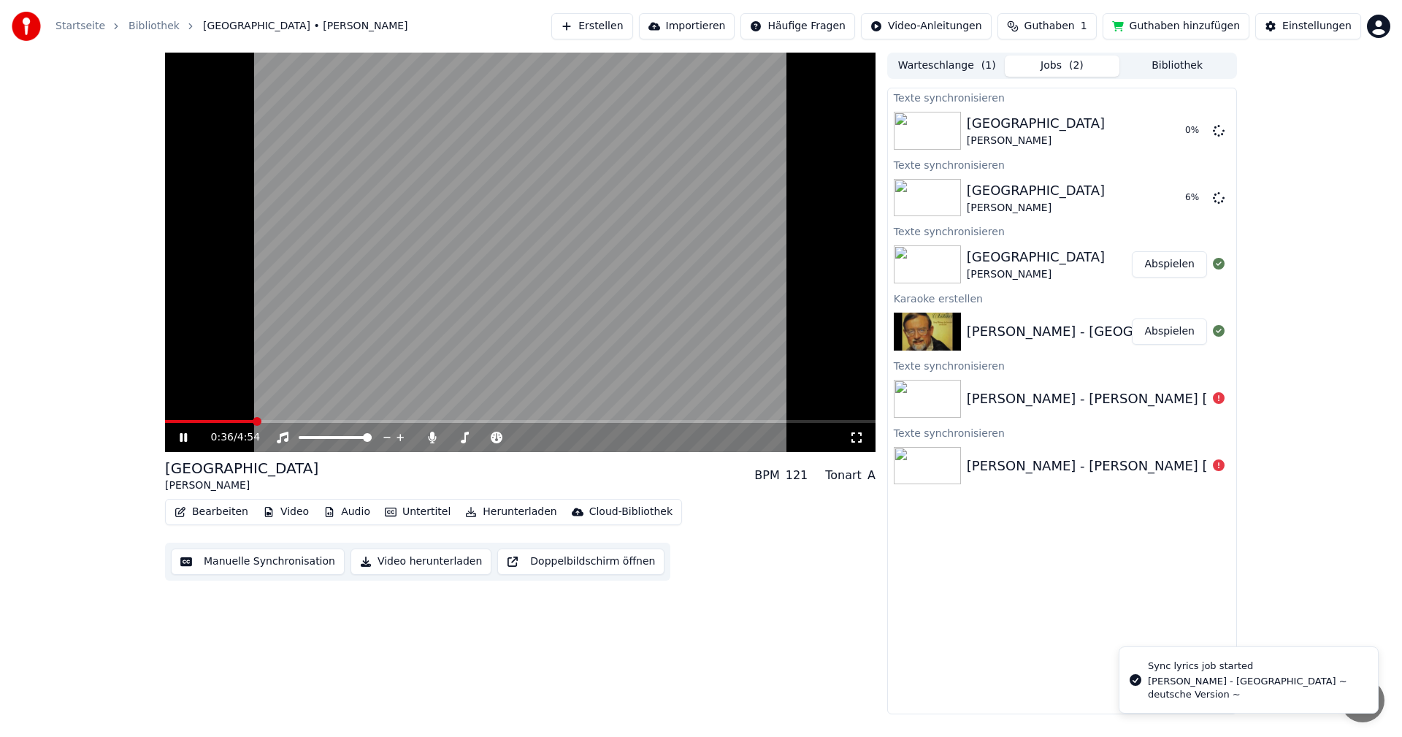
click at [728, 553] on div "Bearbeiten Video Audio Untertitel Herunterladen Cloud-Bibliothek Manuelle Synch…" at bounding box center [520, 540] width 710 height 82
click at [180, 436] on icon at bounding box center [183, 437] width 7 height 9
click at [1220, 197] on icon at bounding box center [1218, 197] width 12 height 12
click at [1220, 199] on icon at bounding box center [1218, 197] width 12 height 12
click at [165, 417] on span at bounding box center [169, 421] width 9 height 9
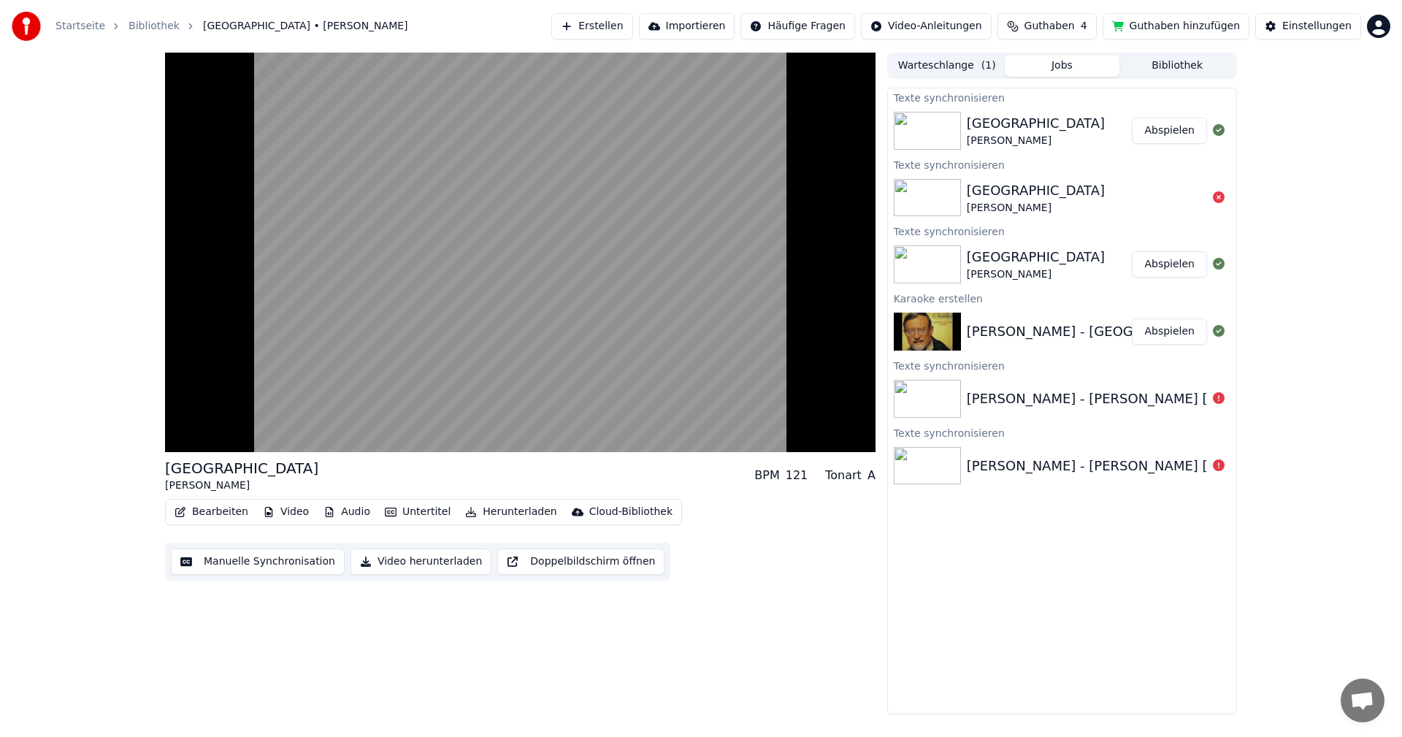
click at [1155, 128] on button "Abspielen" at bounding box center [1168, 131] width 75 height 26
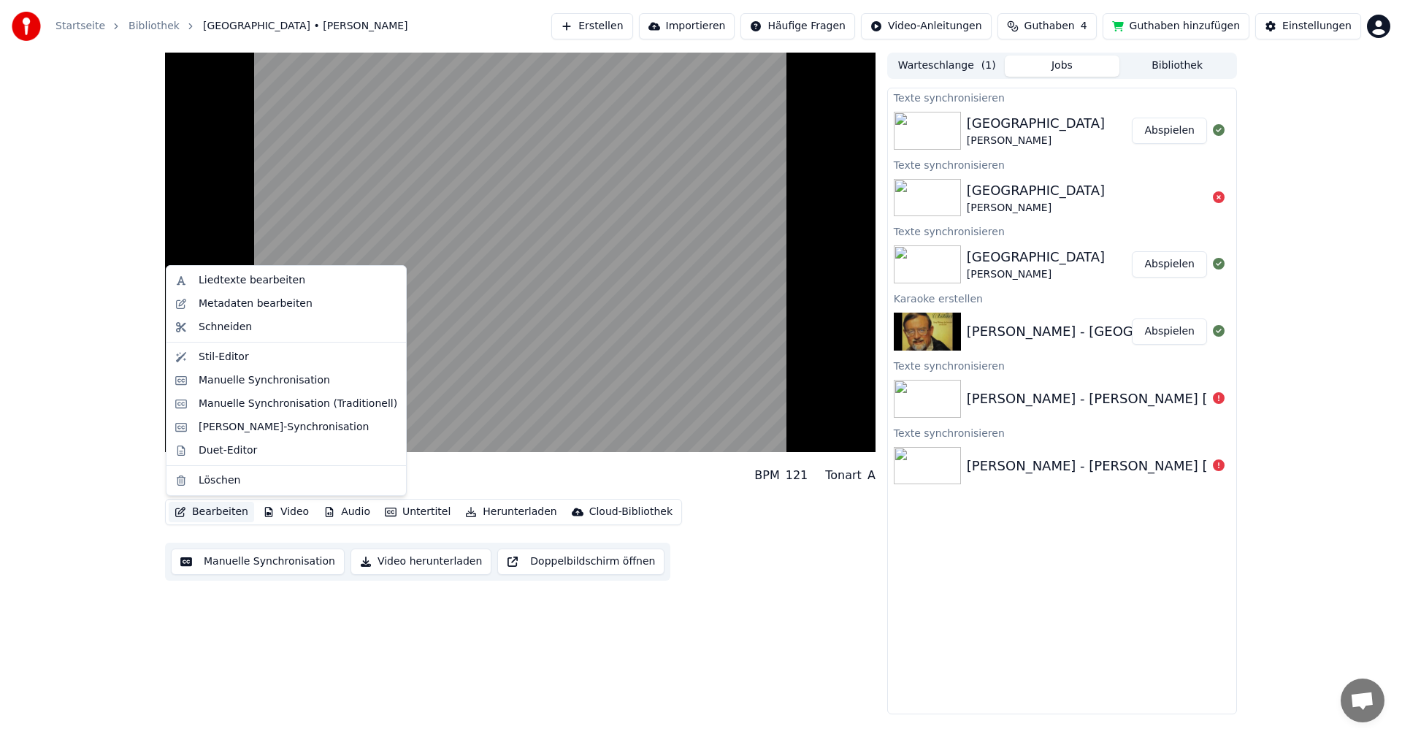
click at [224, 505] on button "Bearbeiten" at bounding box center [211, 511] width 85 height 20
click at [237, 280] on div "Liedtexte bearbeiten" at bounding box center [252, 280] width 107 height 15
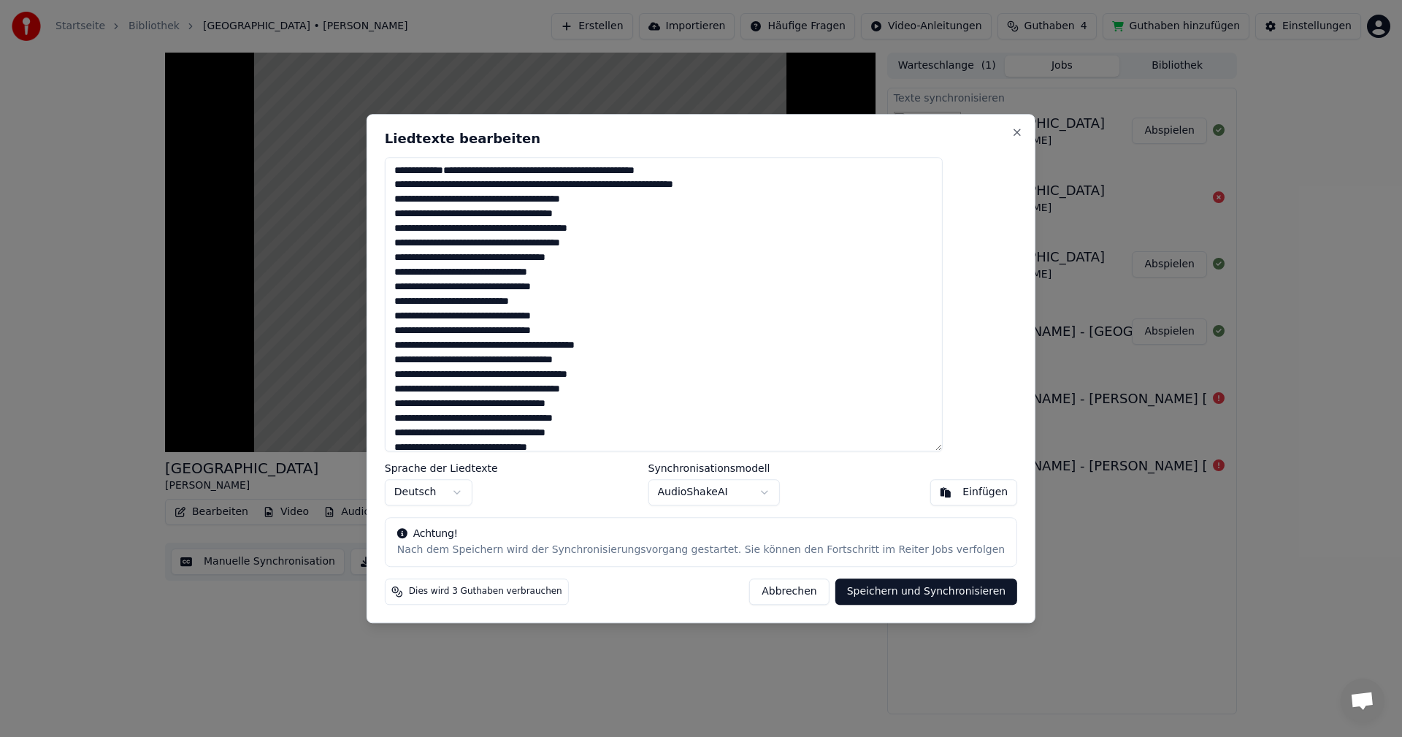
click at [757, 592] on button "Abbrechen" at bounding box center [789, 591] width 80 height 26
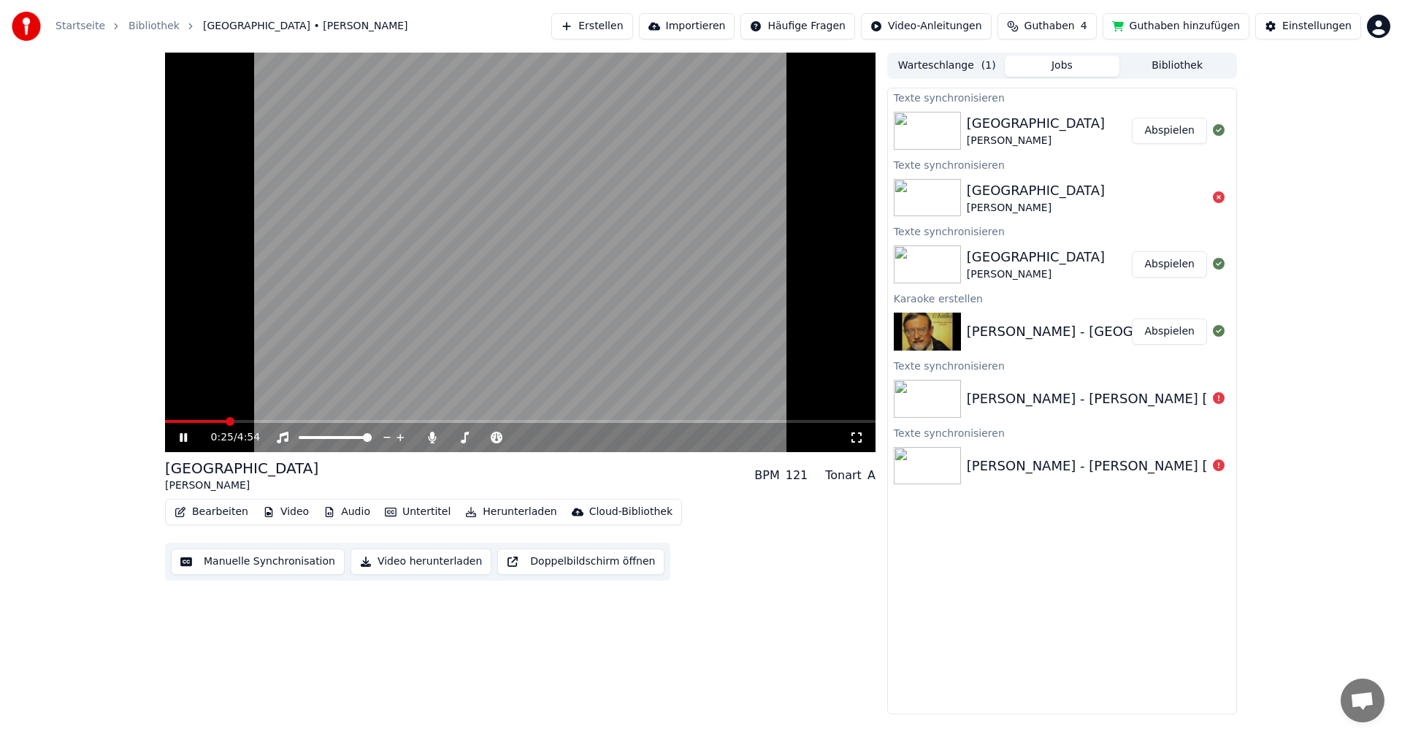
click at [232, 563] on button "Manuelle Synchronisation" at bounding box center [258, 561] width 174 height 26
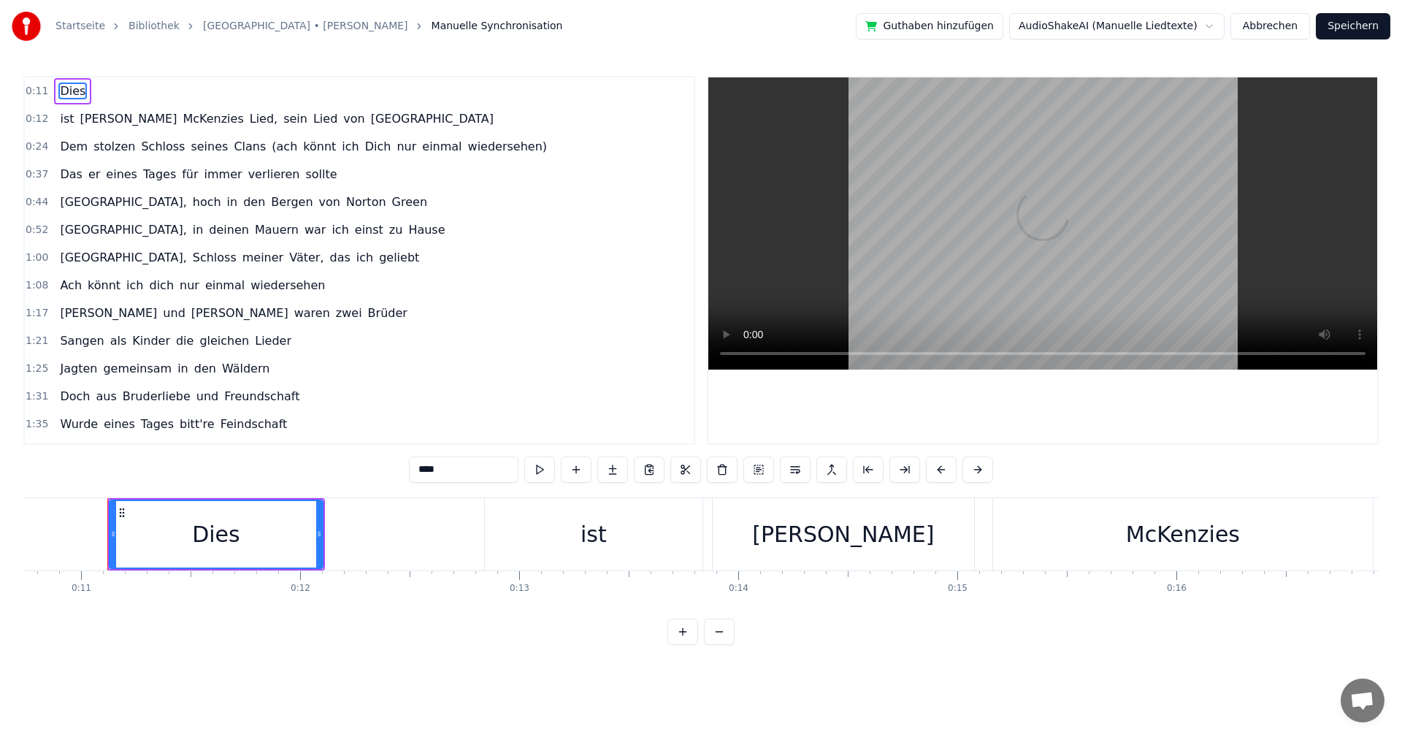
scroll to position [0, 2361]
drag, startPoint x: 239, startPoint y: 538, endPoint x: 293, endPoint y: 540, distance: 54.8
click at [293, 540] on div "Dies" at bounding box center [206, 534] width 212 height 66
drag, startPoint x: 70, startPoint y: 91, endPoint x: 72, endPoint y: 104, distance: 13.3
click at [72, 104] on div "0:11 Dies" at bounding box center [359, 91] width 669 height 28
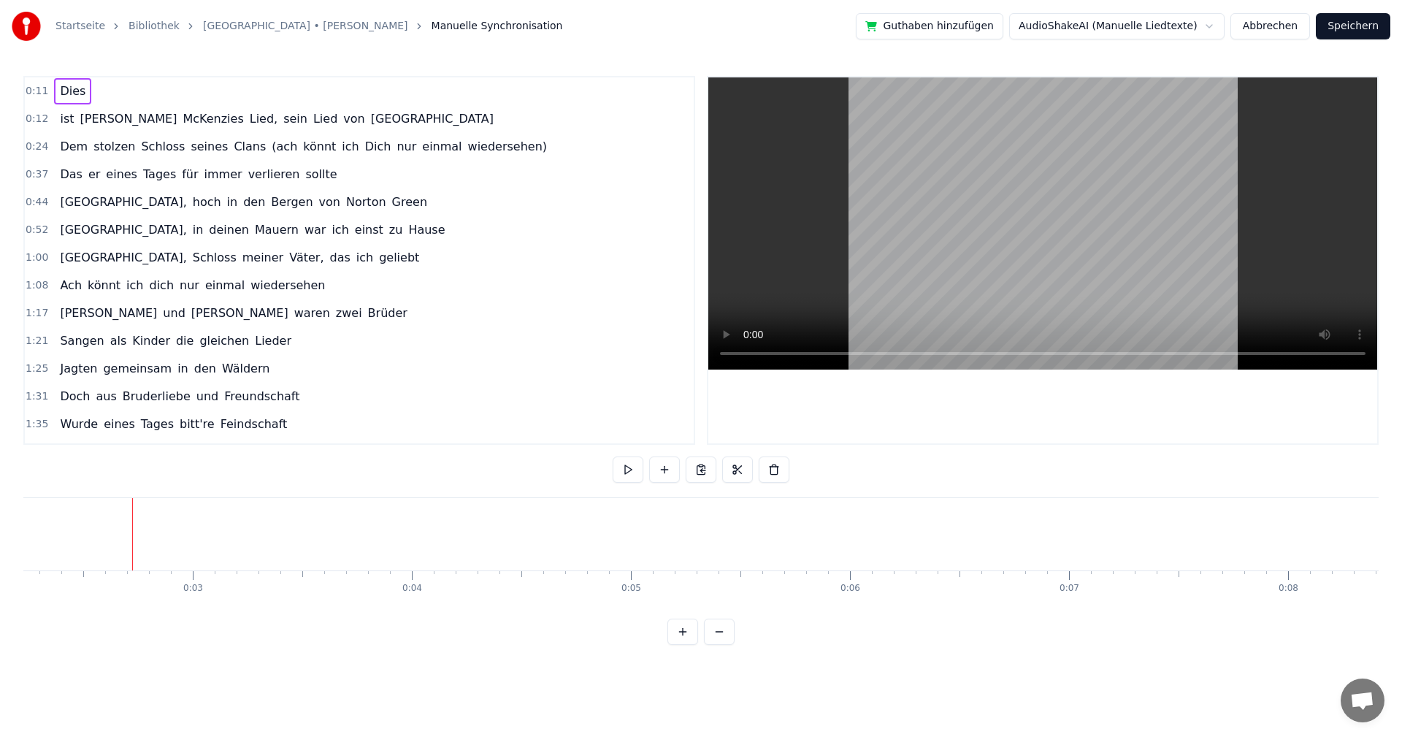
scroll to position [0, 1673]
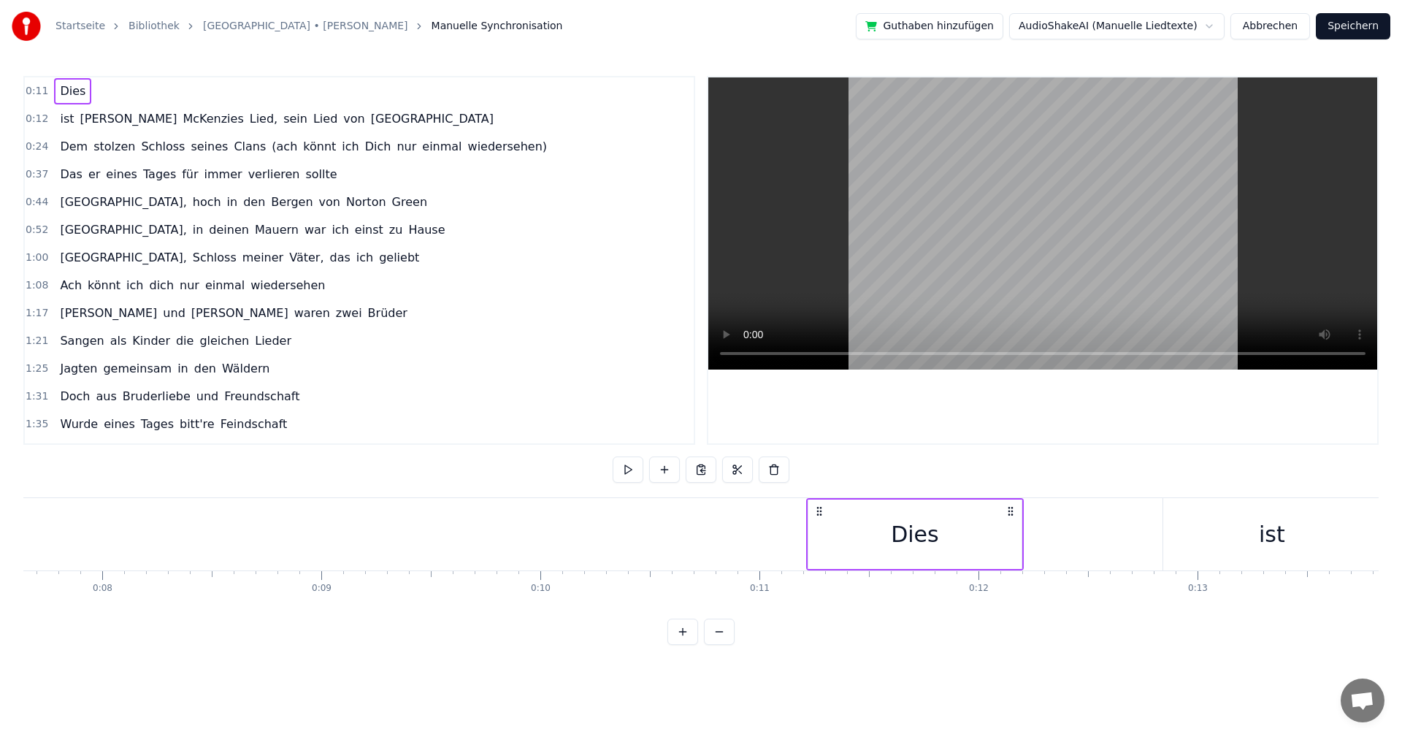
drag, startPoint x: 799, startPoint y: 512, endPoint x: 820, endPoint y: 516, distance: 20.9
click at [820, 516] on icon at bounding box center [819, 511] width 12 height 12
click at [807, 477] on button at bounding box center [792, 469] width 31 height 26
click at [0, 518] on div "Startseite Bibliothek [GEOGRAPHIC_DATA] • [PERSON_NAME] Manuelle Synchronisatio…" at bounding box center [701, 322] width 1402 height 645
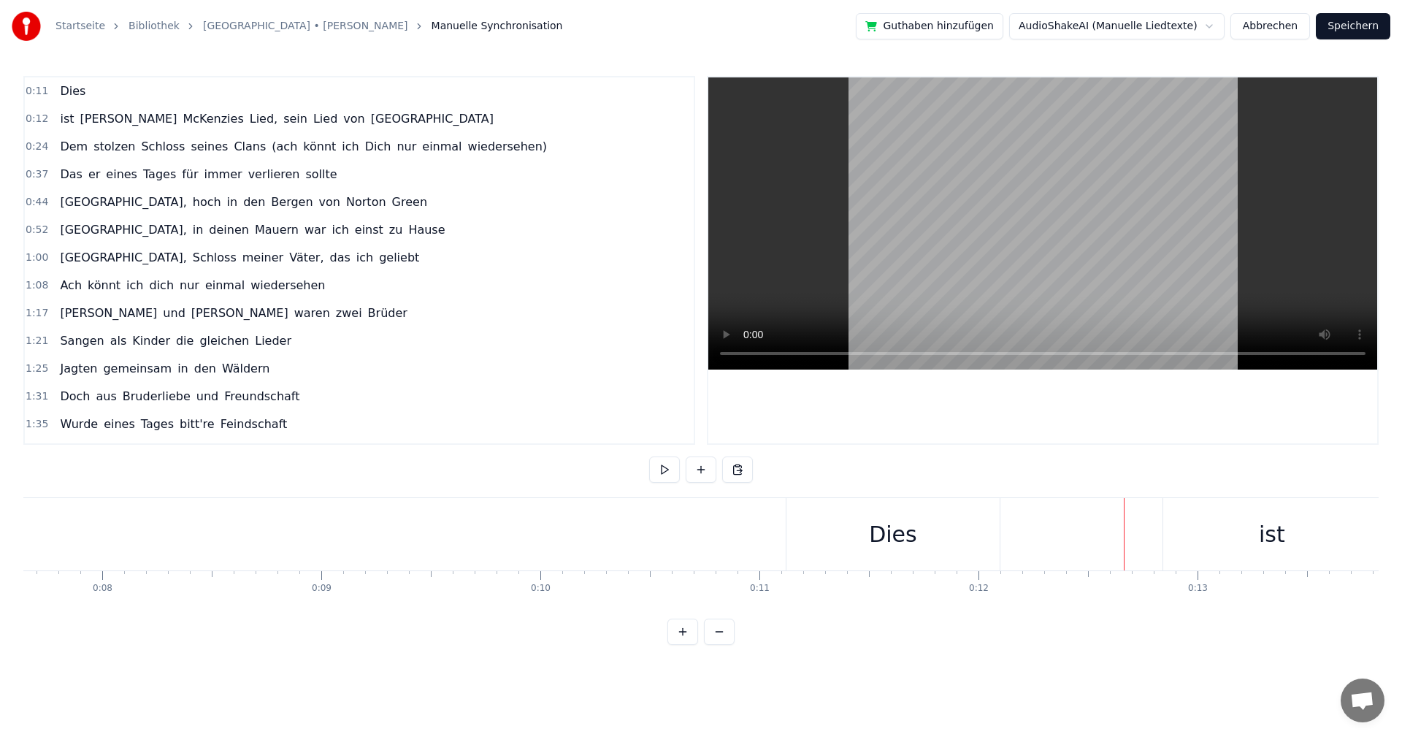
click at [1261, 27] on button "Abbrechen" at bounding box center [1270, 26] width 80 height 26
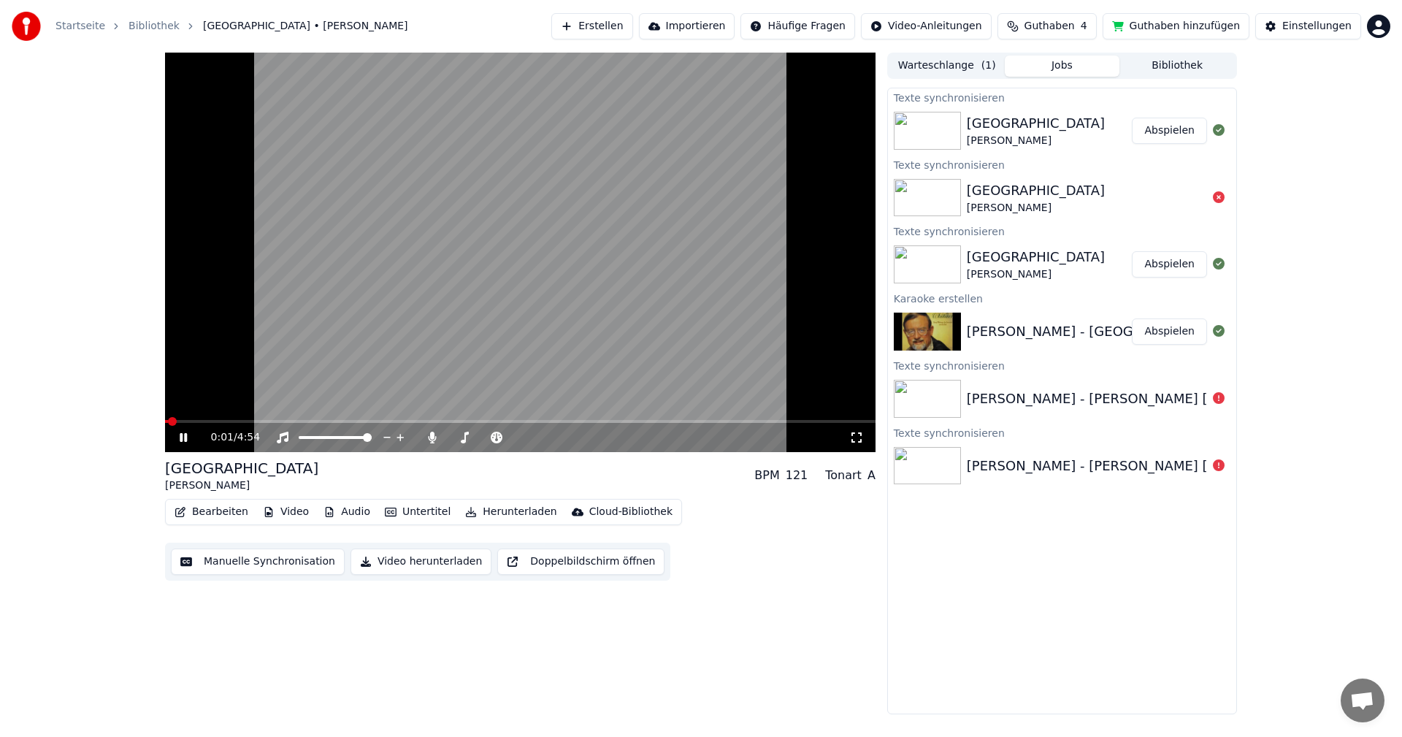
click at [245, 566] on button "Manuelle Synchronisation" at bounding box center [258, 561] width 174 height 26
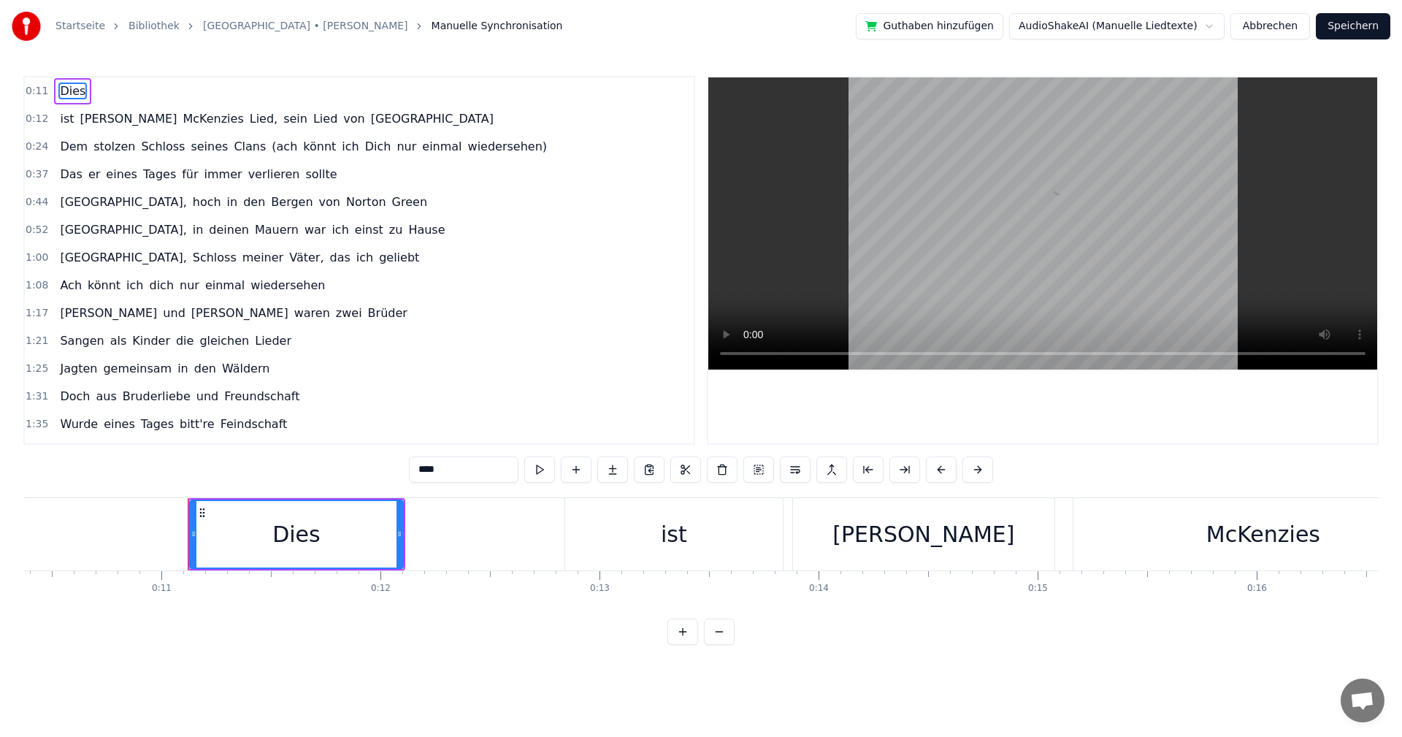
scroll to position [0, 2361]
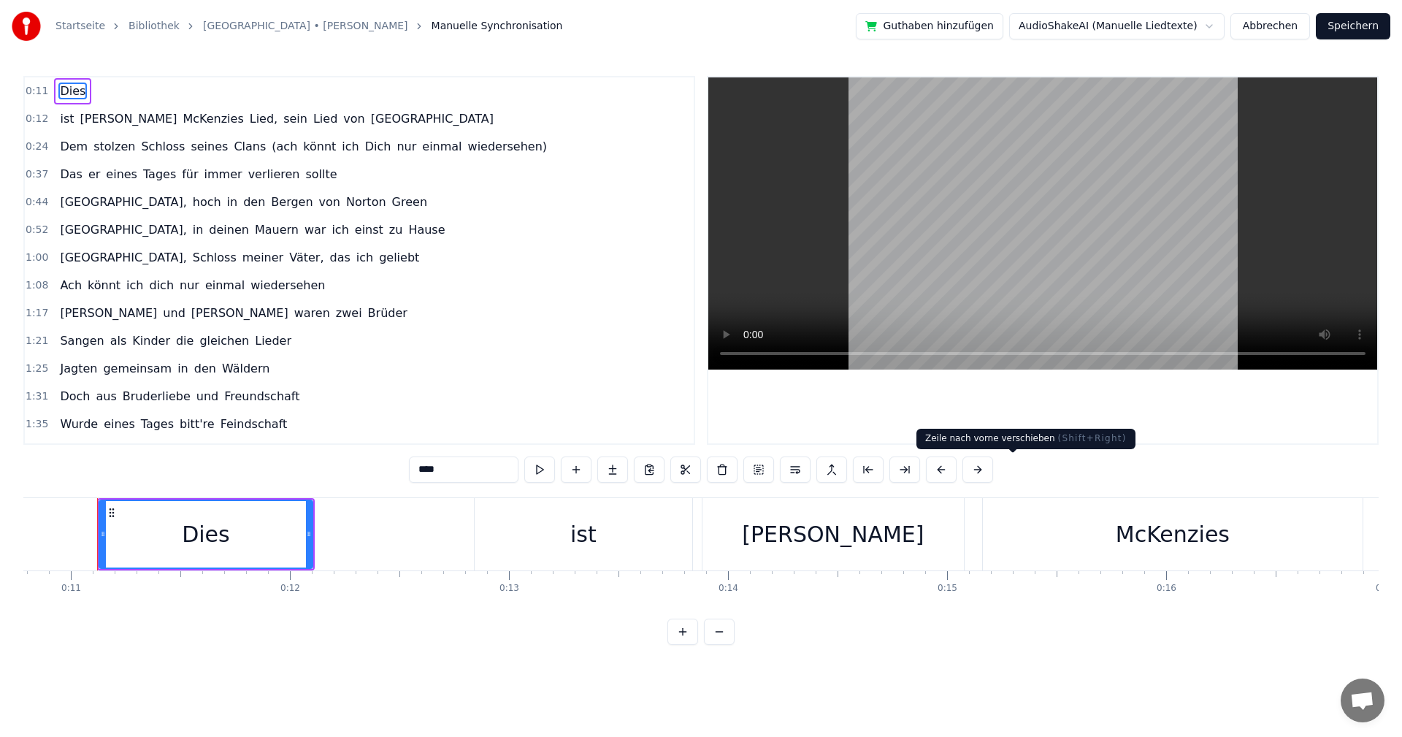
click at [993, 471] on button at bounding box center [977, 469] width 31 height 26
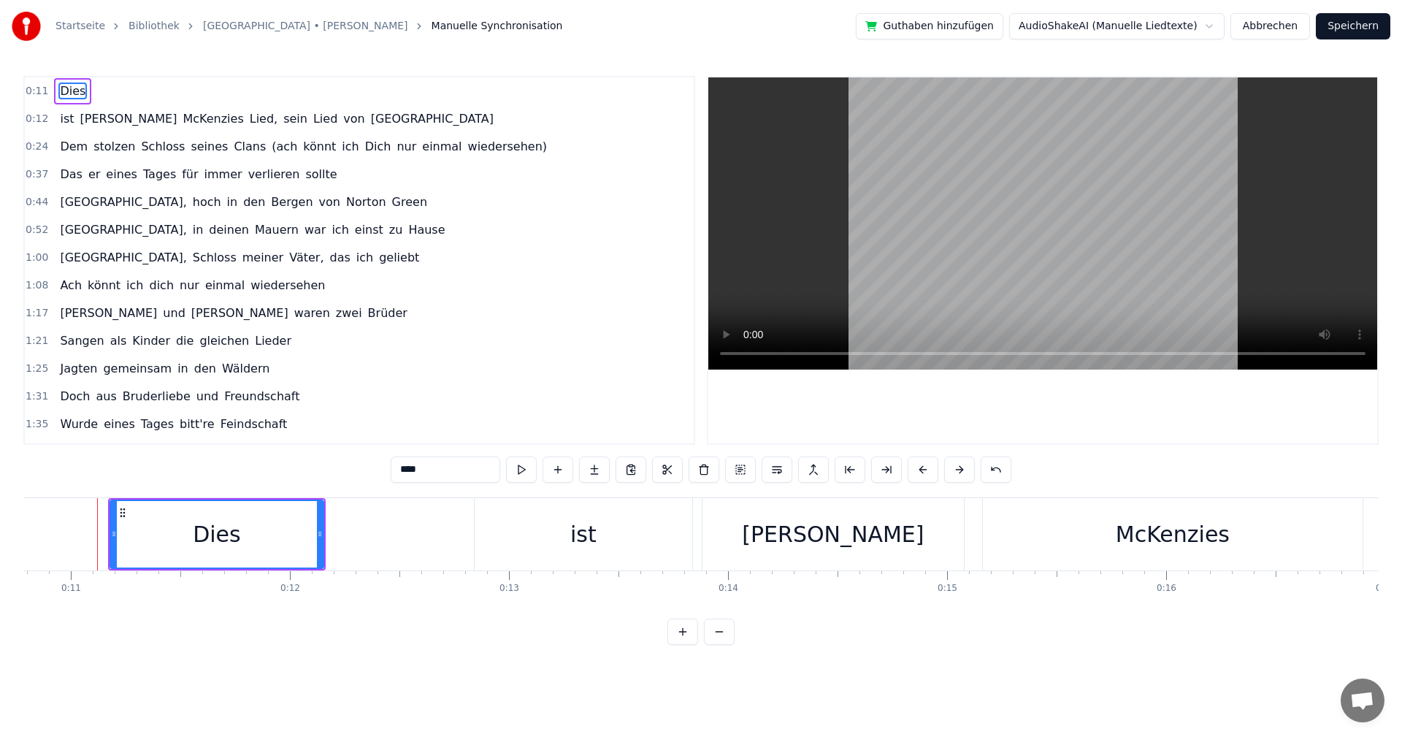
click at [1010, 471] on div "****" at bounding box center [701, 469] width 620 height 26
click at [975, 469] on button at bounding box center [959, 469] width 31 height 26
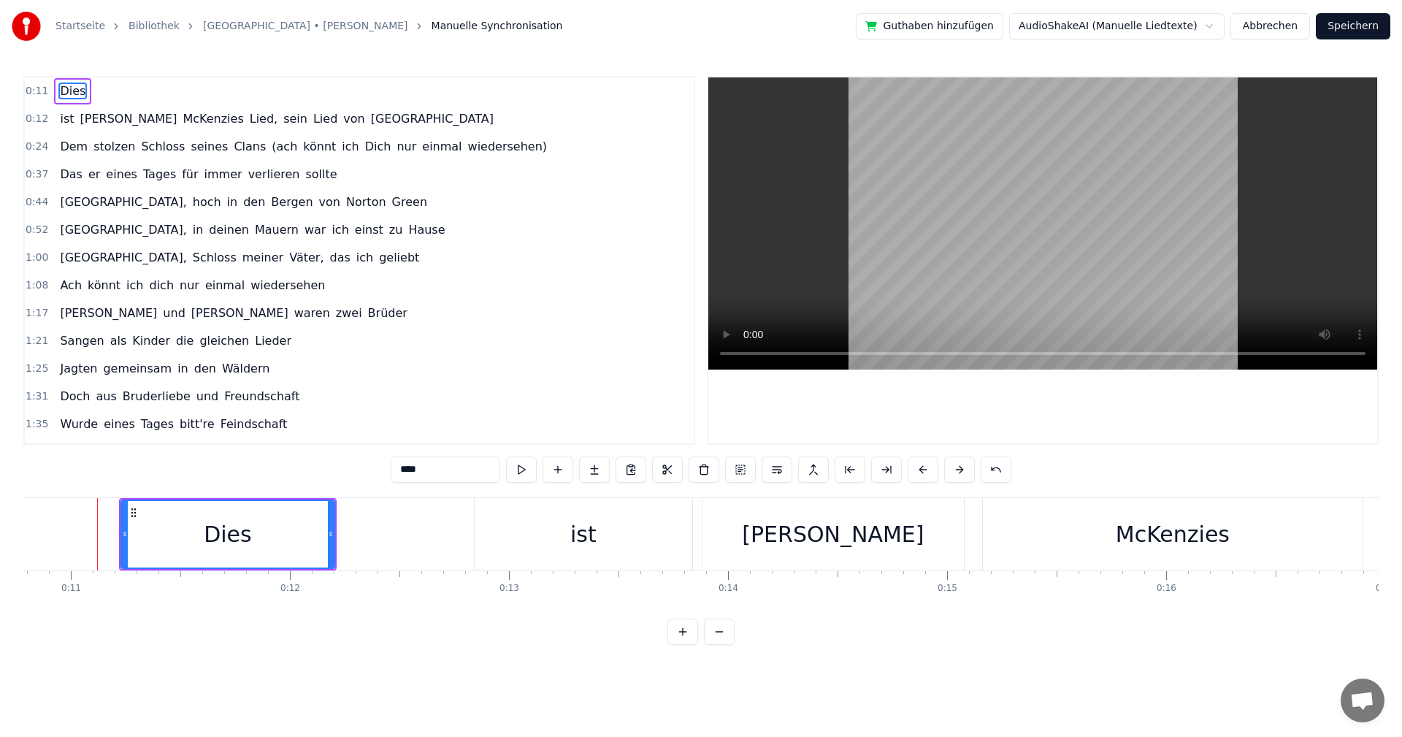
click at [975, 469] on button at bounding box center [959, 469] width 31 height 26
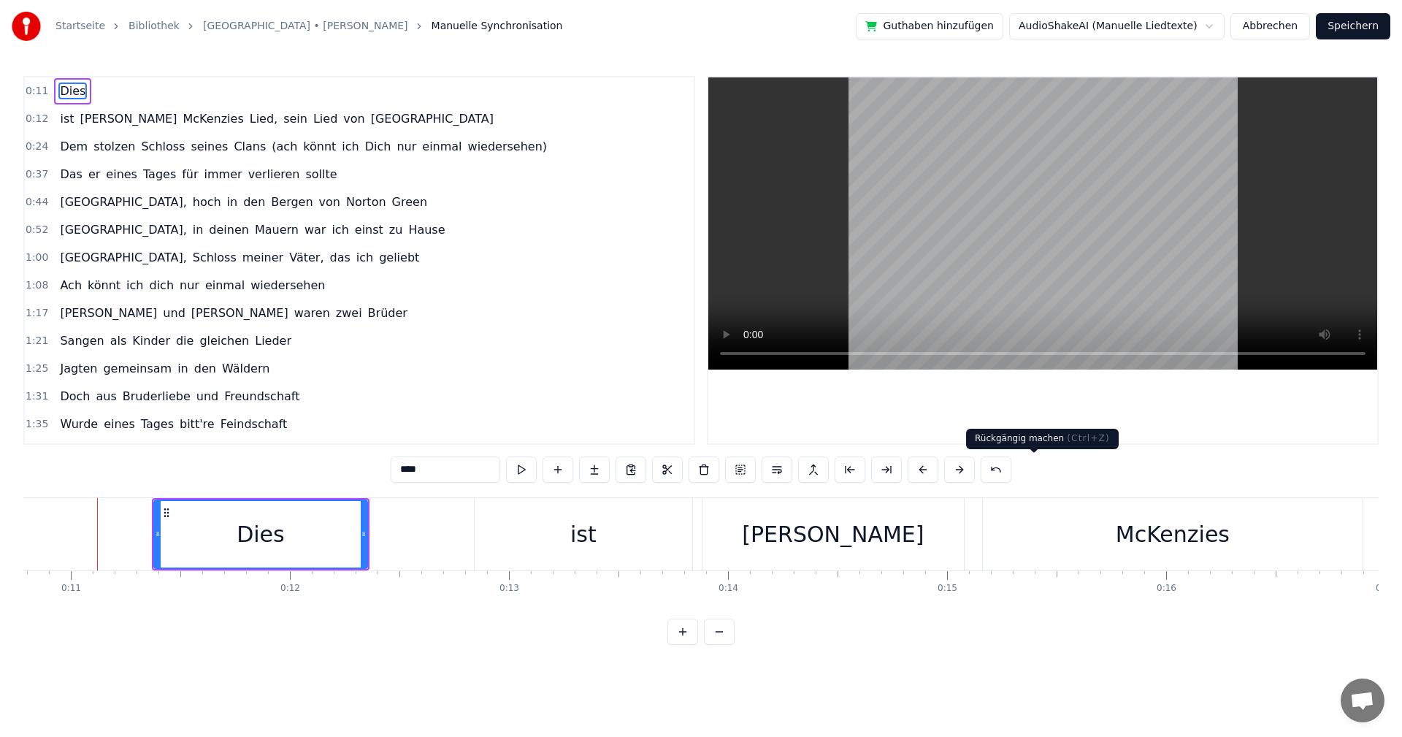
click at [1011, 472] on button at bounding box center [995, 469] width 31 height 26
click at [1029, 471] on button at bounding box center [1014, 469] width 31 height 26
click at [1011, 470] on button at bounding box center [995, 469] width 31 height 26
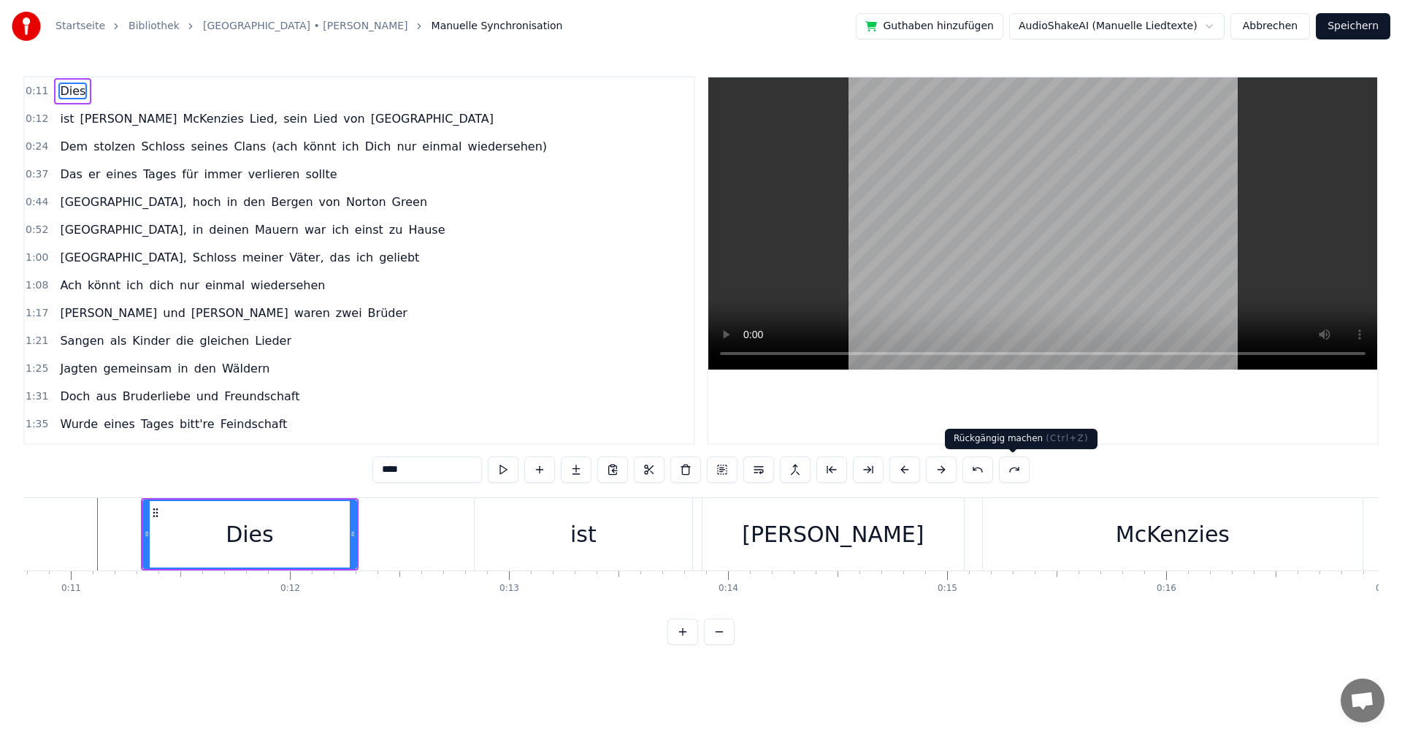
click at [993, 469] on button at bounding box center [977, 469] width 31 height 26
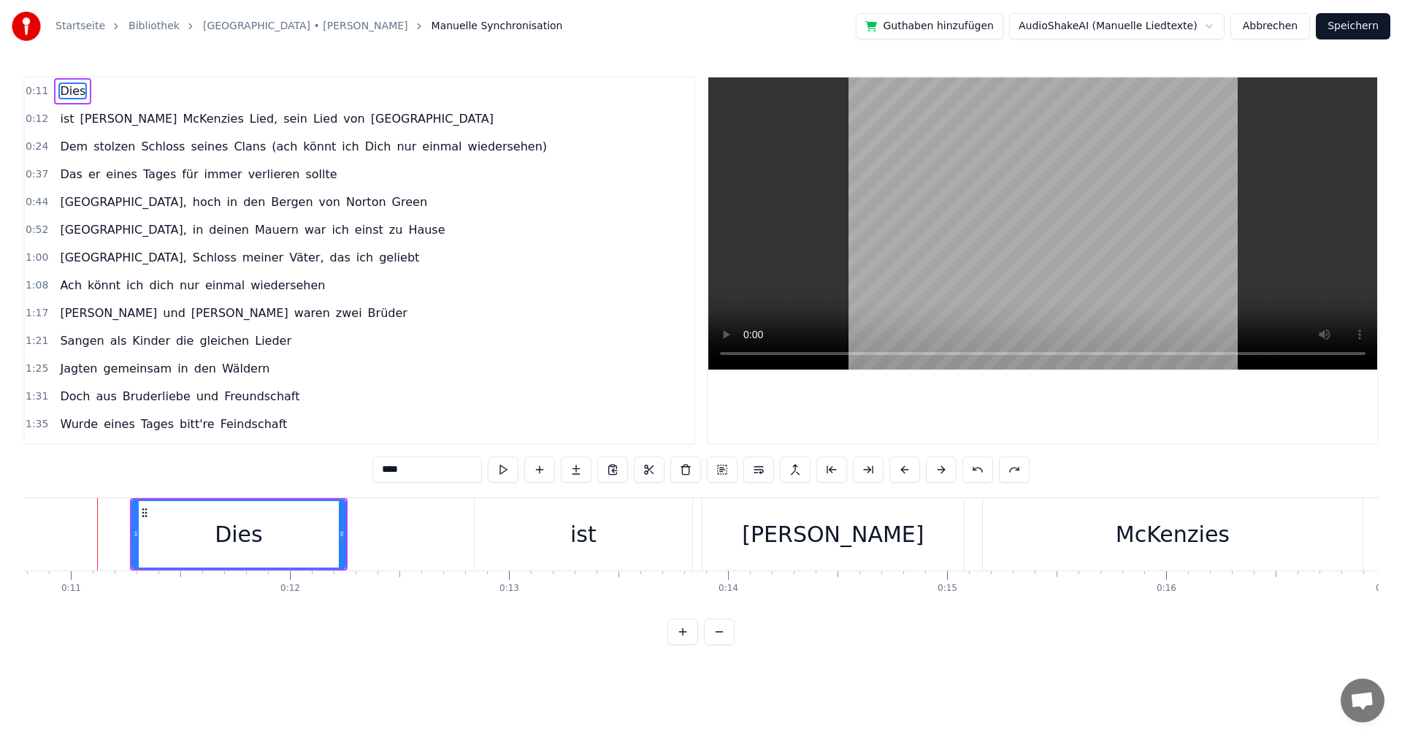
click at [993, 469] on button at bounding box center [977, 469] width 31 height 26
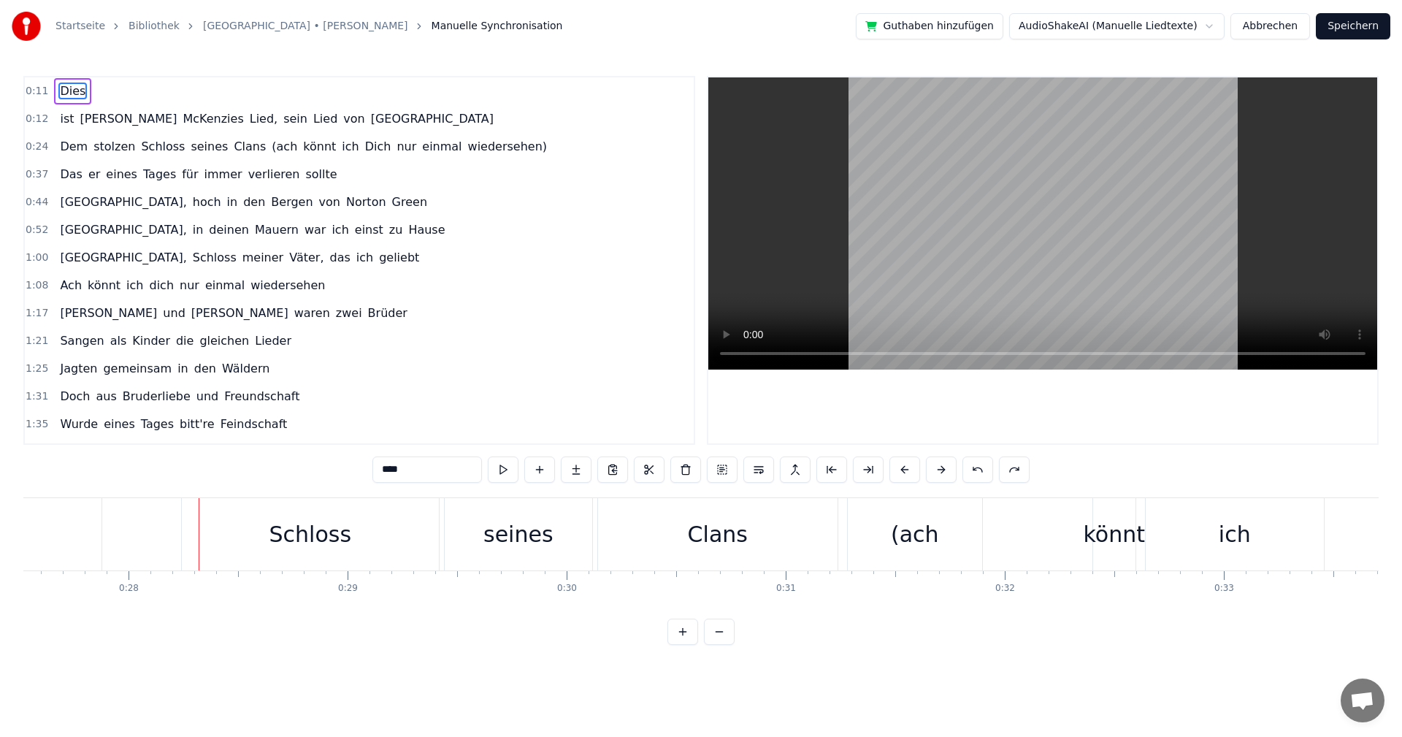
scroll to position [0, 6028]
click at [678, 644] on button at bounding box center [682, 631] width 31 height 26
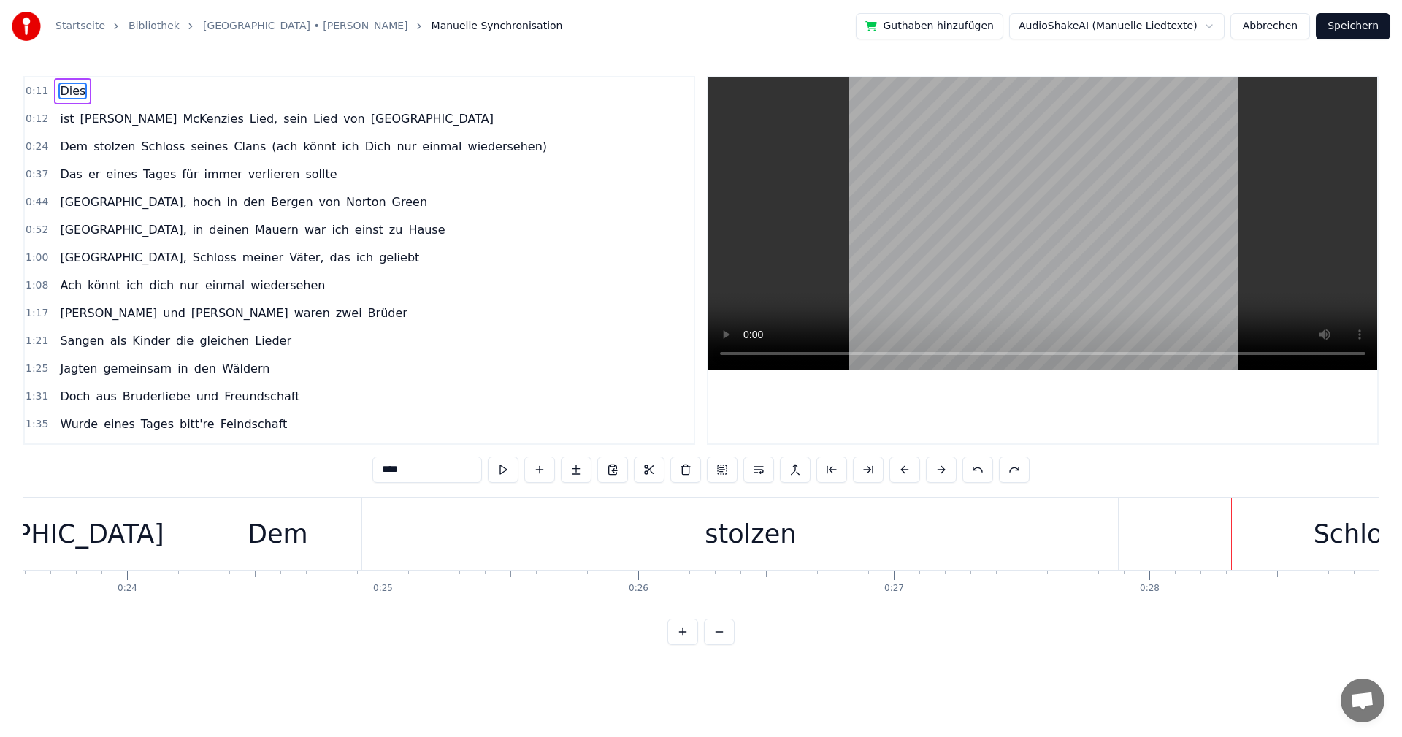
click at [720, 644] on button at bounding box center [719, 631] width 31 height 26
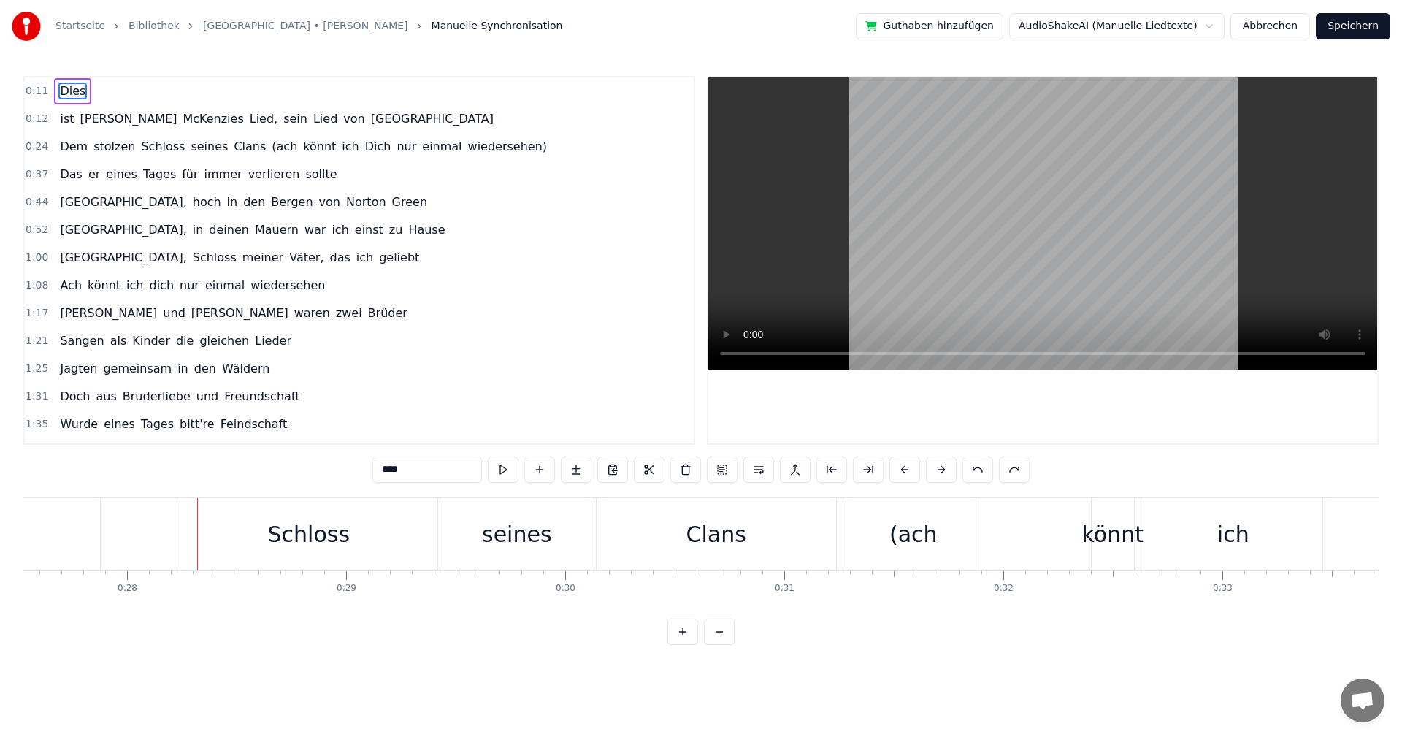
click at [720, 644] on button at bounding box center [719, 631] width 31 height 26
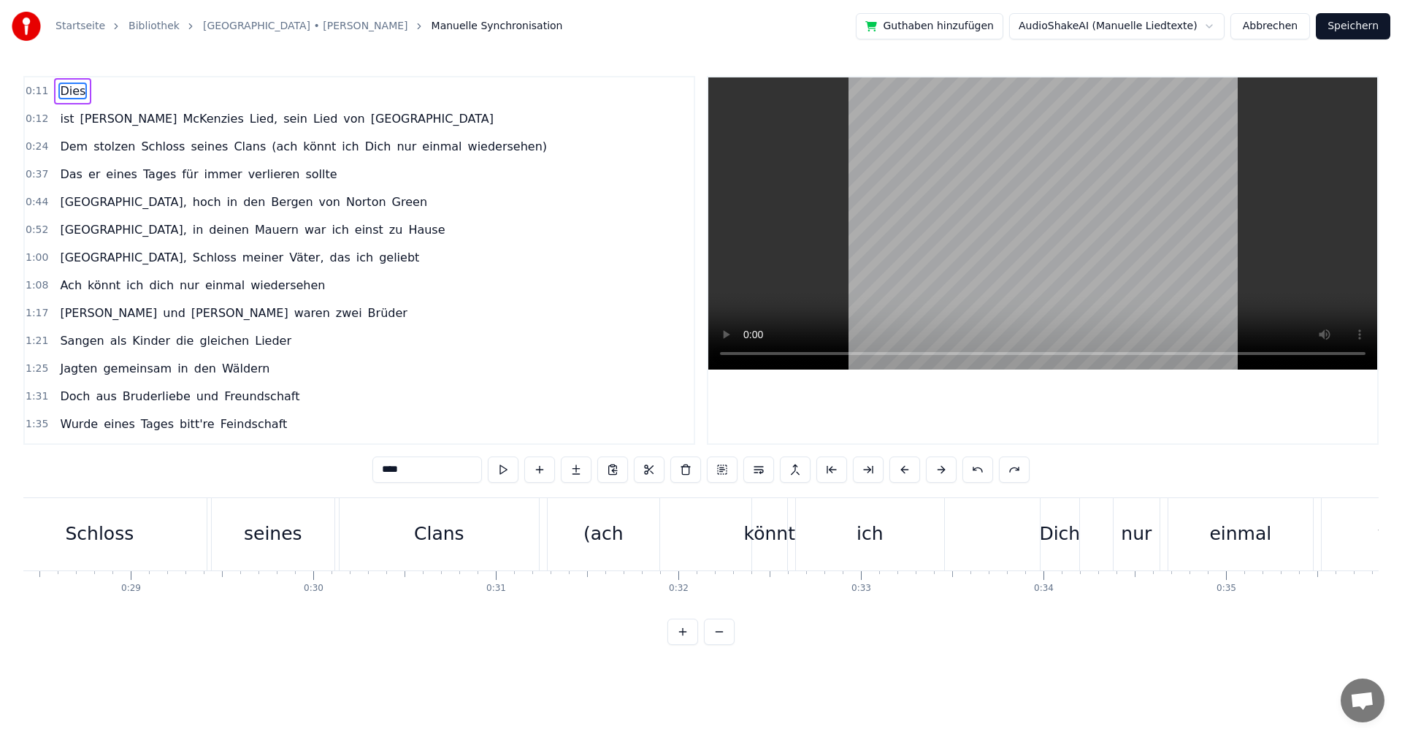
click at [720, 644] on button at bounding box center [719, 631] width 31 height 26
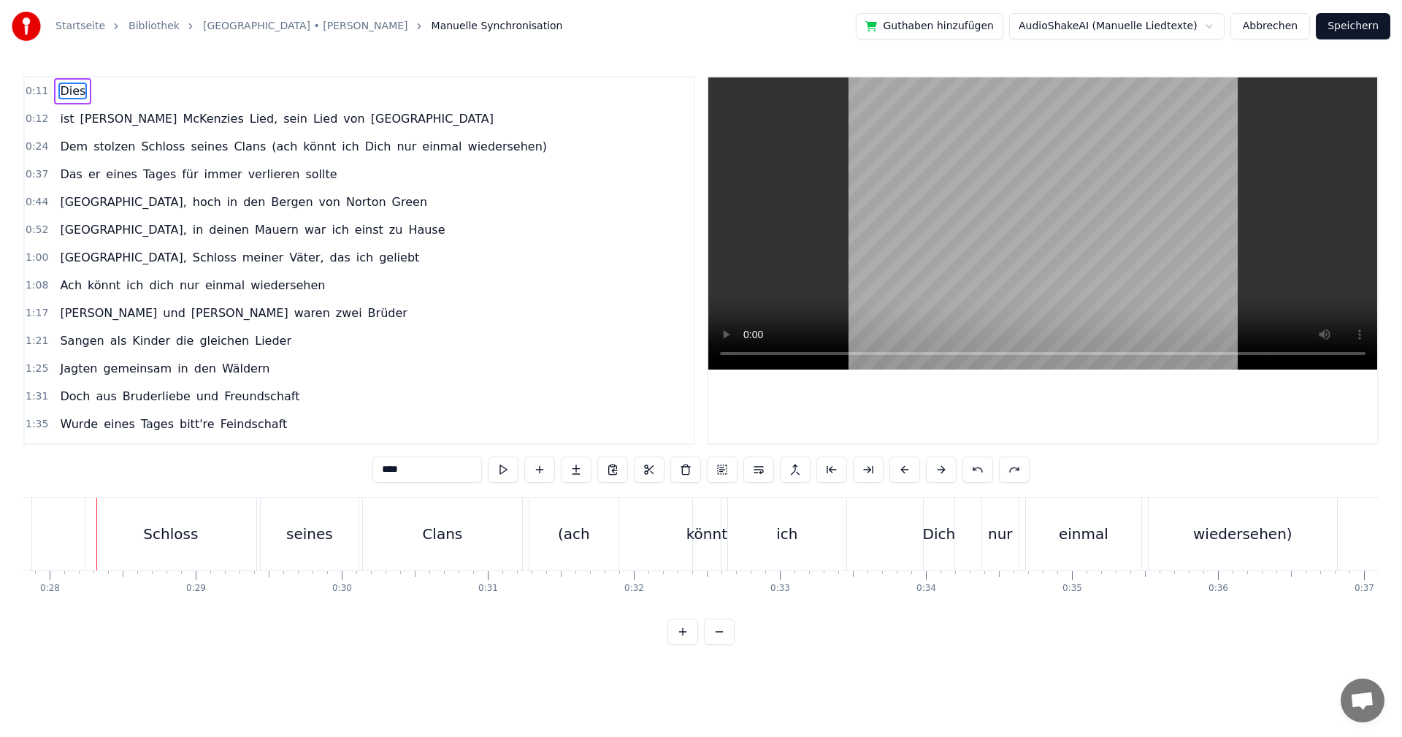
click at [720, 644] on button at bounding box center [719, 631] width 31 height 26
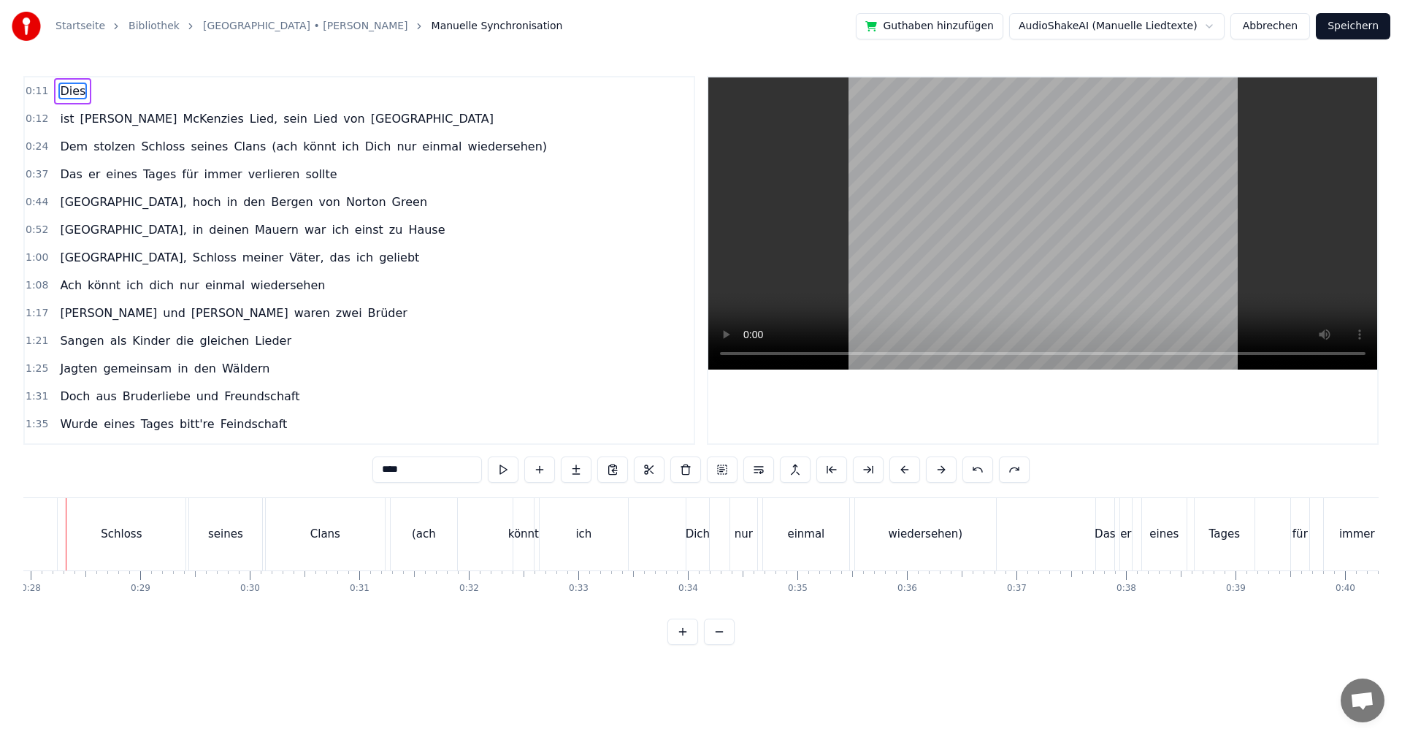
scroll to position [0, 3028]
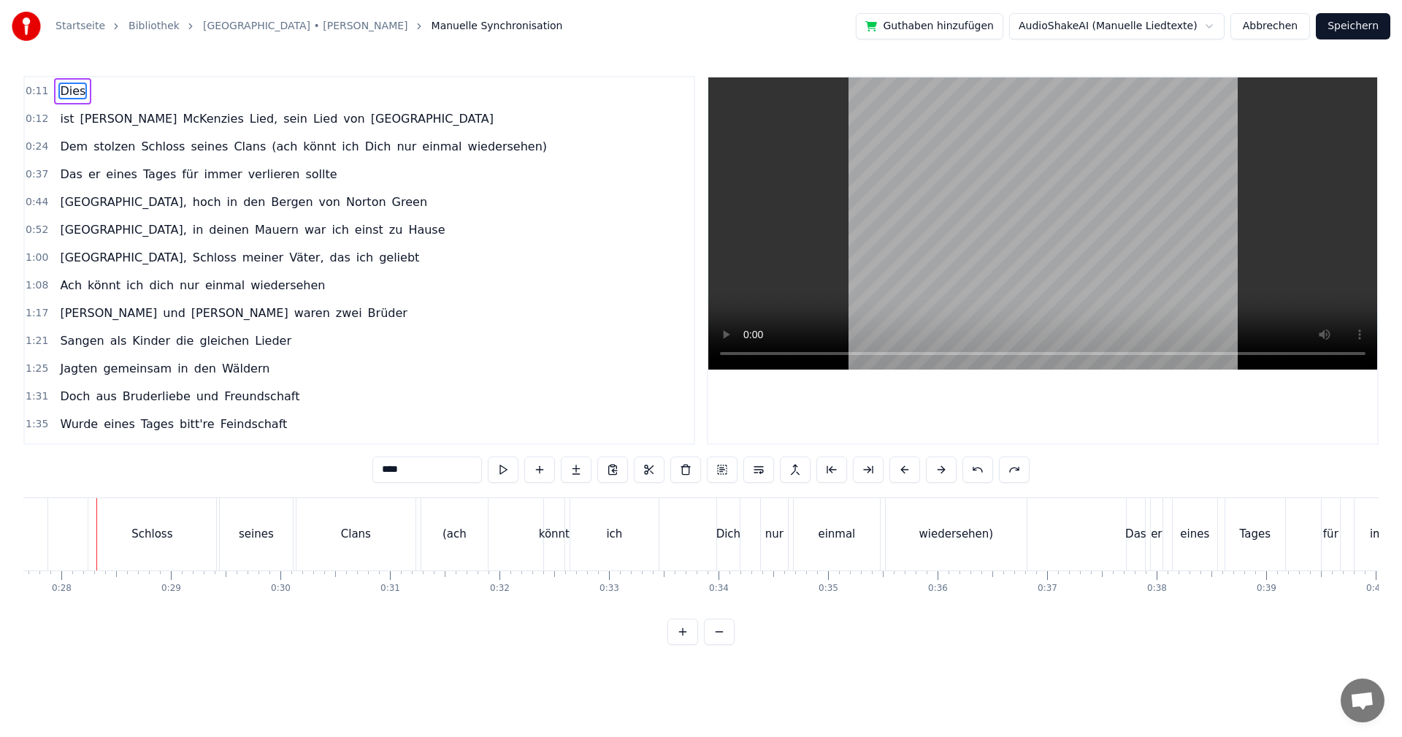
click at [1287, 26] on button "Abbrechen" at bounding box center [1270, 26] width 80 height 26
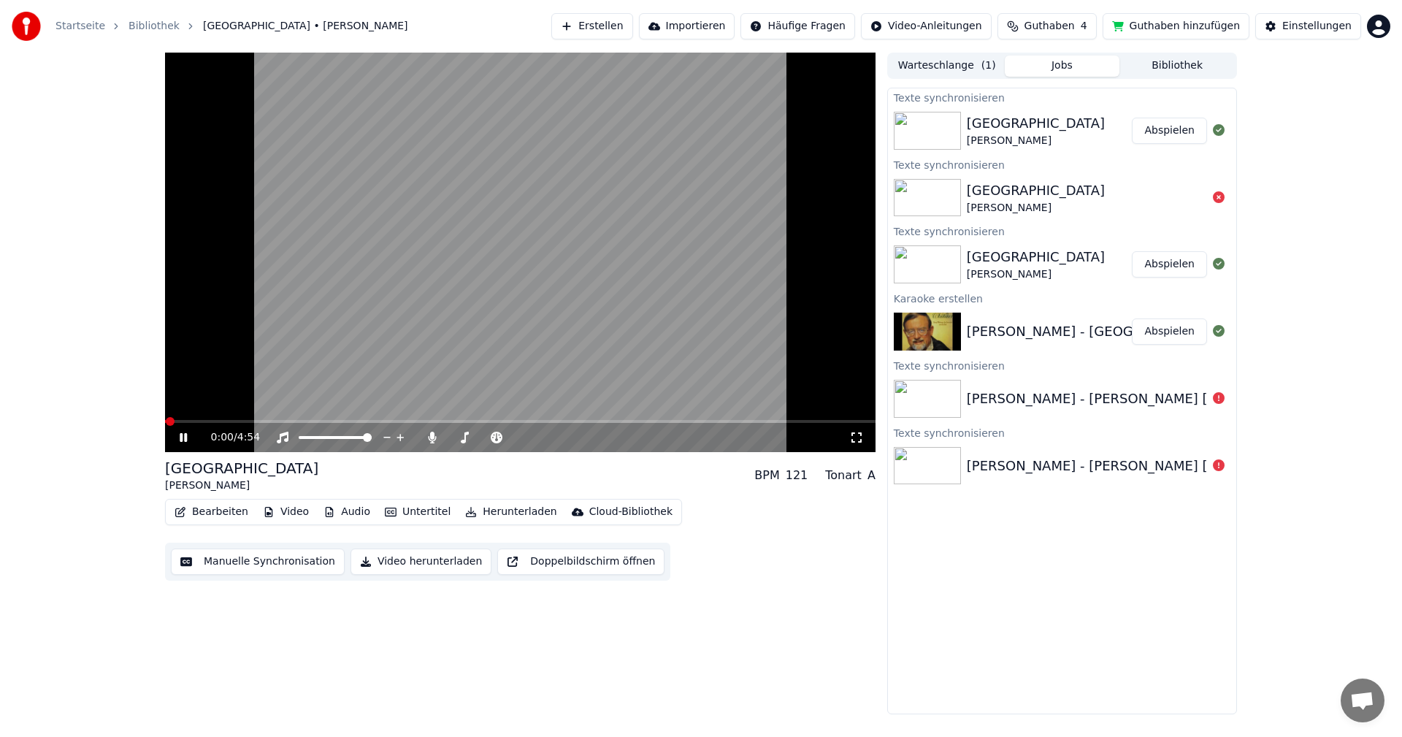
click at [231, 566] on button "Manuelle Synchronisation" at bounding box center [258, 561] width 174 height 26
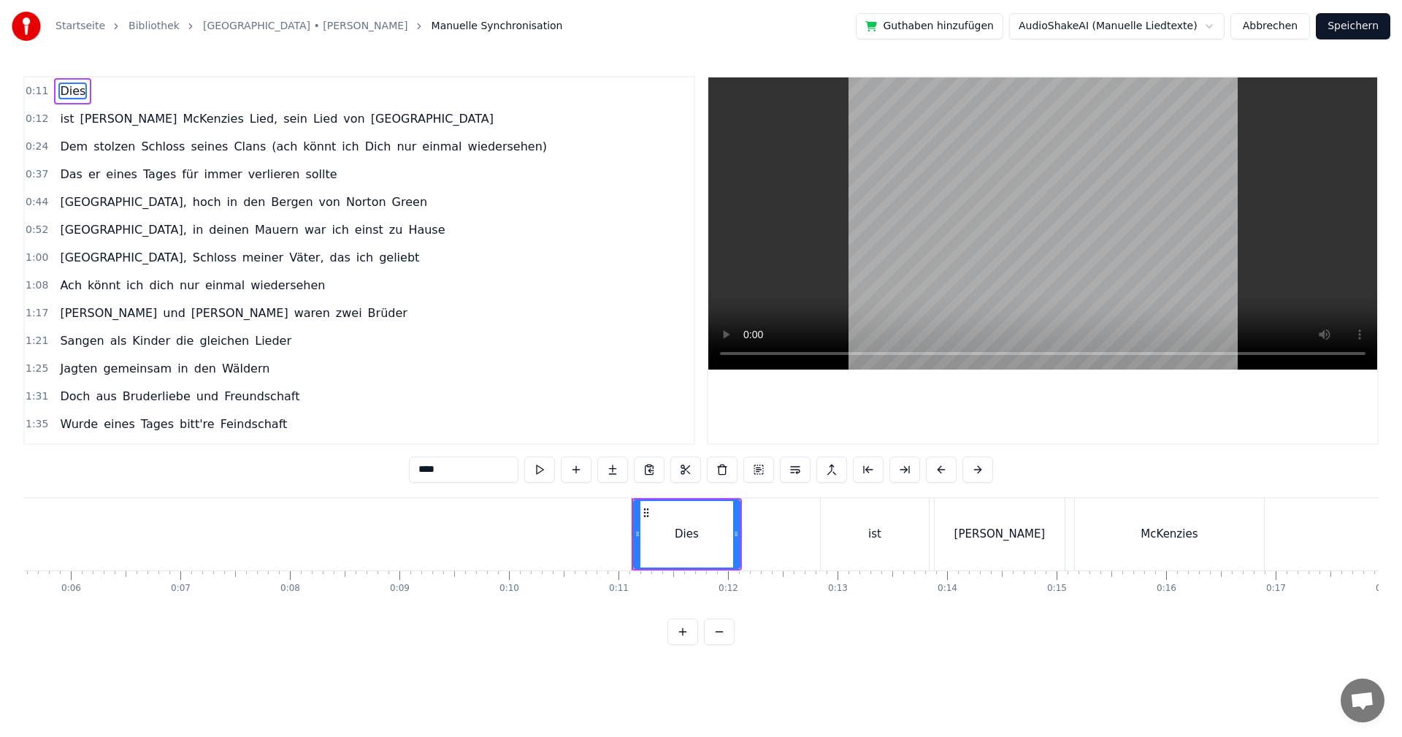
scroll to position [0, 613]
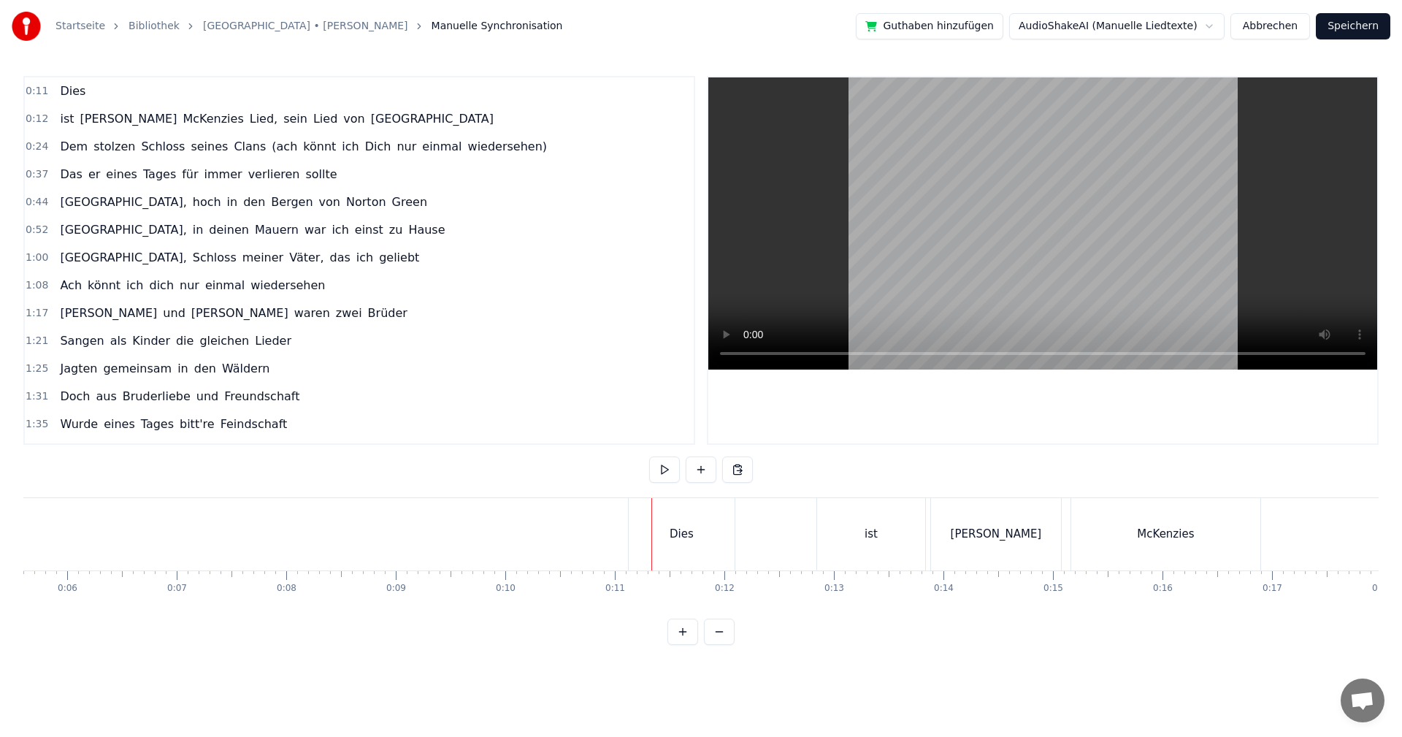
click at [31, 93] on span "0:11" at bounding box center [37, 91] width 23 height 15
click at [725, 642] on button at bounding box center [719, 631] width 31 height 26
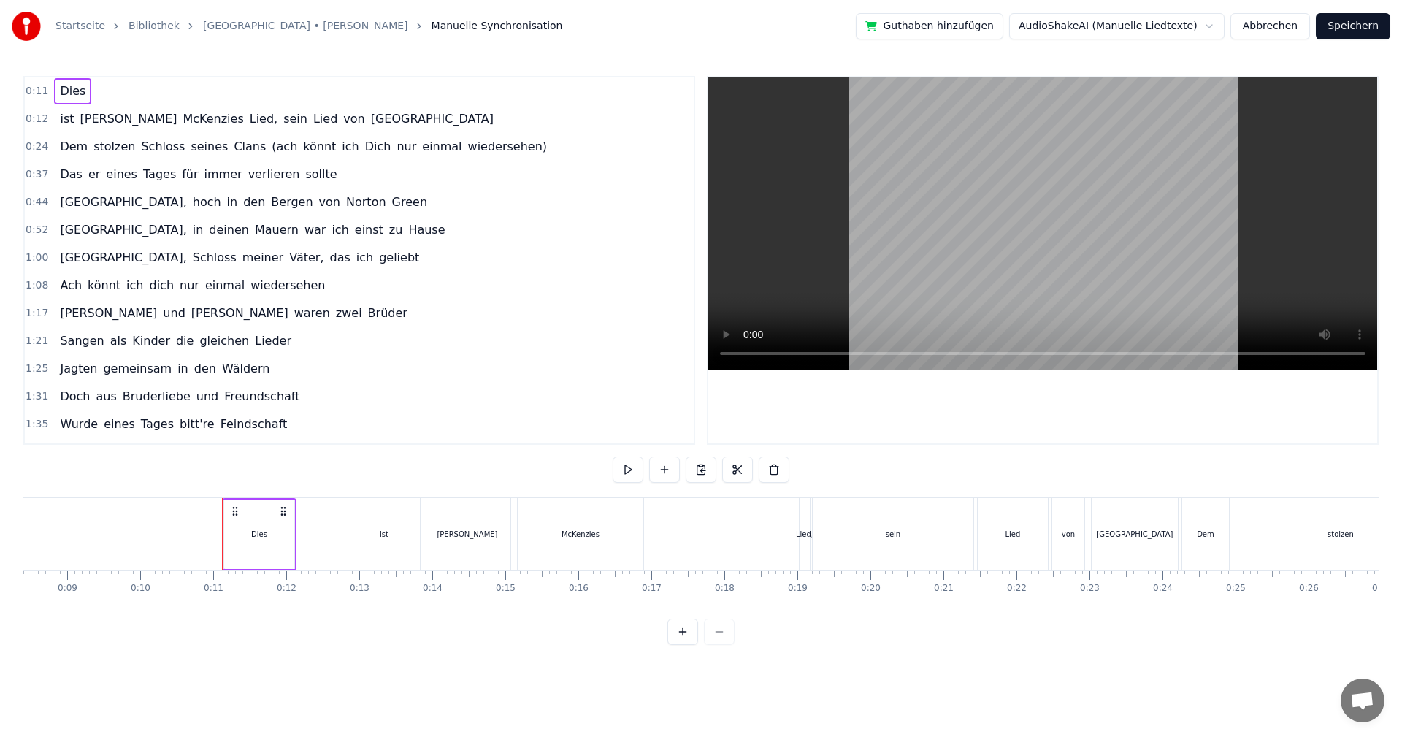
click at [1267, 28] on button "Abbrechen" at bounding box center [1270, 26] width 80 height 26
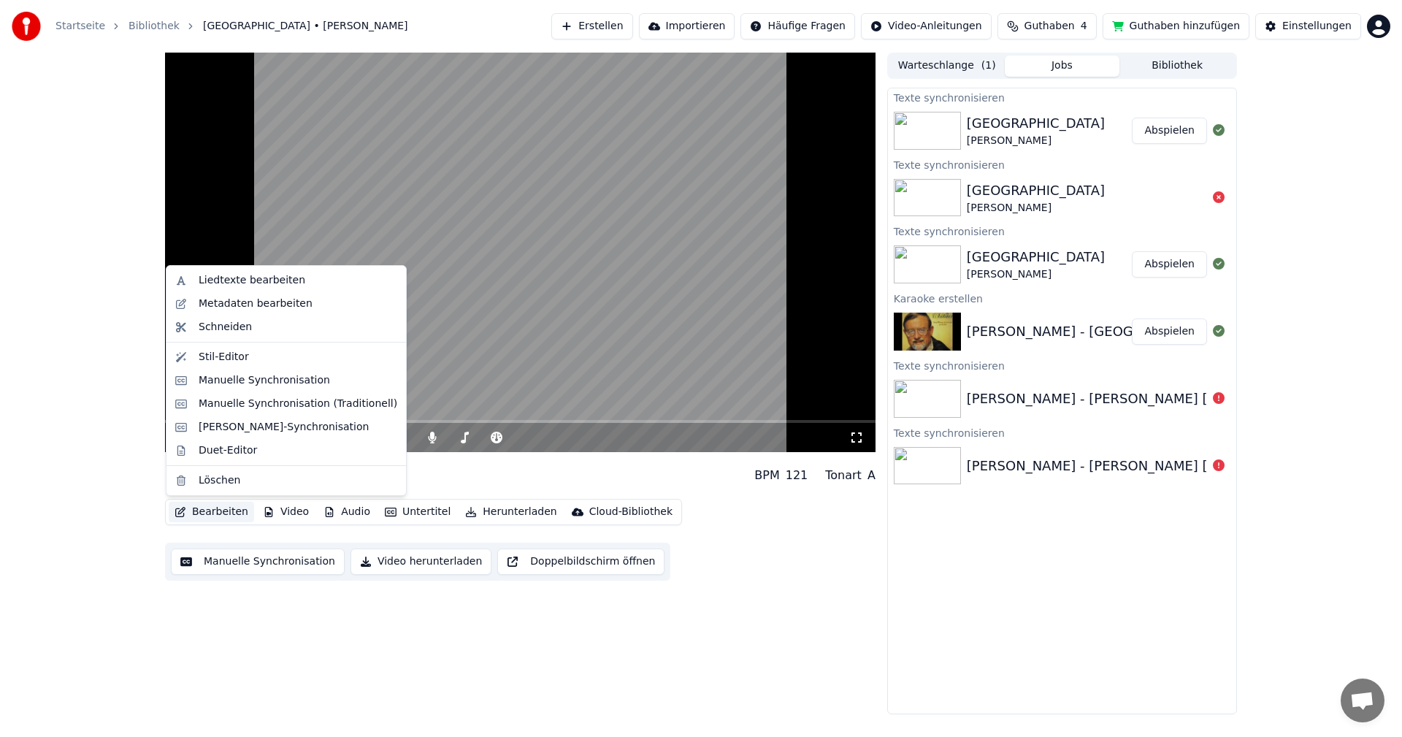
click at [208, 514] on button "Bearbeiten" at bounding box center [211, 511] width 85 height 20
click at [236, 310] on div "Metadaten bearbeiten" at bounding box center [256, 303] width 114 height 15
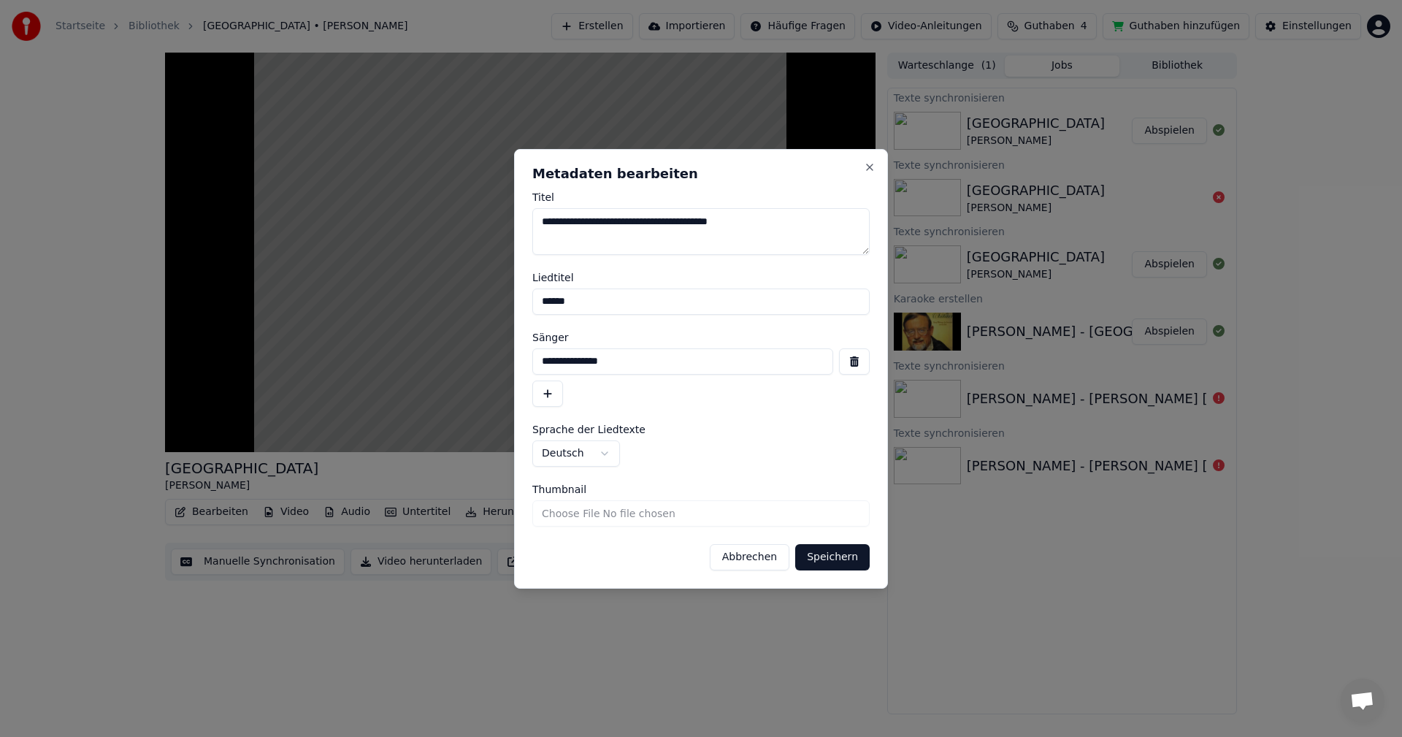
click at [757, 558] on button "Abbrechen" at bounding box center [750, 557] width 80 height 26
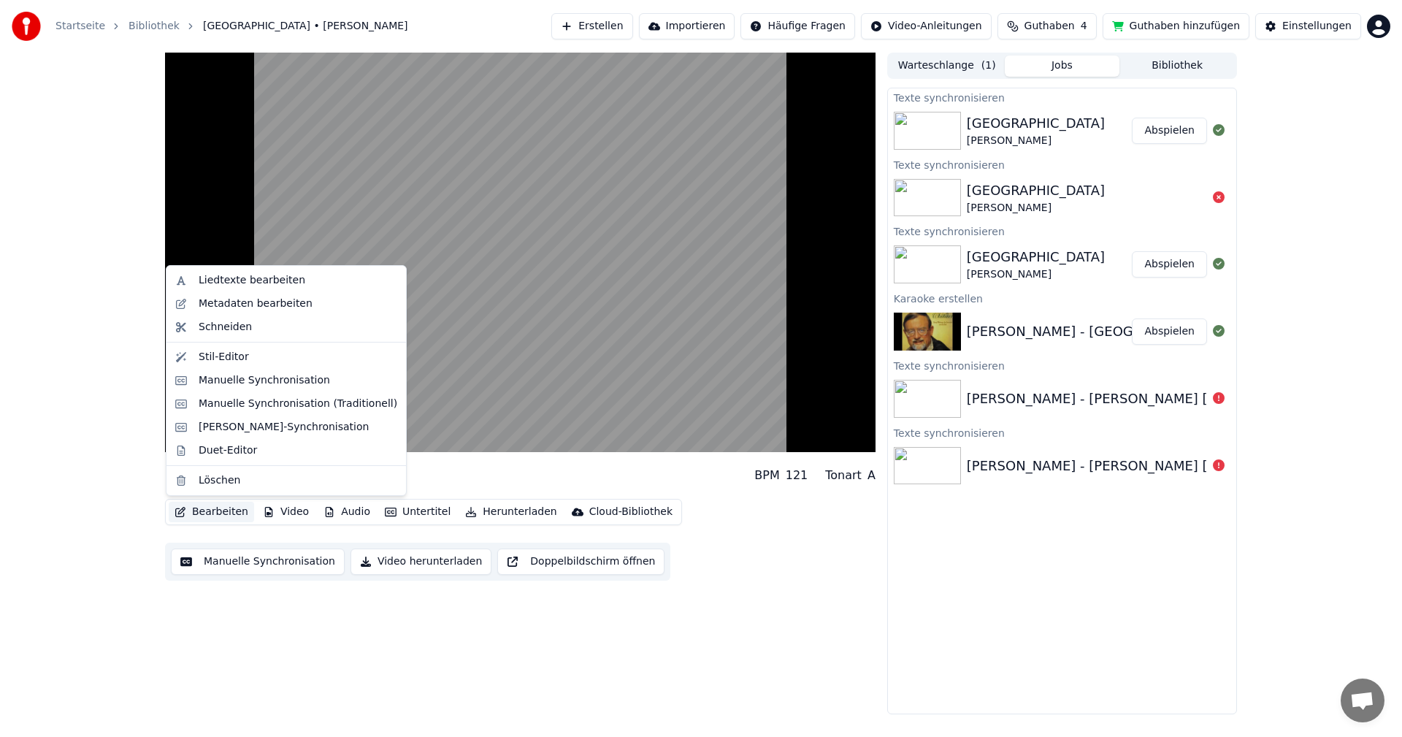
click at [222, 510] on button "Bearbeiten" at bounding box center [211, 511] width 85 height 20
click at [237, 282] on div "Liedtexte bearbeiten" at bounding box center [252, 280] width 107 height 15
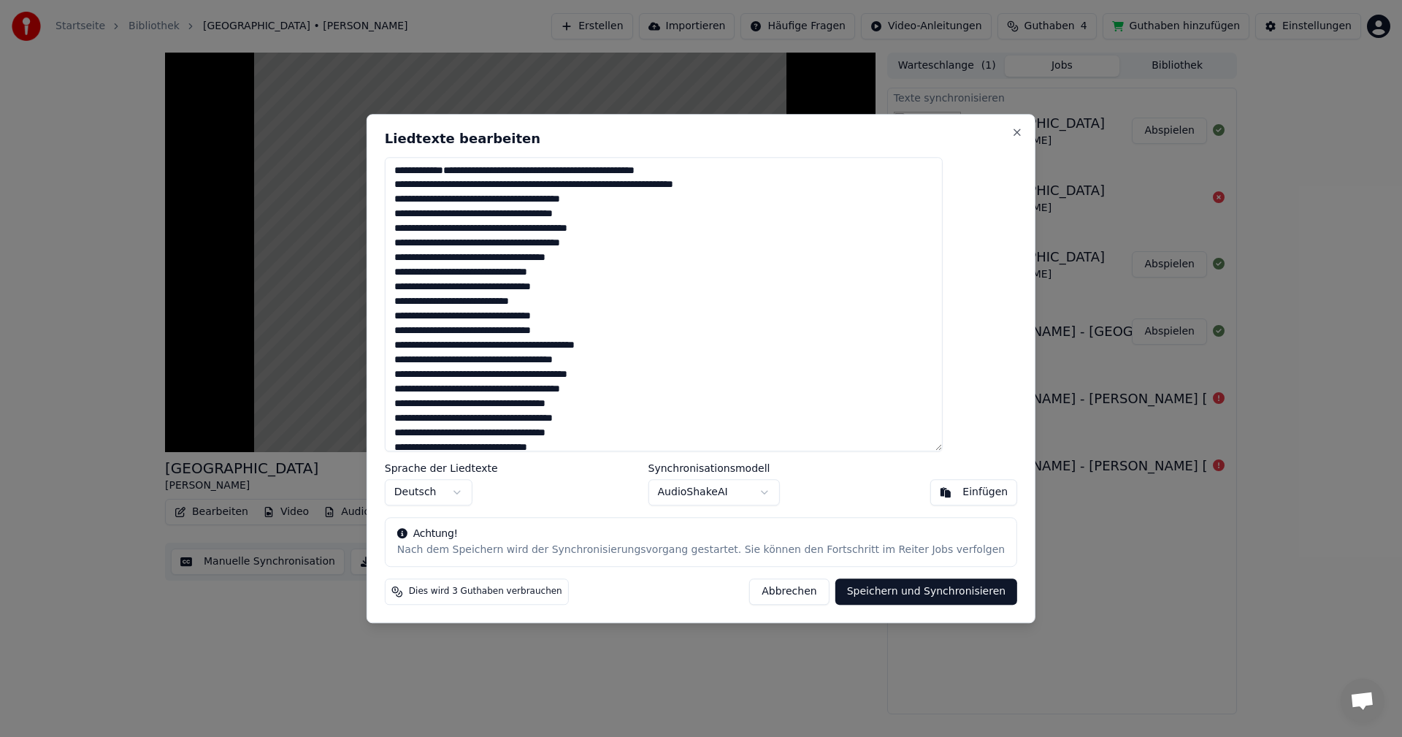
click at [771, 593] on button "Abbrechen" at bounding box center [789, 591] width 80 height 26
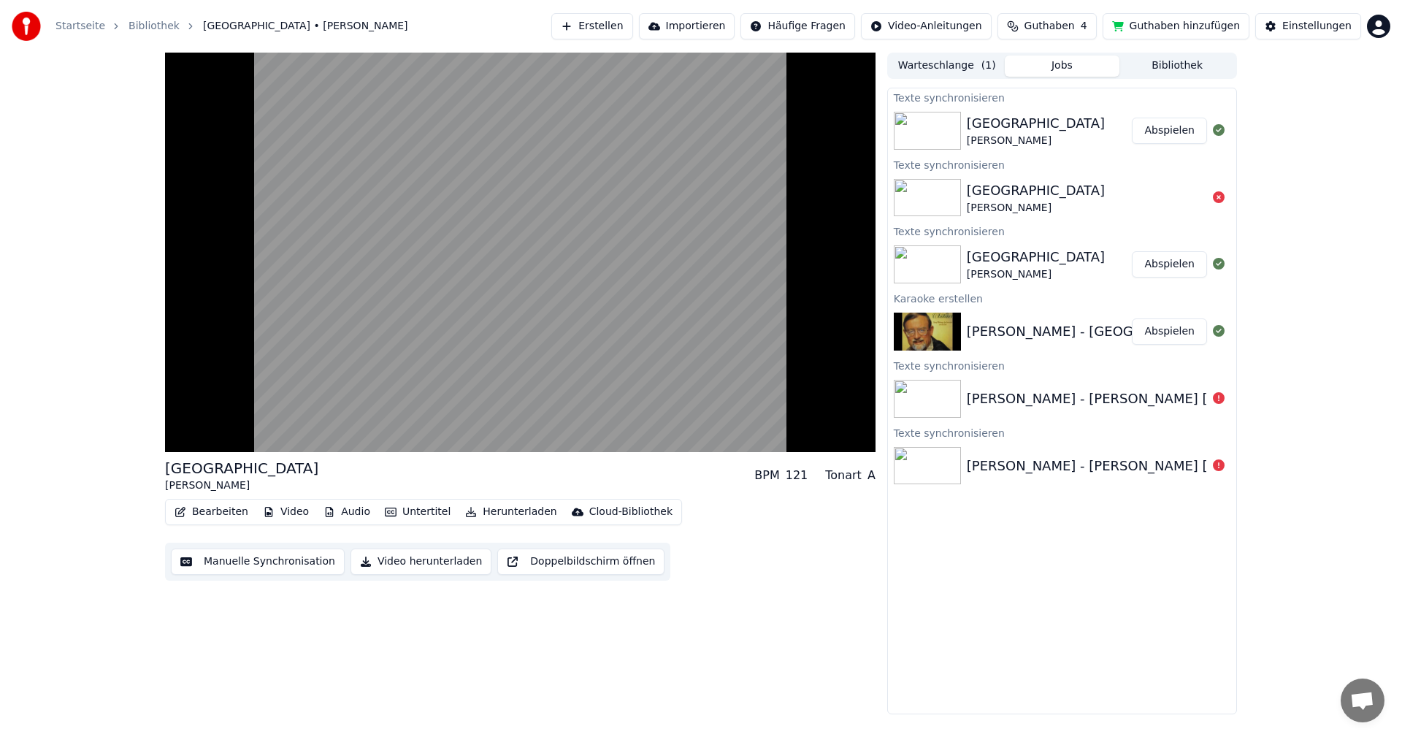
click at [266, 563] on button "Manuelle Synchronisation" at bounding box center [258, 561] width 174 height 26
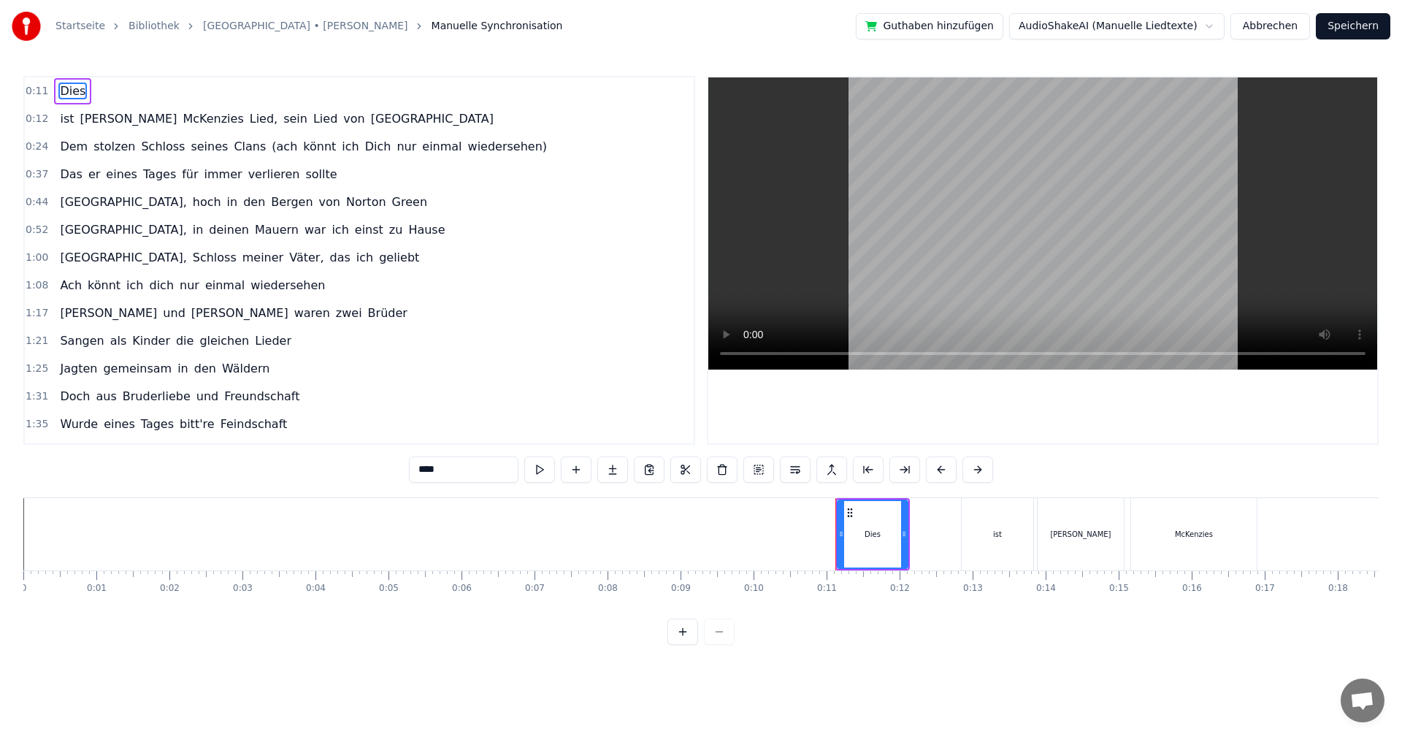
drag, startPoint x: 687, startPoint y: 494, endPoint x: 834, endPoint y: 564, distance: 162.9
click at [834, 564] on div "0:11 Dies 0:12 ist [PERSON_NAME] Lied, sein Lied von Albany 0:24 Dem stolzen Sc…" at bounding box center [700, 360] width 1355 height 569
click at [875, 529] on div "Dies" at bounding box center [871, 534] width 16 height 11
click at [410, 563] on div "0:11 Dies 0:12 ist [PERSON_NAME] Lied, sein Lied von Albany 0:24 Dem stolzen Sc…" at bounding box center [700, 360] width 1355 height 569
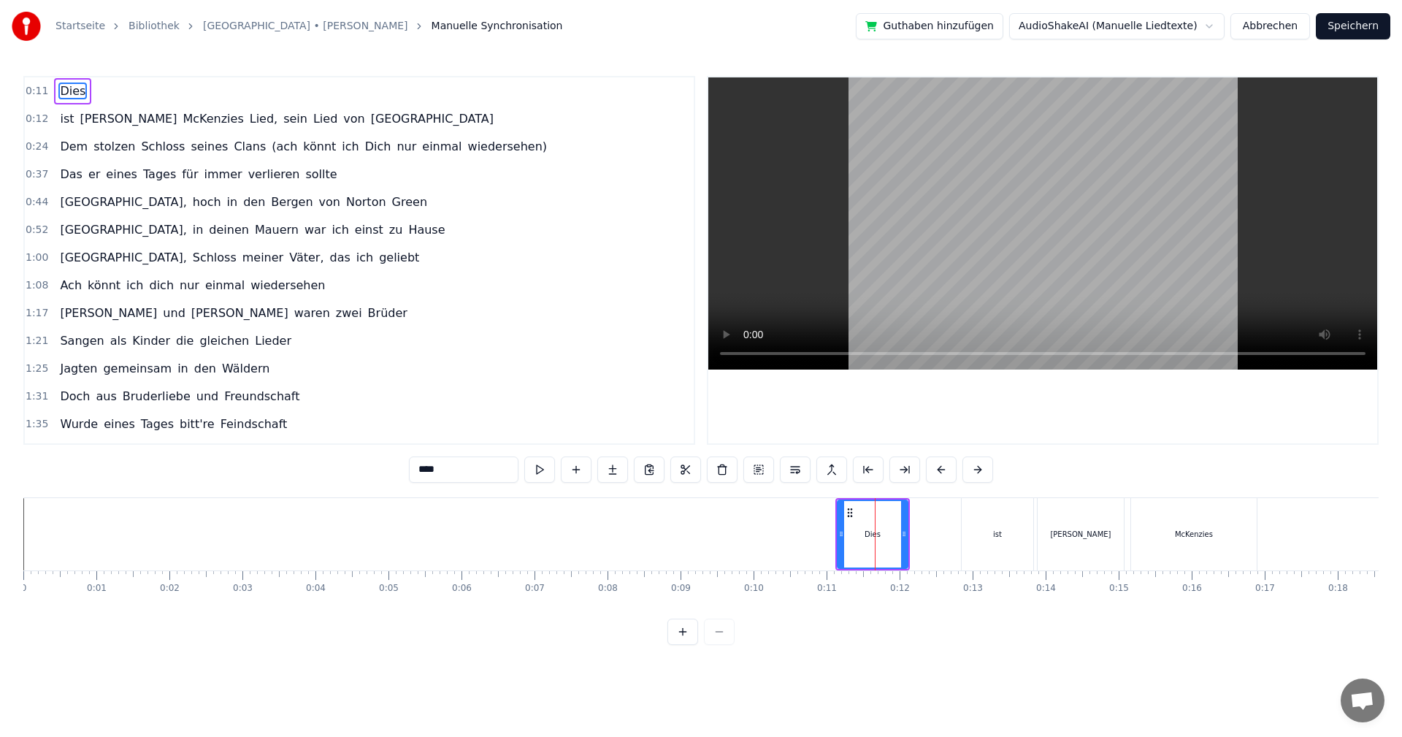
click at [1260, 29] on button "Abbrechen" at bounding box center [1270, 26] width 80 height 26
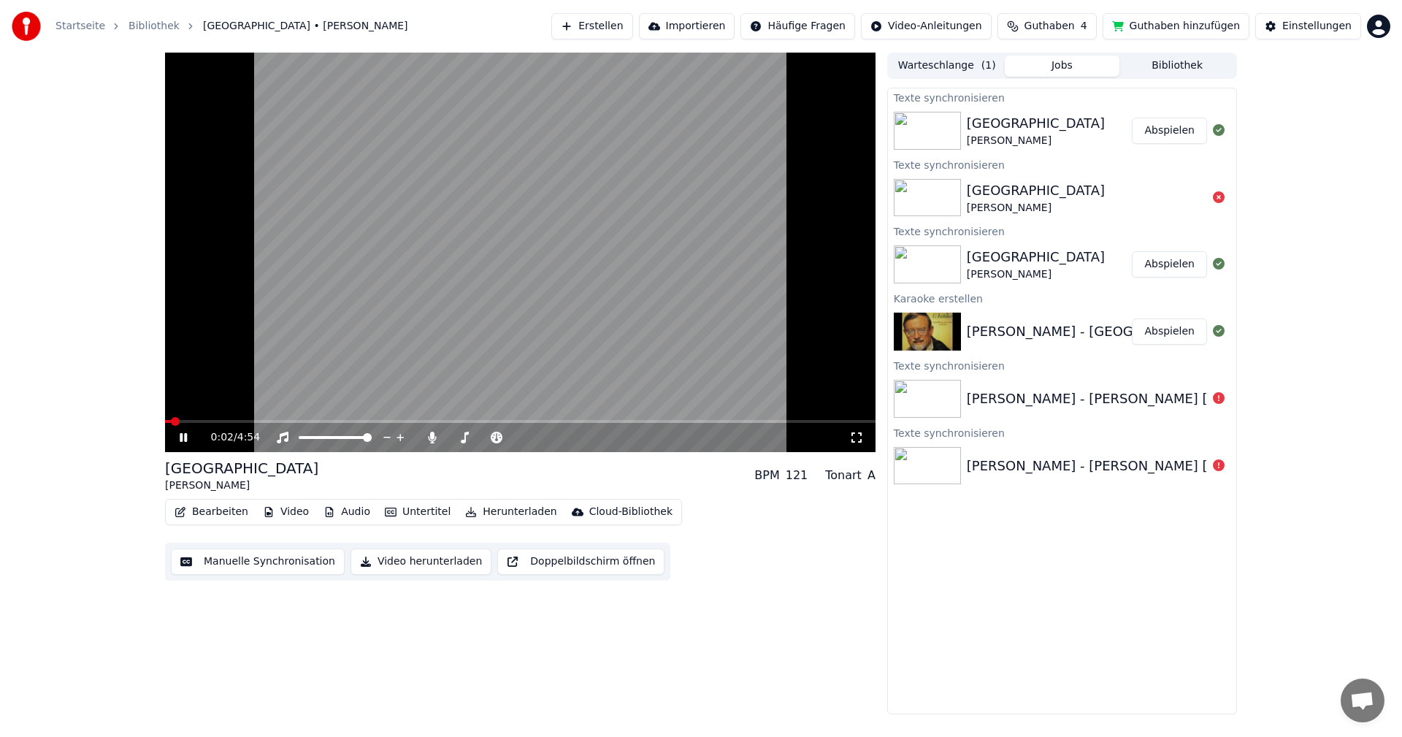
click at [184, 434] on icon at bounding box center [194, 437] width 34 height 12
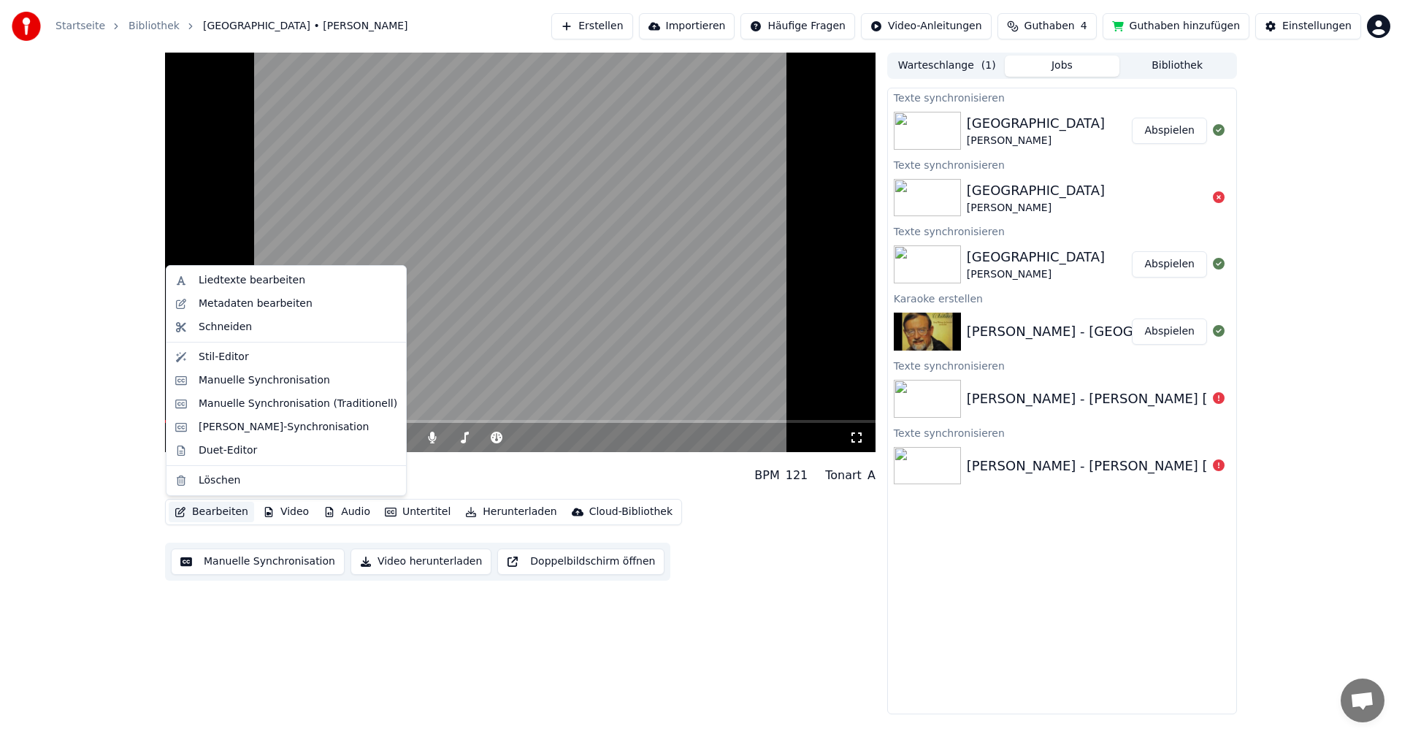
click at [194, 511] on button "Bearbeiten" at bounding box center [211, 511] width 85 height 20
click at [249, 405] on div "Manuelle Synchronisation (Traditionell)" at bounding box center [298, 403] width 199 height 15
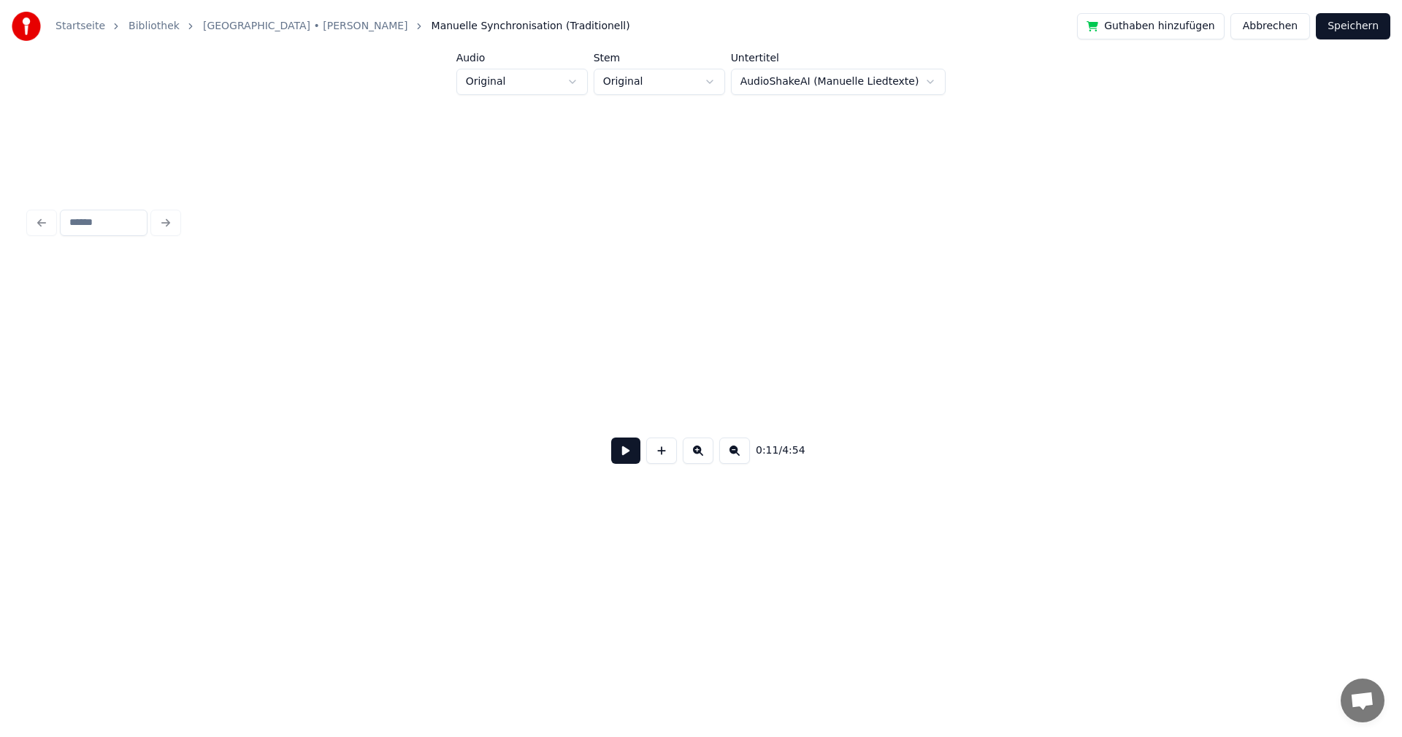
scroll to position [0, 1623]
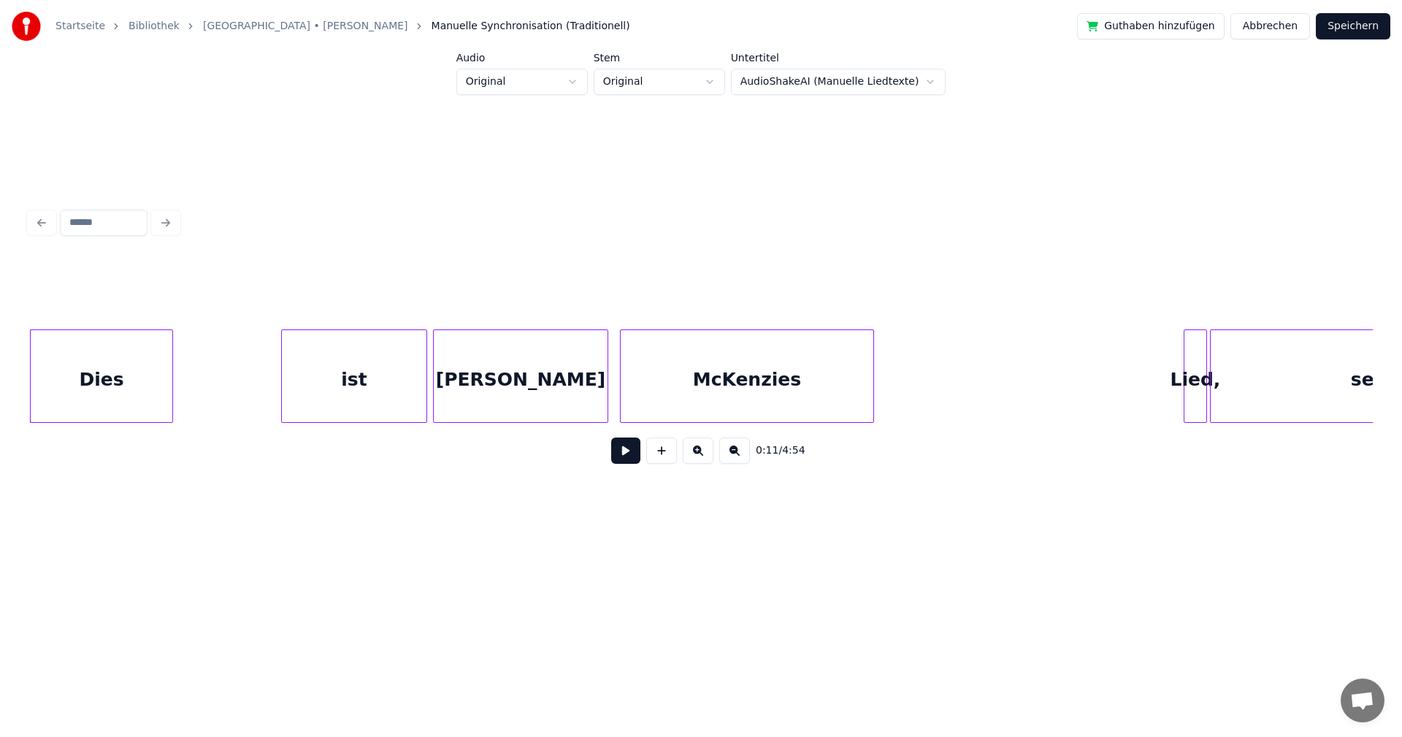
click at [748, 464] on button at bounding box center [734, 450] width 31 height 26
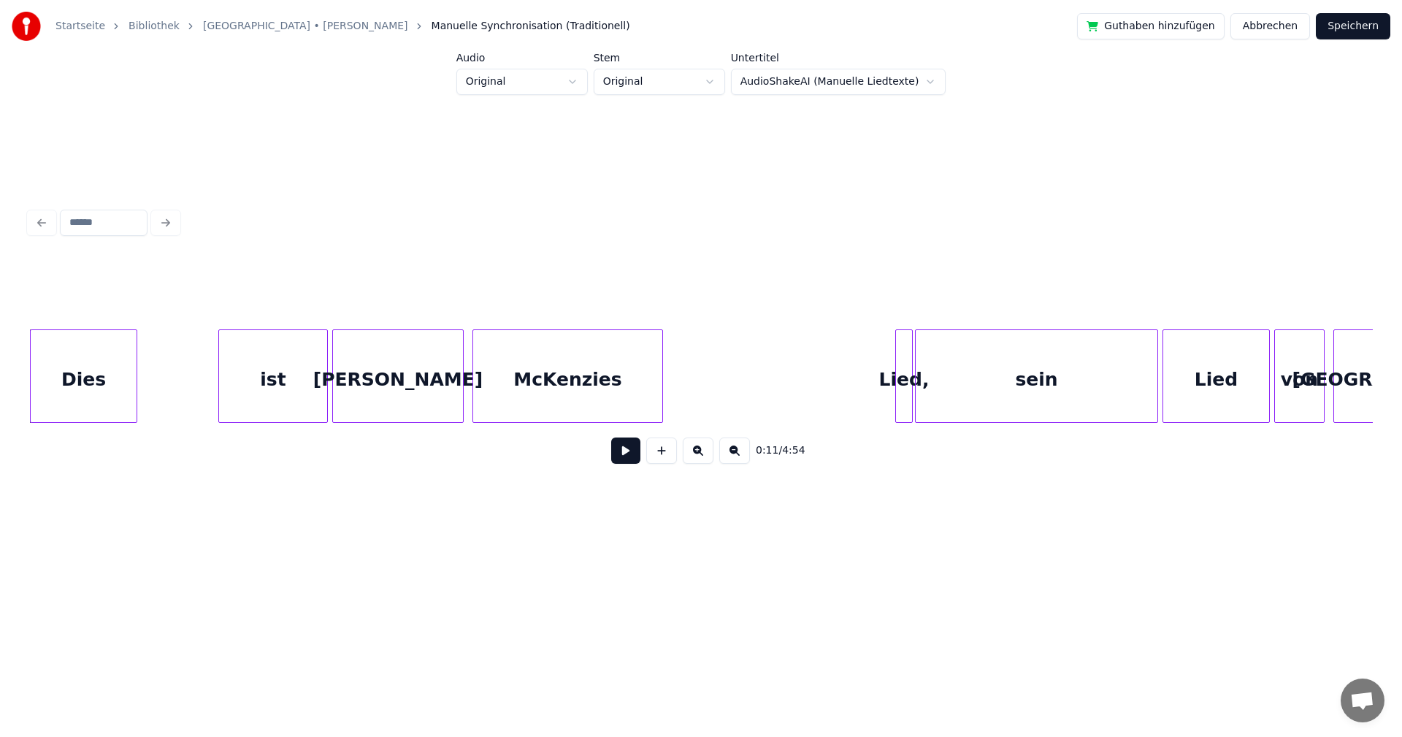
click at [748, 462] on button at bounding box center [734, 450] width 31 height 26
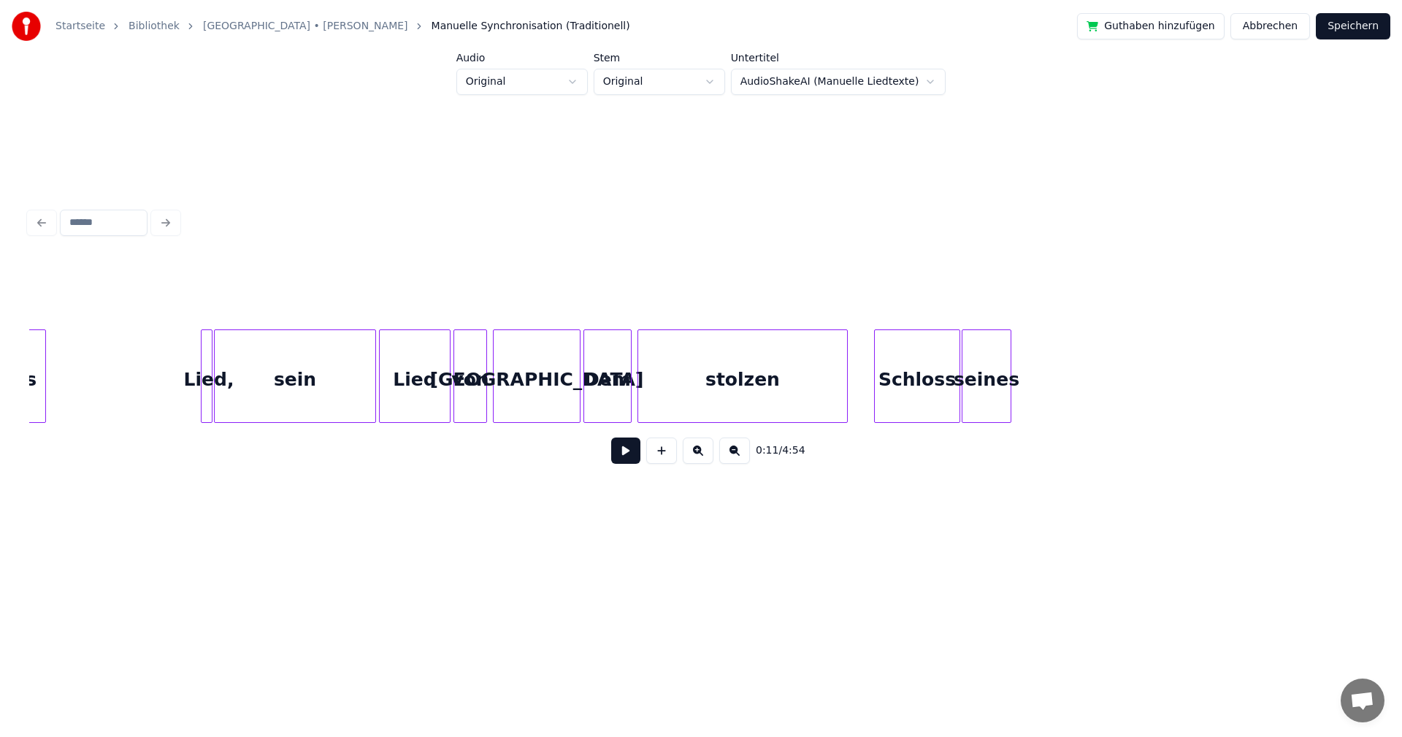
scroll to position [0, 811]
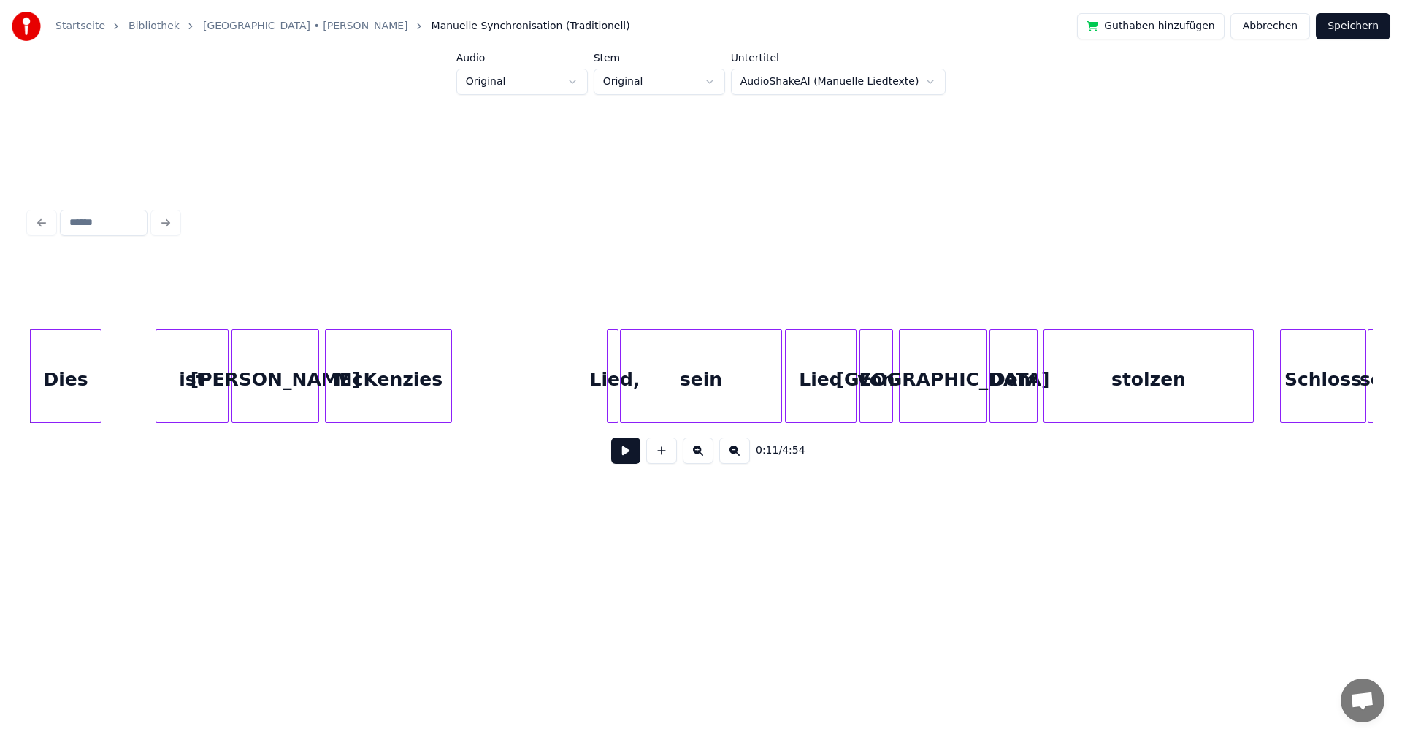
click at [1270, 28] on button "Abbrechen" at bounding box center [1270, 26] width 80 height 26
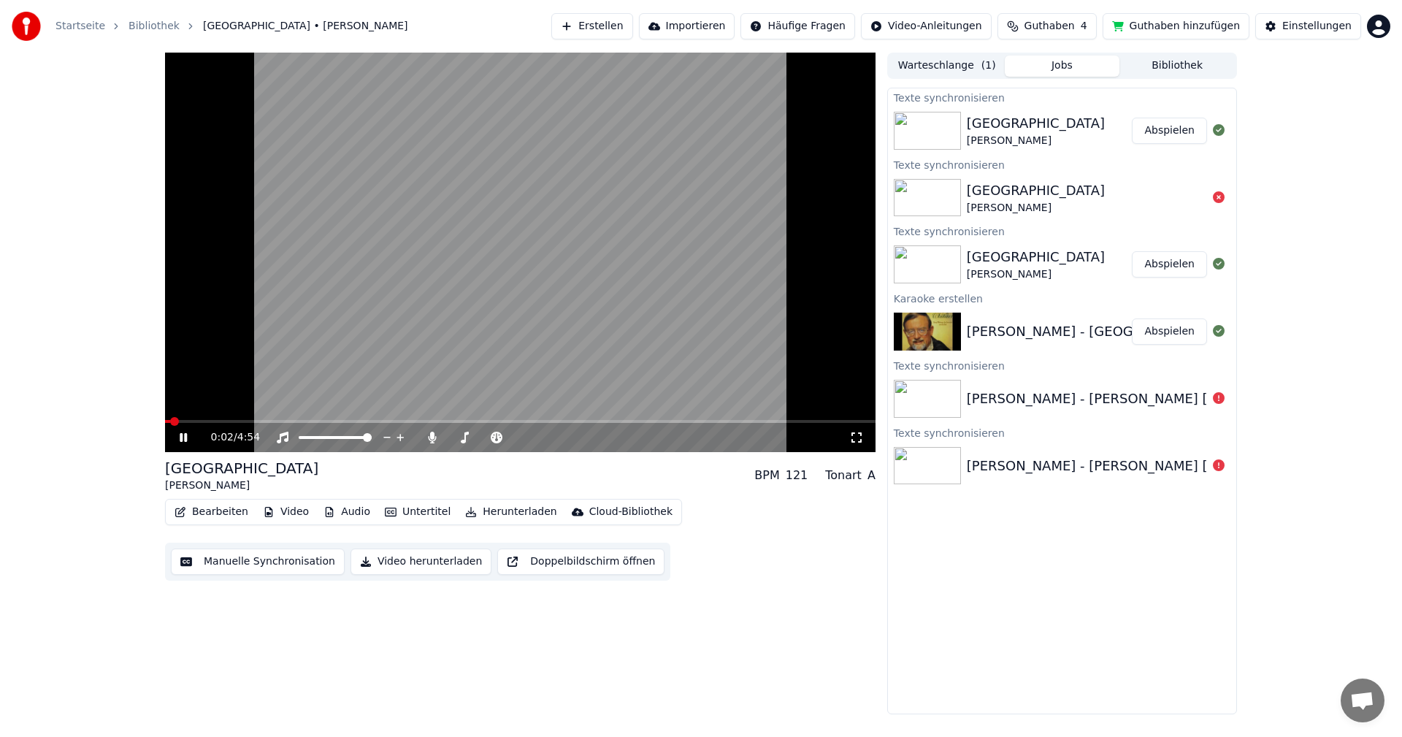
click at [185, 437] on icon at bounding box center [183, 437] width 7 height 9
click at [266, 564] on button "Manuelle Synchronisation" at bounding box center [258, 561] width 174 height 26
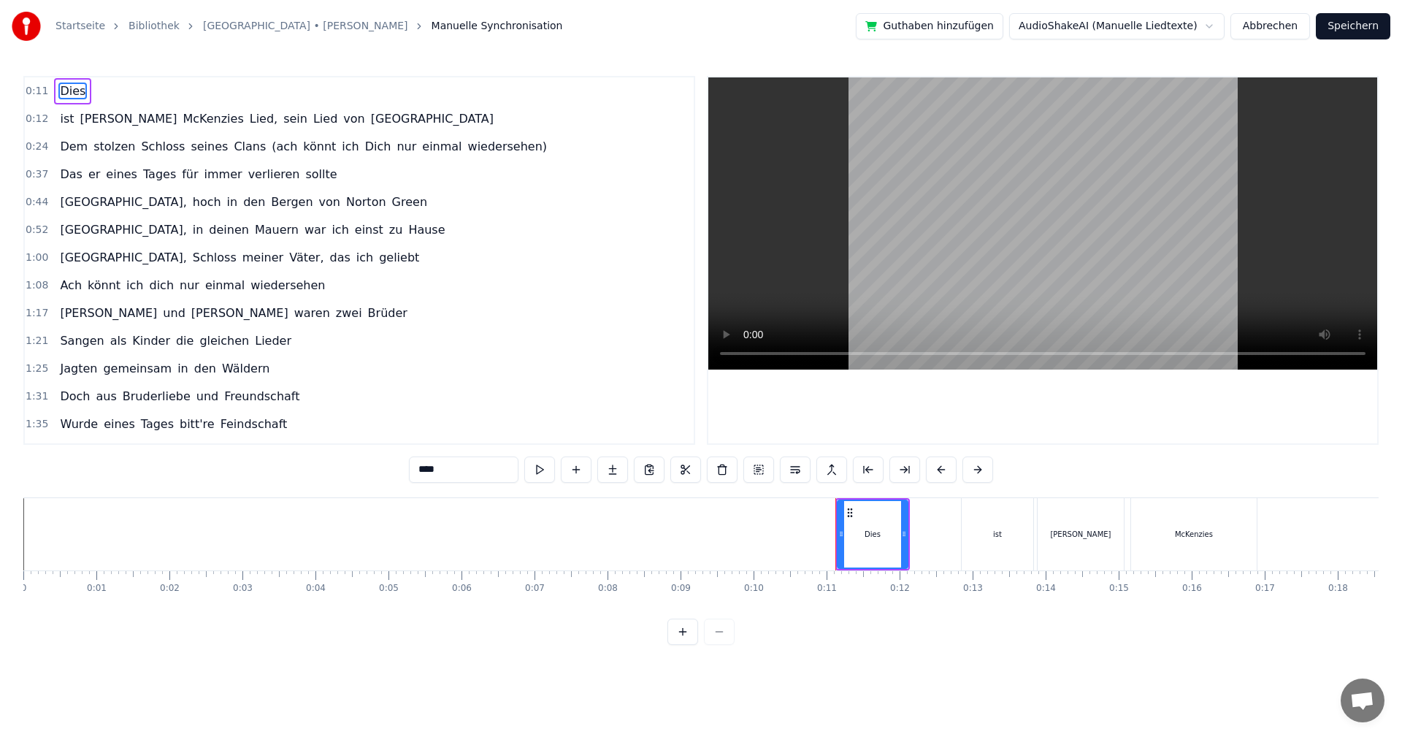
click at [1271, 31] on button "Abbrechen" at bounding box center [1270, 26] width 80 height 26
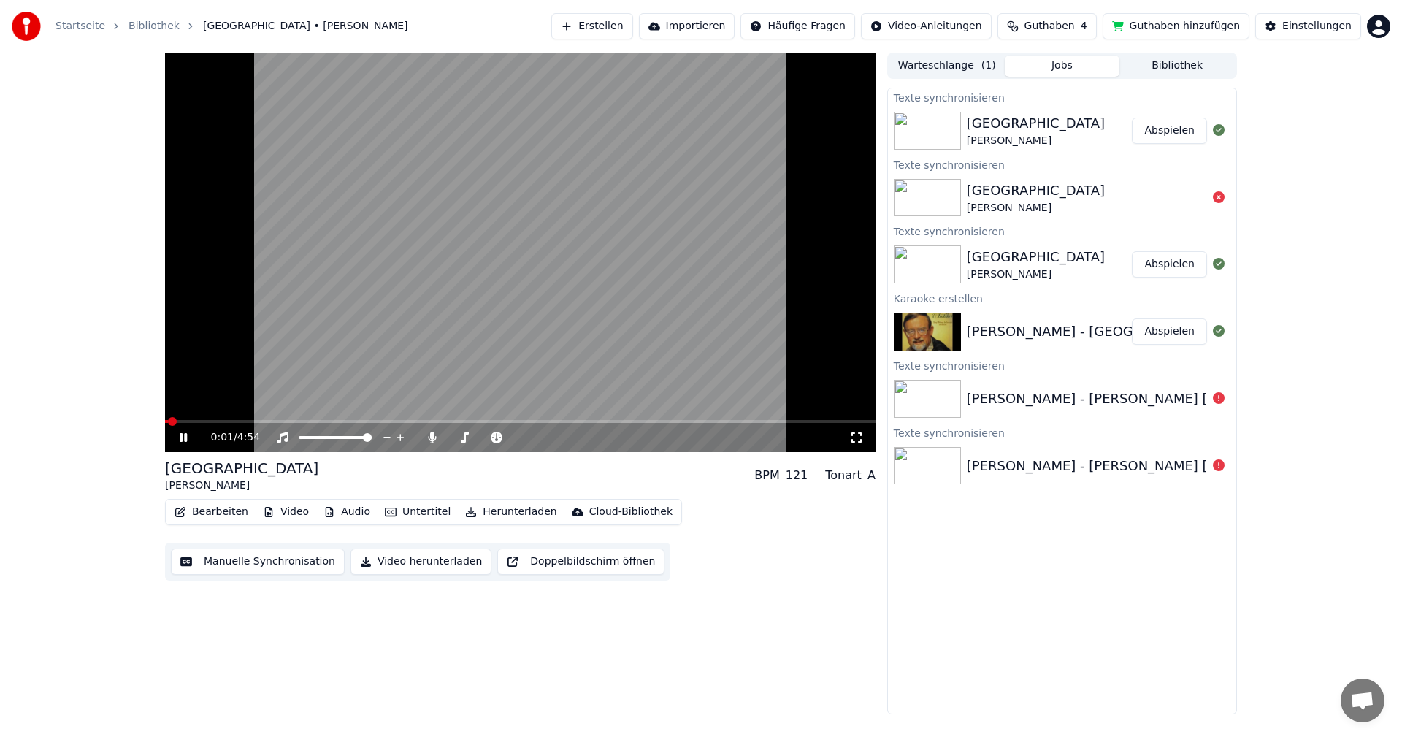
click at [187, 437] on icon at bounding box center [183, 437] width 7 height 9
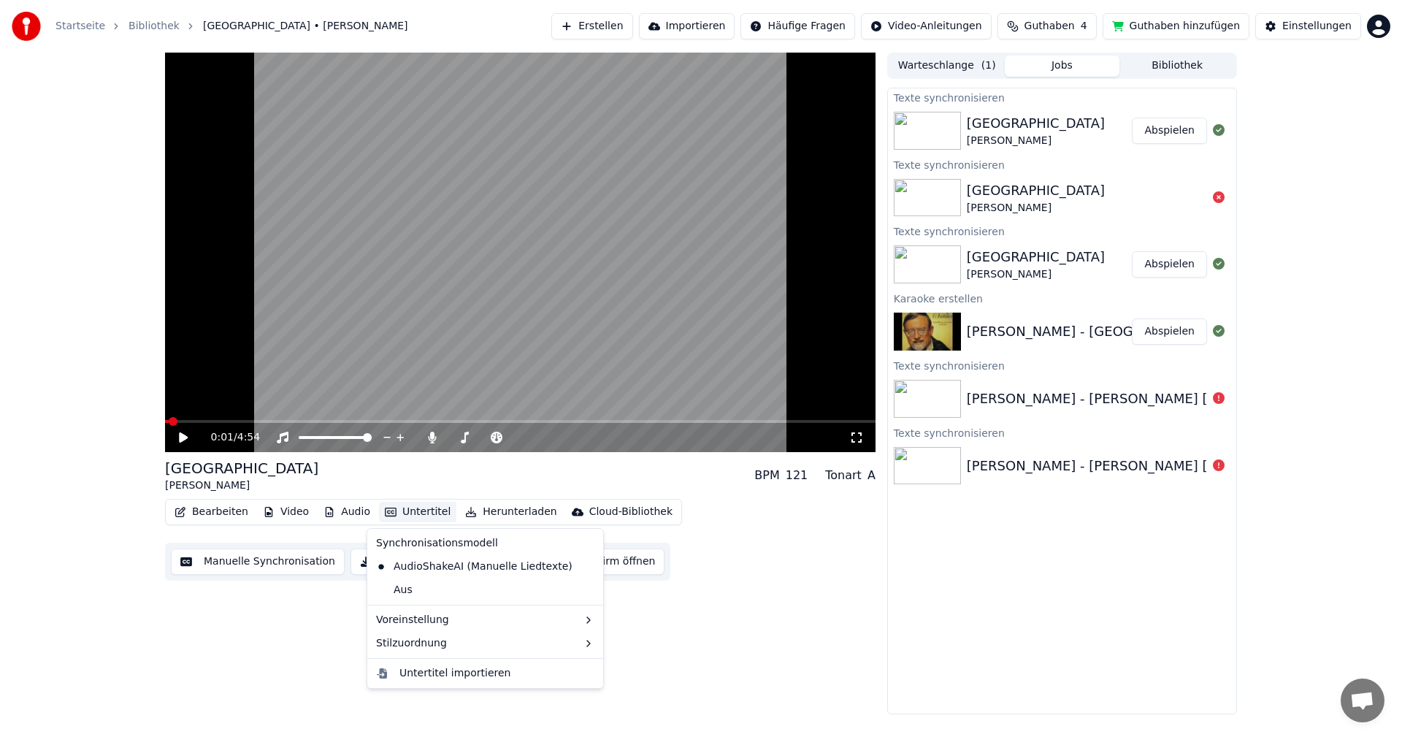
click at [389, 509] on button "Untertitel" at bounding box center [417, 511] width 77 height 20
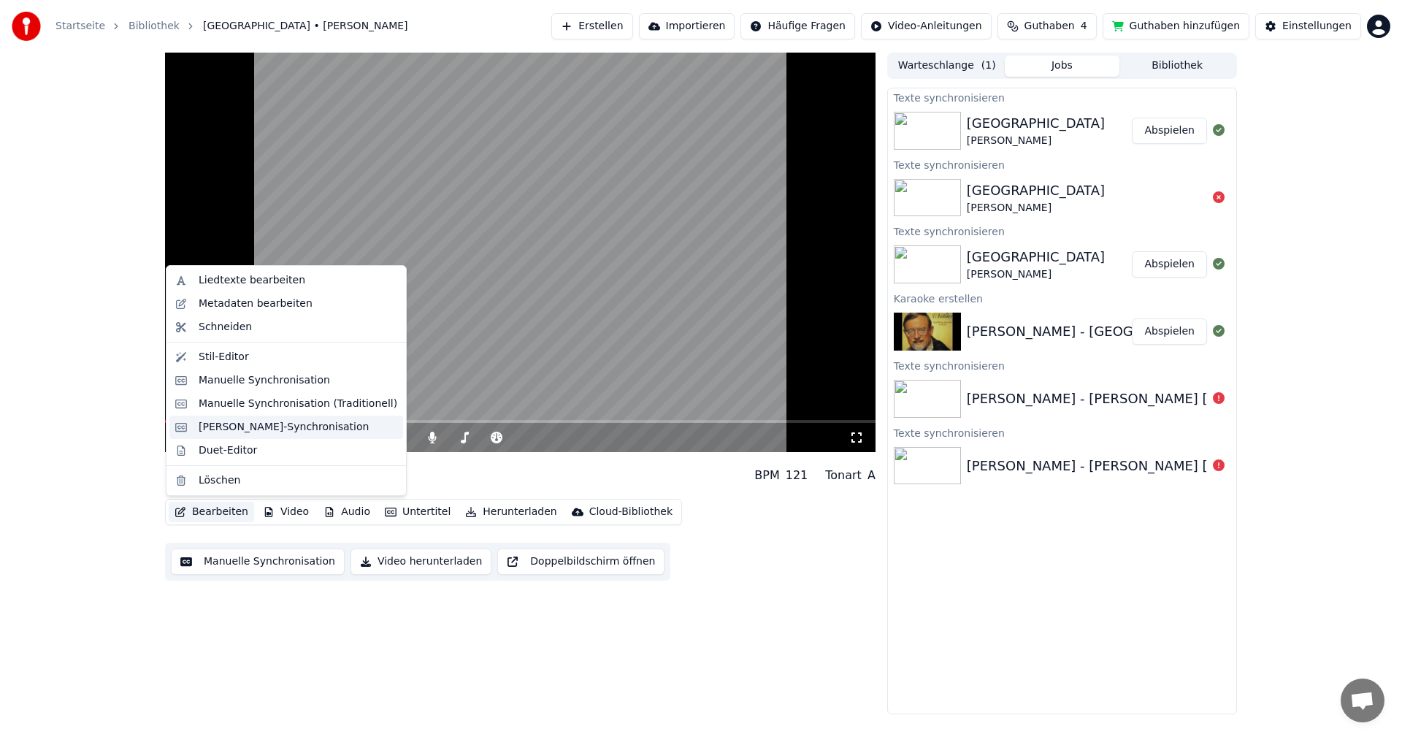
click at [237, 428] on div "[PERSON_NAME]-Synchronisation" at bounding box center [284, 427] width 170 height 15
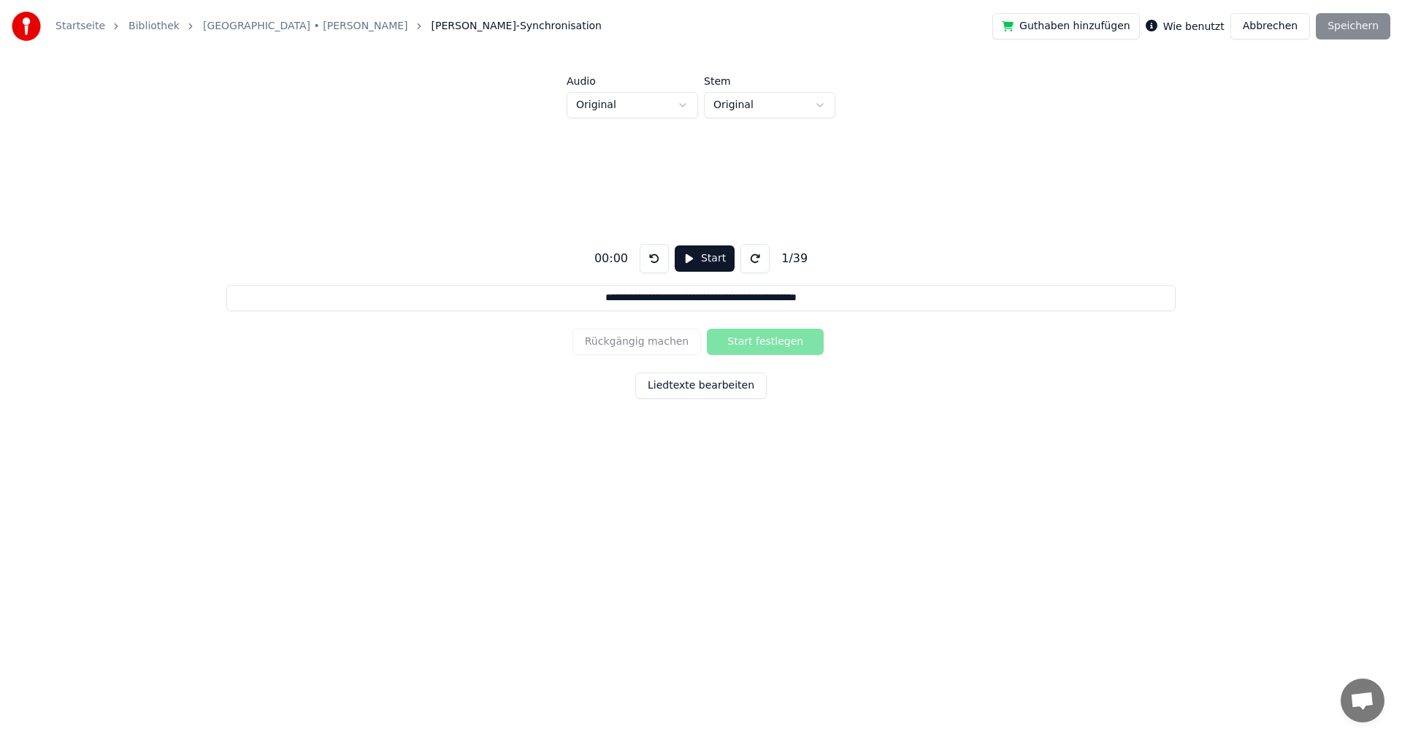
click at [688, 387] on button "Liedtexte bearbeiten" at bounding box center [700, 385] width 131 height 26
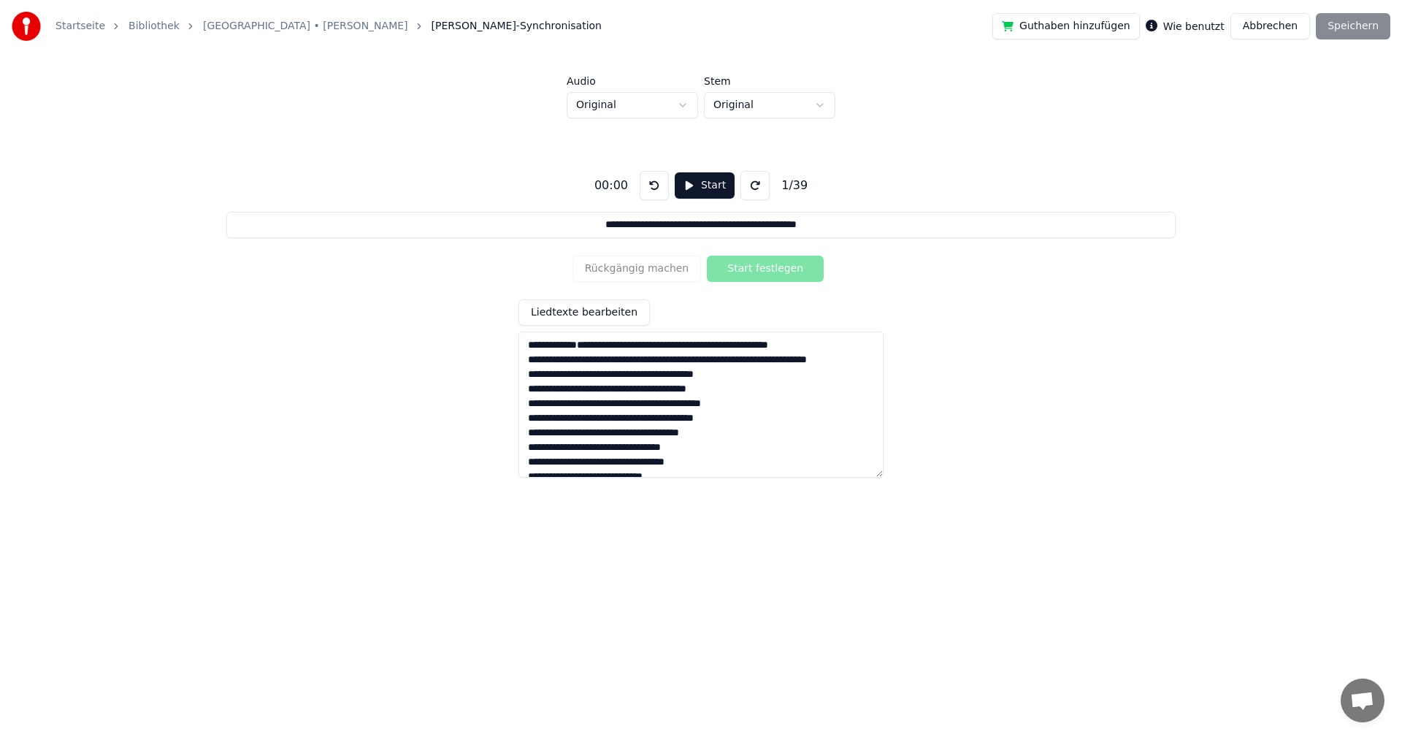
click at [1288, 28] on button "Abbrechen" at bounding box center [1270, 26] width 80 height 26
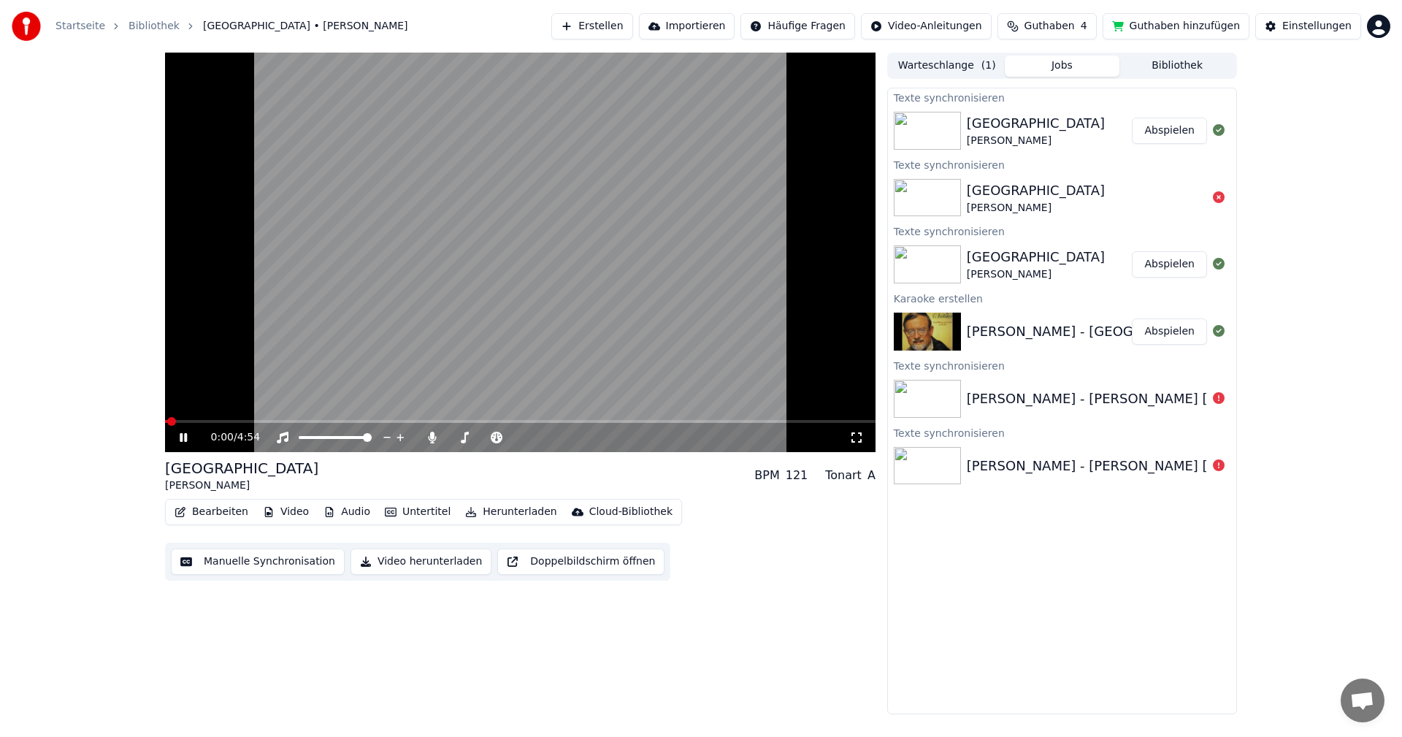
click at [183, 438] on icon at bounding box center [194, 437] width 34 height 12
click at [212, 512] on button "Bearbeiten" at bounding box center [211, 511] width 85 height 20
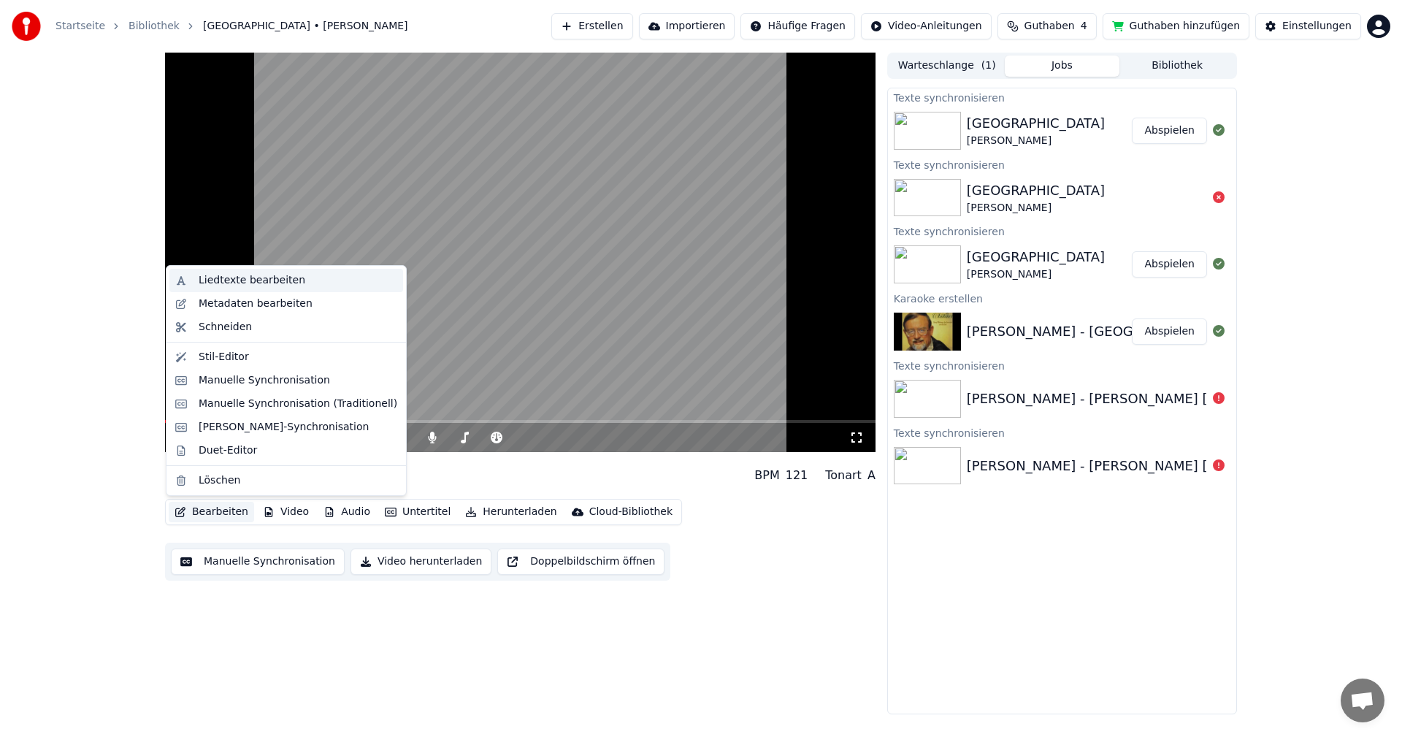
click at [230, 285] on div "Liedtexte bearbeiten" at bounding box center [252, 280] width 107 height 15
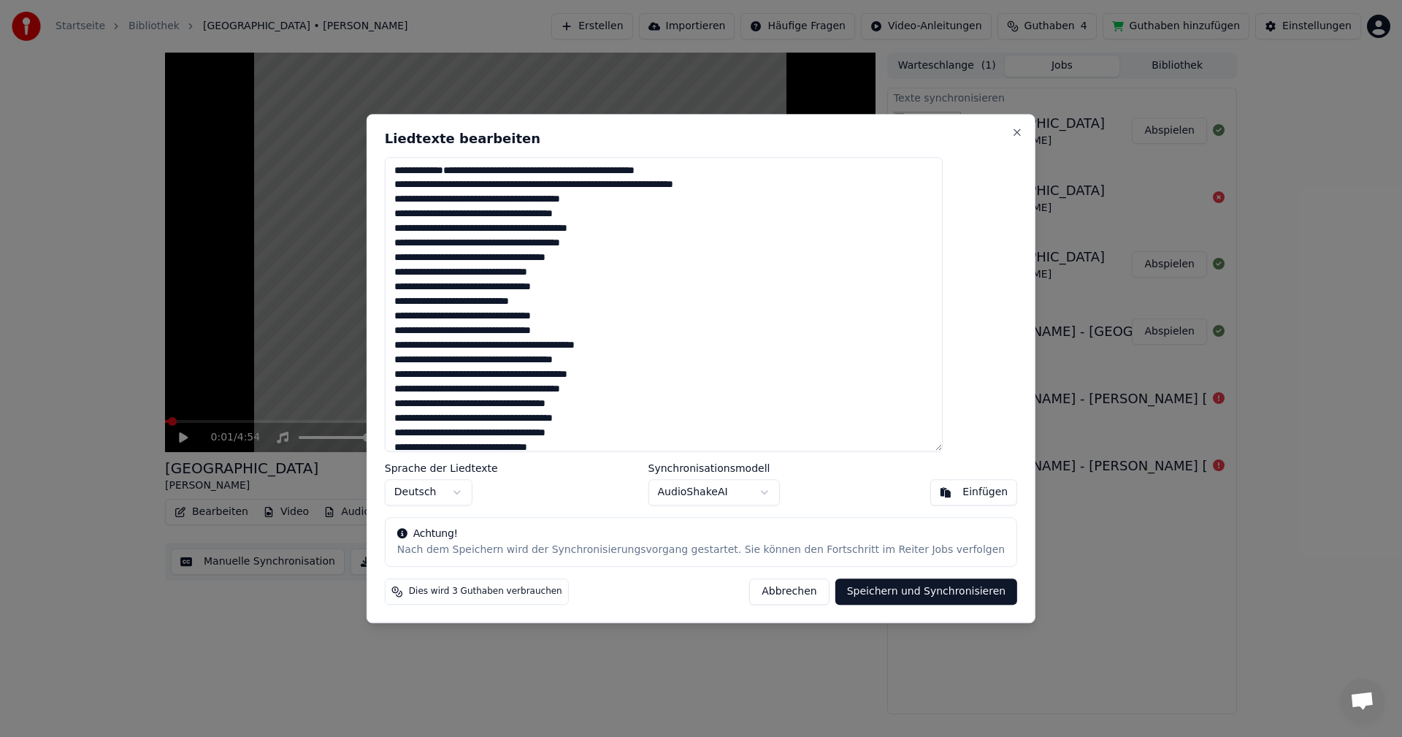
drag, startPoint x: 433, startPoint y: 166, endPoint x: 479, endPoint y: 237, distance: 84.4
click at [479, 237] on textarea at bounding box center [664, 304] width 558 height 295
click at [761, 594] on button "Abbrechen" at bounding box center [789, 591] width 80 height 26
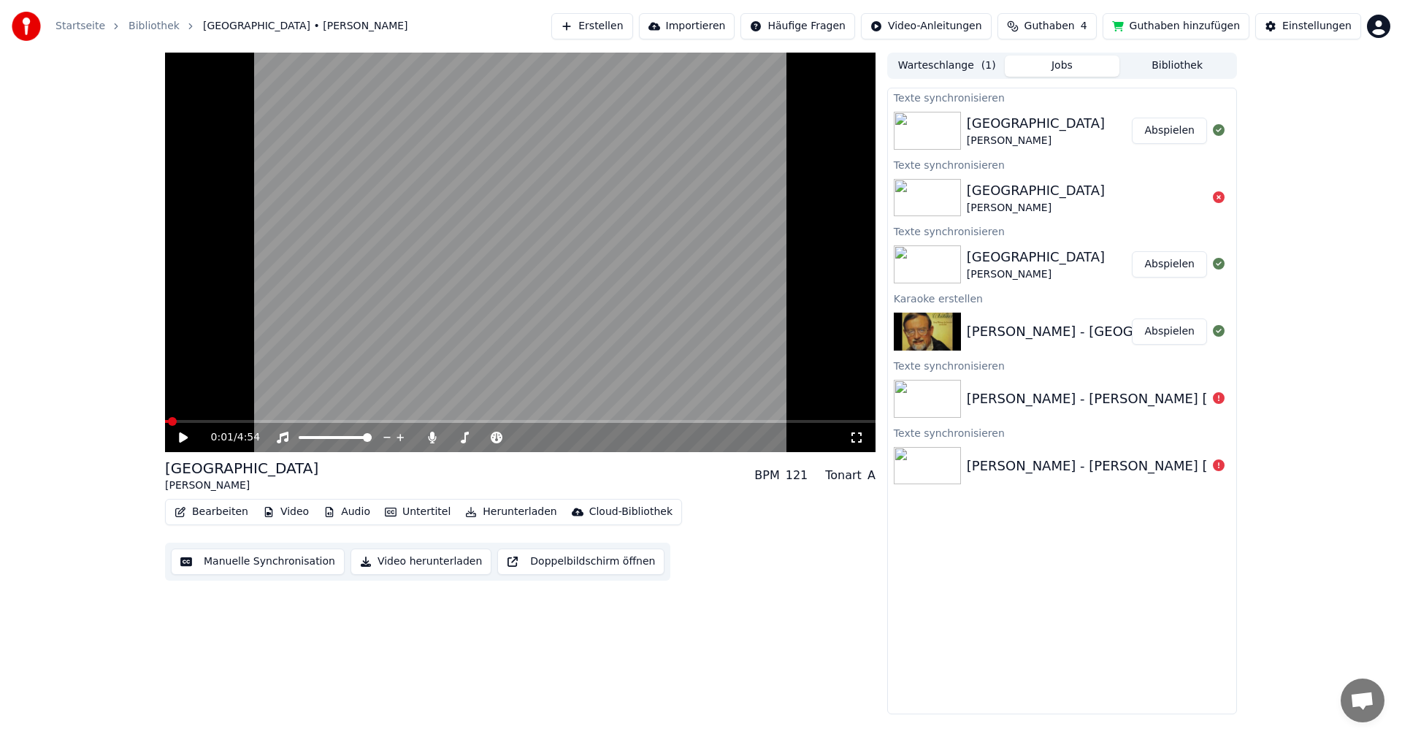
click at [281, 562] on button "Manuelle Synchronisation" at bounding box center [258, 561] width 174 height 26
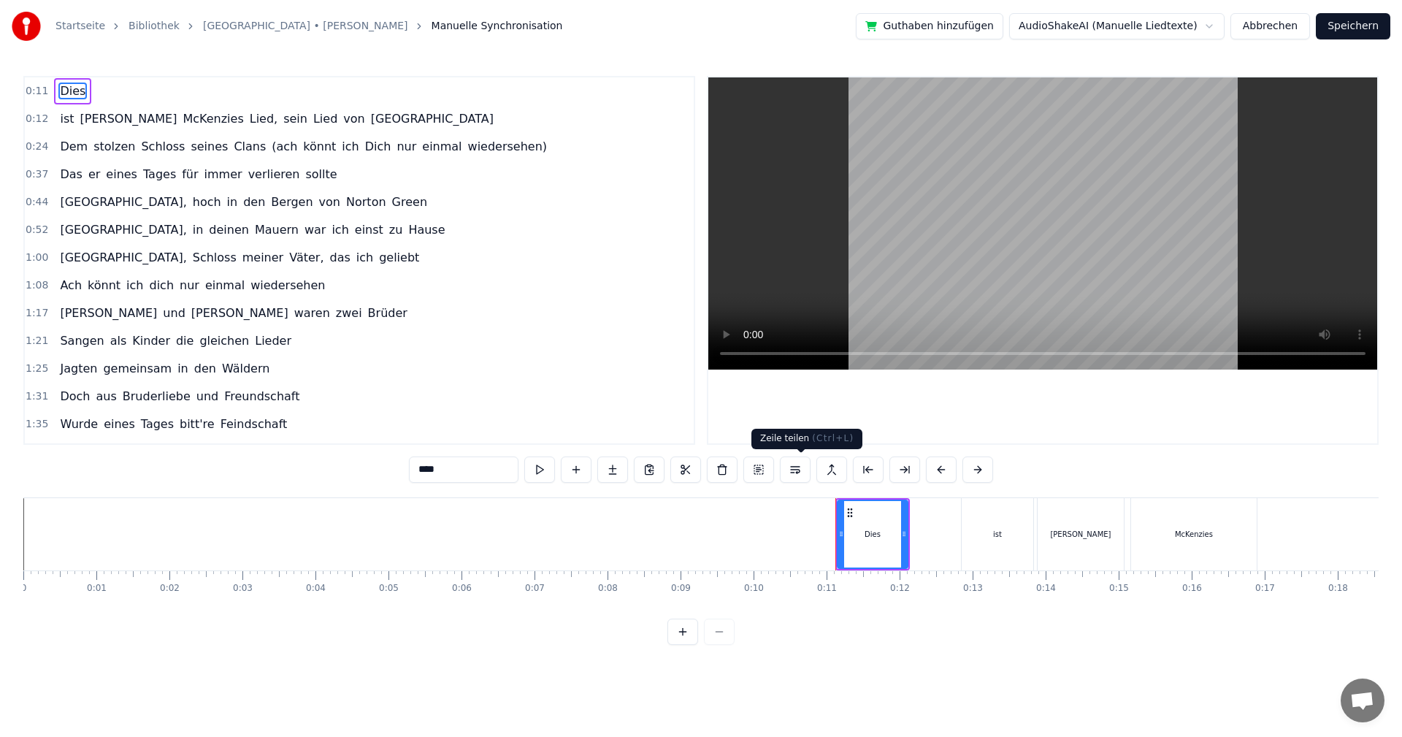
click at [798, 472] on button at bounding box center [795, 469] width 31 height 26
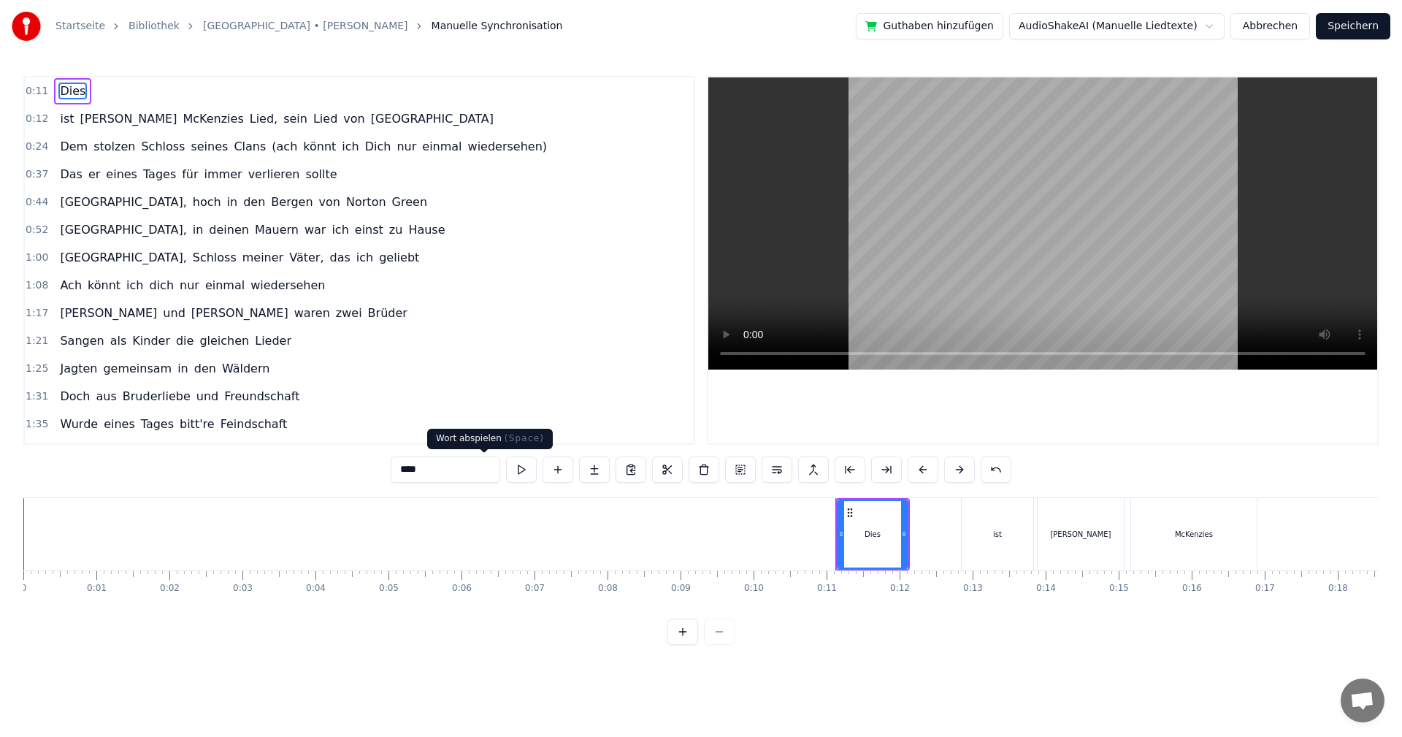
click at [506, 472] on button at bounding box center [521, 469] width 31 height 26
click at [24, 91] on div "0:11 Dies 0:12 ist [PERSON_NAME] Lied, sein Lied von Albany 0:24 Dem stolzen Sc…" at bounding box center [359, 260] width 672 height 369
click at [29, 91] on span "0:11" at bounding box center [37, 91] width 23 height 15
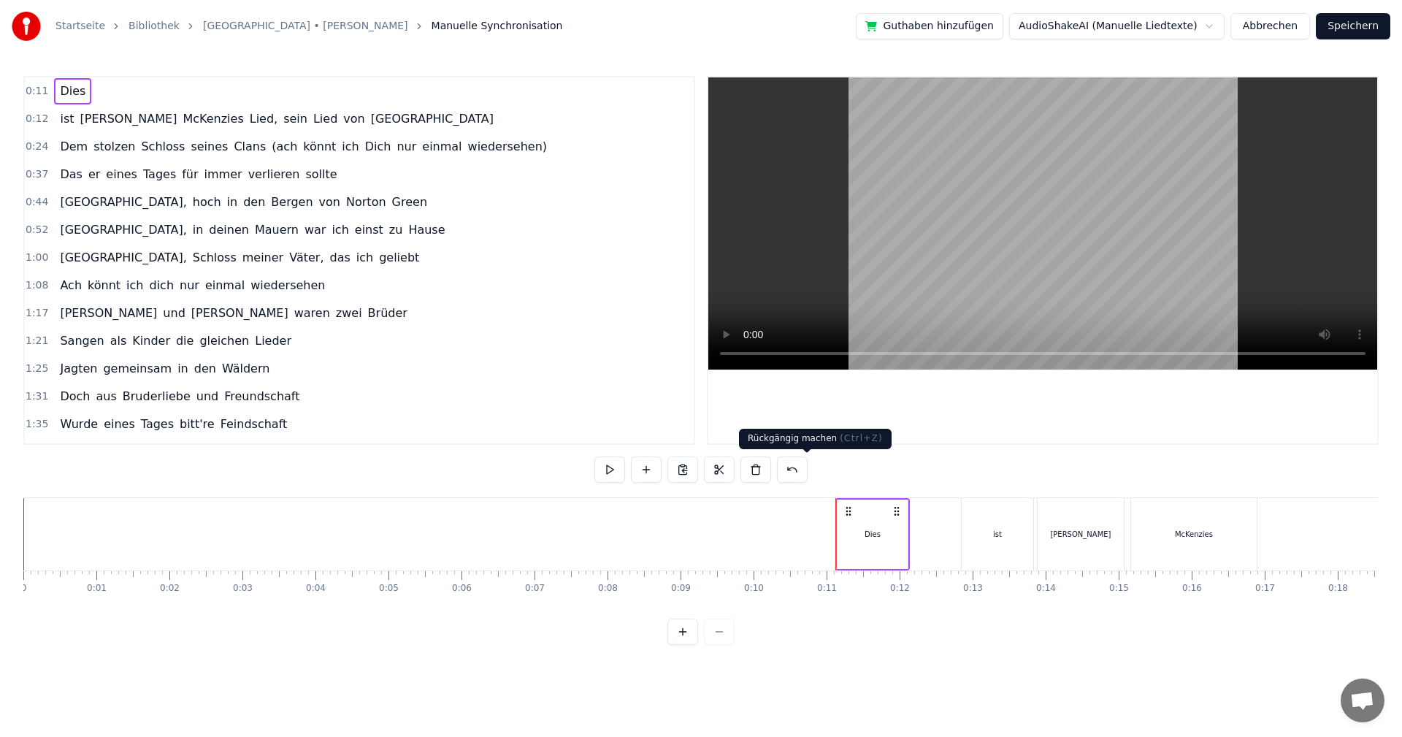
click at [793, 469] on button at bounding box center [792, 469] width 31 height 26
click at [635, 468] on button at bounding box center [646, 469] width 31 height 26
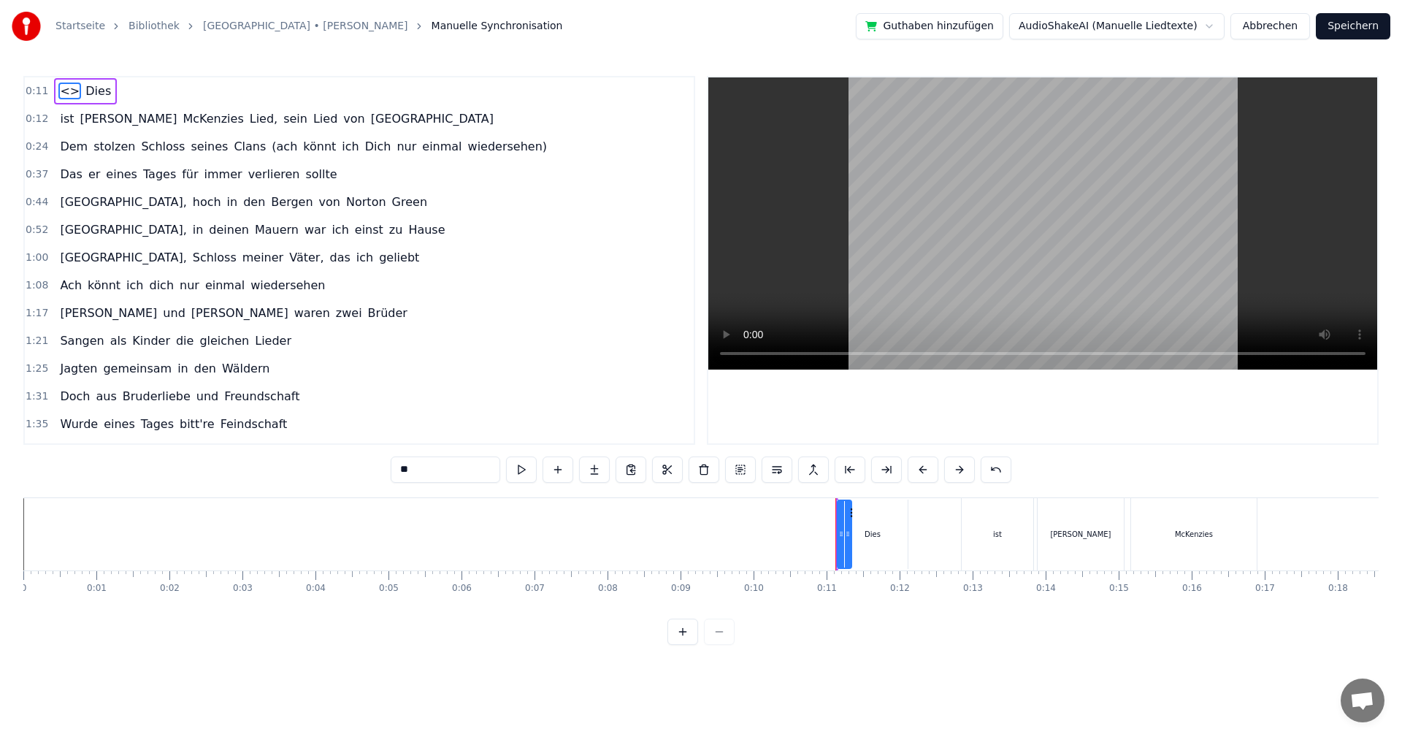
click at [652, 468] on button at bounding box center [667, 469] width 31 height 26
click at [635, 468] on button at bounding box center [649, 469] width 31 height 26
drag, startPoint x: 345, startPoint y: 472, endPoint x: 378, endPoint y: 487, distance: 35.9
click at [372, 472] on input "**" at bounding box center [426, 469] width 109 height 26
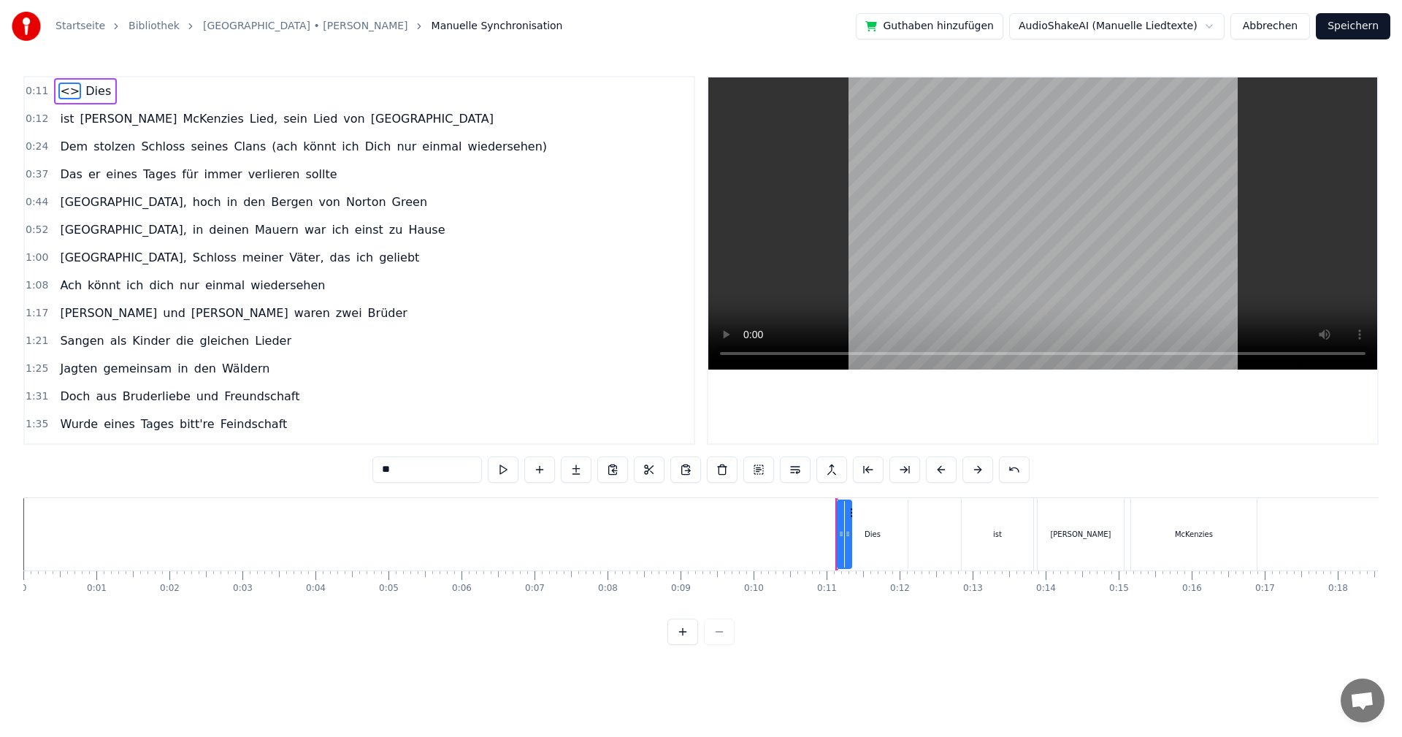
click at [1269, 28] on button "Abbrechen" at bounding box center [1270, 26] width 80 height 26
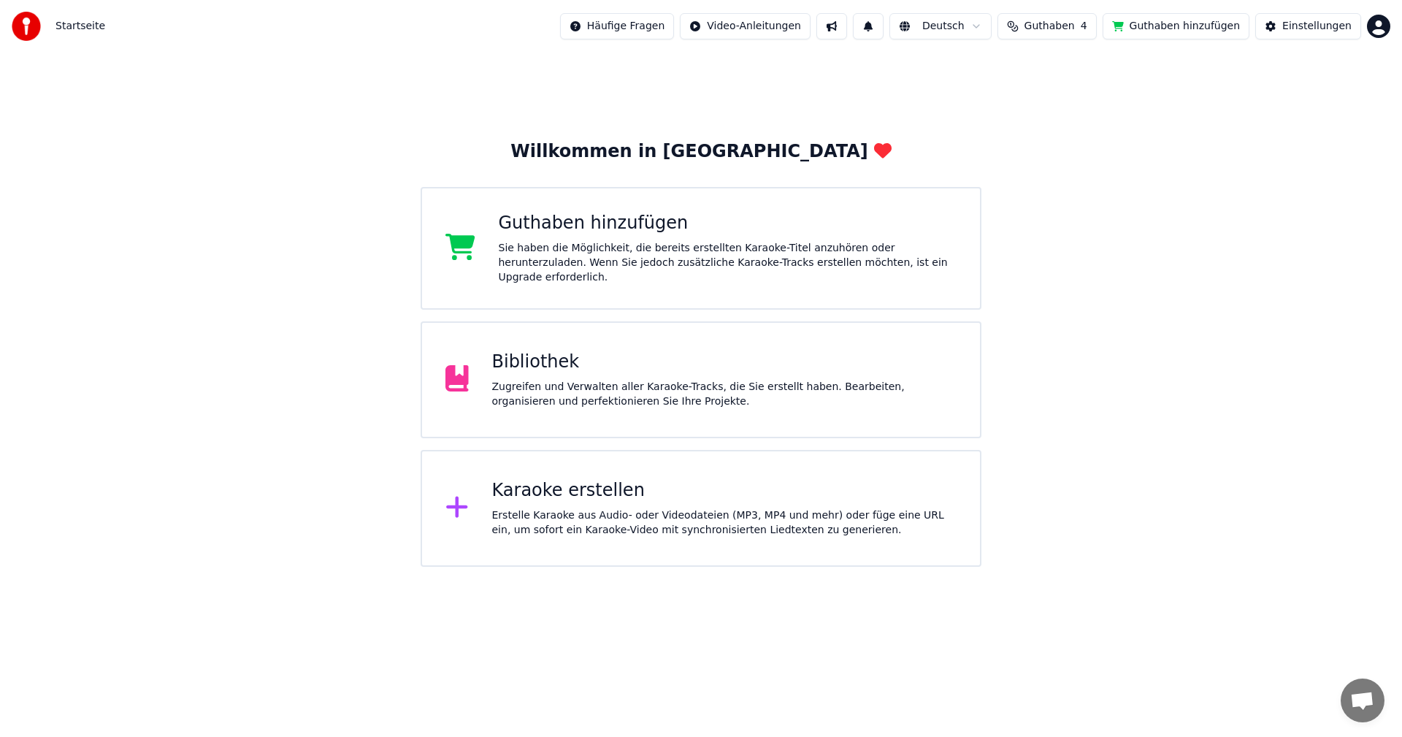
click at [507, 372] on div "Bibliothek Zugreifen und Verwalten aller Karaoke-Tracks, die Sie erstellt haben…" at bounding box center [724, 379] width 465 height 58
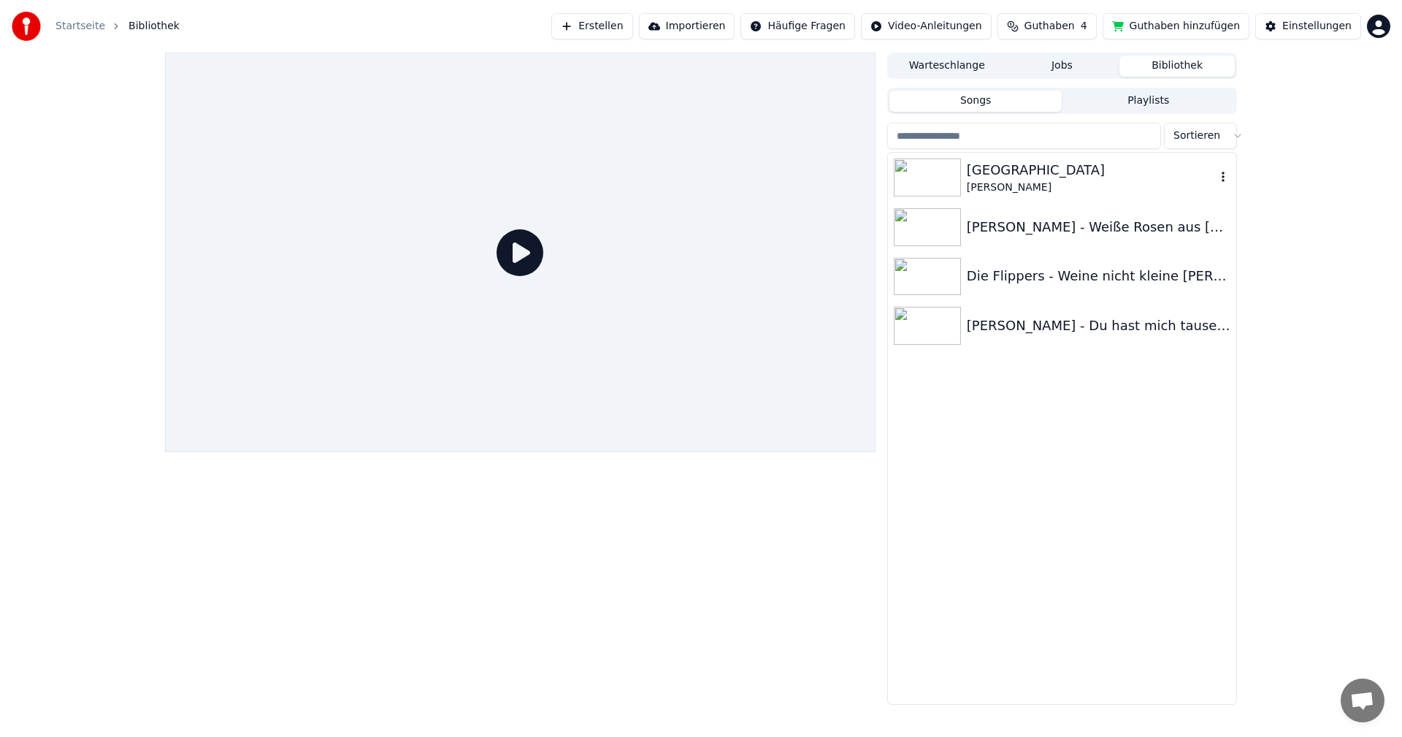
click at [928, 186] on img at bounding box center [926, 177] width 67 height 38
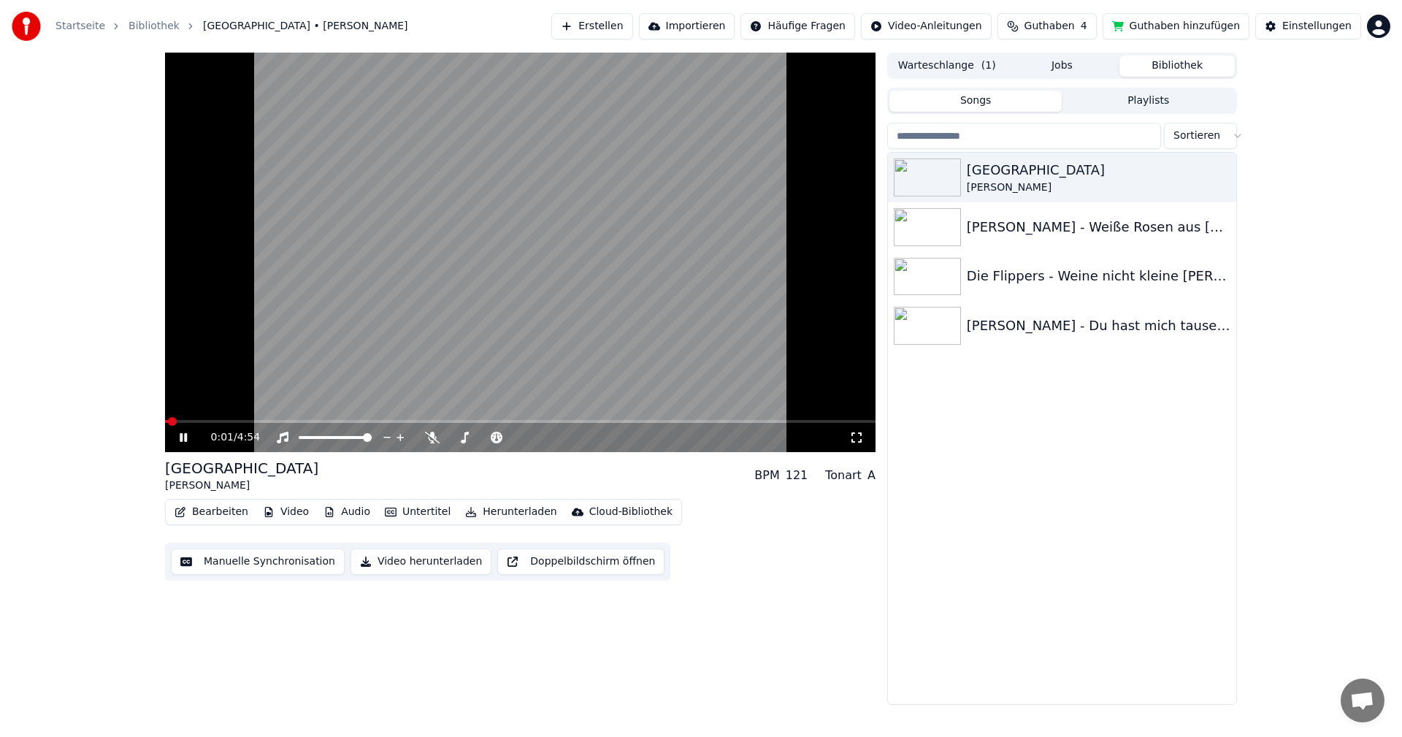
click at [187, 438] on icon at bounding box center [183, 437] width 7 height 9
click at [199, 510] on button "Bearbeiten" at bounding box center [211, 511] width 85 height 20
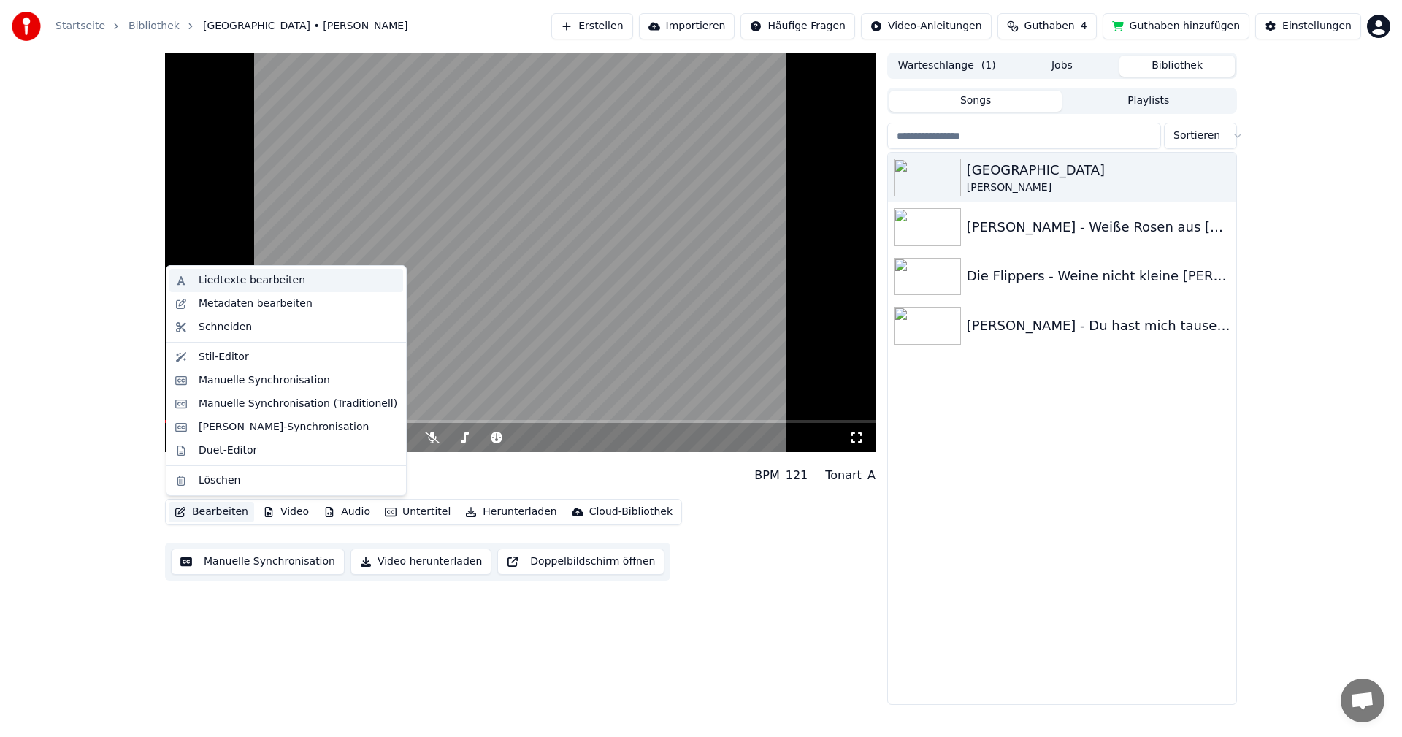
click at [214, 283] on div "Liedtexte bearbeiten" at bounding box center [252, 280] width 107 height 15
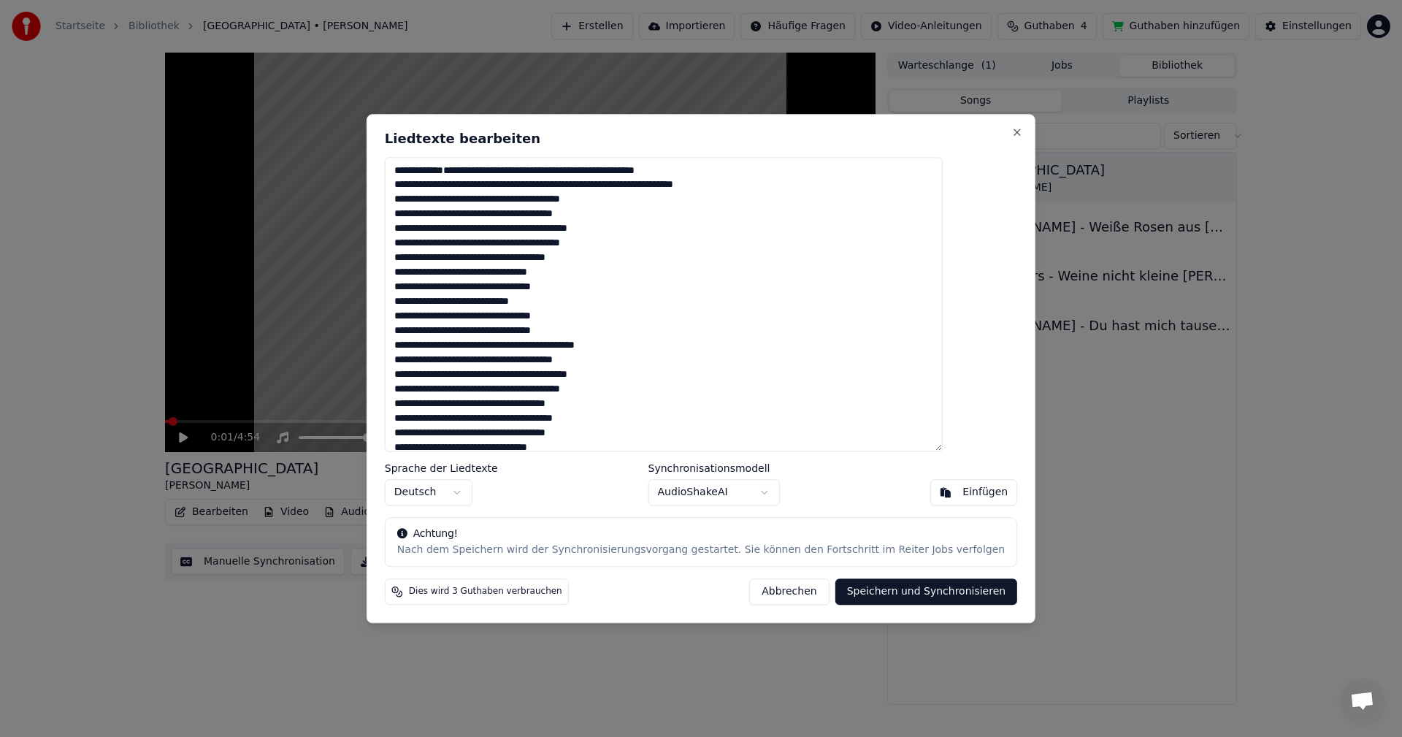
click at [764, 589] on button "Abbrechen" at bounding box center [789, 591] width 80 height 26
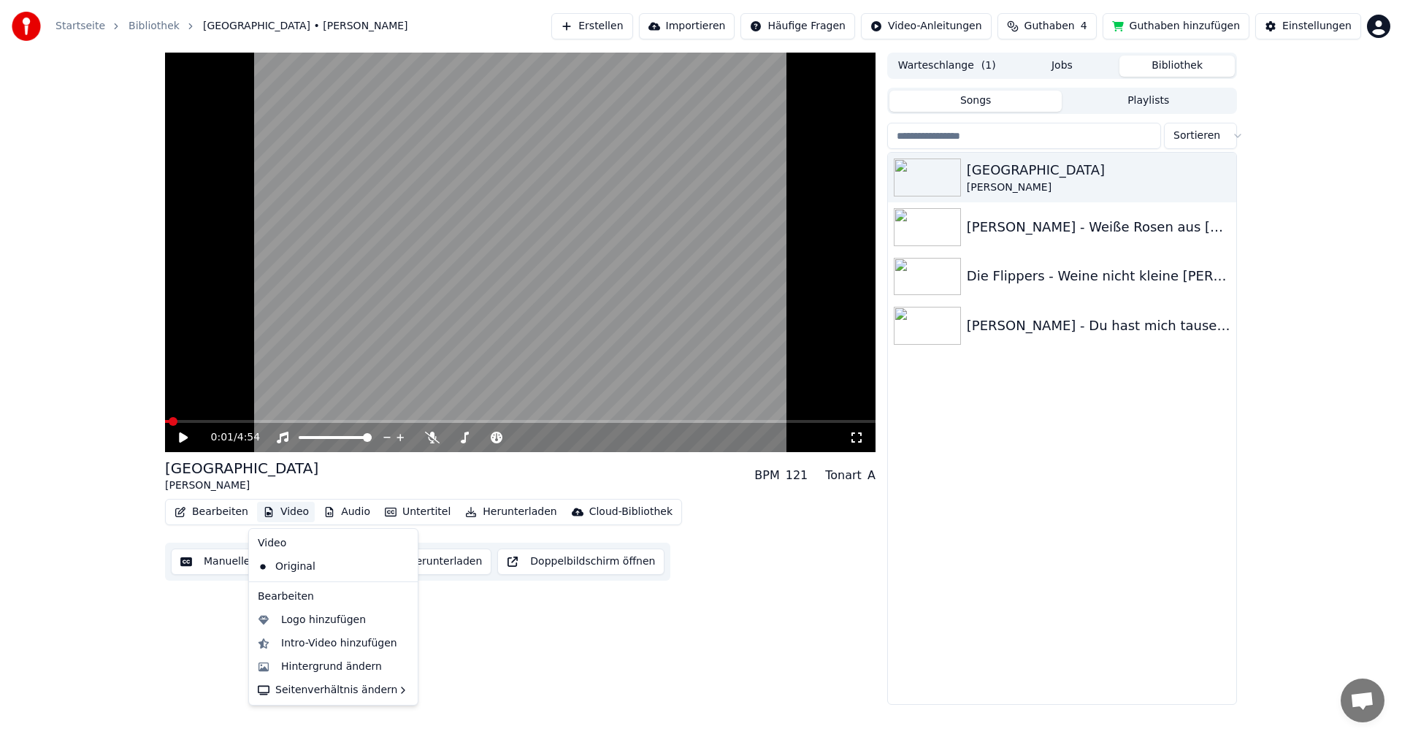
click at [277, 511] on button "Video" at bounding box center [286, 511] width 58 height 20
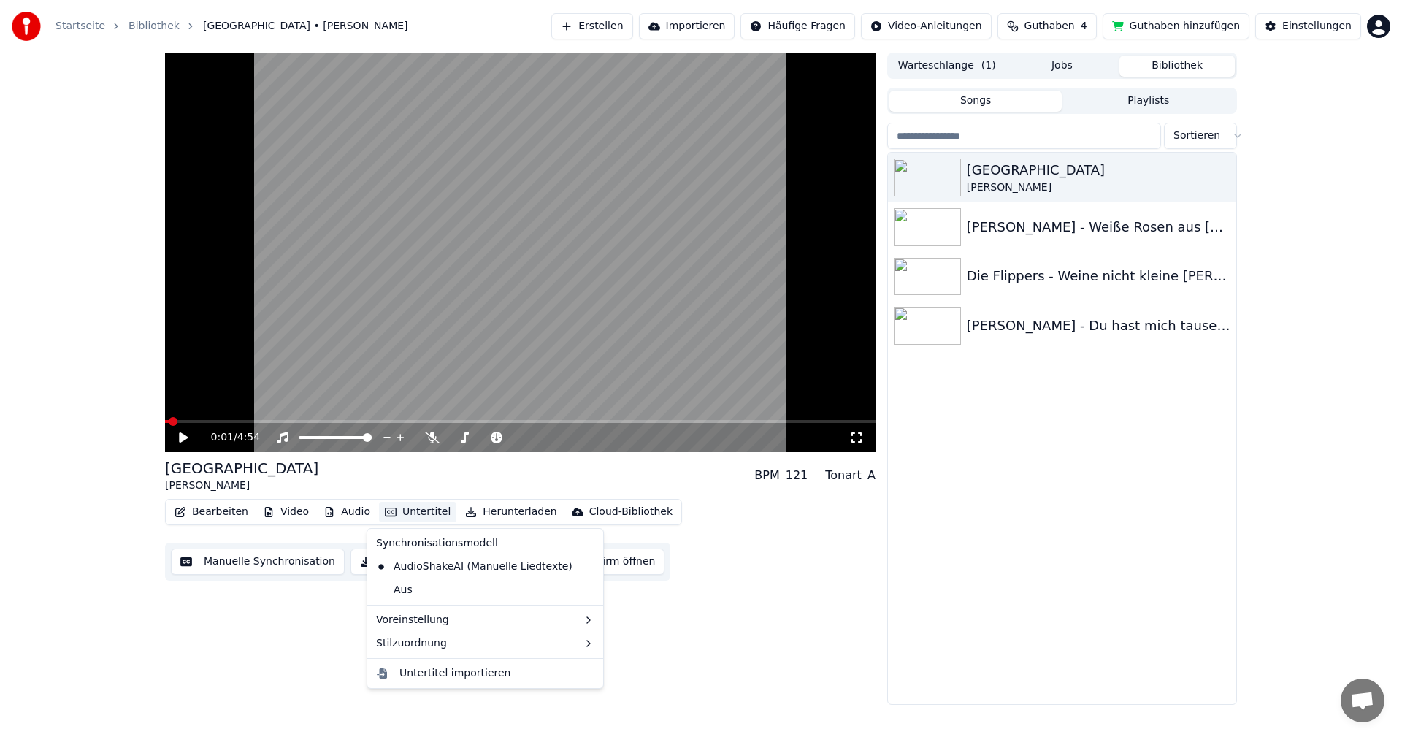
click at [268, 562] on button "Manuelle Synchronisation" at bounding box center [258, 561] width 174 height 26
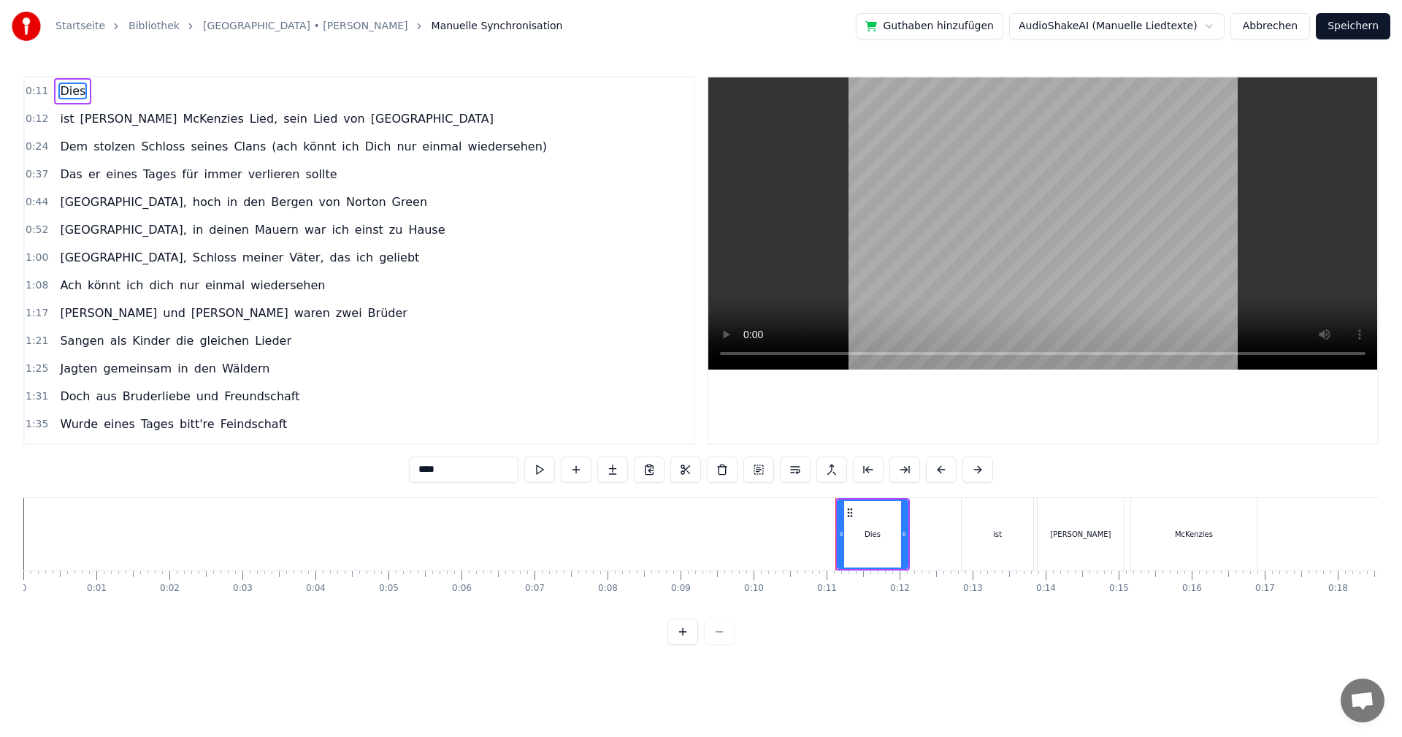
click at [36, 89] on span "0:11" at bounding box center [37, 91] width 23 height 15
click at [37, 92] on span "0:11" at bounding box center [37, 91] width 23 height 15
click at [28, 88] on span "0:11" at bounding box center [37, 91] width 23 height 15
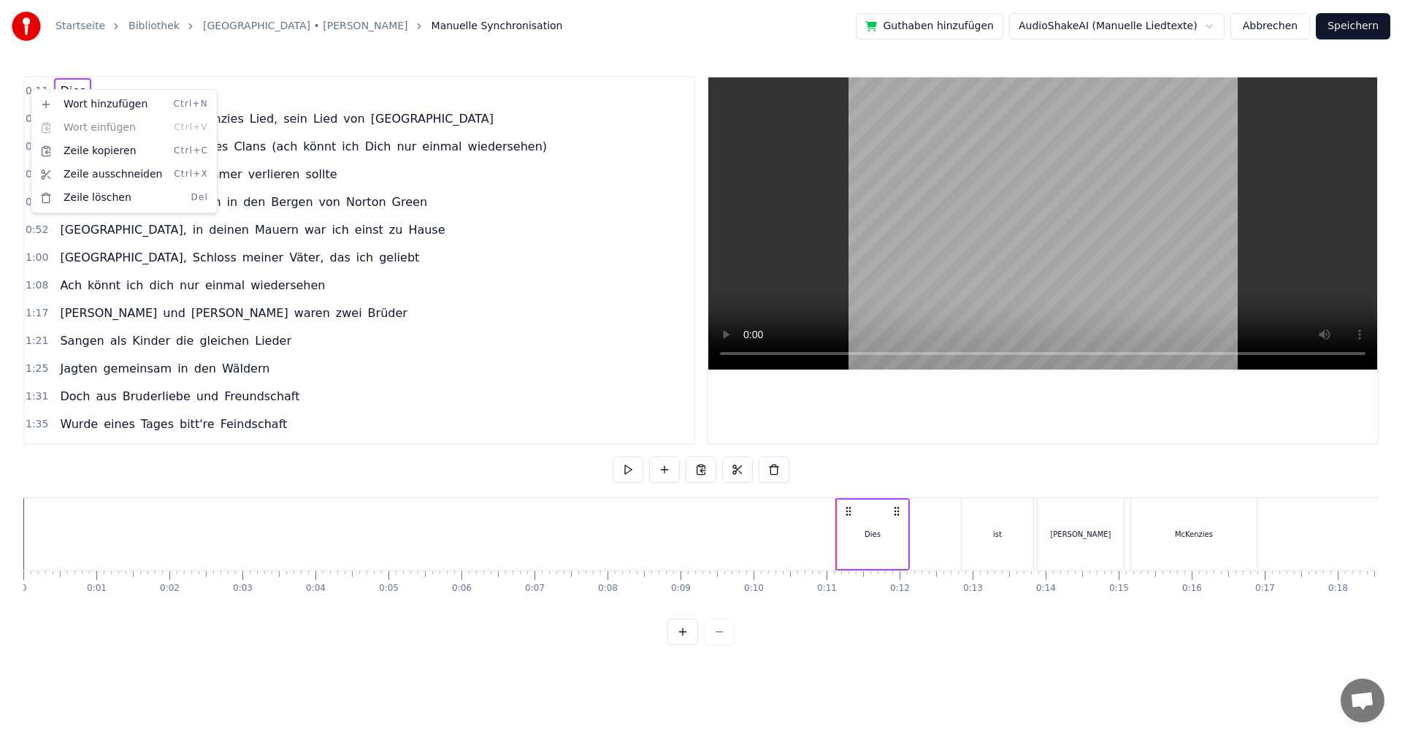
click at [29, 89] on html "Startseite Bibliothek [GEOGRAPHIC_DATA] • [PERSON_NAME] Manuelle Synchronisatio…" at bounding box center [701, 334] width 1402 height 668
click at [29, 89] on span "0:11" at bounding box center [37, 91] width 23 height 15
click at [67, 149] on div "Zeile kopieren Ctrl+C" at bounding box center [124, 150] width 180 height 23
click at [47, 85] on div "0:11 Dies" at bounding box center [359, 91] width 669 height 28
click at [79, 104] on div "Wort hinzufügen Ctrl+N" at bounding box center [141, 99] width 180 height 23
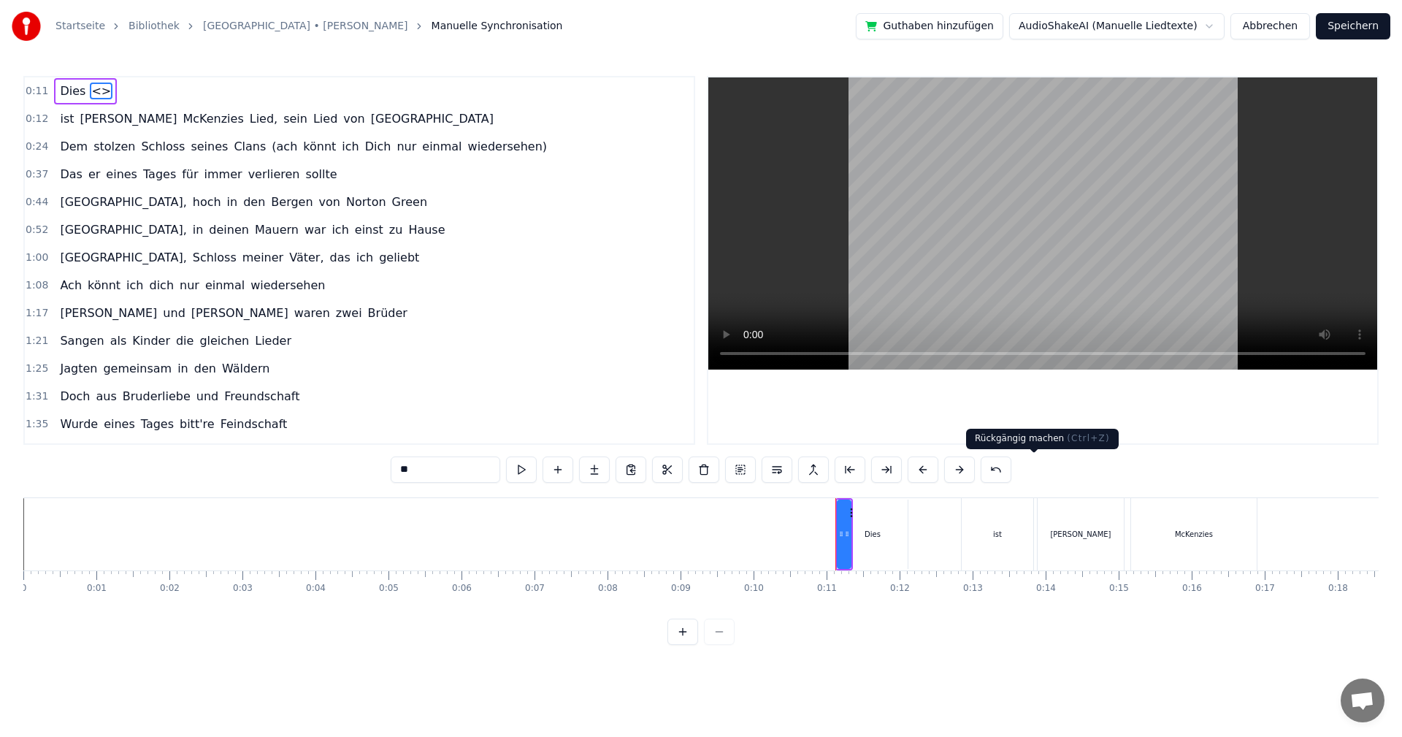
click at [1011, 469] on button at bounding box center [995, 469] width 31 height 26
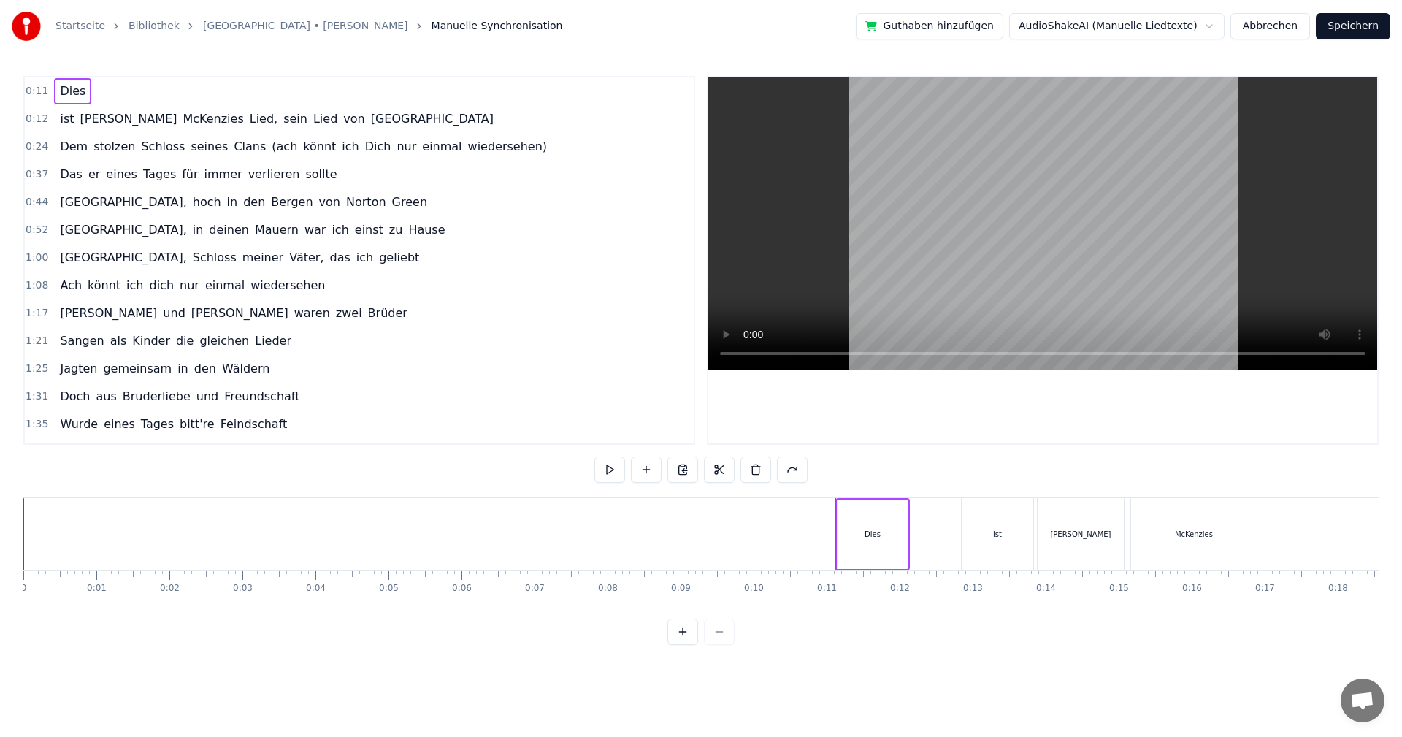
click at [38, 90] on span "0:11" at bounding box center [37, 91] width 23 height 15
click at [29, 89] on span "0:11" at bounding box center [37, 91] width 23 height 15
click at [680, 468] on html "Startseite Bibliothek [GEOGRAPHIC_DATA] • [PERSON_NAME] Manuelle Synchronisatio…" at bounding box center [701, 334] width 1402 height 668
click at [680, 468] on button at bounding box center [682, 469] width 31 height 26
click at [720, 469] on button at bounding box center [719, 469] width 31 height 26
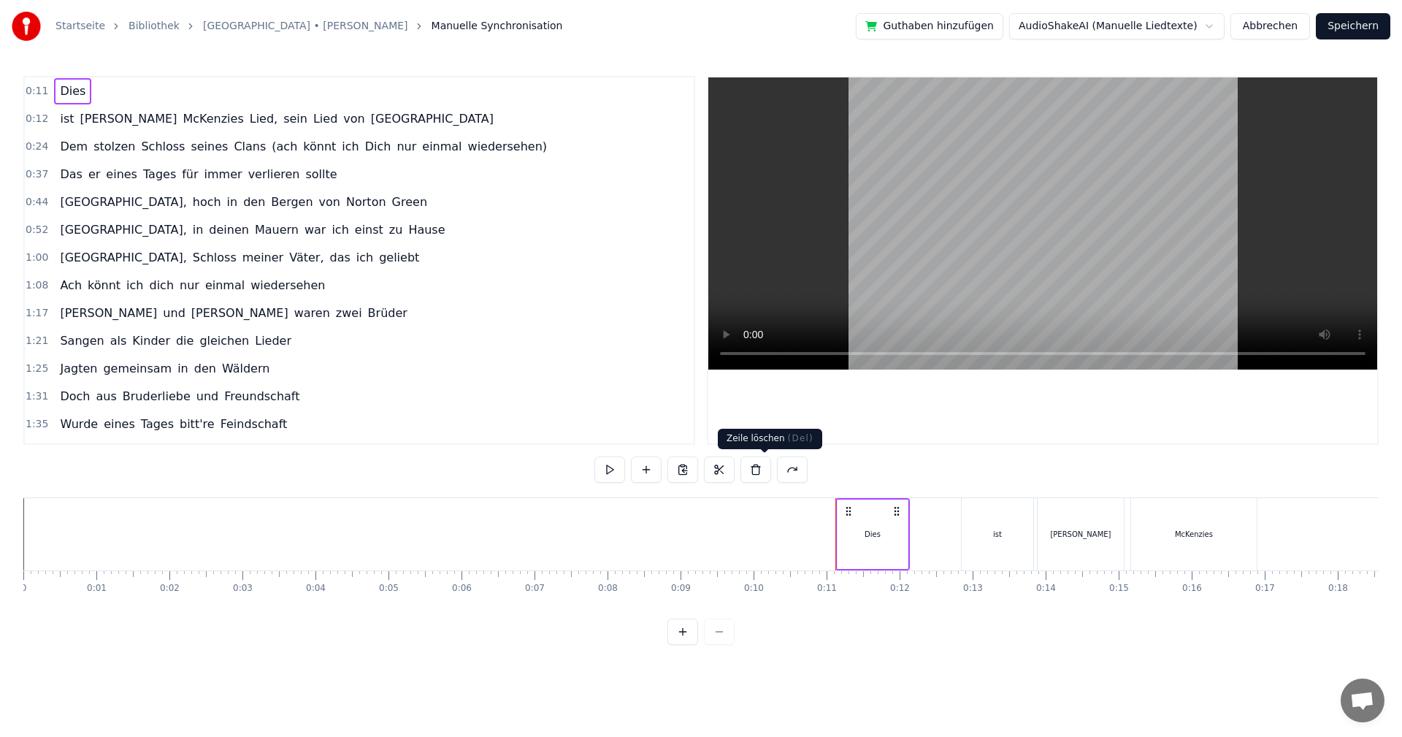
click at [758, 469] on button at bounding box center [755, 469] width 31 height 26
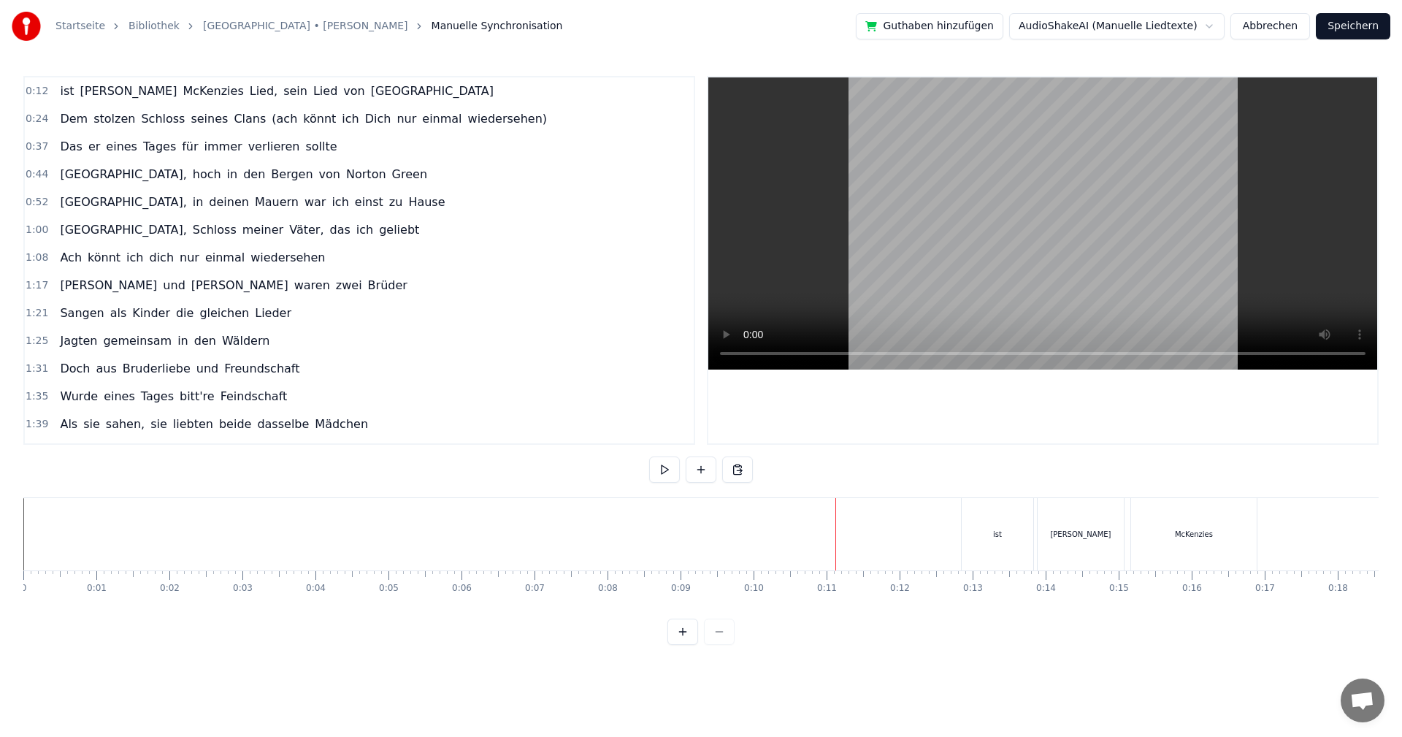
click at [1277, 20] on button "Abbrechen" at bounding box center [1270, 26] width 80 height 26
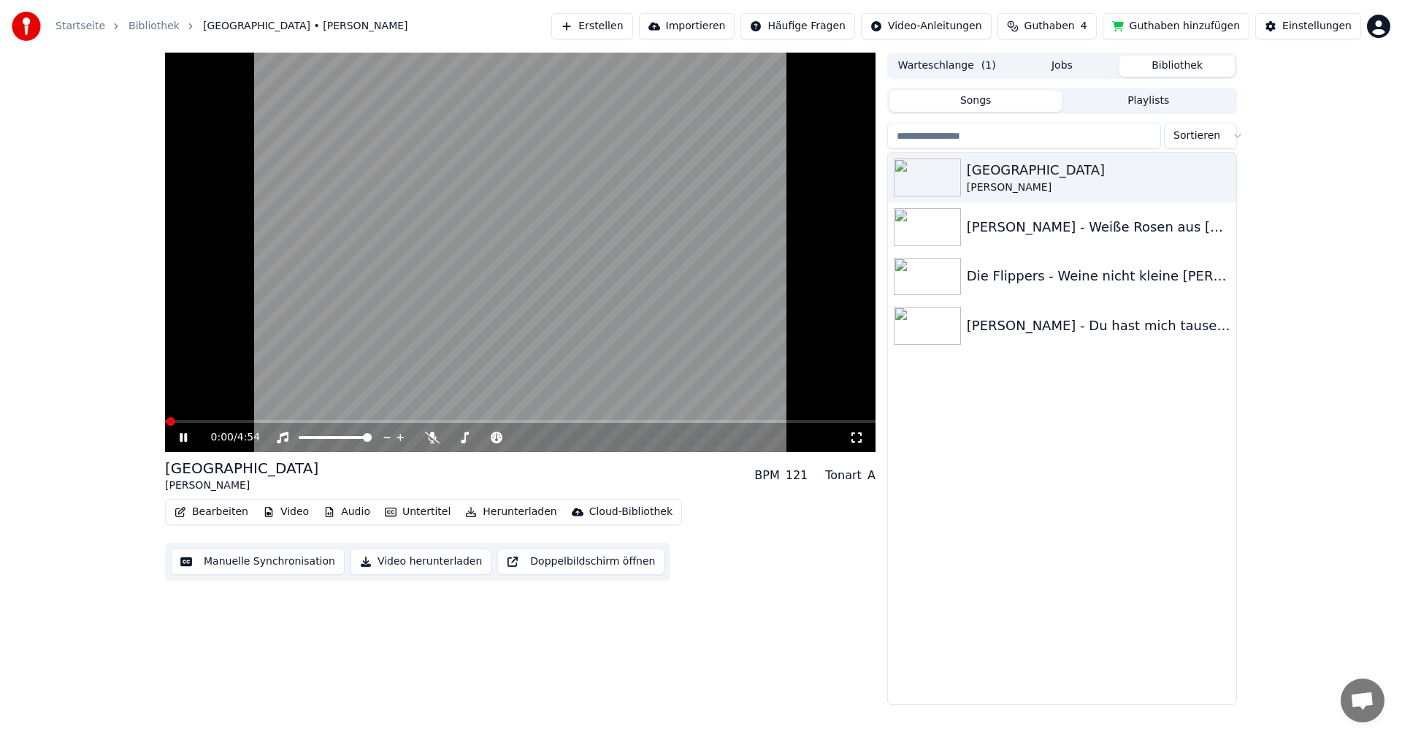
click at [185, 434] on icon at bounding box center [183, 437] width 7 height 9
click at [215, 512] on button "Bearbeiten" at bounding box center [211, 511] width 85 height 20
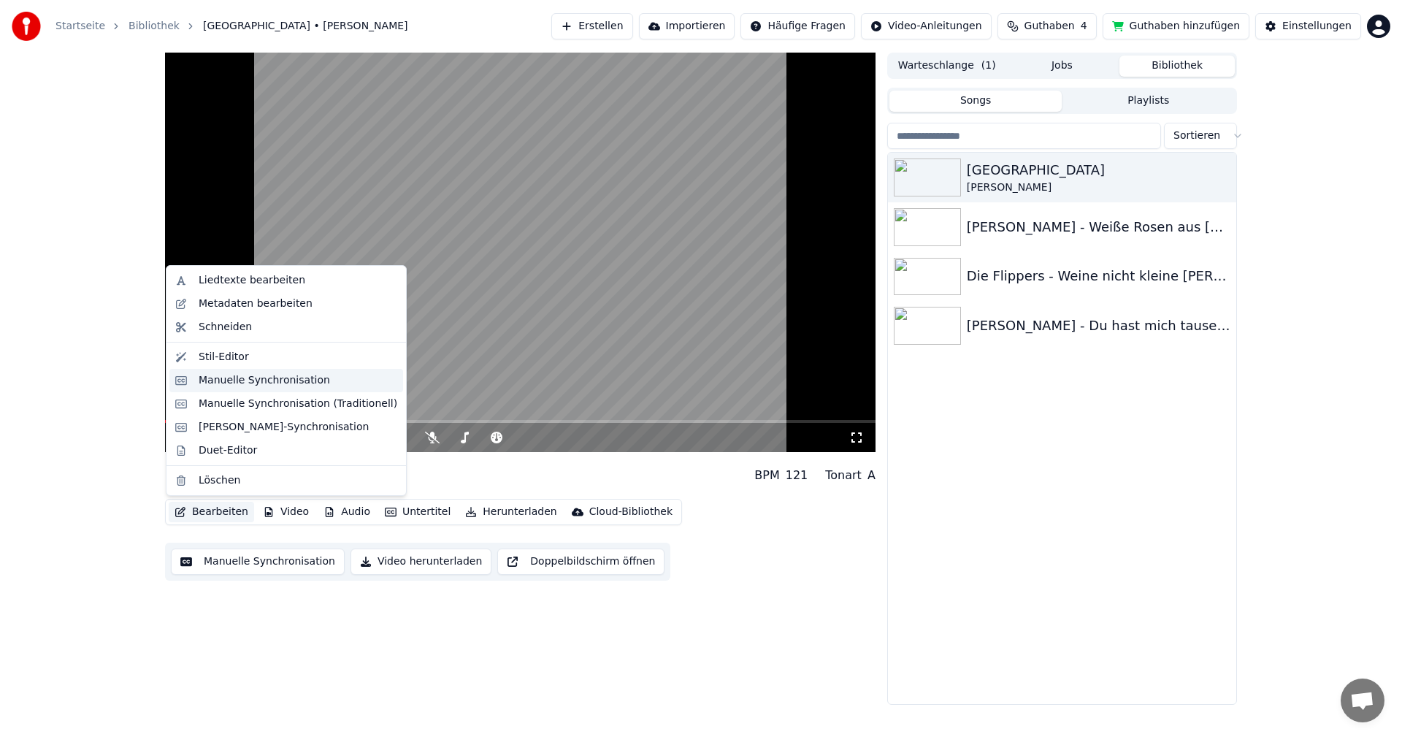
click at [225, 380] on div "Manuelle Synchronisation" at bounding box center [264, 380] width 131 height 15
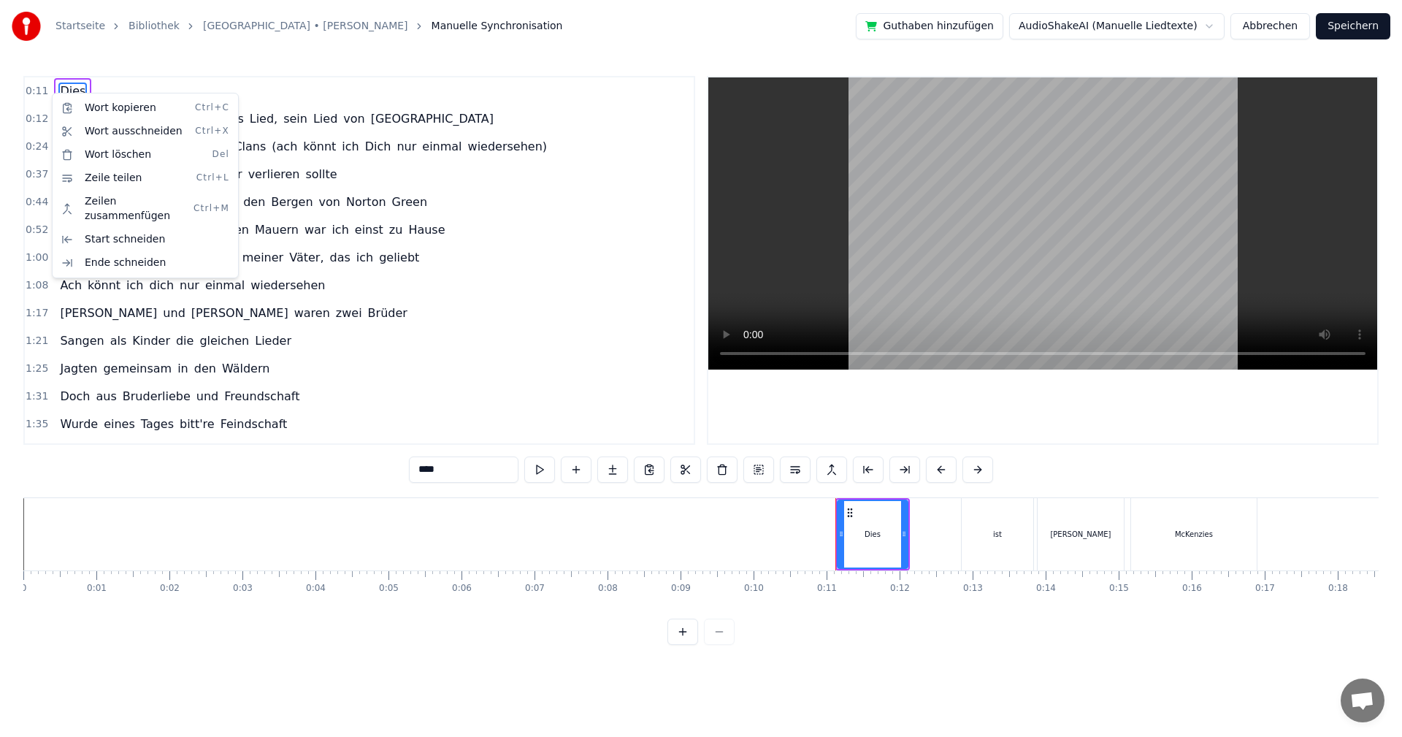
click at [1277, 28] on html "Startseite Bibliothek [GEOGRAPHIC_DATA] • [PERSON_NAME] Manuelle Synchronisatio…" at bounding box center [701, 334] width 1402 height 668
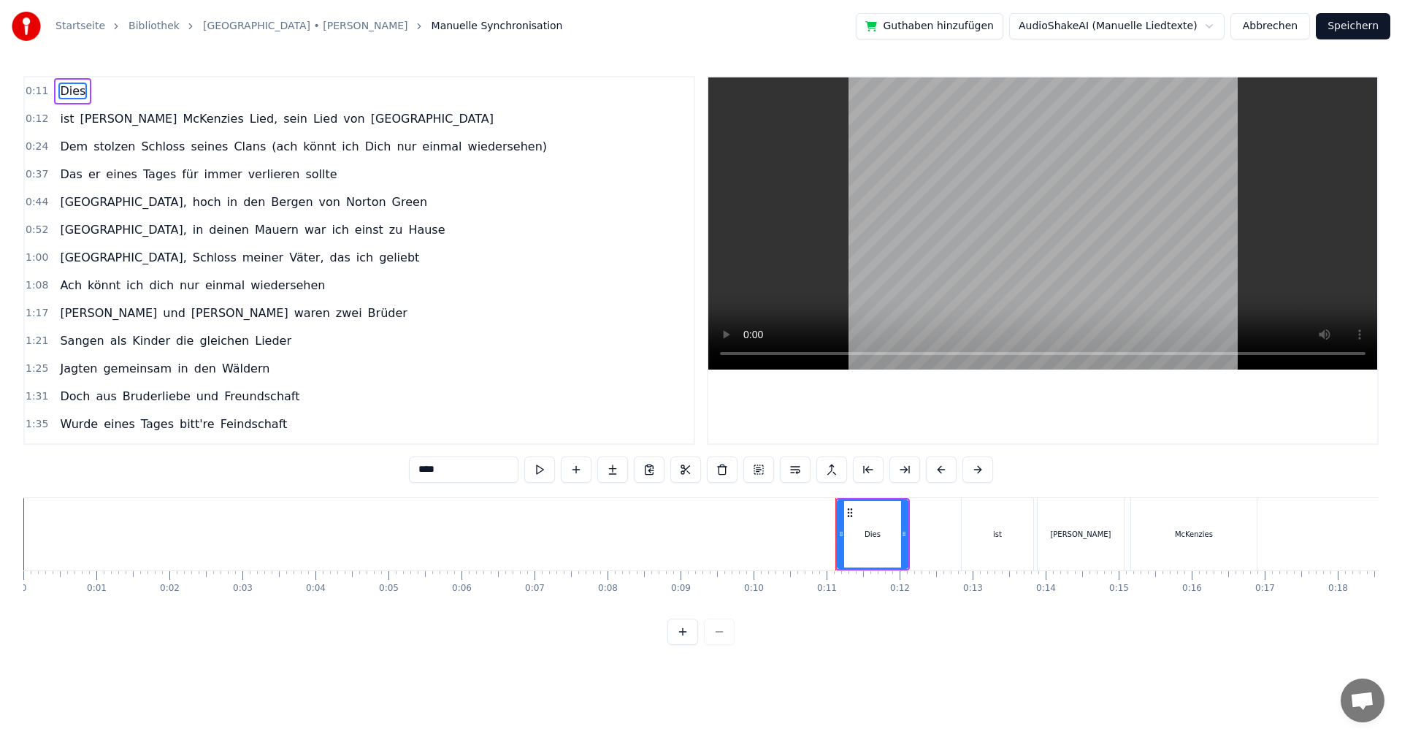
click at [1272, 24] on button "Abbrechen" at bounding box center [1270, 26] width 80 height 26
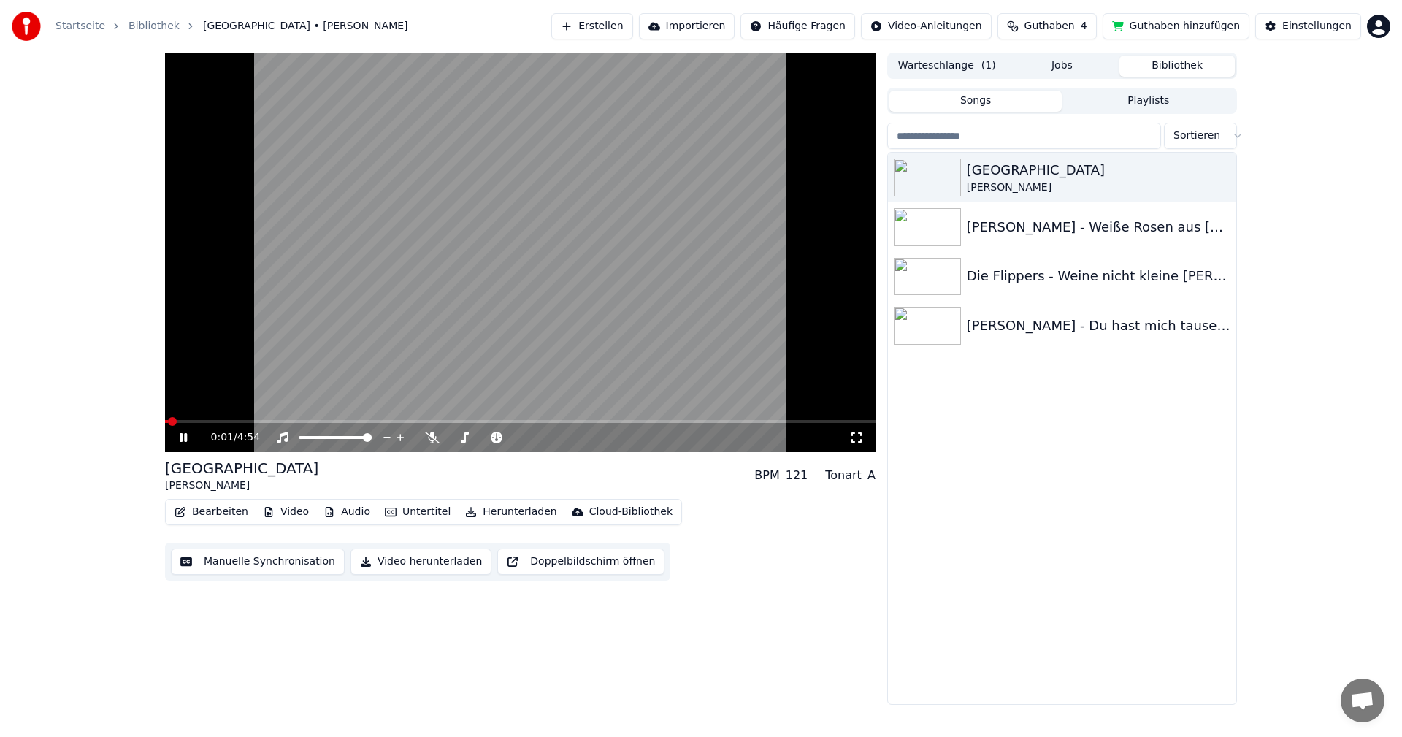
click at [188, 438] on icon at bounding box center [194, 437] width 34 height 12
click at [1374, 29] on html "Startseite Bibliothek Albany • Roger Whittaker Erstellen Importieren Häufige Fr…" at bounding box center [701, 368] width 1402 height 737
click at [1271, 25] on html "Startseite Bibliothek Albany • Roger Whittaker Erstellen Importieren Häufige Fr…" at bounding box center [701, 368] width 1402 height 737
click at [1313, 61] on div "Einstellungen Einstellungen" at bounding box center [1312, 57] width 77 height 20
click at [1296, 30] on div "Einstellungen" at bounding box center [1316, 26] width 69 height 15
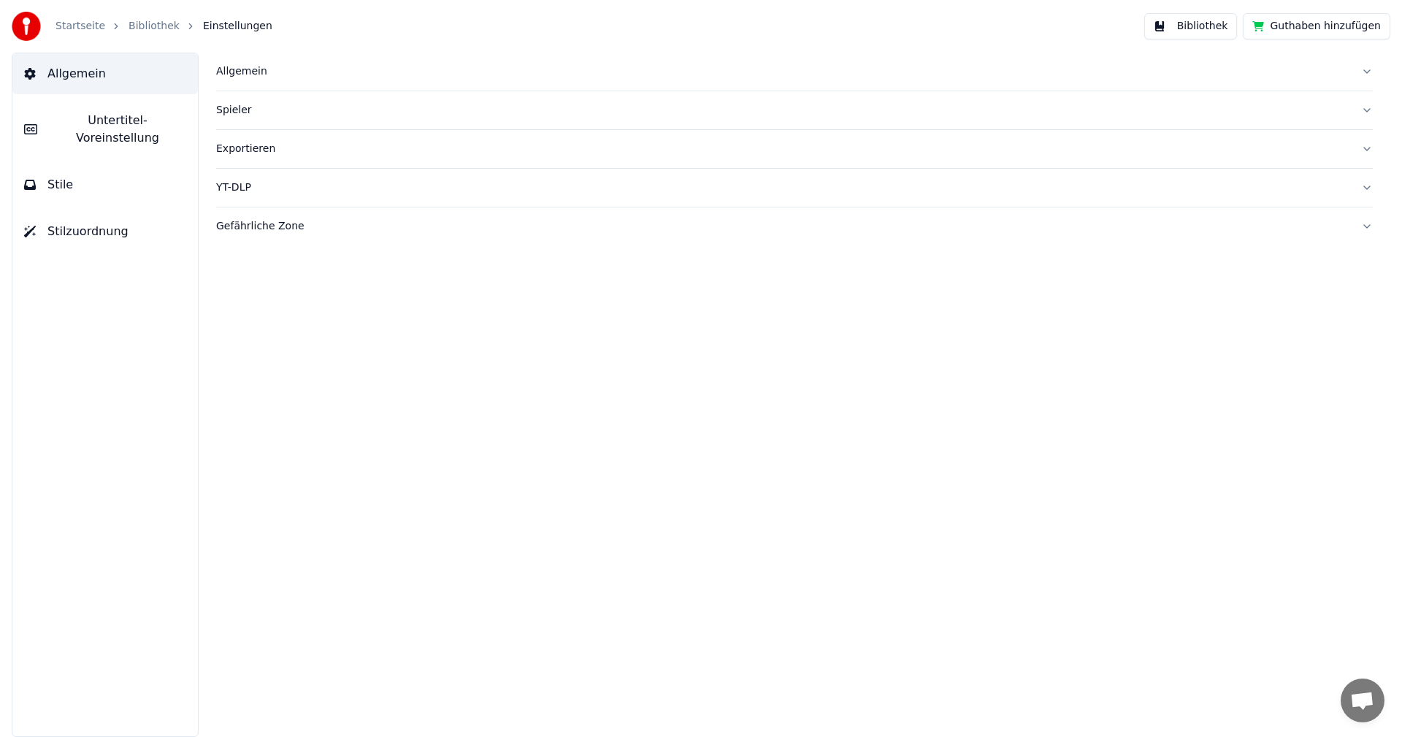
click at [242, 76] on div "Allgemein" at bounding box center [782, 71] width 1133 height 15
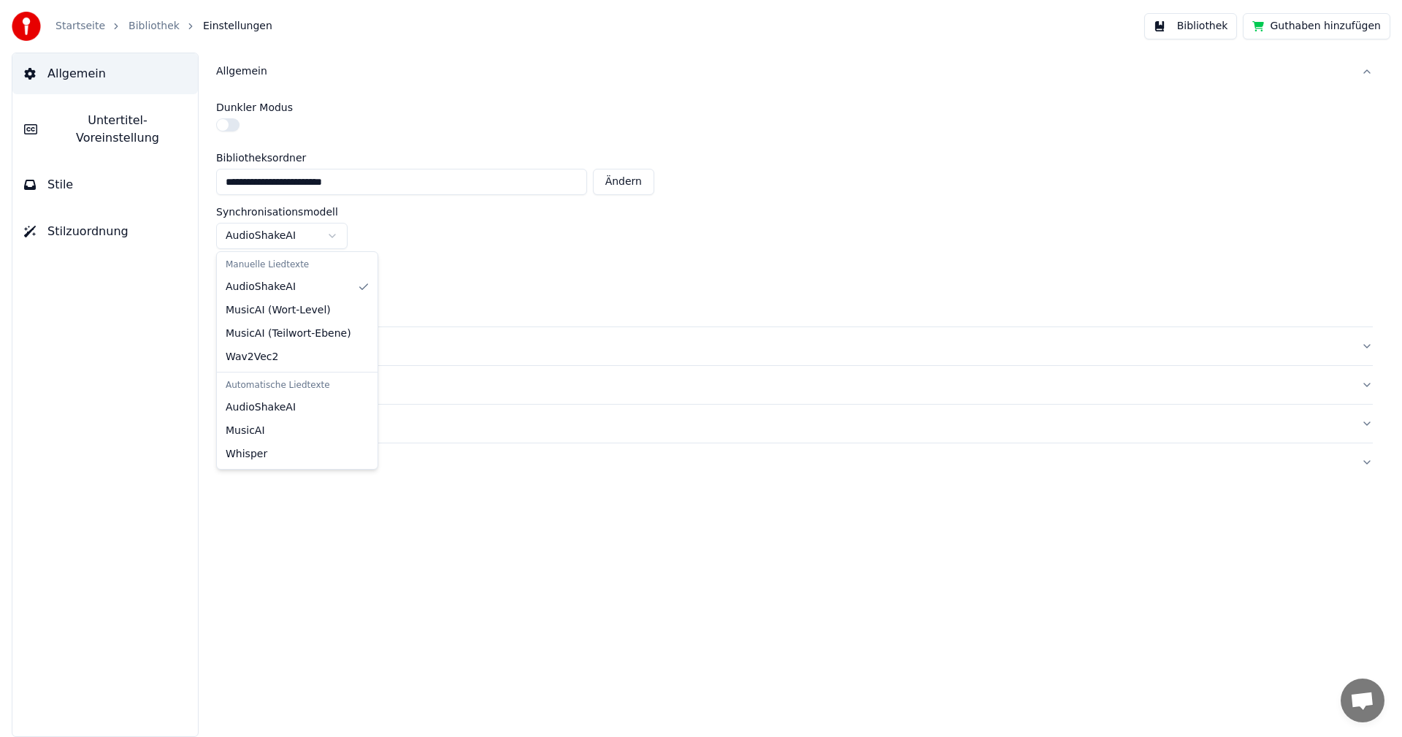
click at [330, 235] on html "**********" at bounding box center [701, 368] width 1402 height 737
click at [235, 348] on div "Spieler" at bounding box center [782, 346] width 1133 height 15
